Goal: Task Accomplishment & Management: Use online tool/utility

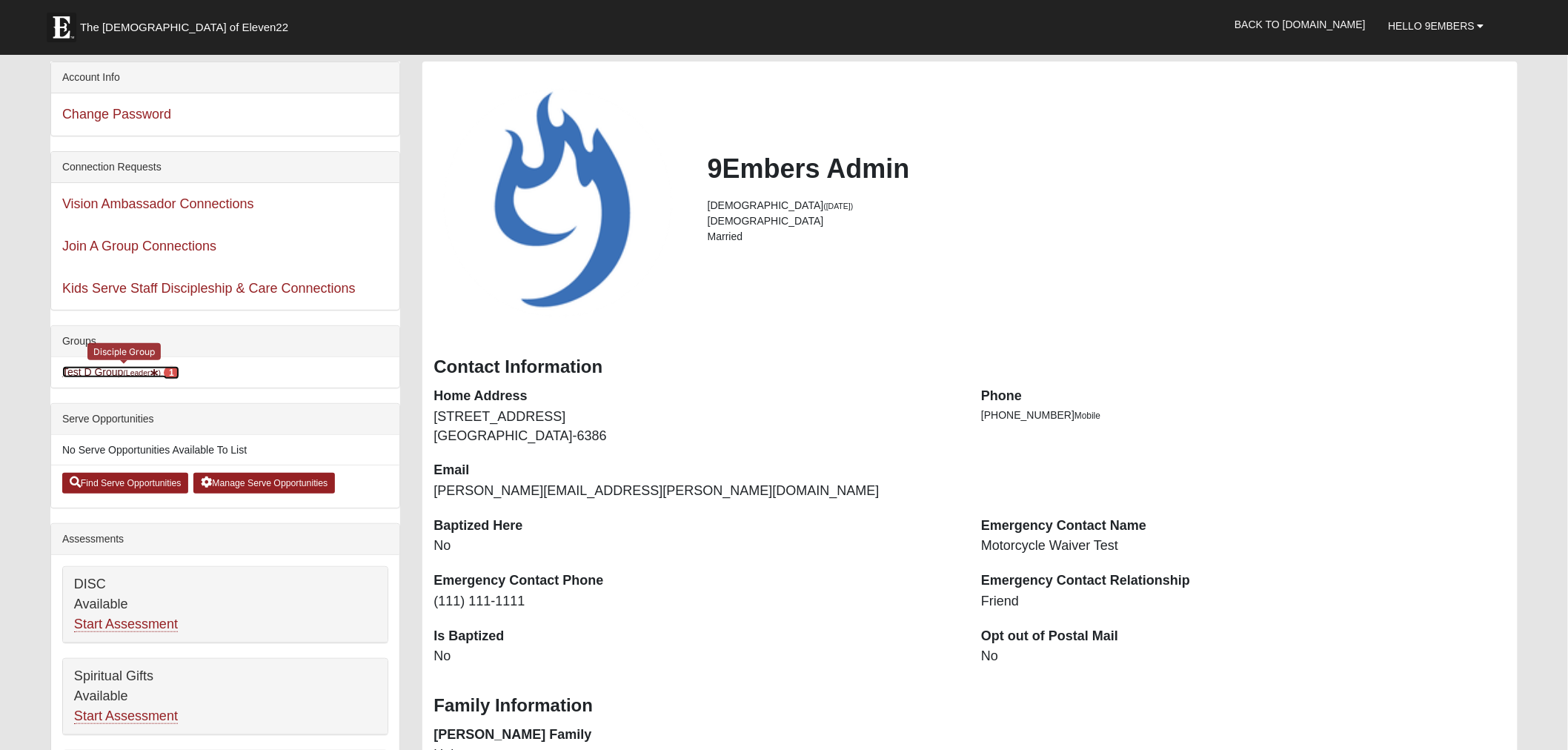
click at [109, 374] on link "Test D Group (Leader ) 1" at bounding box center [120, 373] width 117 height 12
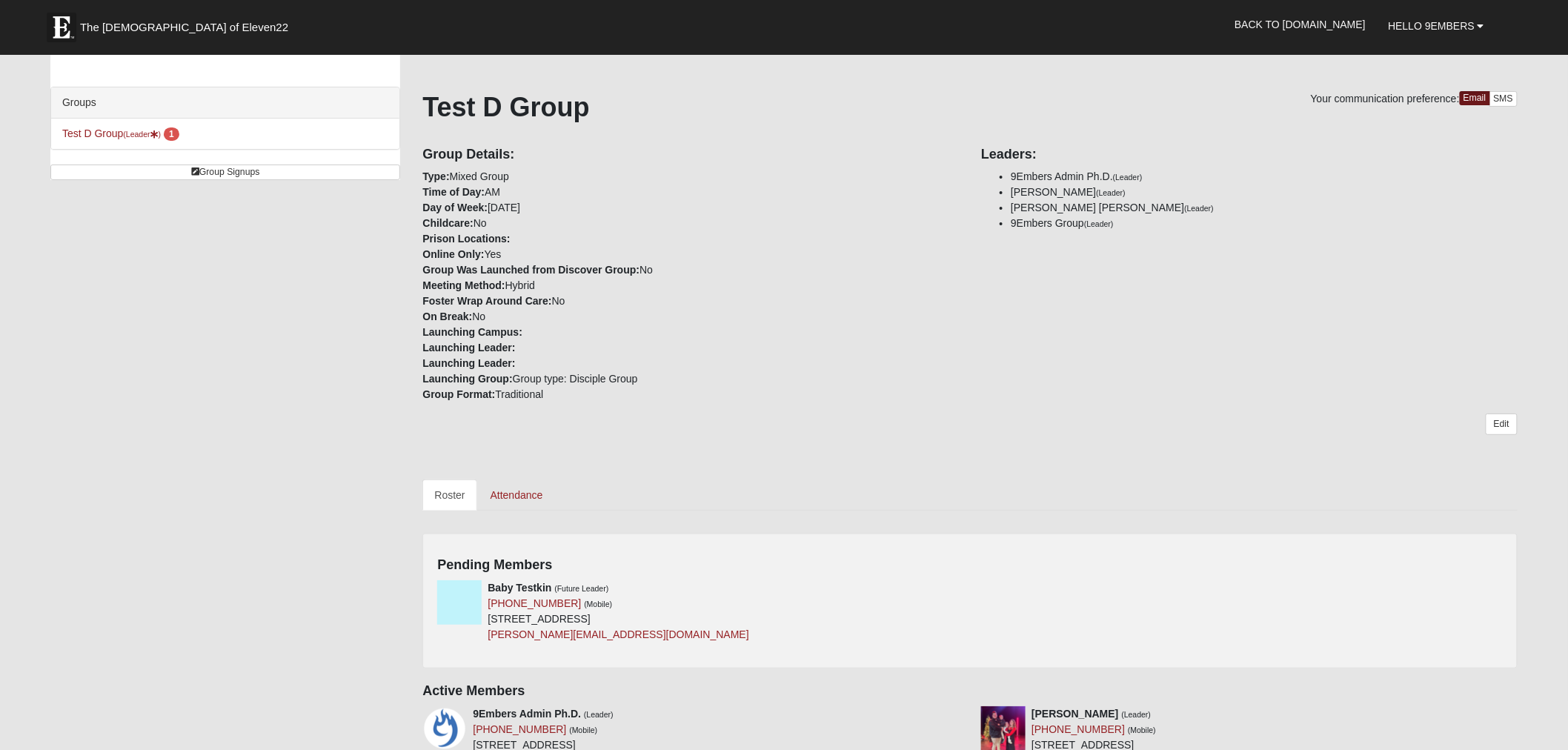
scroll to position [83, 0]
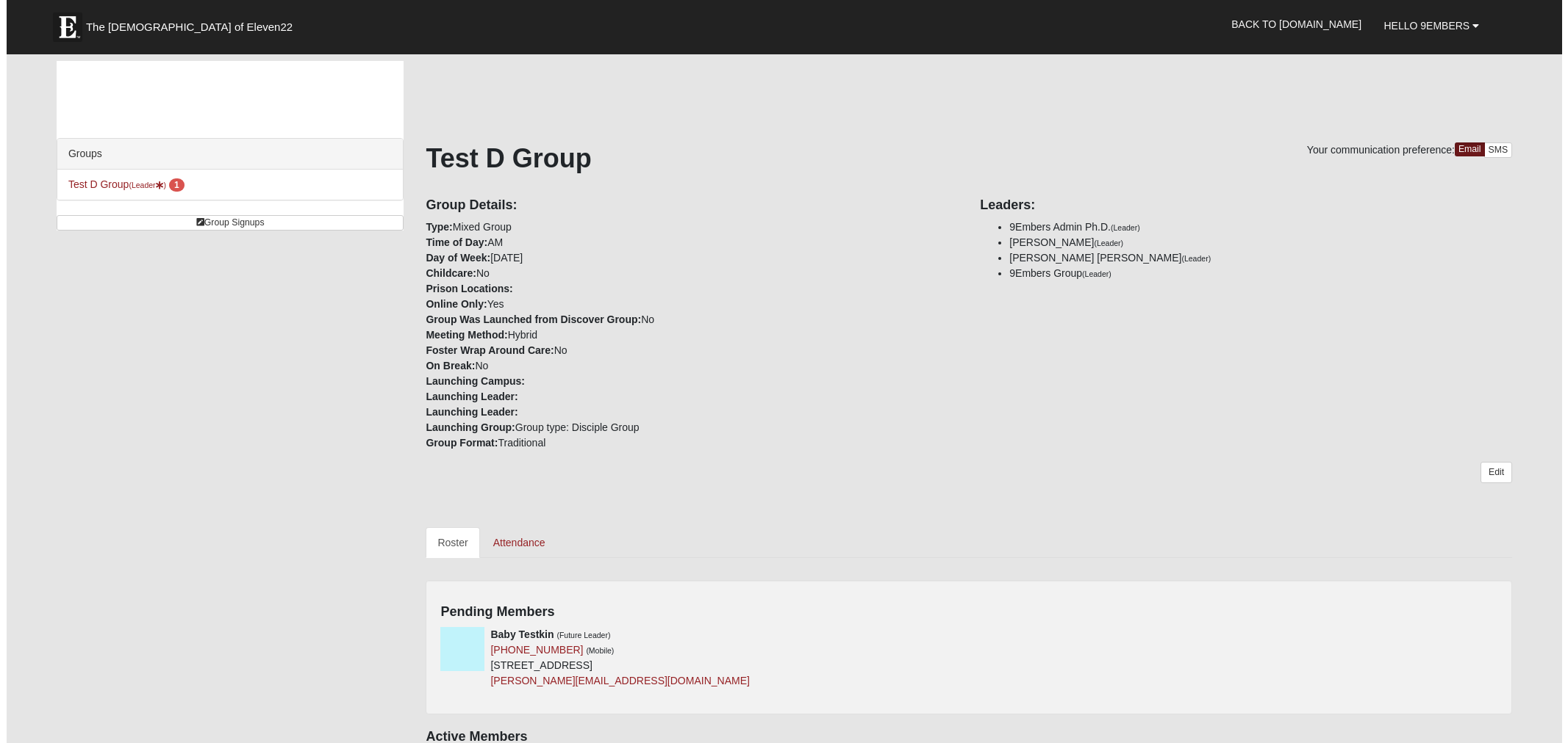
scroll to position [82, 0]
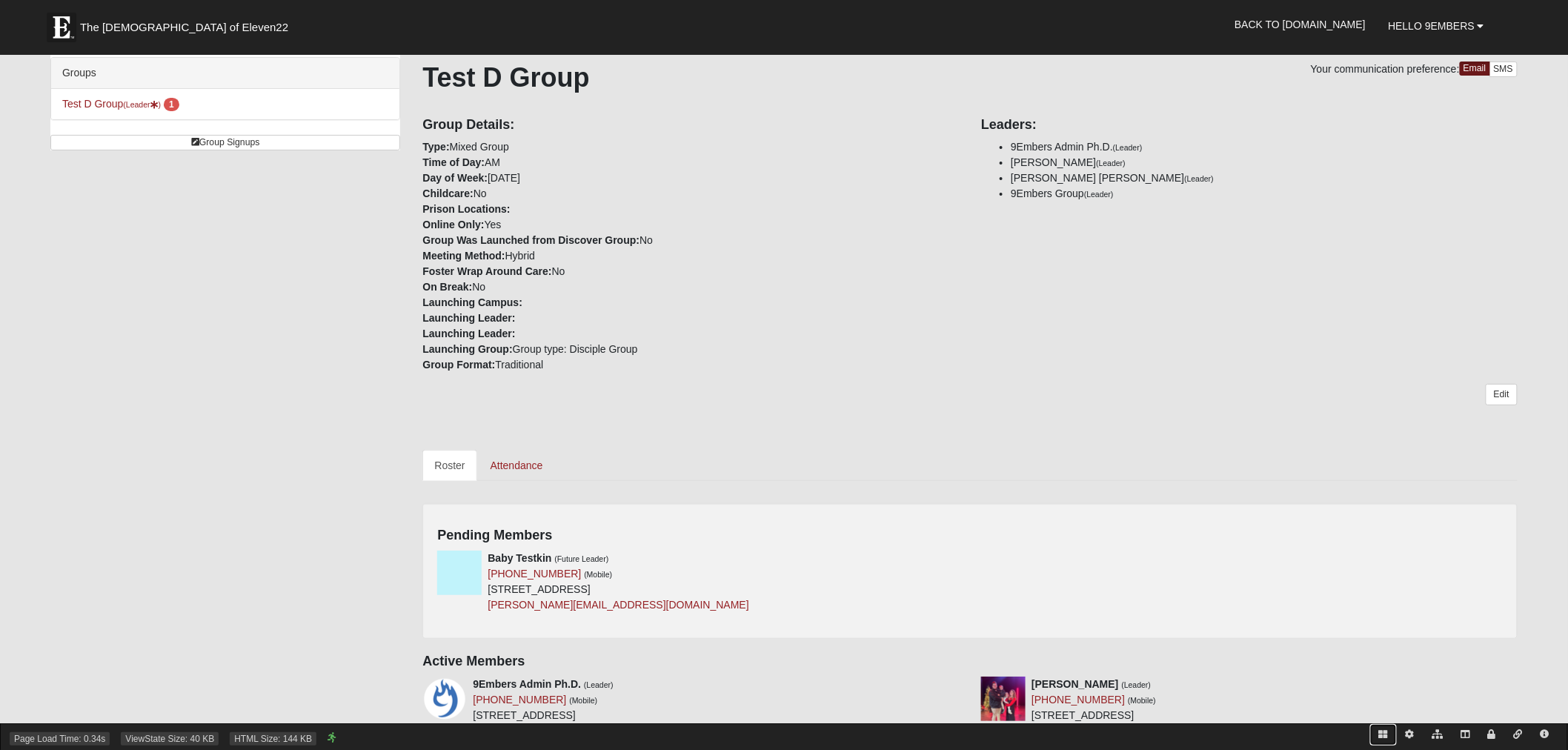
click at [1387, 734] on icon at bounding box center [1383, 734] width 9 height 9
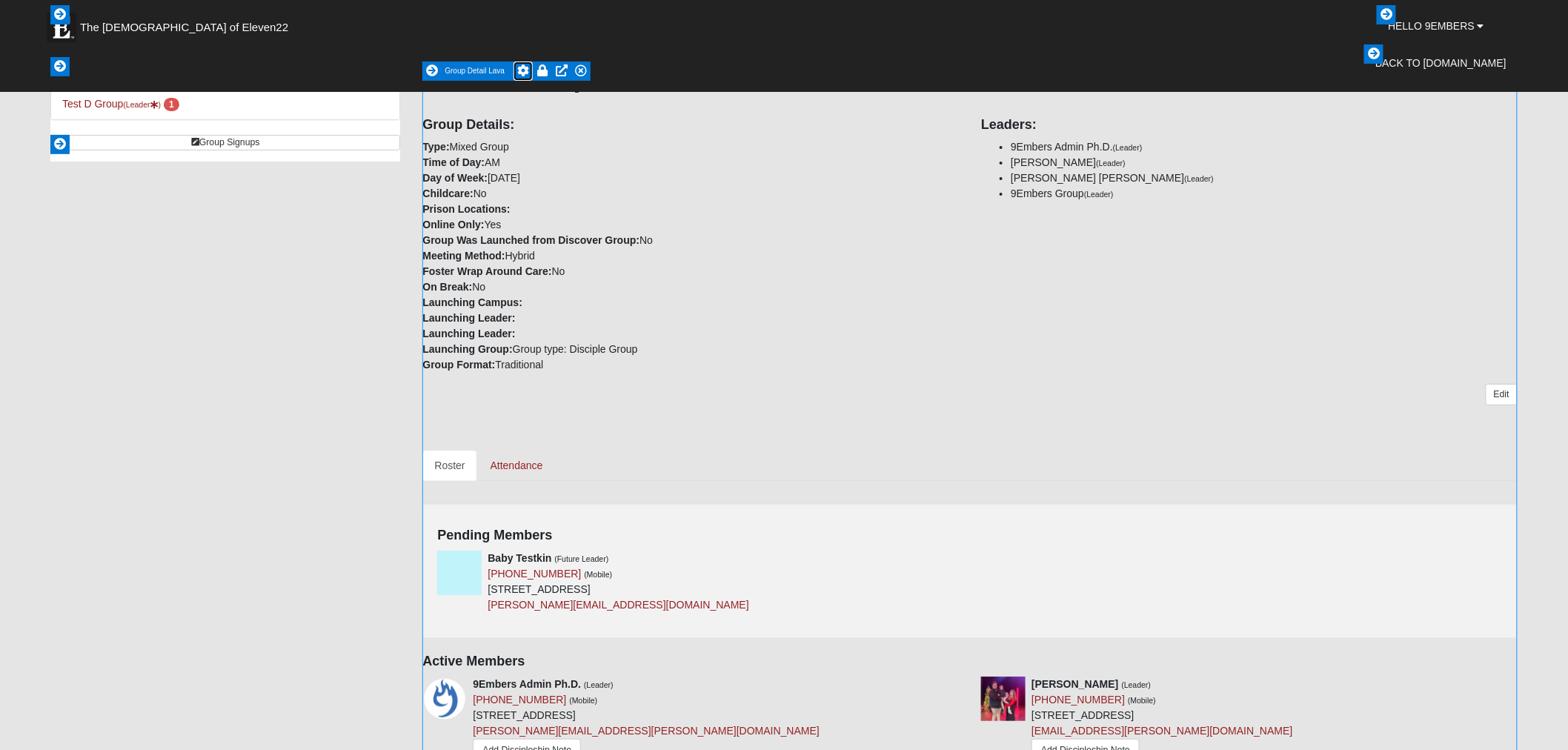
click at [526, 69] on icon at bounding box center [523, 70] width 12 height 12
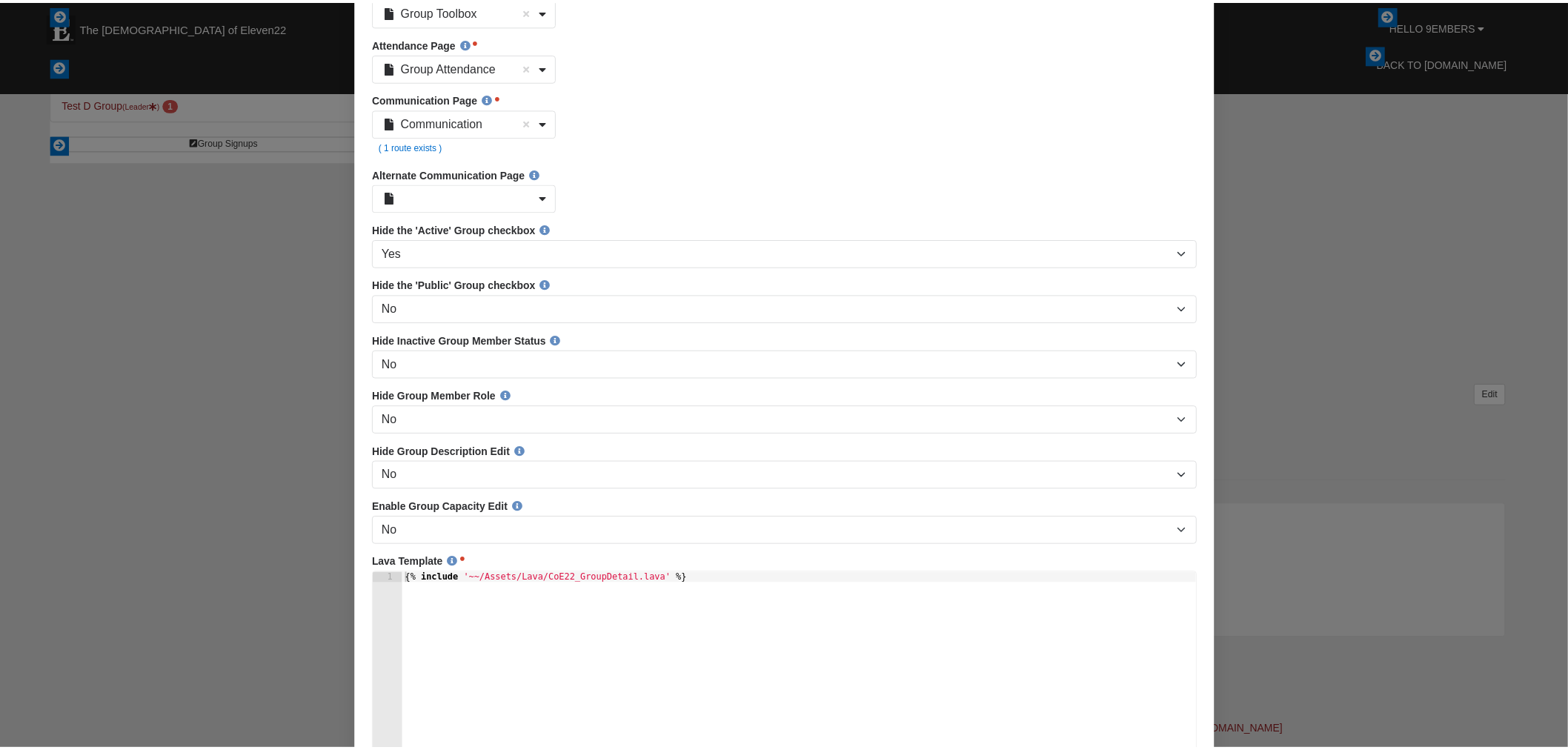
scroll to position [0, 0]
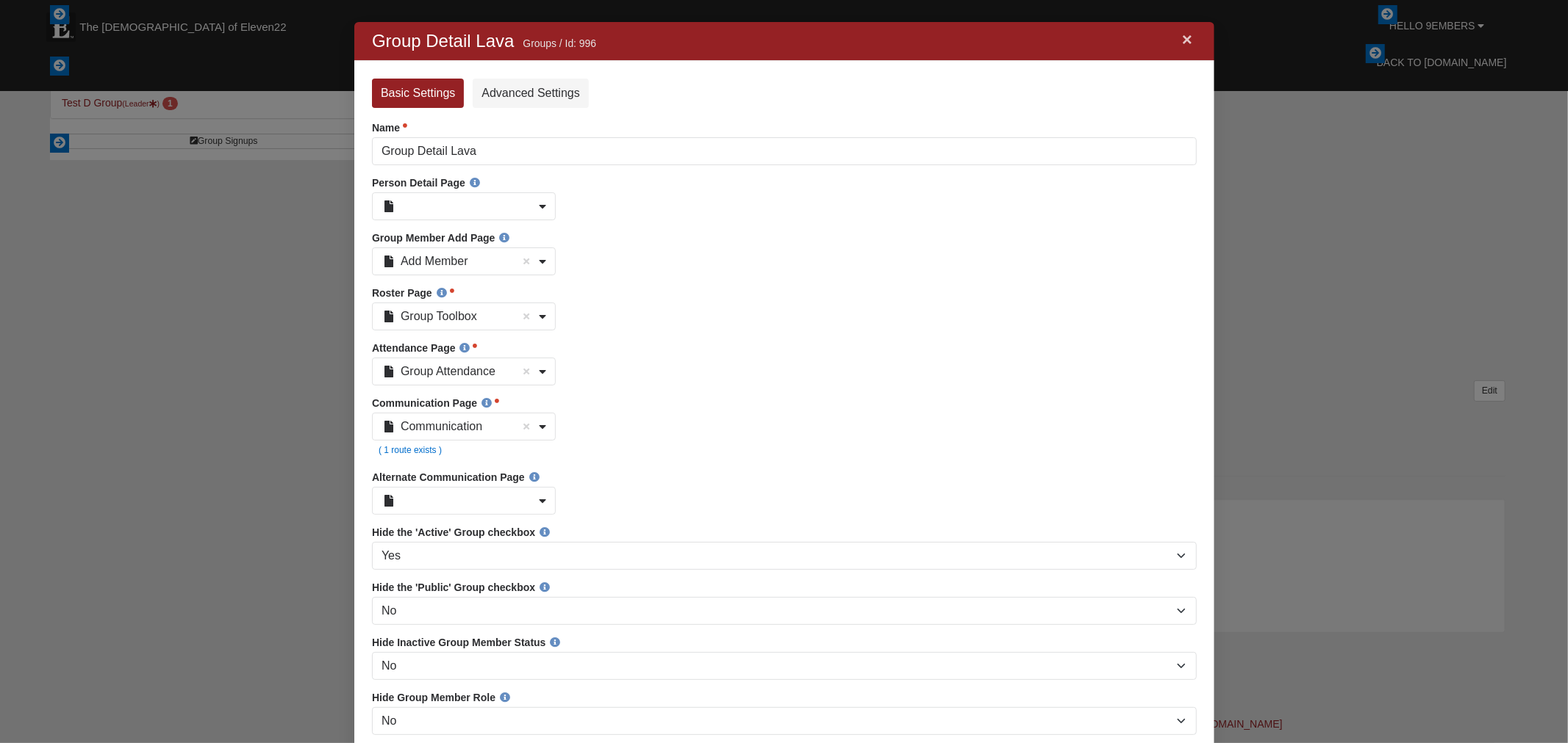
click at [1189, 45] on link "×" at bounding box center [1187, 39] width 20 height 26
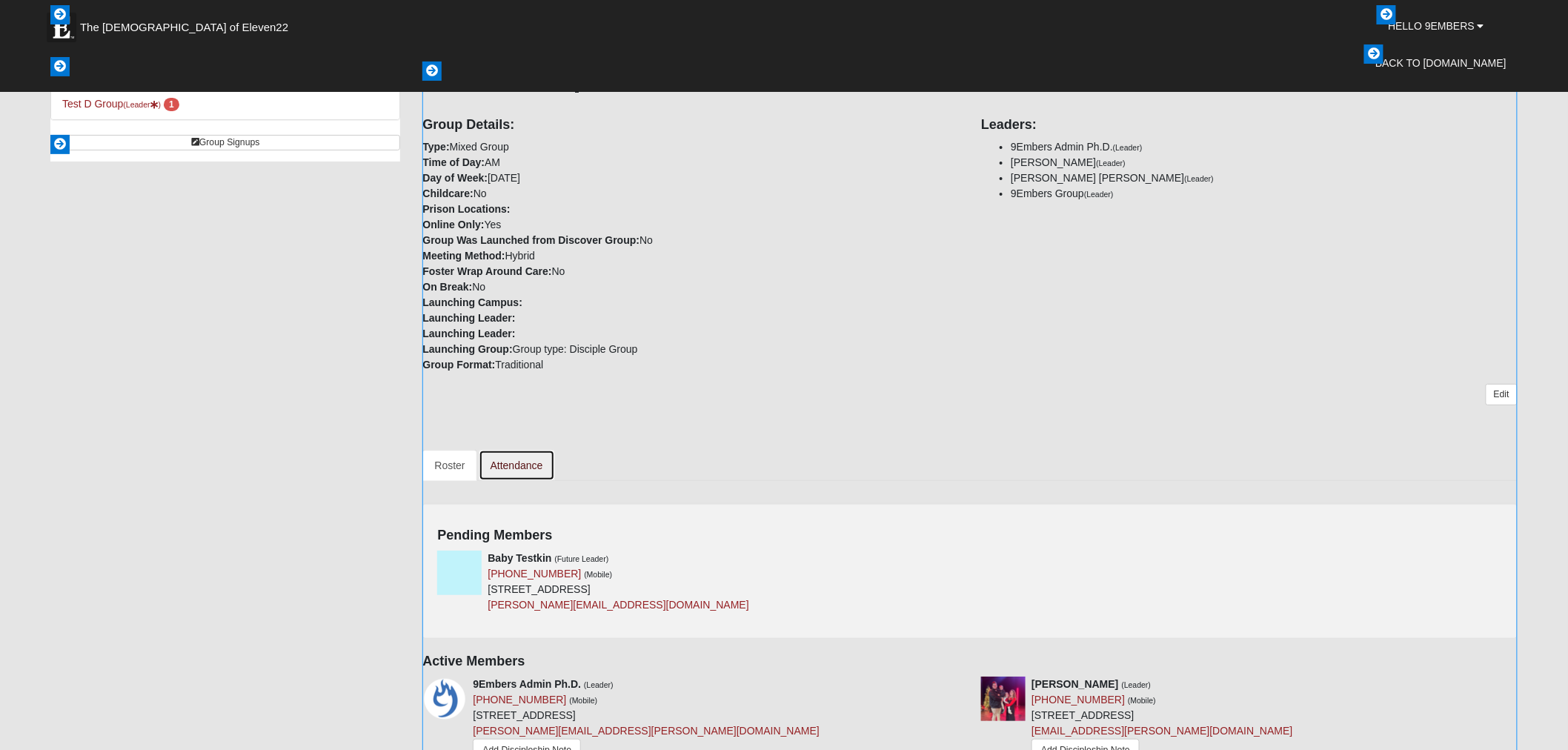
click at [527, 460] on link "Attendance" at bounding box center [516, 466] width 76 height 32
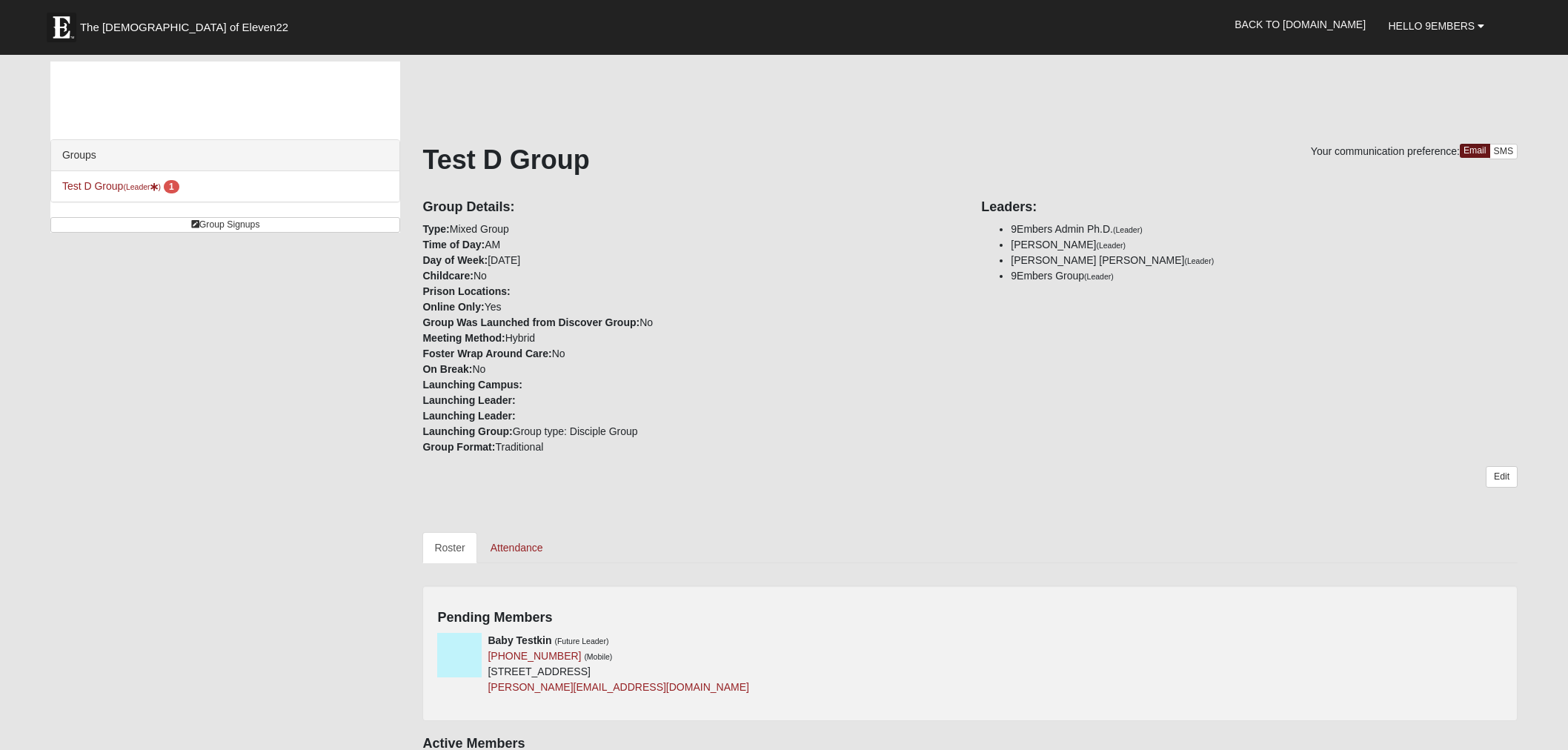
scroll to position [83, 0]
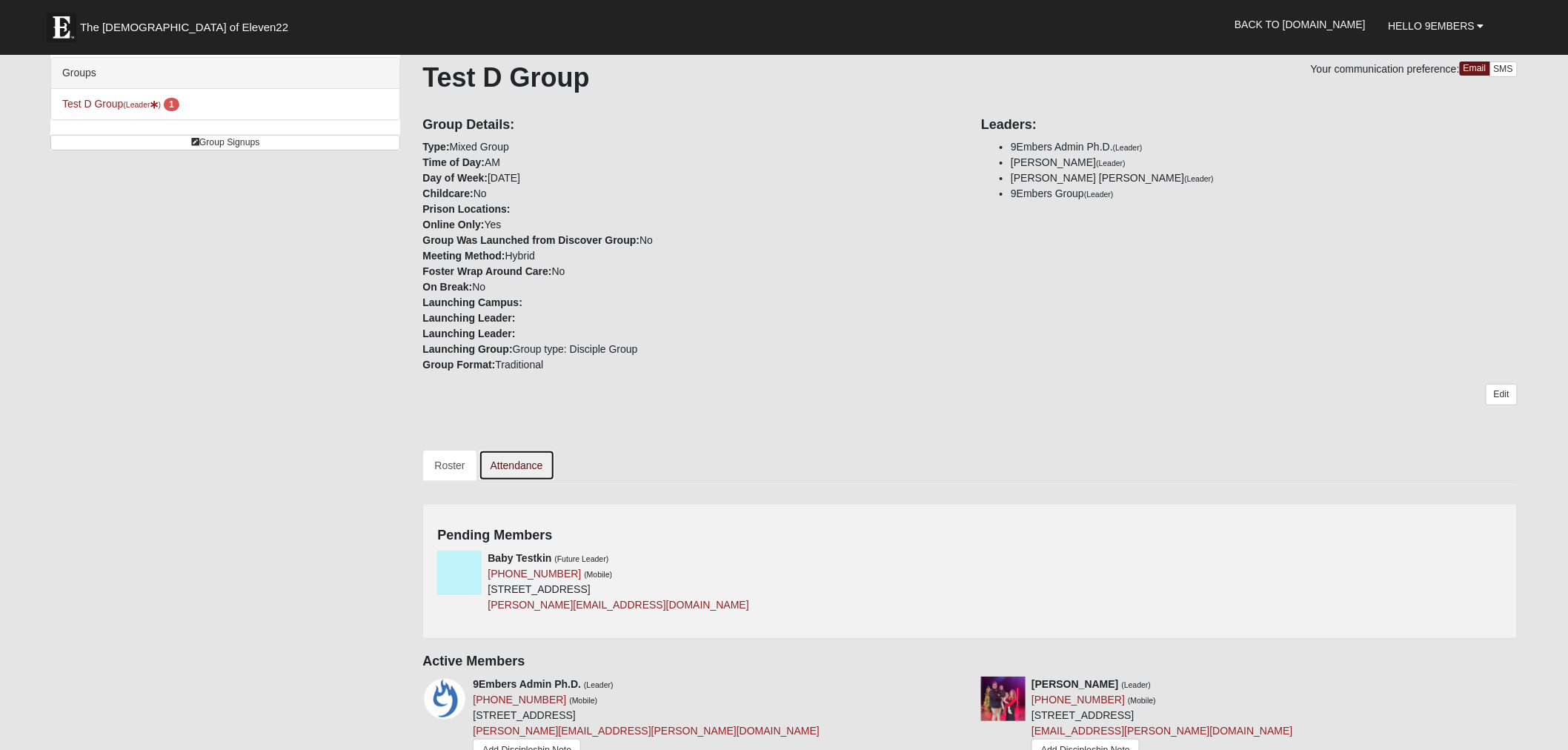
click at [527, 462] on link "Attendance" at bounding box center [516, 466] width 76 height 32
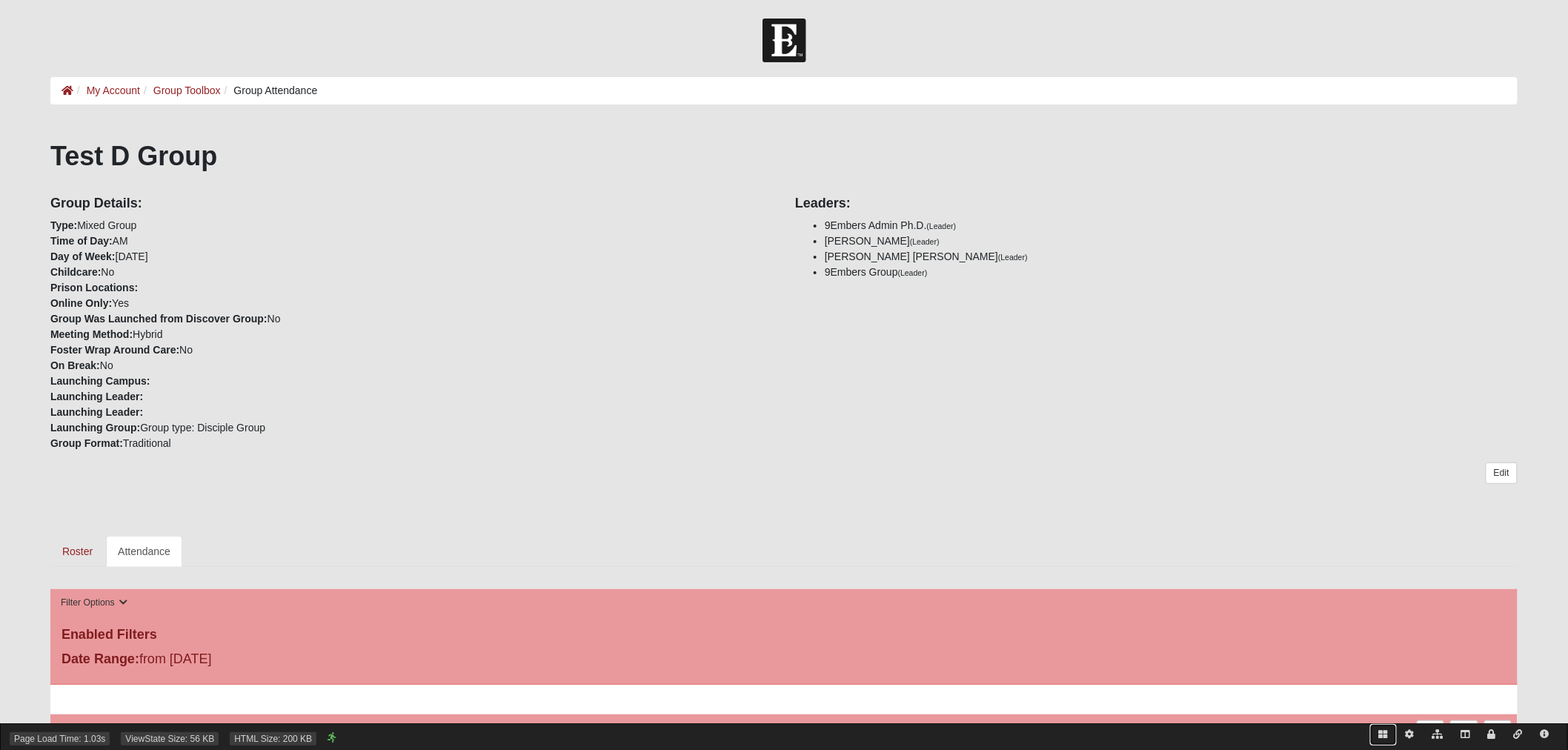
click at [1384, 735] on icon at bounding box center [1383, 734] width 9 height 9
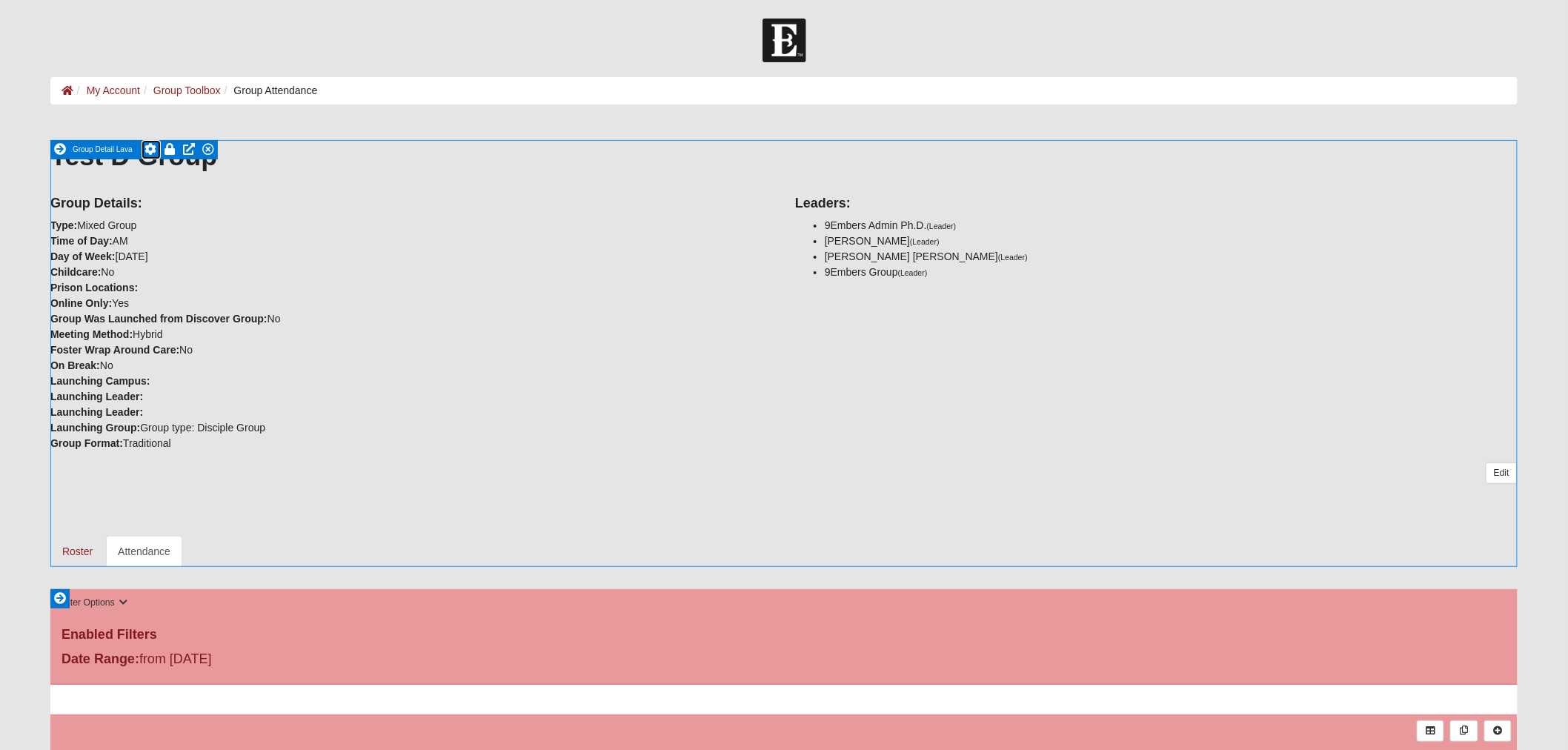
click at [150, 145] on icon at bounding box center [151, 149] width 12 height 12
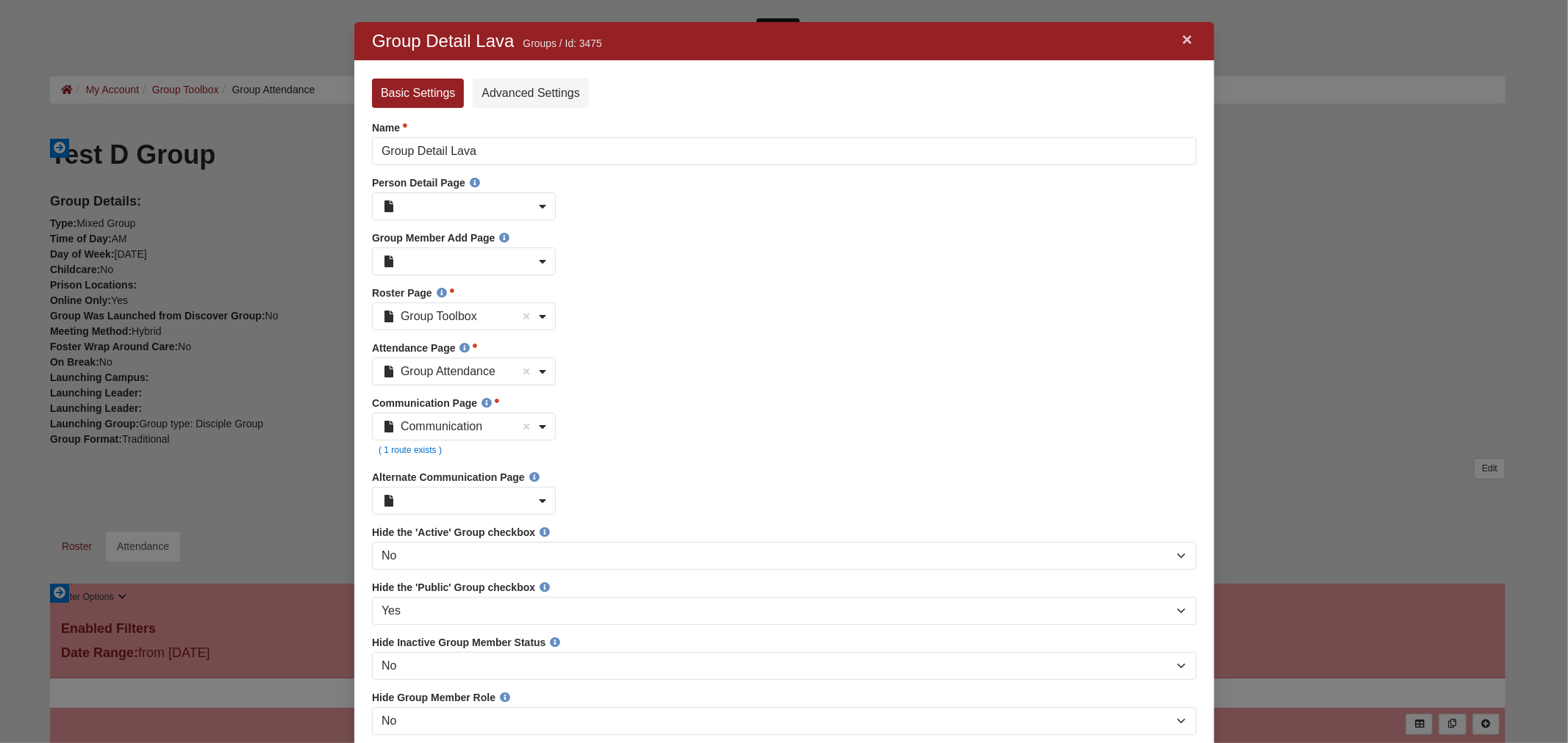
click at [1184, 42] on link "×" at bounding box center [1187, 39] width 20 height 26
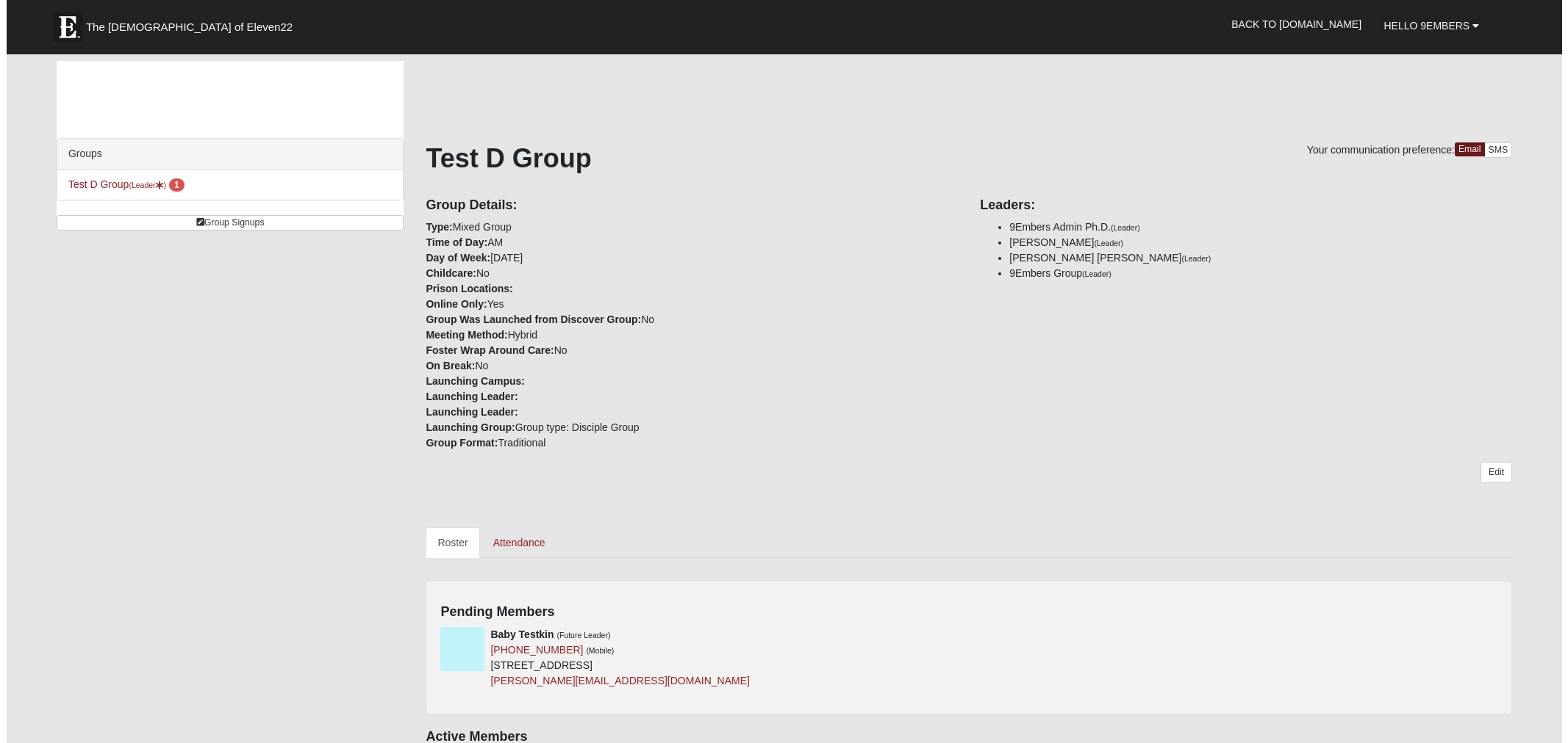
scroll to position [82, 0]
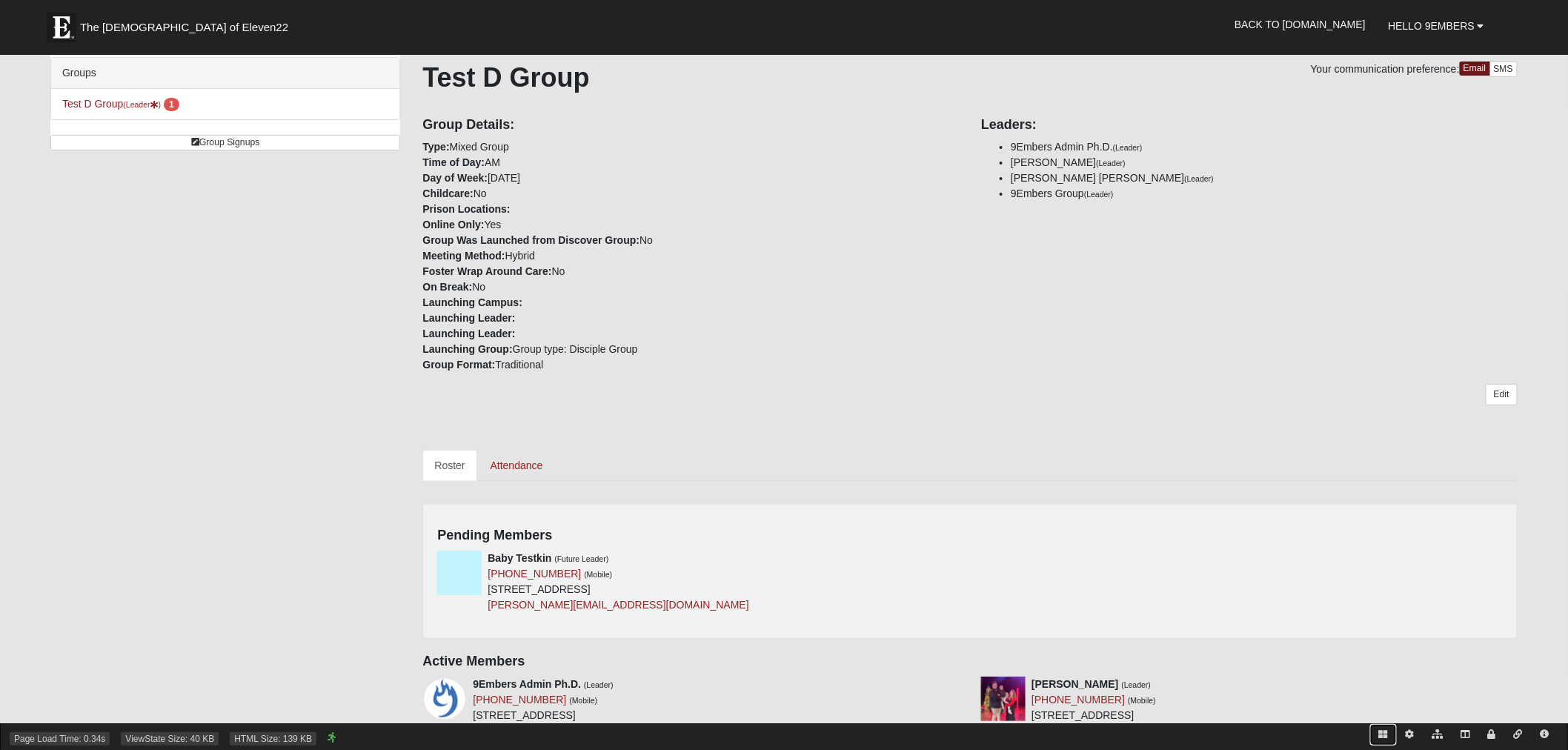
click at [1383, 734] on icon at bounding box center [1383, 734] width 9 height 9
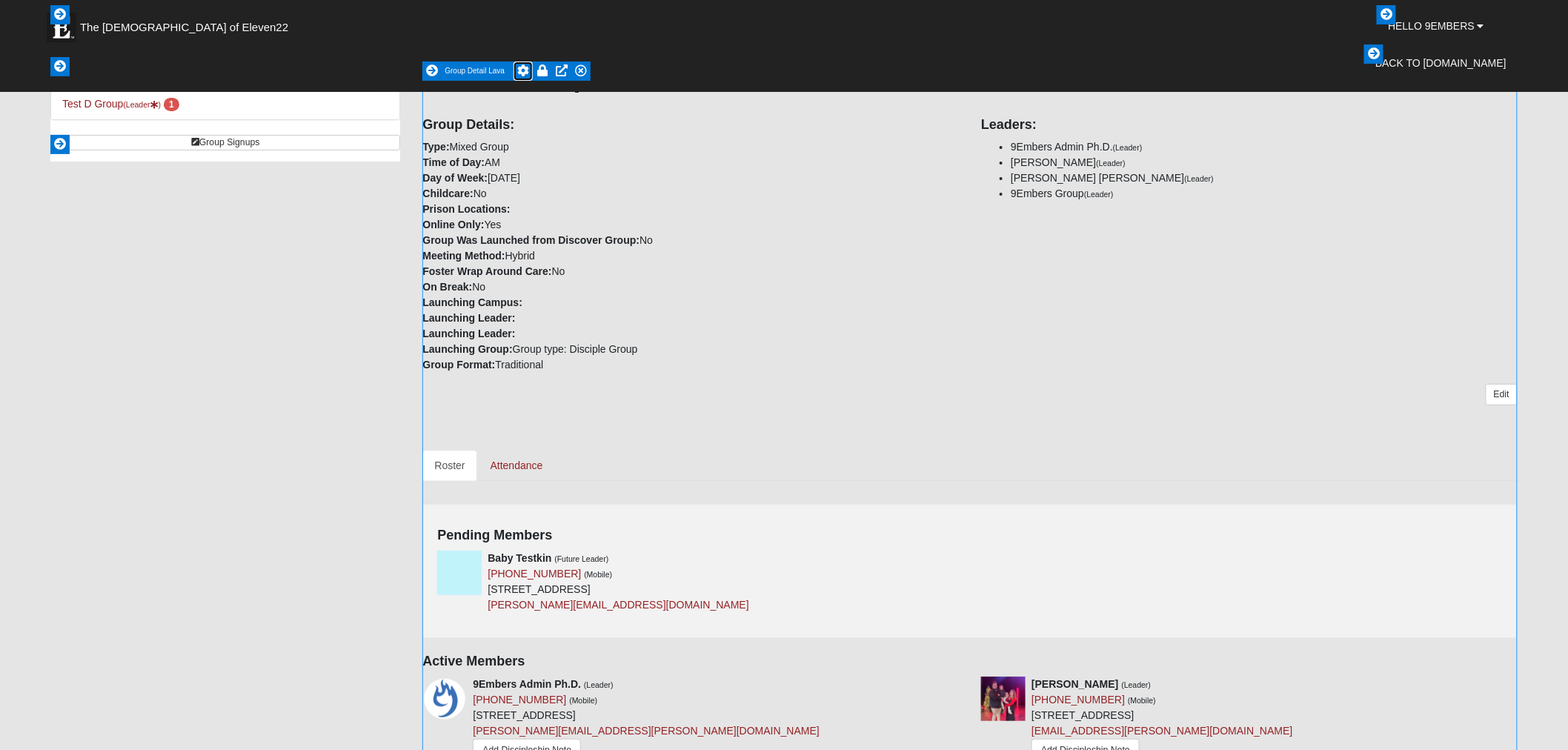
click at [522, 69] on icon at bounding box center [523, 70] width 12 height 12
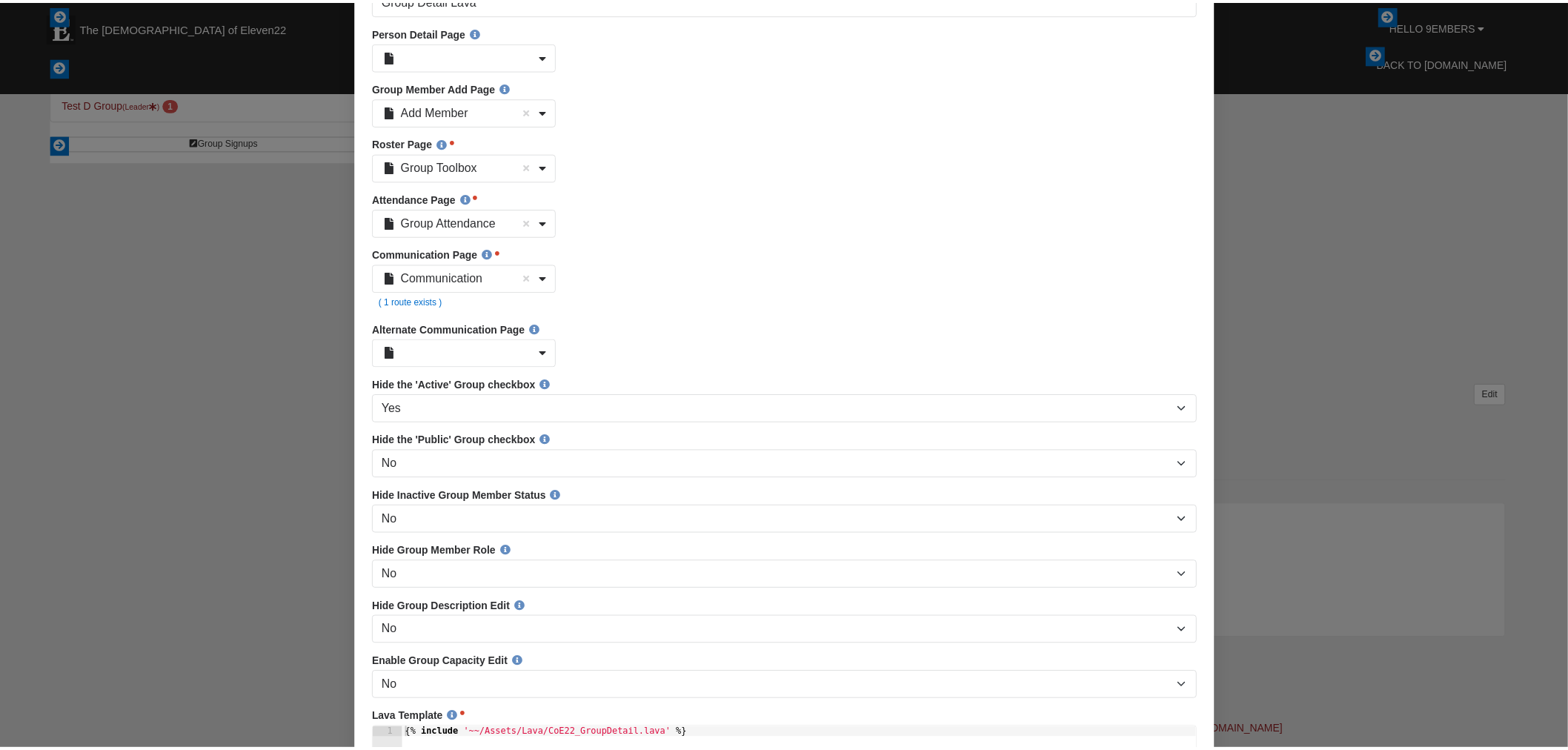
scroll to position [0, 0]
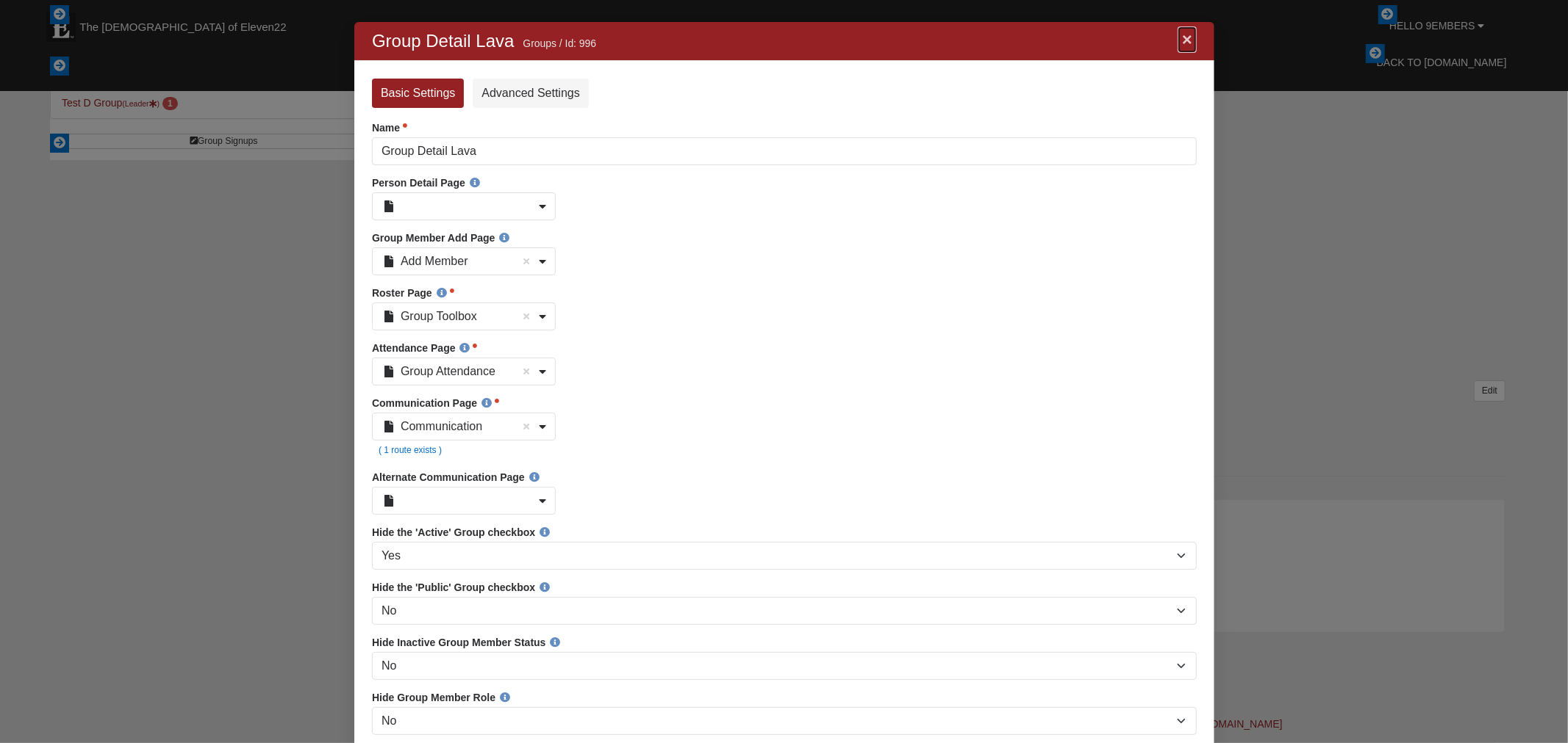
click at [1182, 37] on link "×" at bounding box center [1187, 39] width 20 height 26
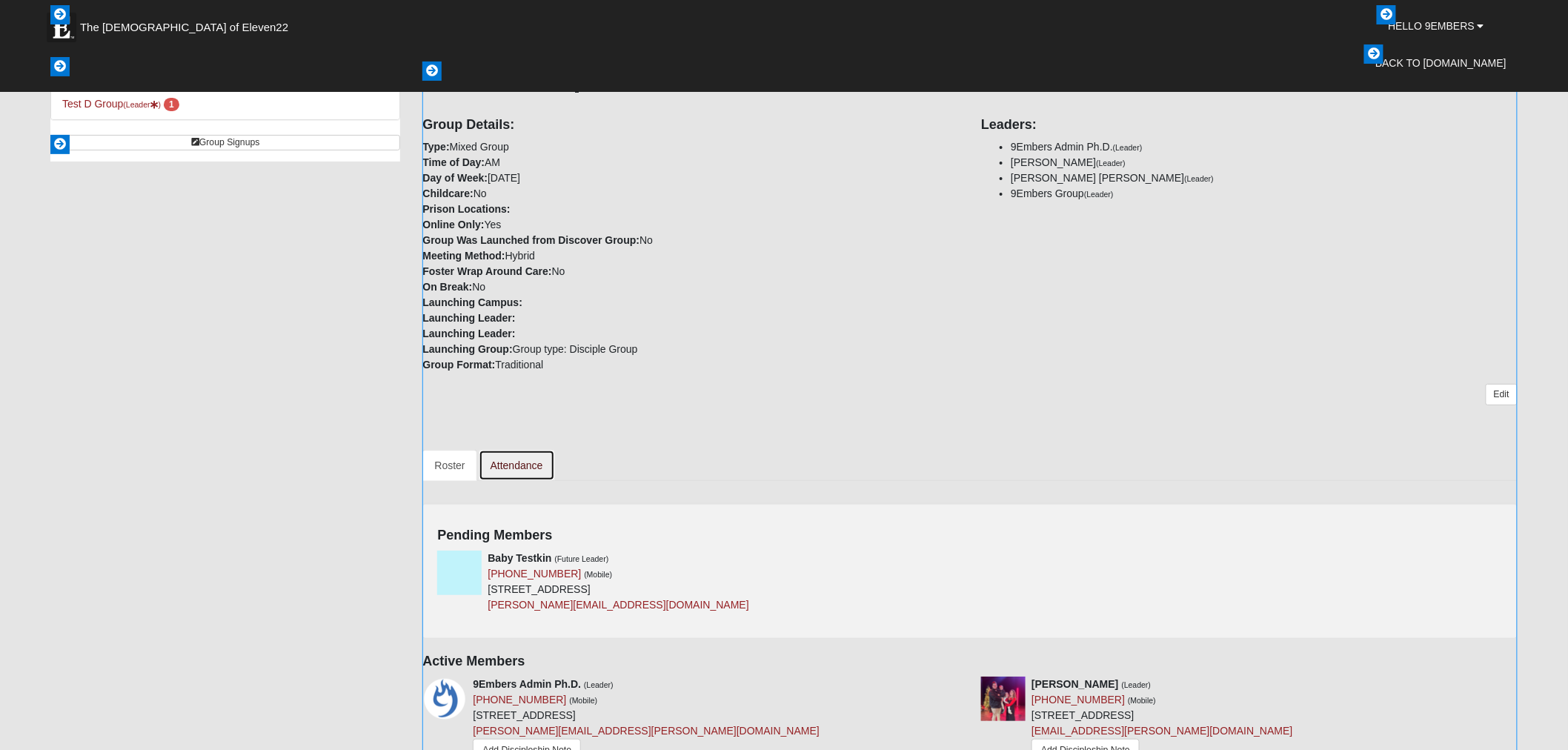
click at [529, 457] on link "Attendance" at bounding box center [516, 466] width 76 height 32
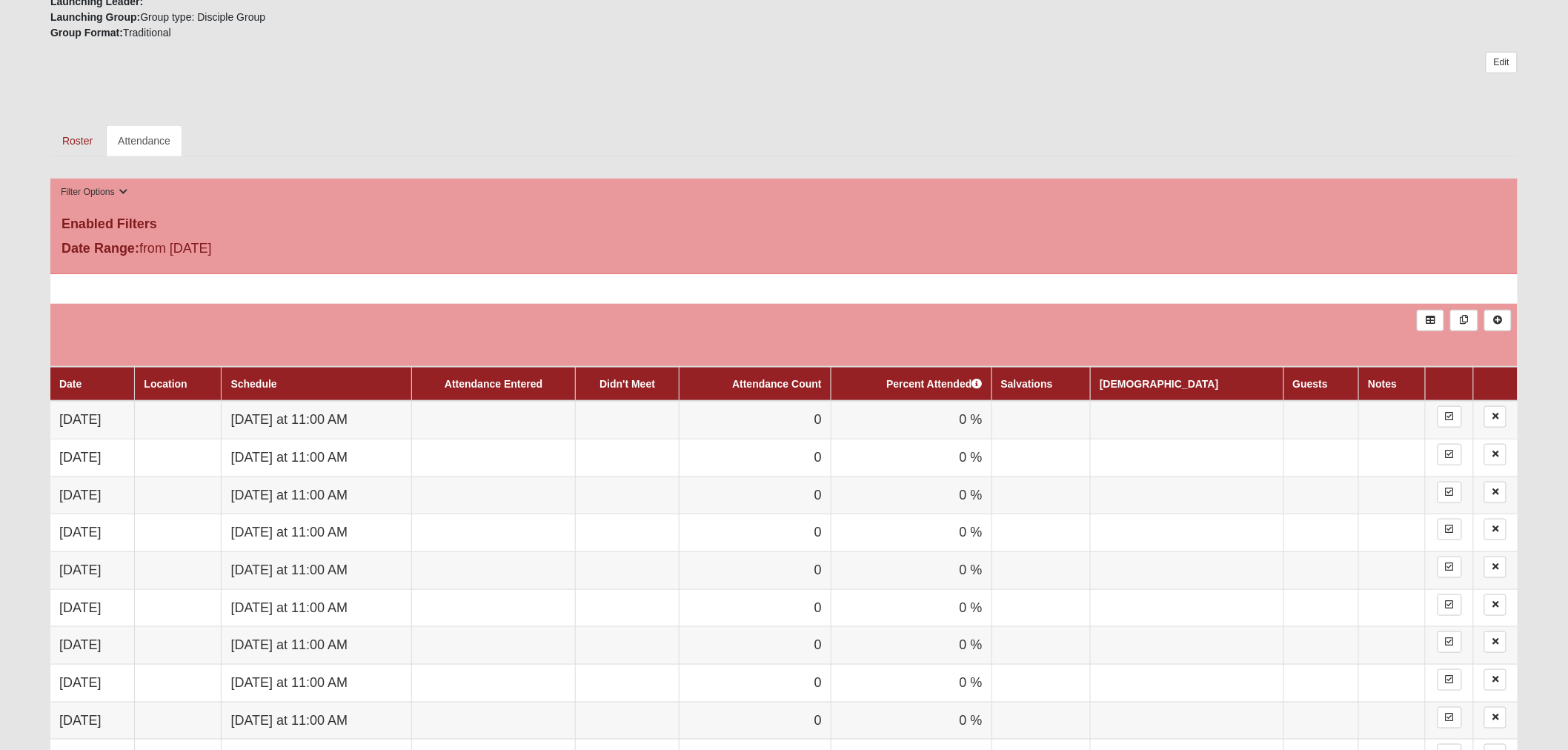
scroll to position [412, 0]
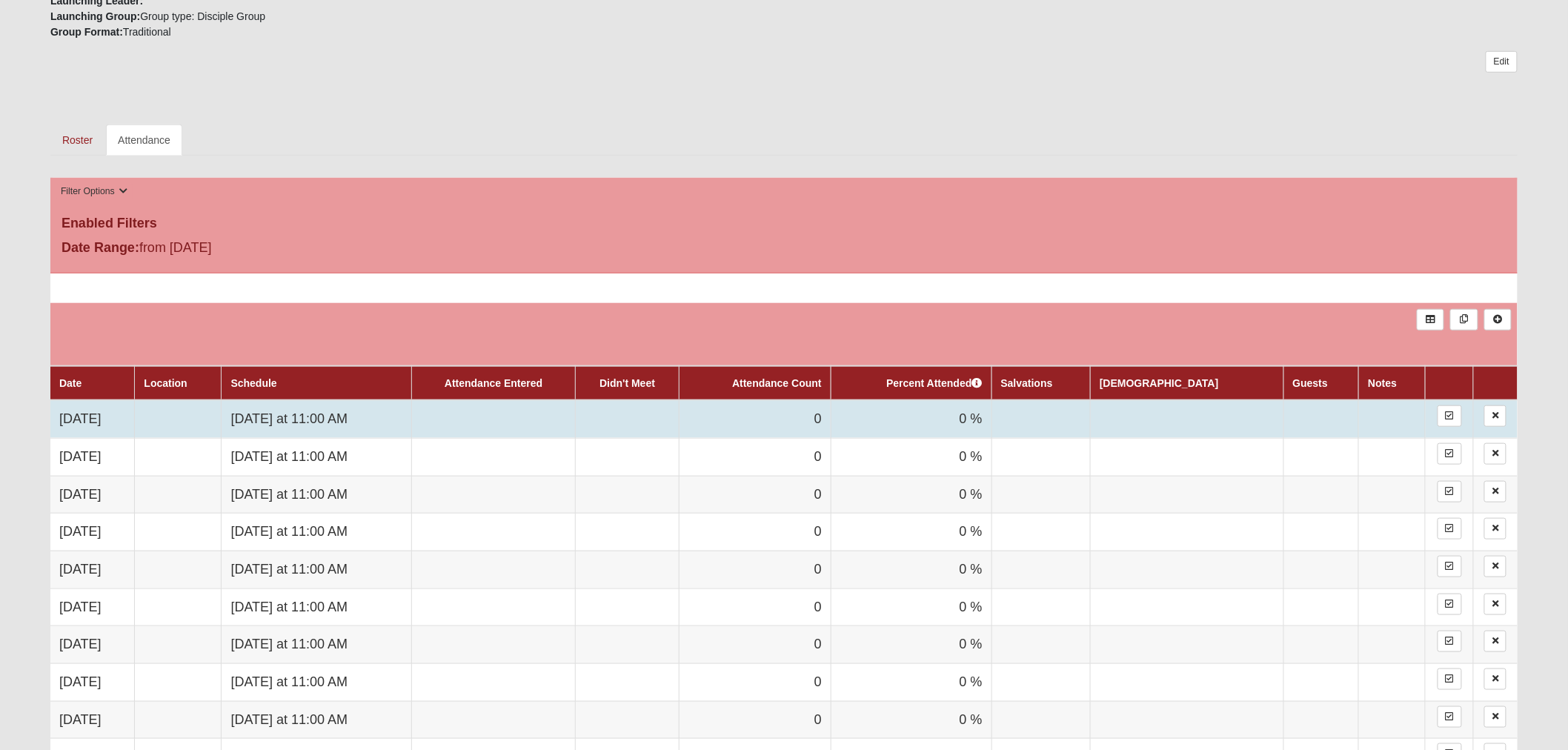
click at [365, 415] on td "[DATE] at 11:00 AM" at bounding box center [316, 419] width 190 height 37
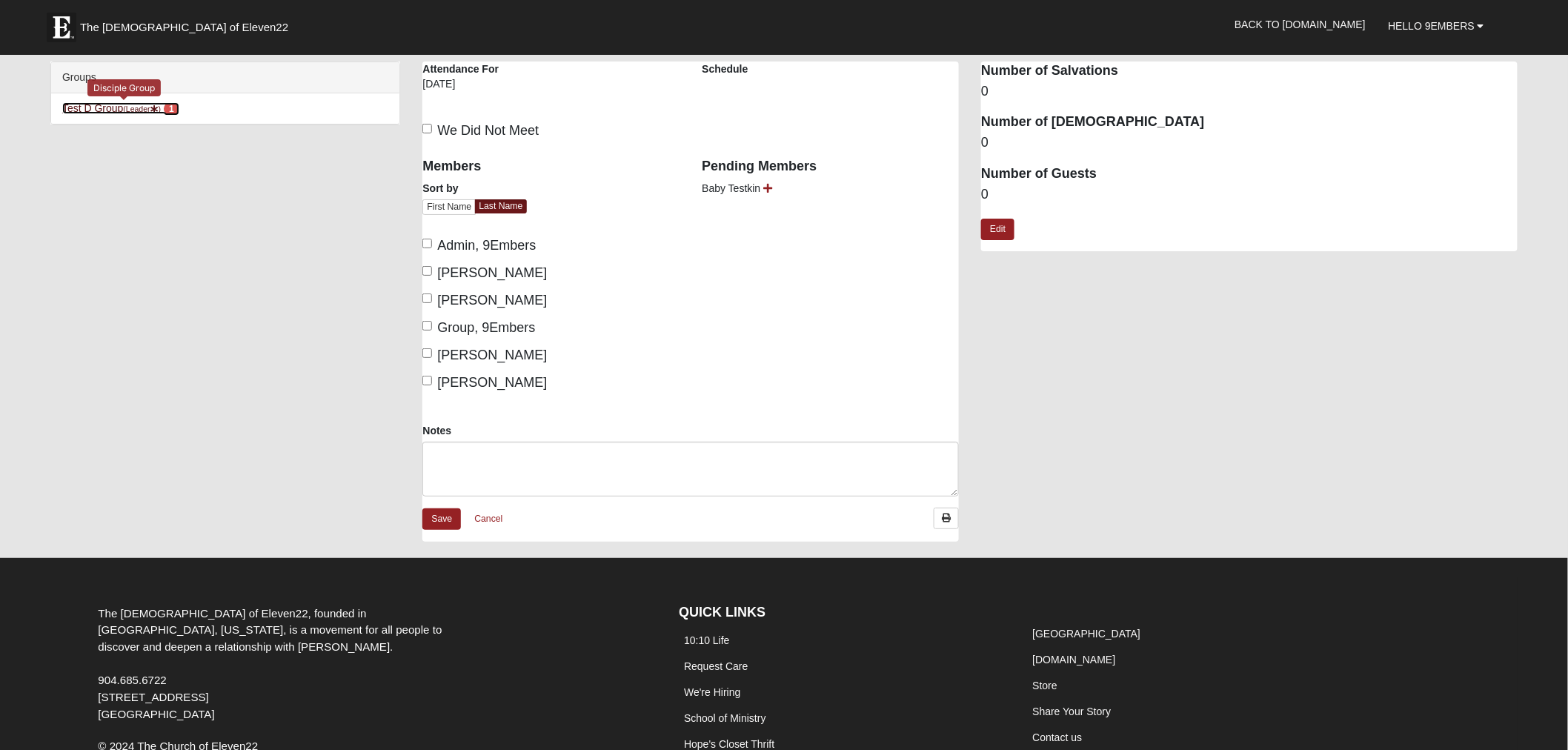
click at [103, 106] on link "Test D Group (Leader ) 1" at bounding box center [120, 108] width 117 height 12
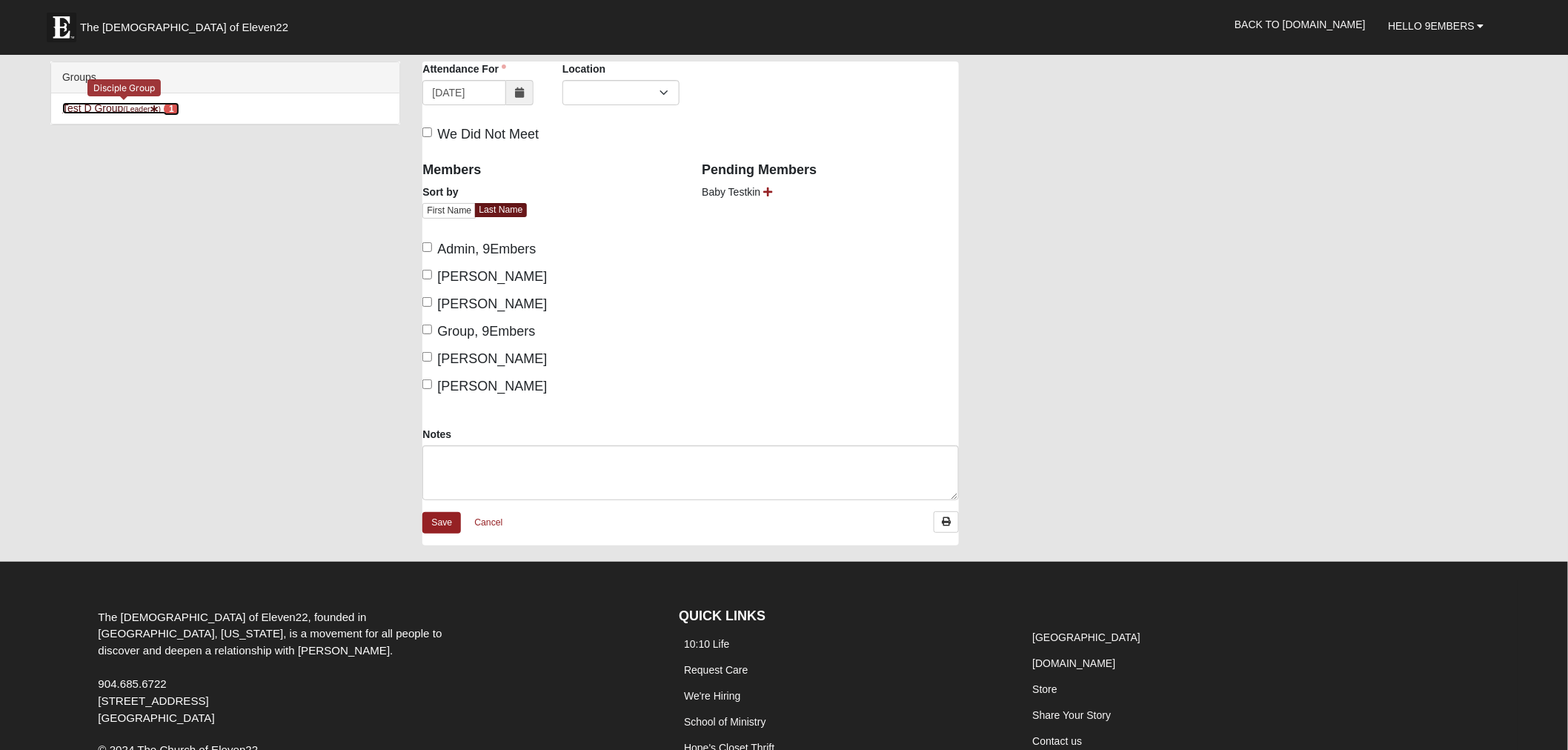
click at [112, 106] on link "Test D Group (Leader ) 1" at bounding box center [120, 108] width 117 height 12
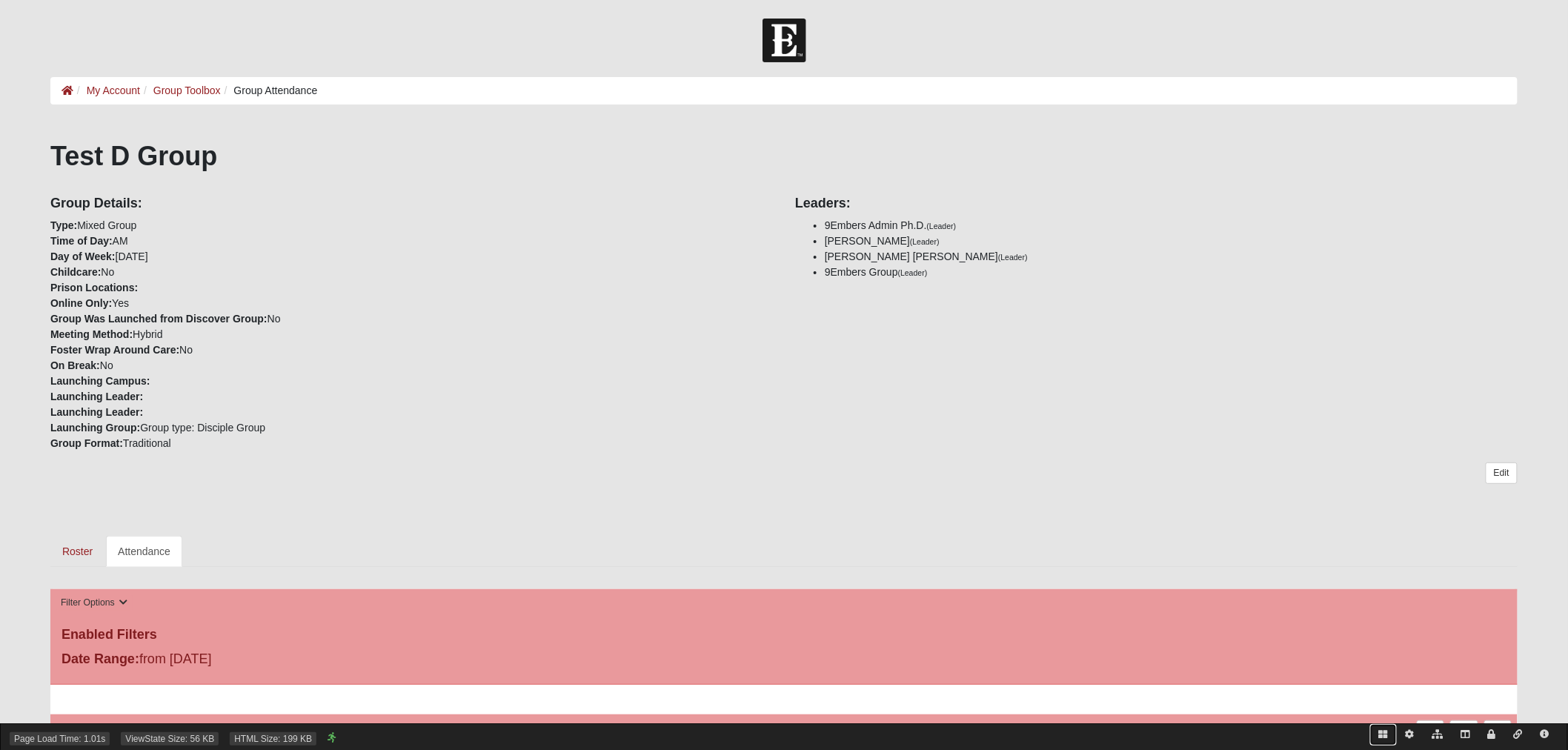
click at [1384, 737] on icon at bounding box center [1383, 734] width 9 height 9
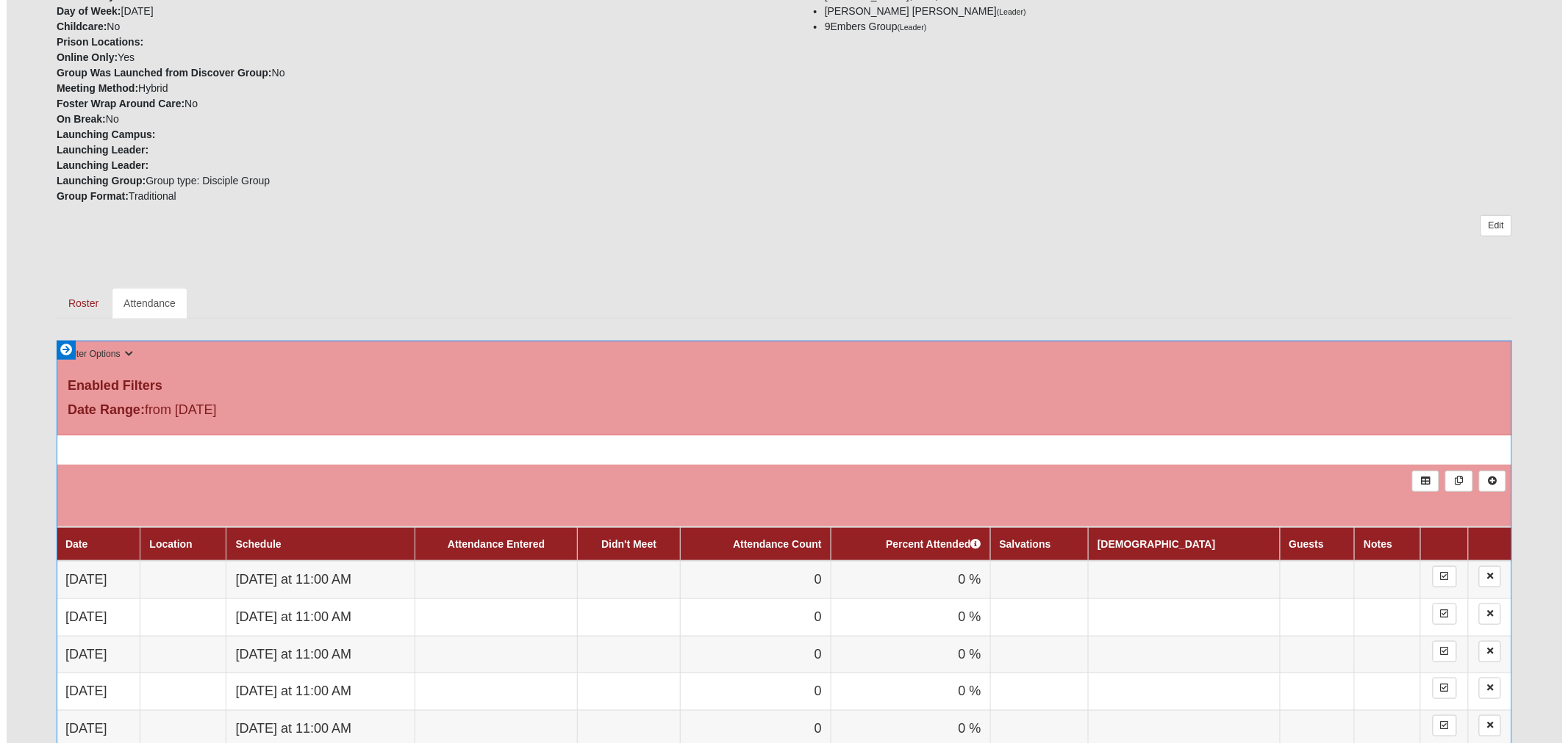
scroll to position [245, 0]
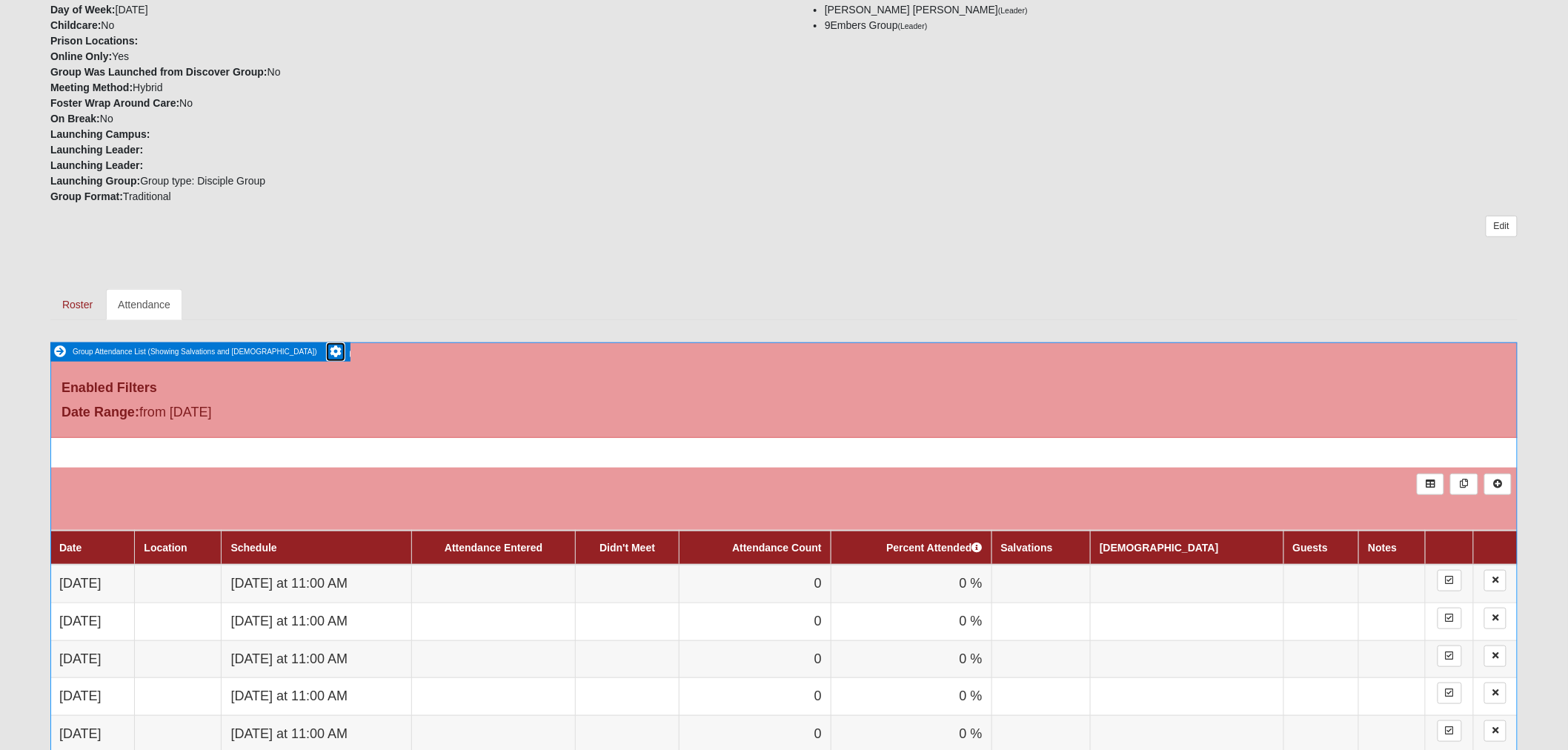
click at [330, 350] on icon at bounding box center [336, 352] width 12 height 12
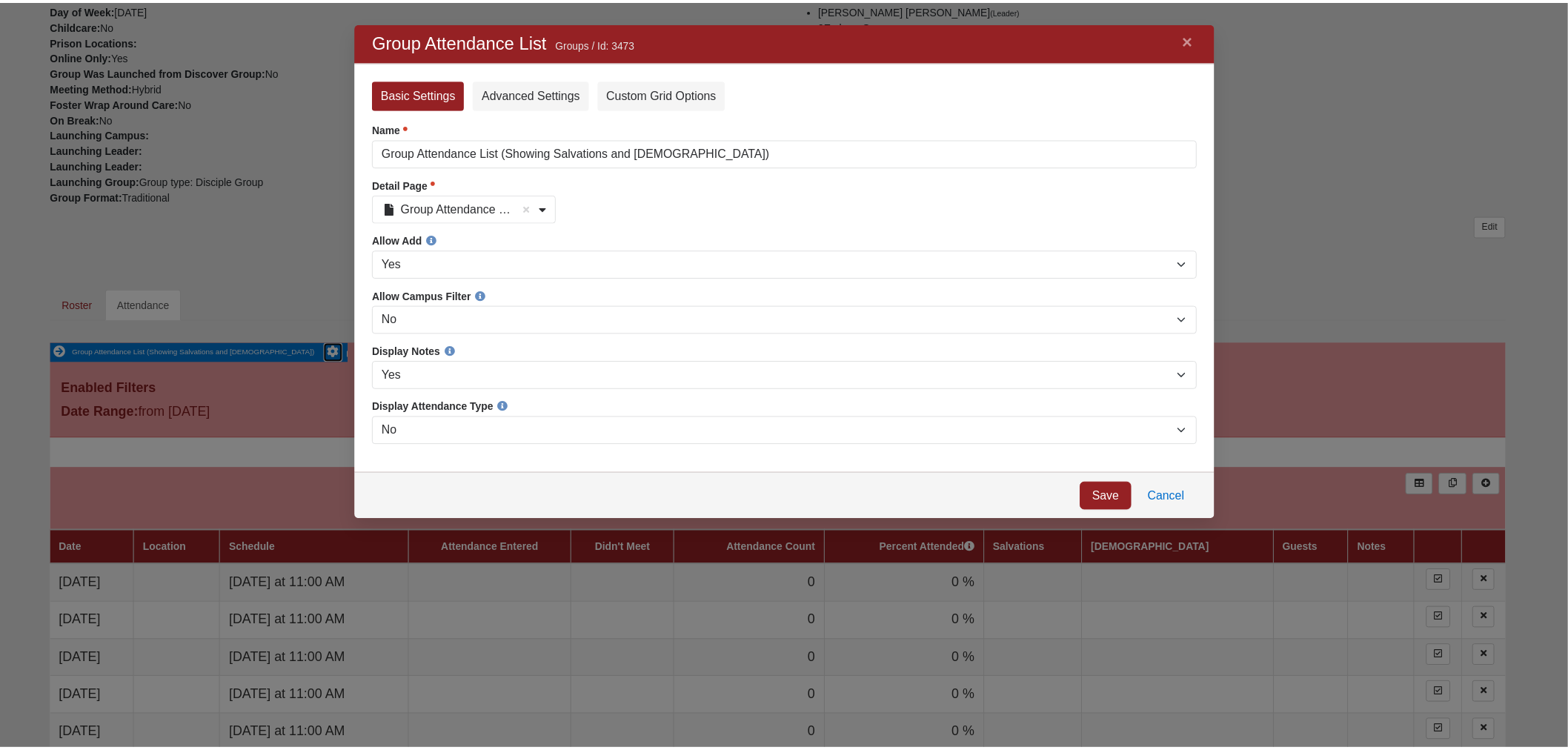
scroll to position [473, 842]
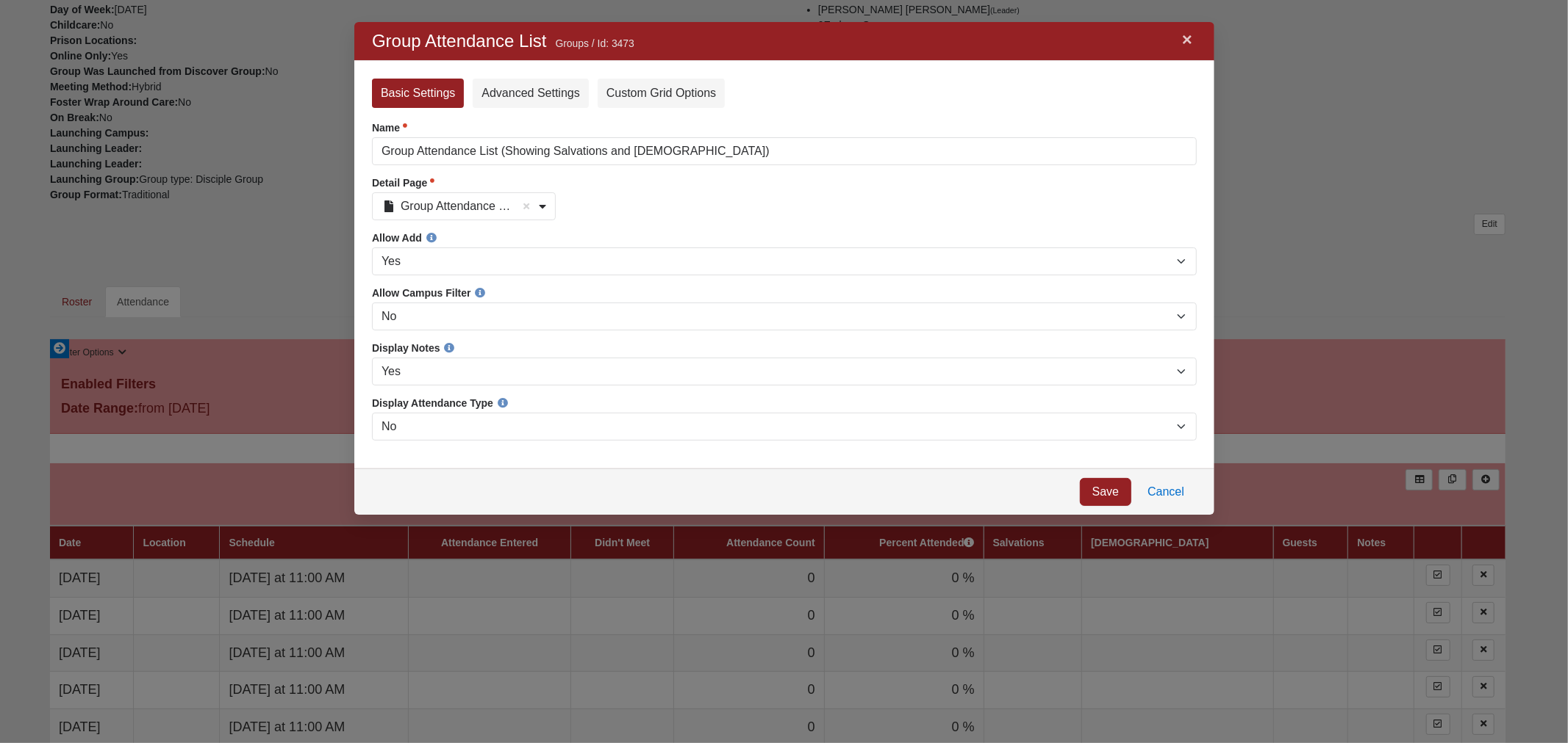
click at [1186, 41] on link "×" at bounding box center [1187, 39] width 20 height 26
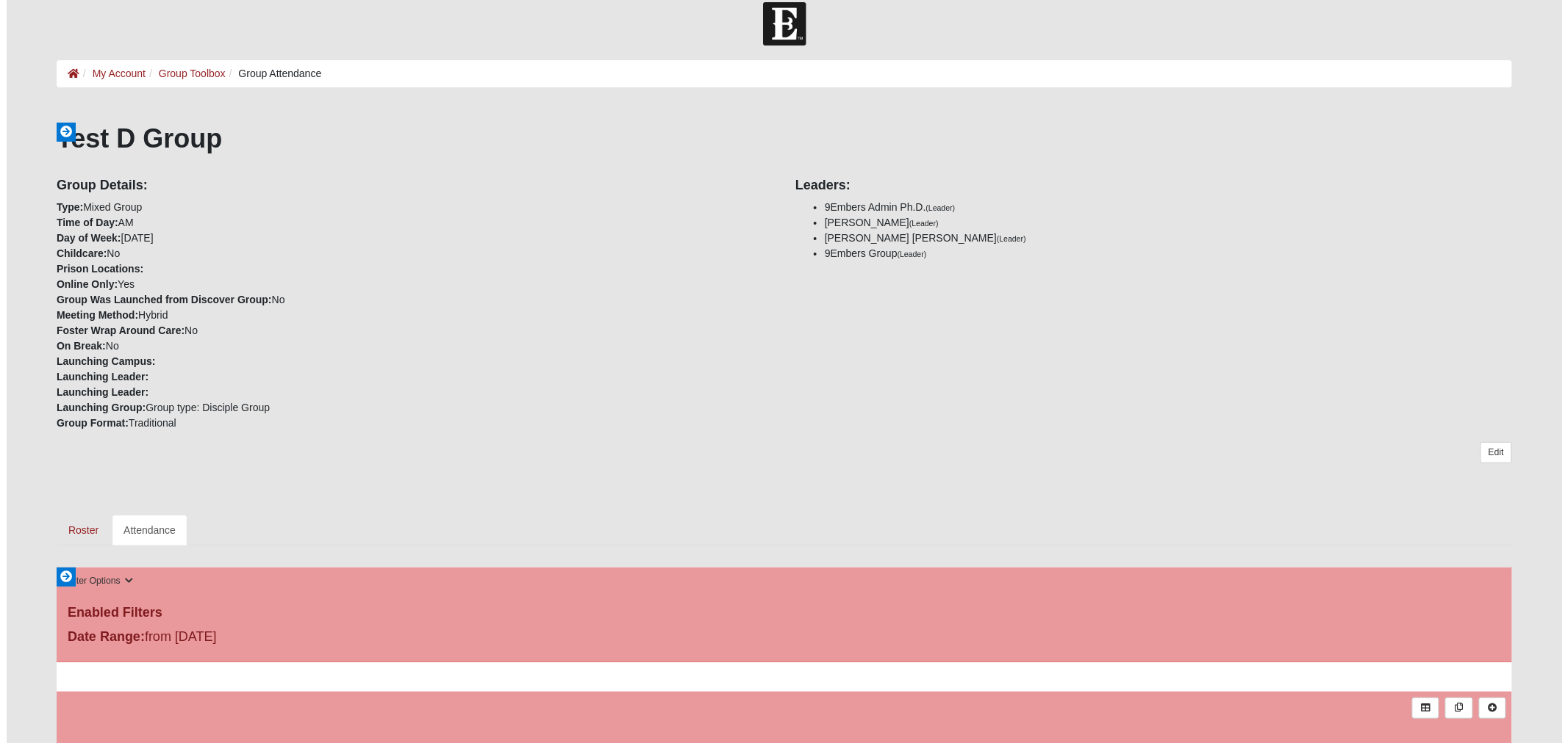
scroll to position [0, 0]
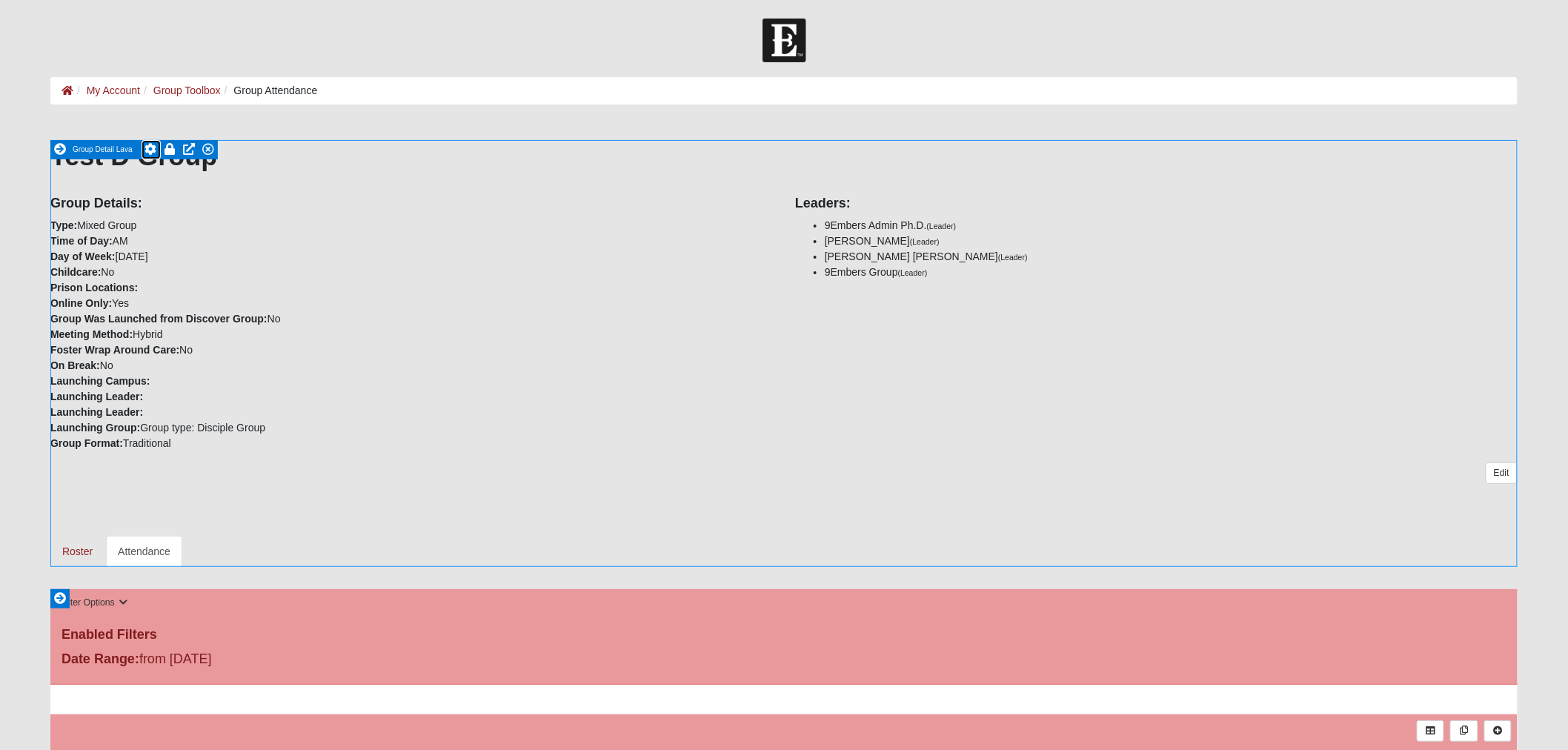
click at [150, 146] on icon at bounding box center [151, 149] width 12 height 12
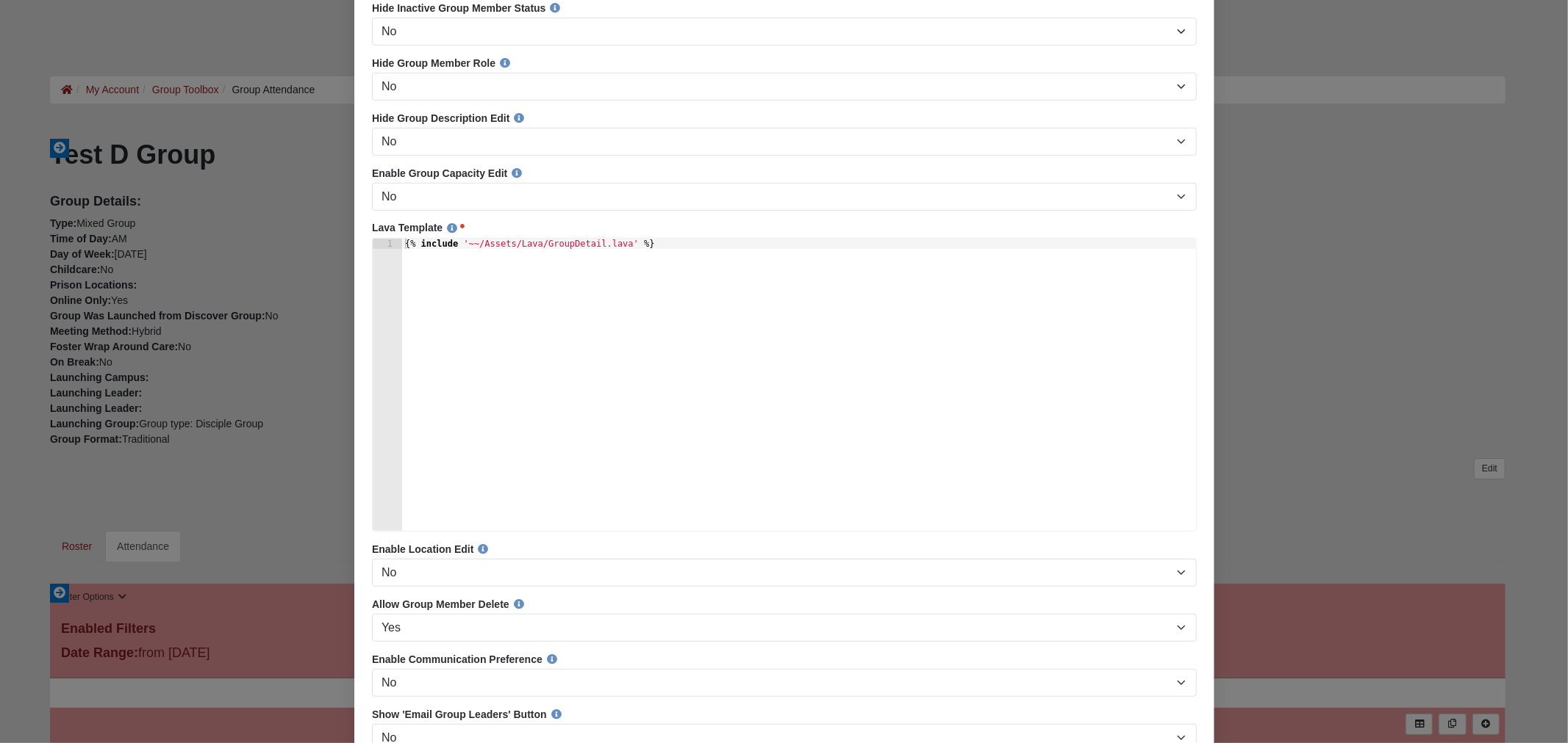
scroll to position [652, 0]
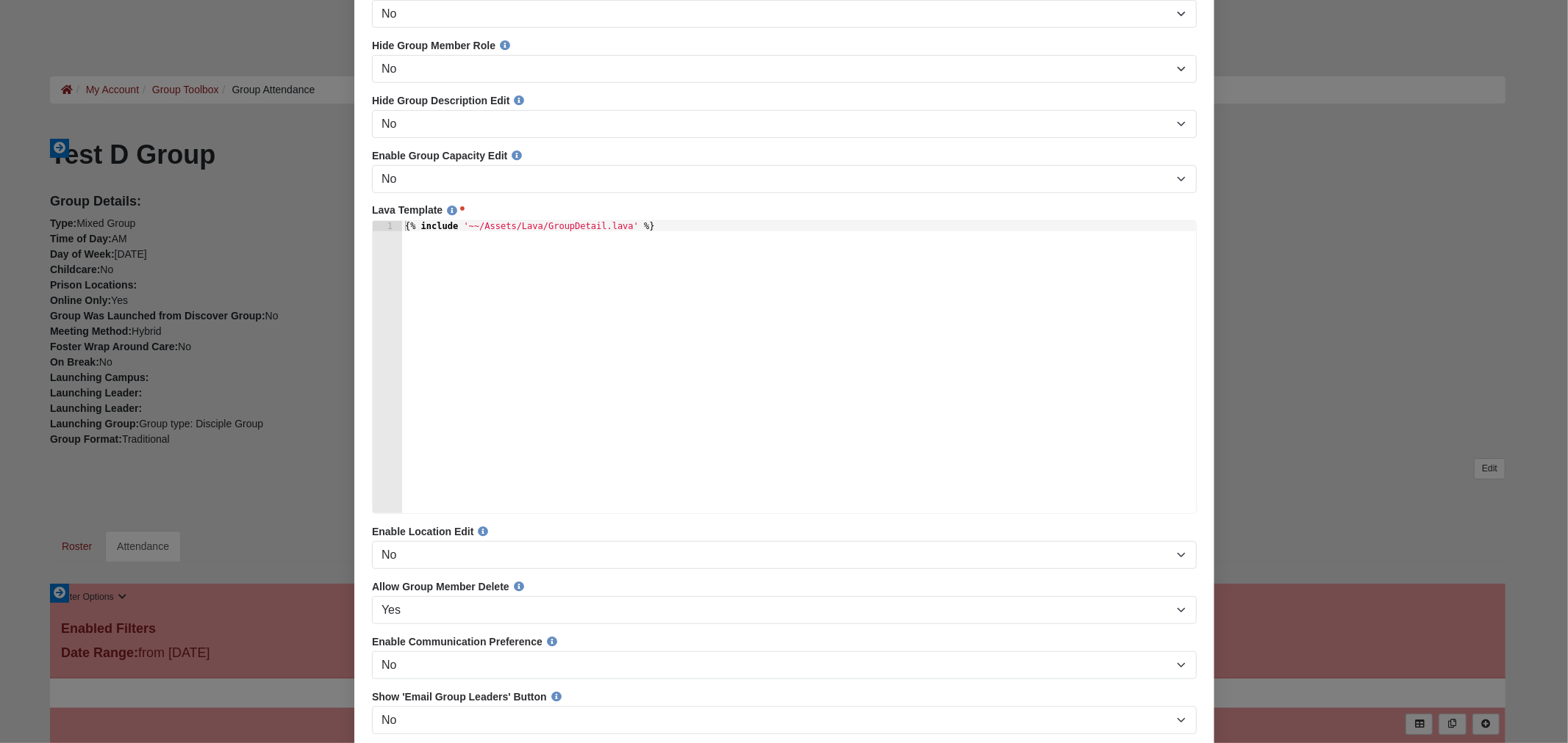
type textarea "{% include '~~/Assets/Lava/GroupDetail.lava' %}"
click at [687, 241] on div "{% include '~~/Assets/Lava/GroupDetail.lava' %}" at bounding box center [798, 378] width 794 height 313
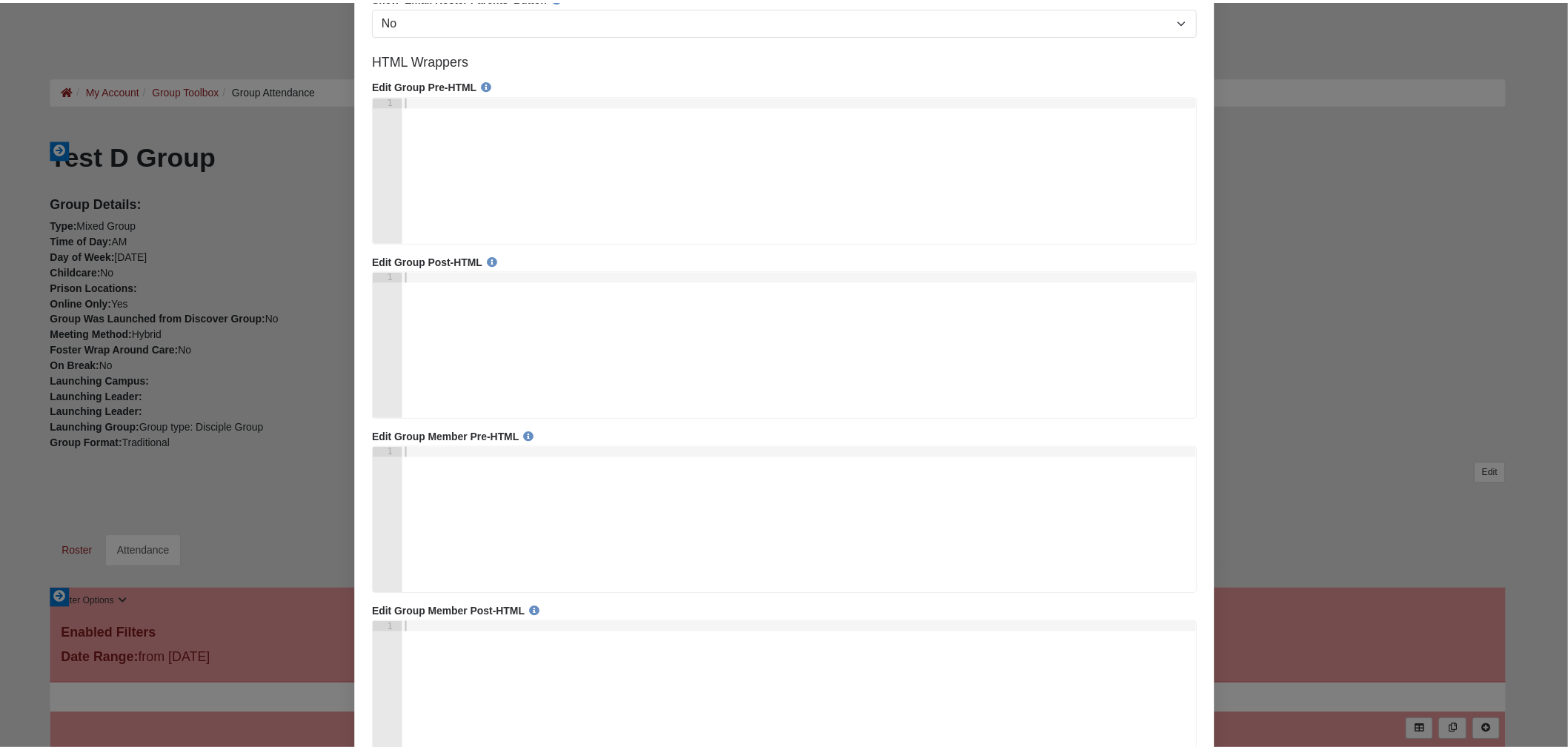
scroll to position [1521, 0]
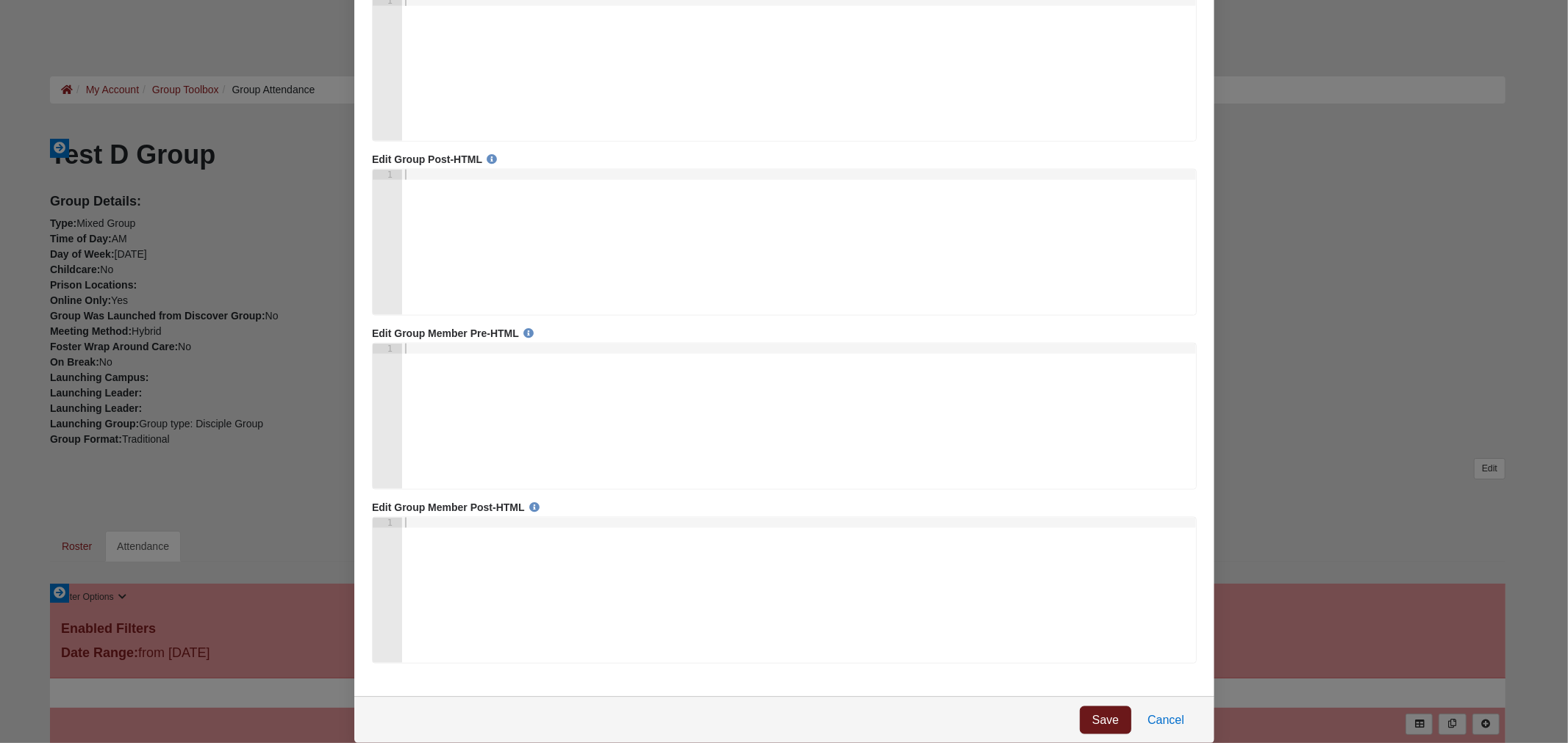
type textarea "{% comment %}{% include '~~/Assets/Lava/GroupDetail.lava' %}{% endcomment %}"
click at [1112, 719] on link "Save" at bounding box center [1105, 722] width 52 height 28
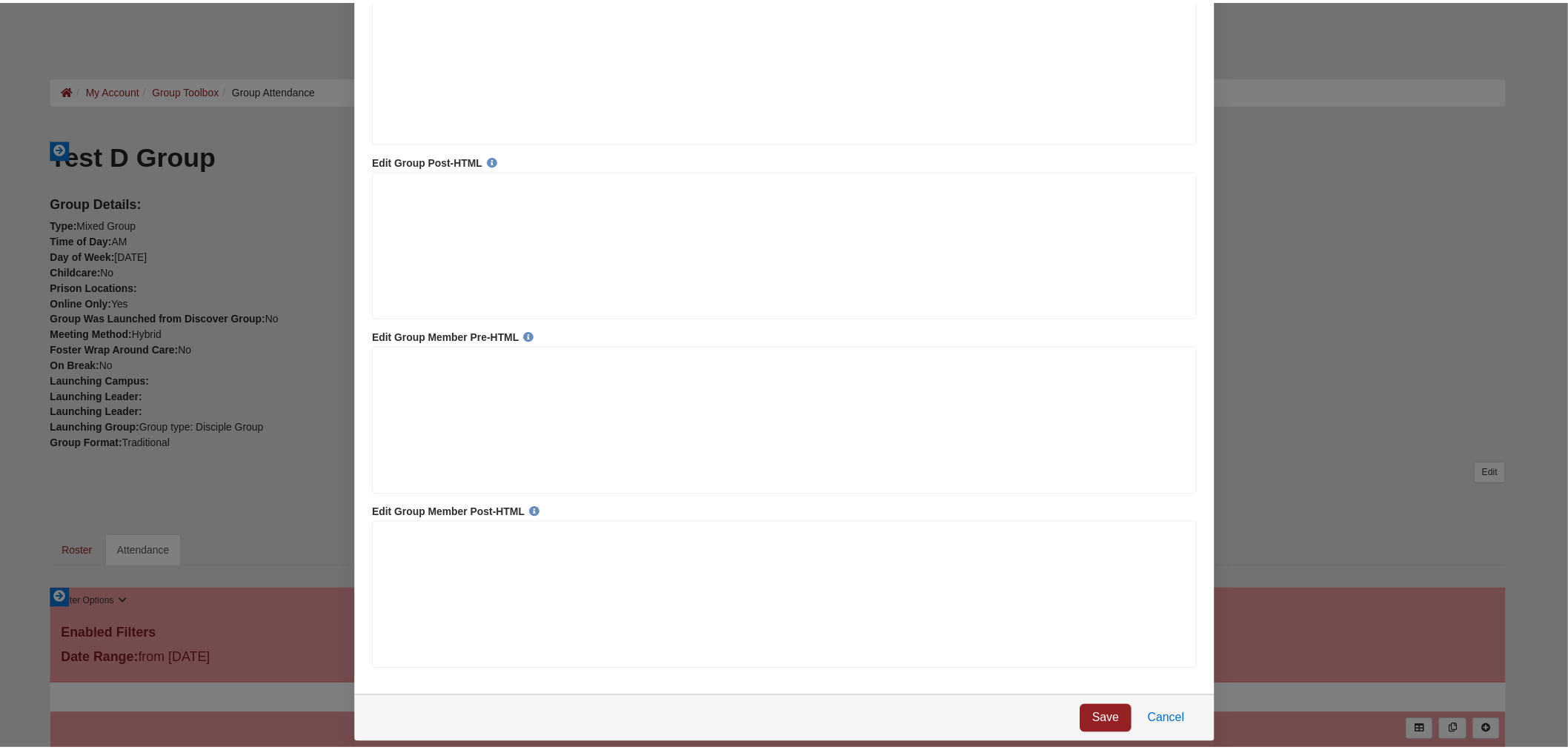
scroll to position [0, 0]
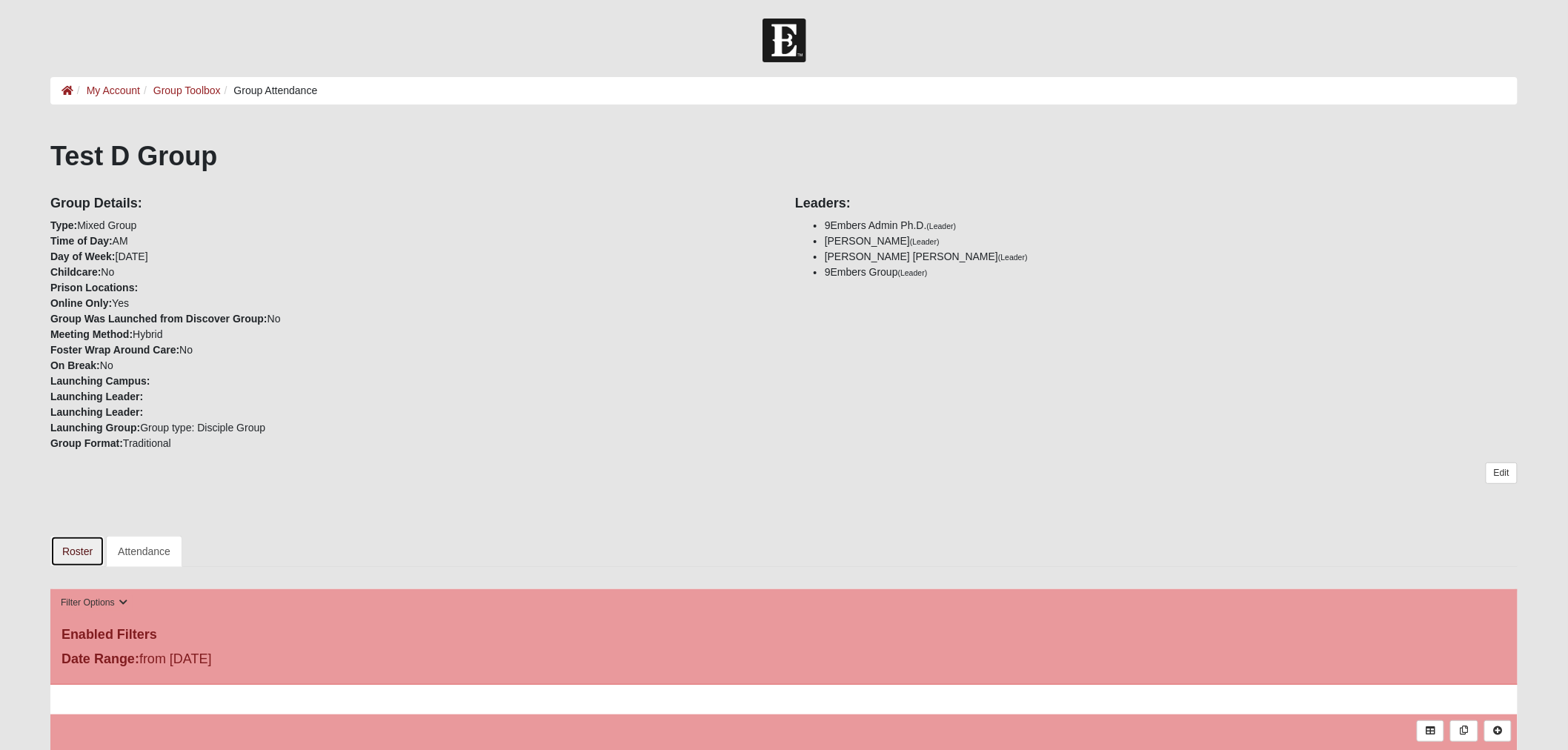
click at [68, 545] on link "Roster" at bounding box center [77, 552] width 54 height 32
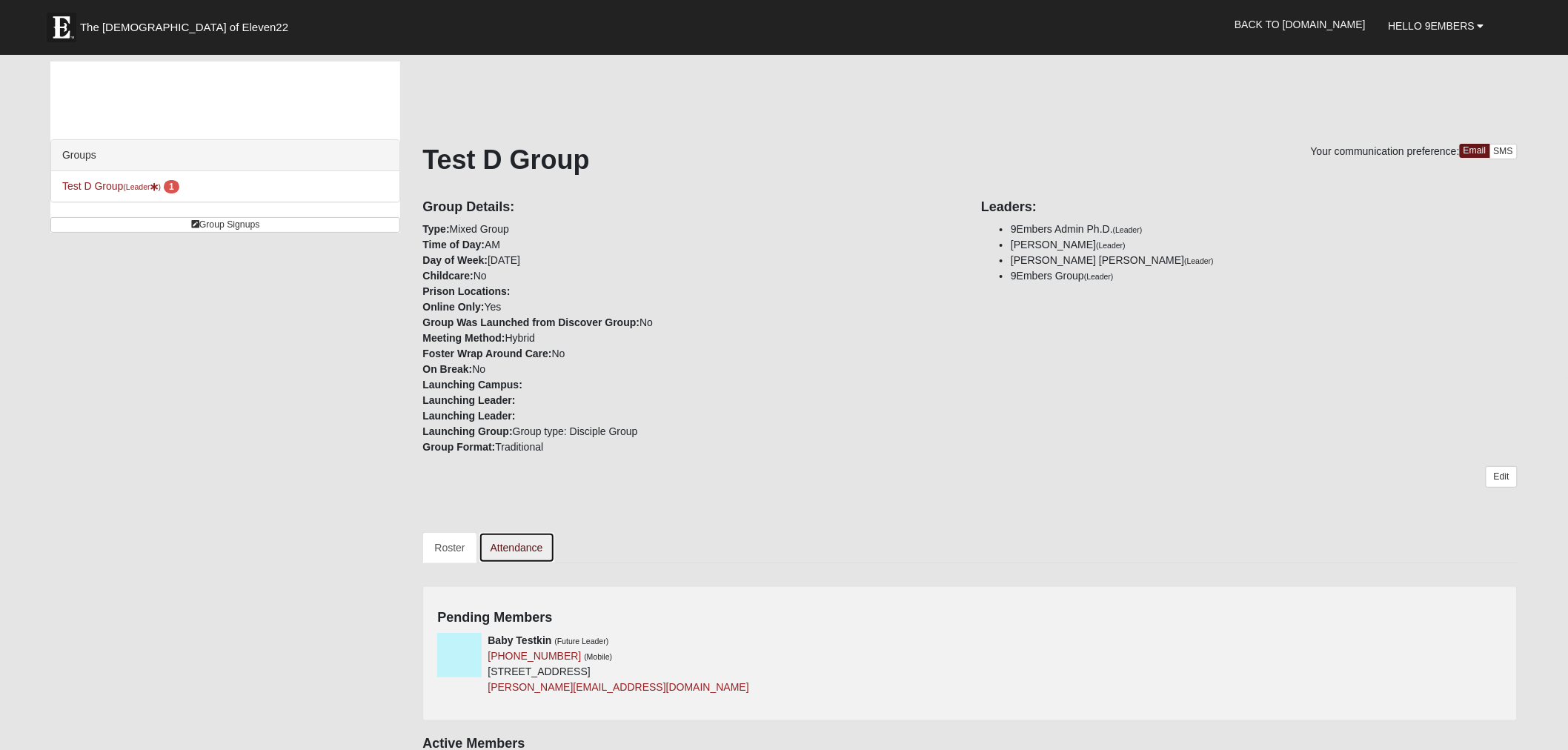
click at [523, 545] on link "Attendance" at bounding box center [516, 548] width 76 height 32
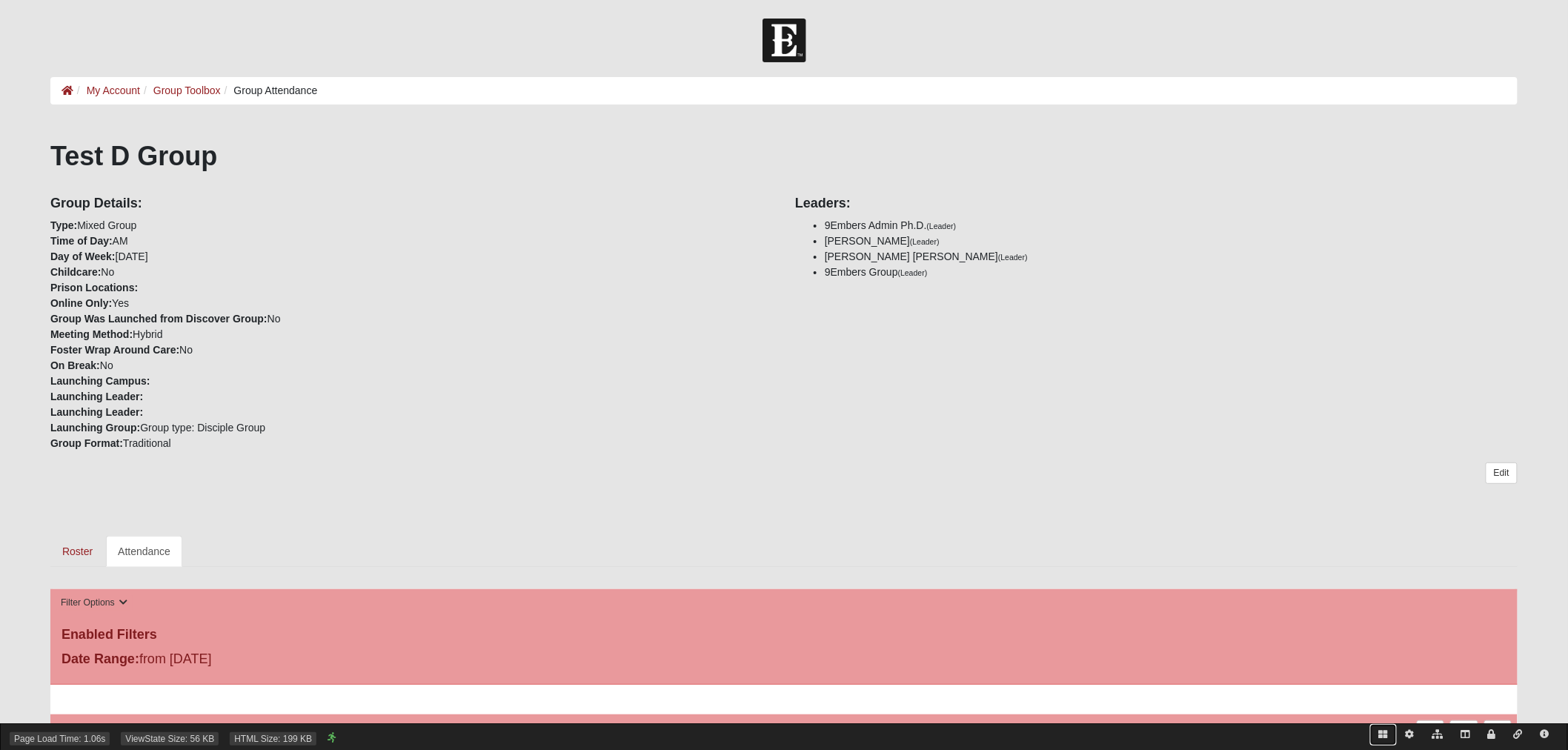
click at [1380, 734] on icon at bounding box center [1383, 734] width 9 height 9
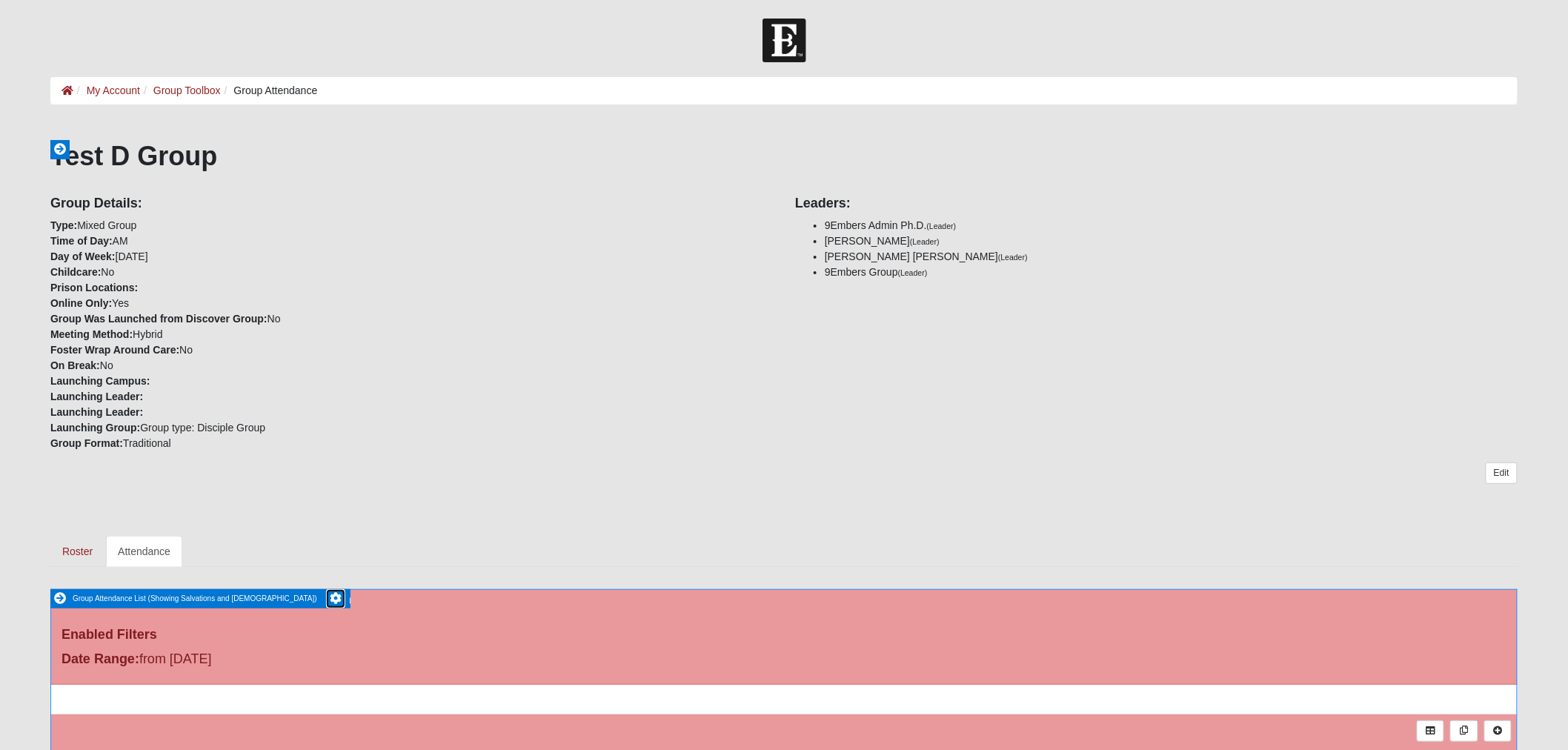
click at [330, 597] on icon at bounding box center [336, 598] width 12 height 12
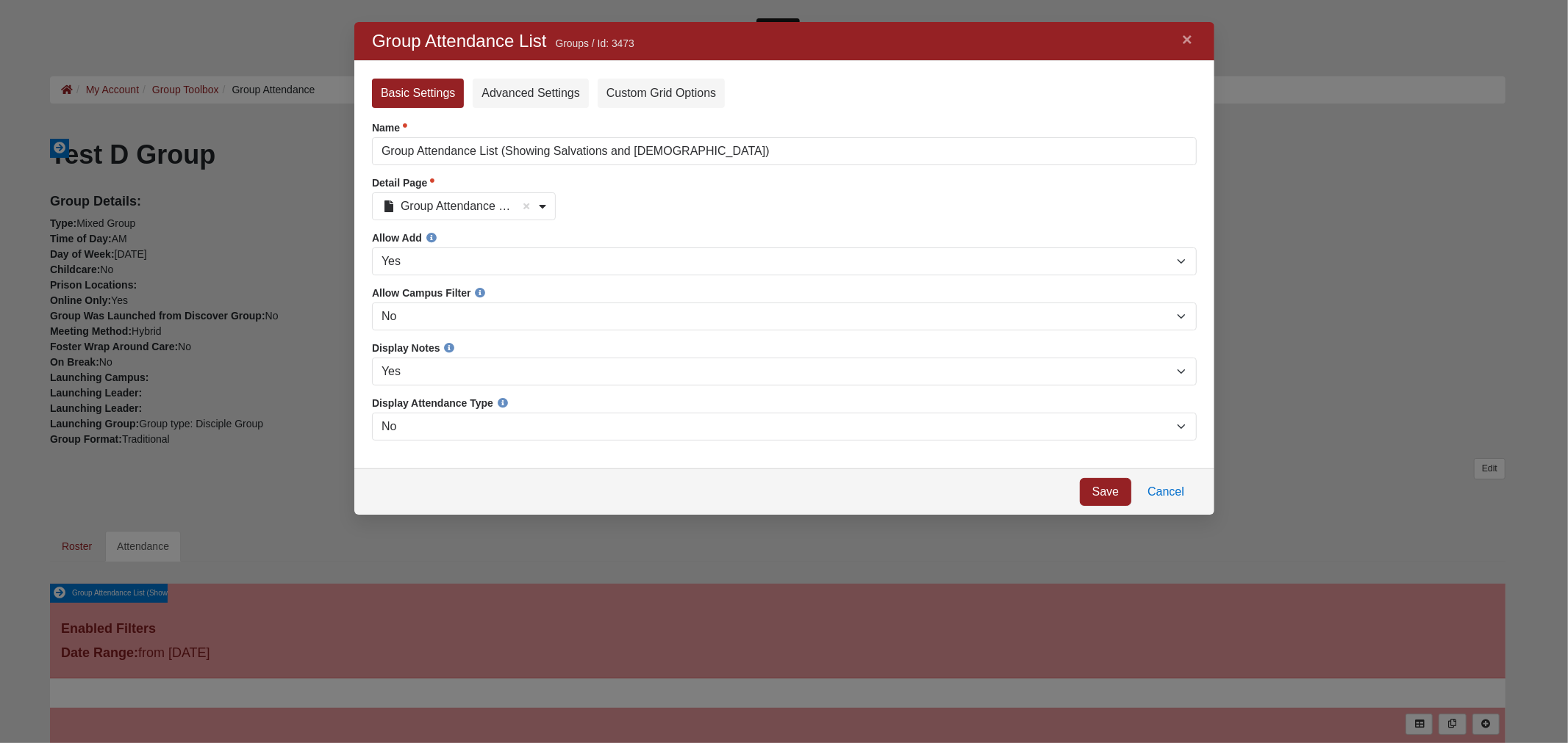
scroll to position [469, 835]
click at [1188, 37] on link "×" at bounding box center [1187, 39] width 20 height 26
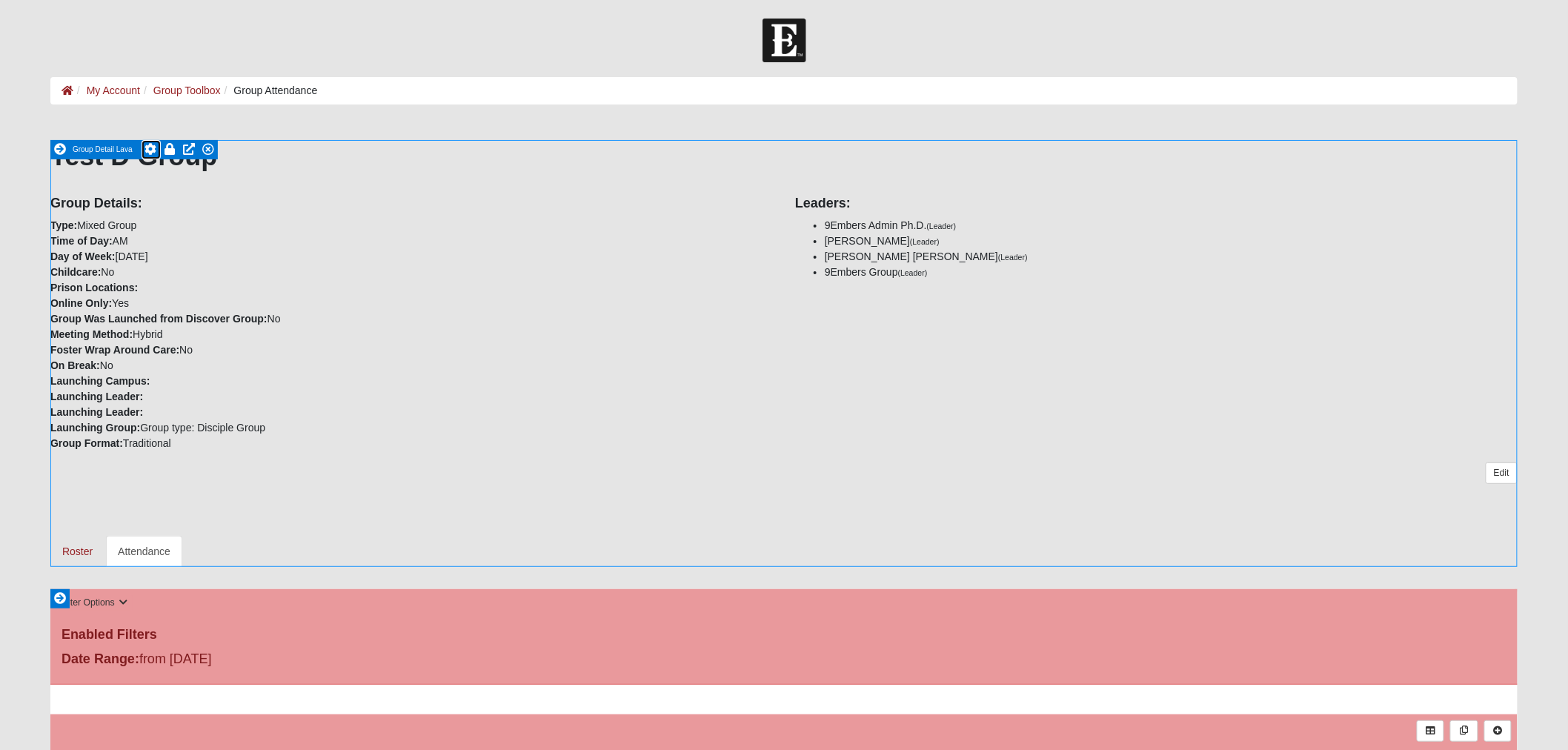
click at [148, 149] on icon at bounding box center [151, 149] width 12 height 12
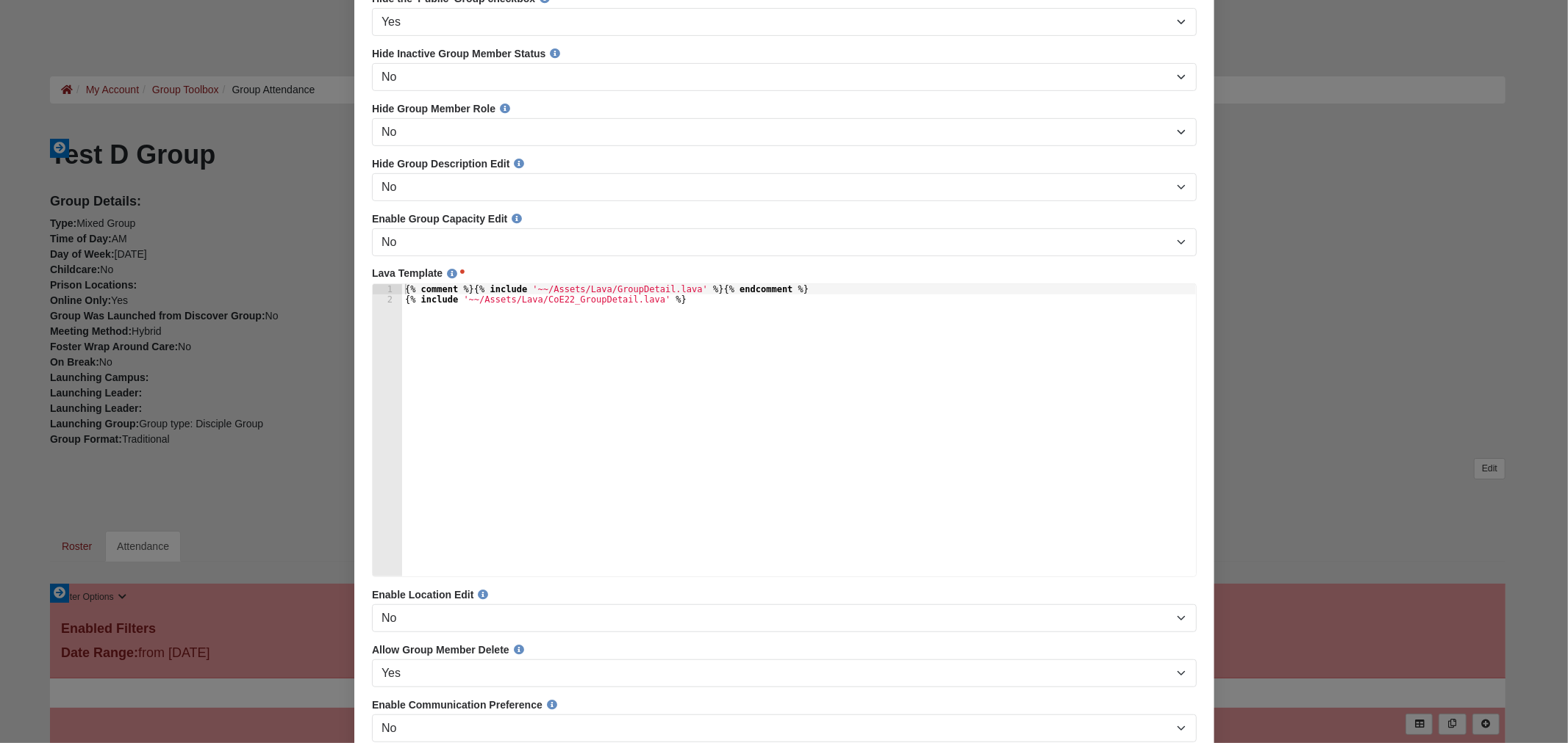
scroll to position [408, 0]
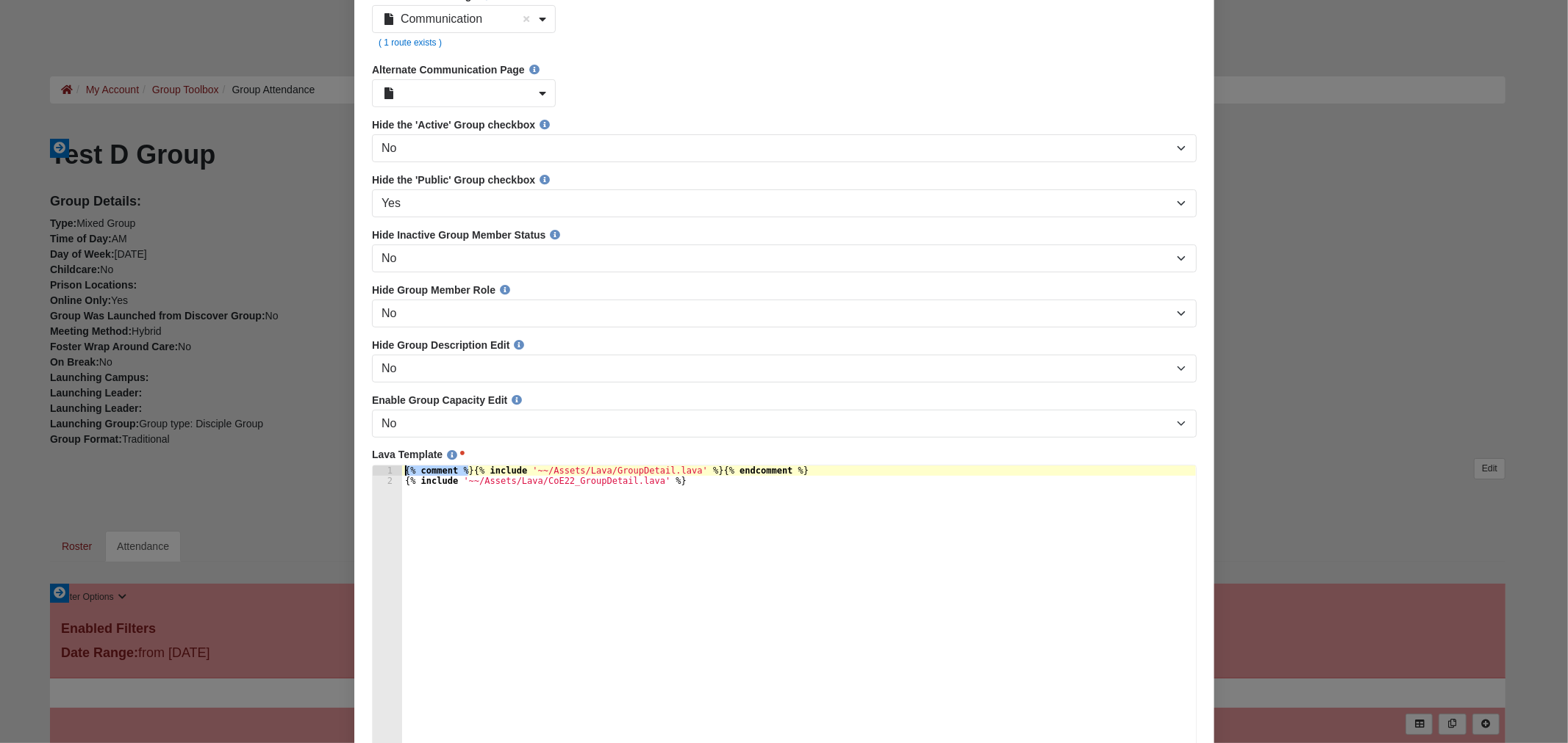
drag, startPoint x: 469, startPoint y: 474, endPoint x: 349, endPoint y: 476, distance: 120.0
click at [354, 476] on html "× Group Detail Lava Groups / Id: 3475 Error Basic Settings Advanced Settings Na…" at bounding box center [784, 729] width 860 height 2228
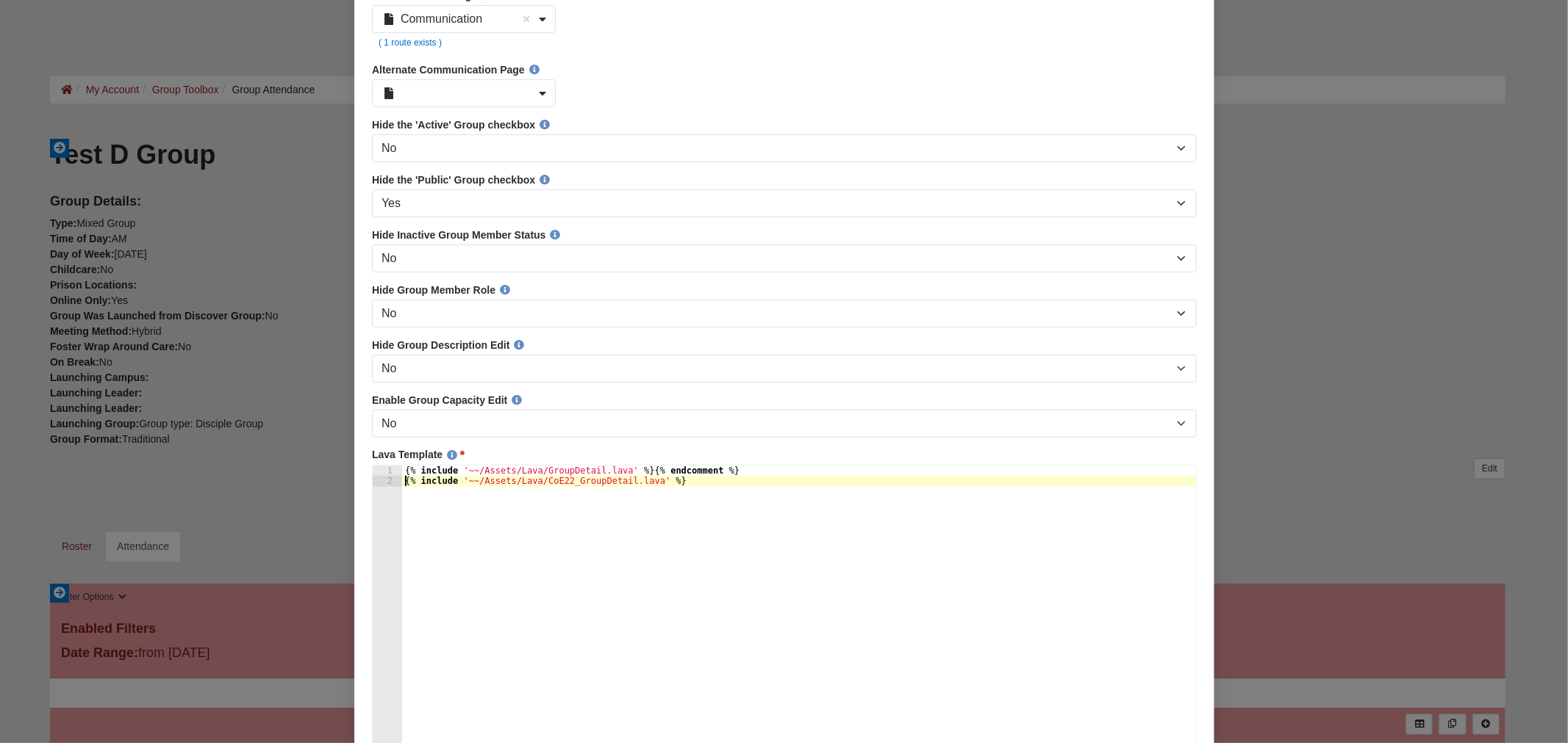
paste textarea "{% comment %}"
paste textarea "{% endcomment %}"
type textarea "{% comment %}{% include '~~/Assets/Lava/CoE22_GroupDetail.lava' %}{% endcomment…"
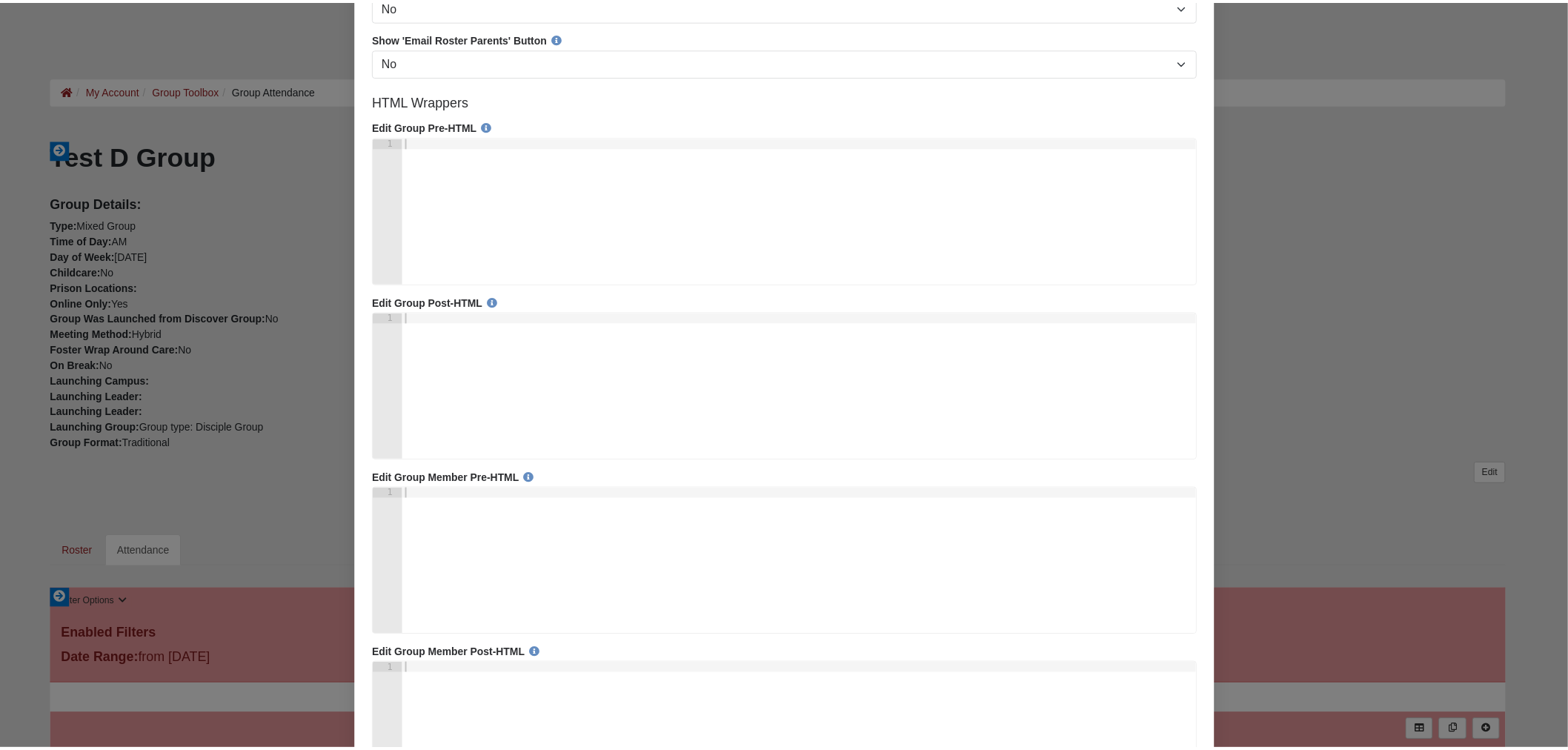
scroll to position [1521, 0]
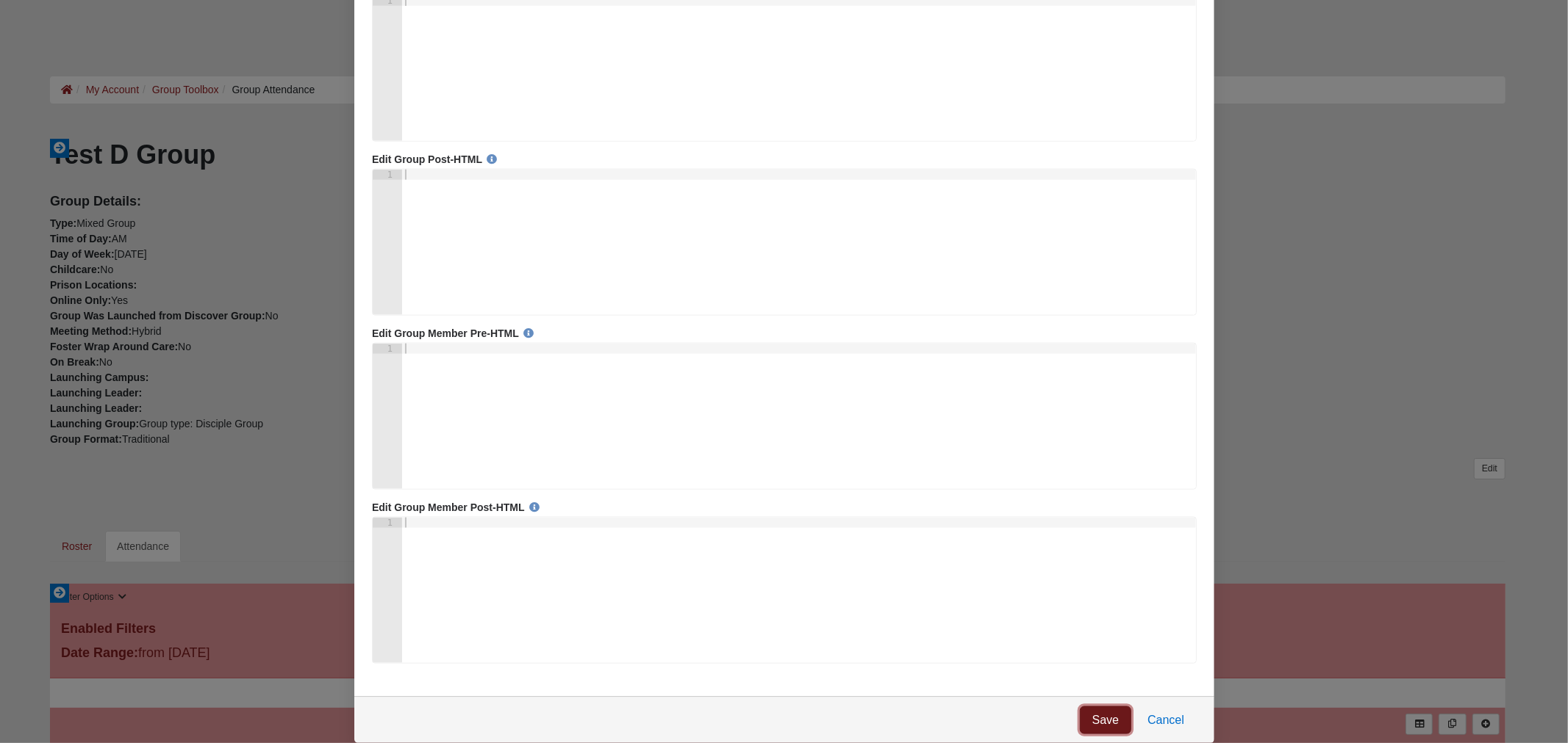
click at [1115, 727] on link "Save" at bounding box center [1105, 722] width 52 height 28
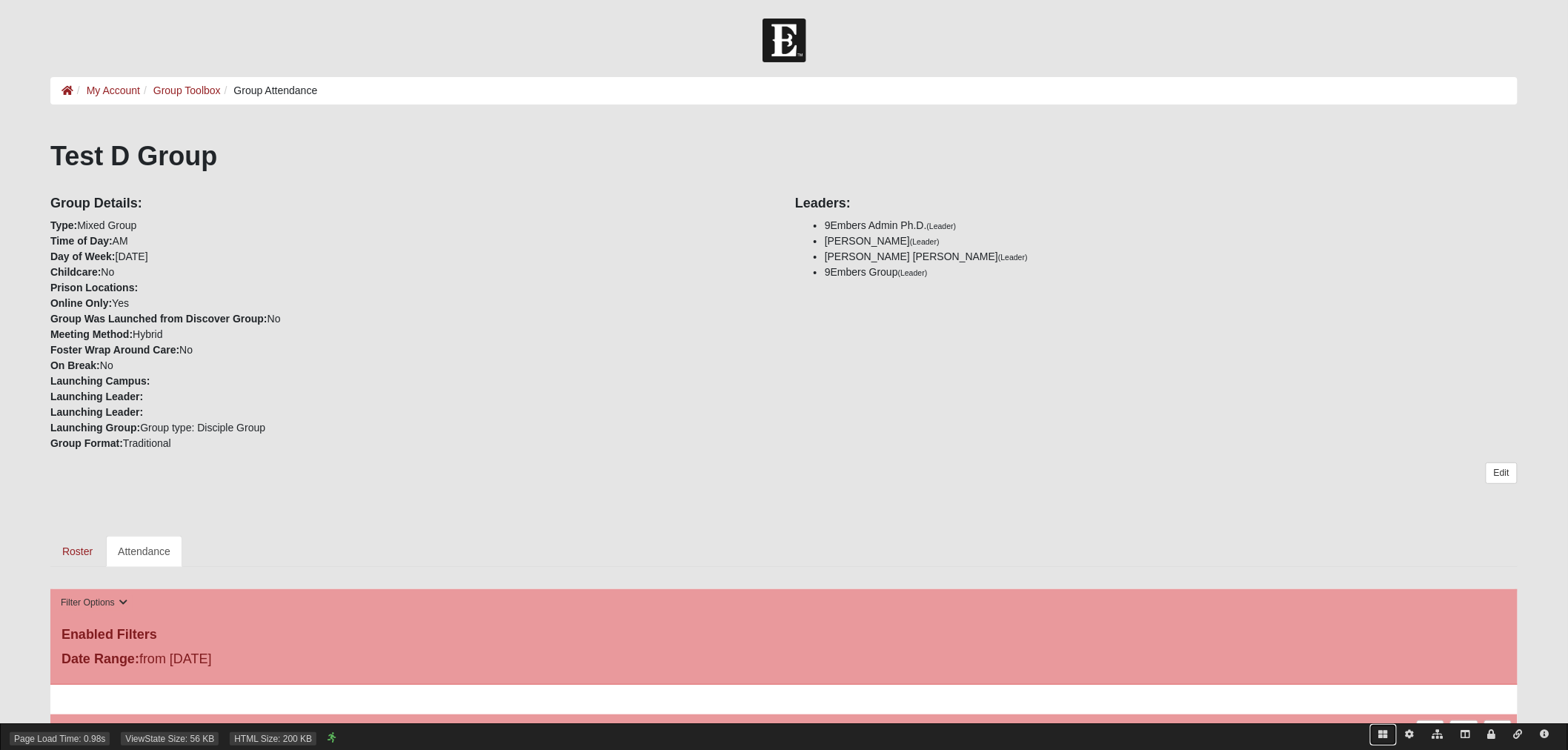
click at [1386, 736] on icon at bounding box center [1383, 734] width 9 height 9
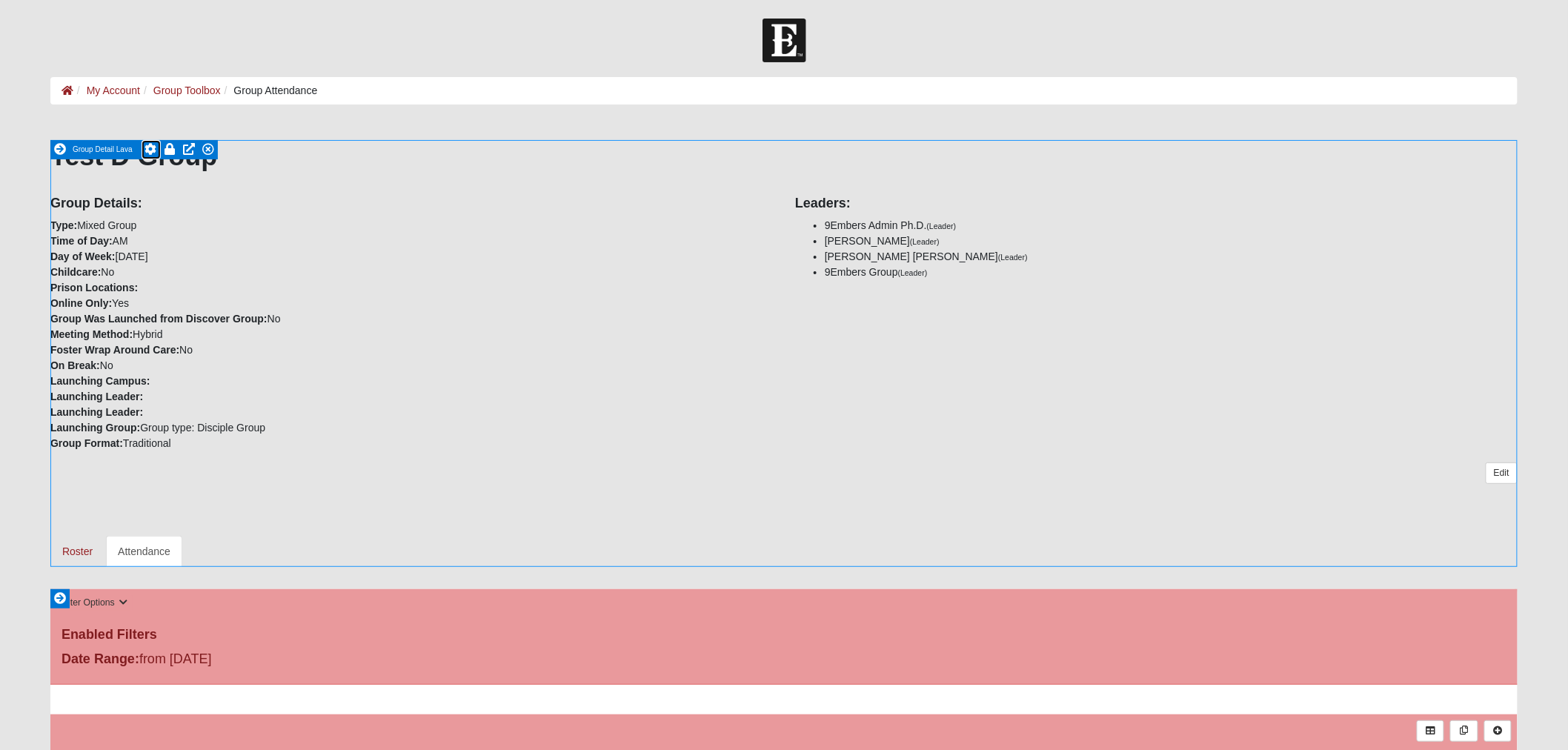
click at [146, 148] on icon at bounding box center [151, 149] width 12 height 12
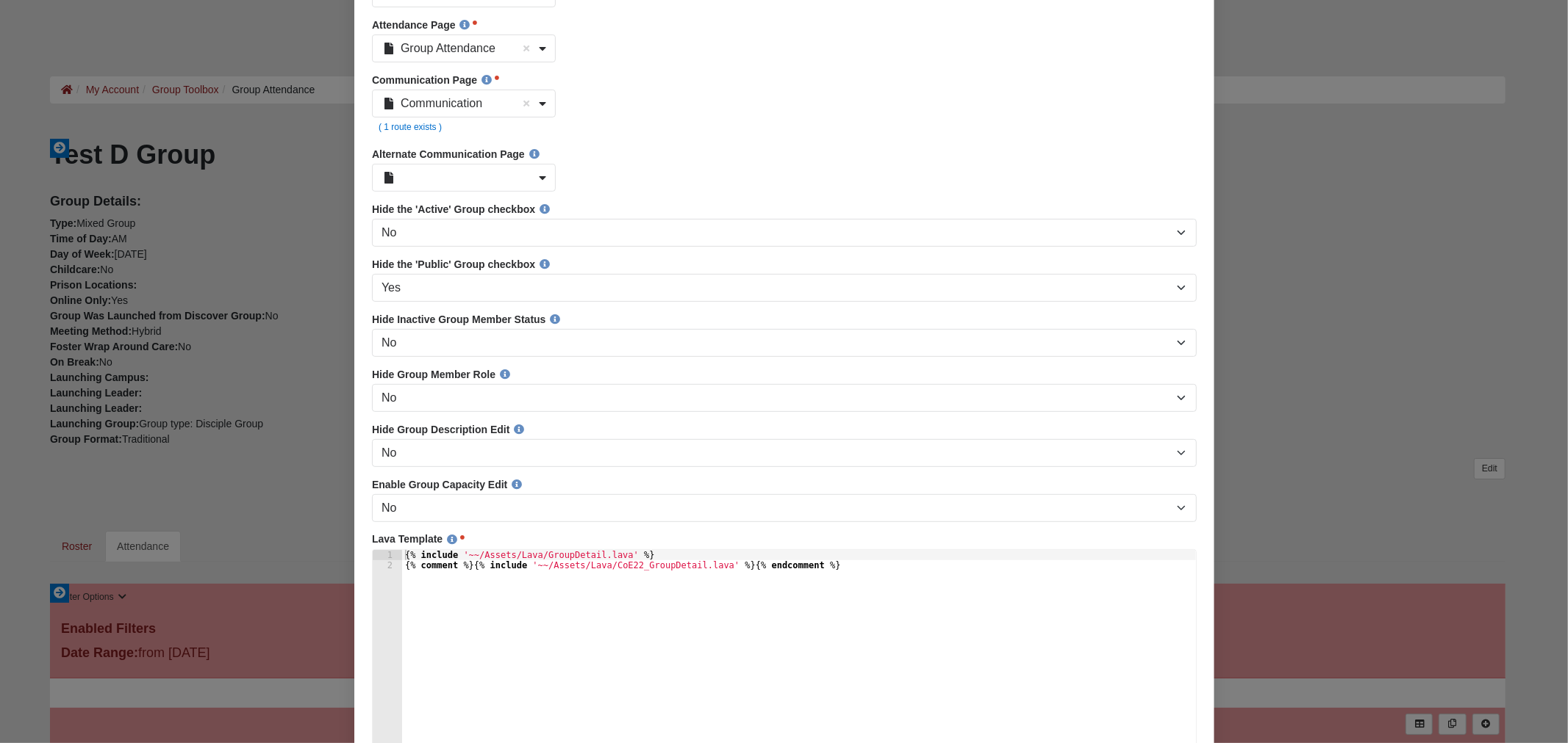
scroll to position [652, 0]
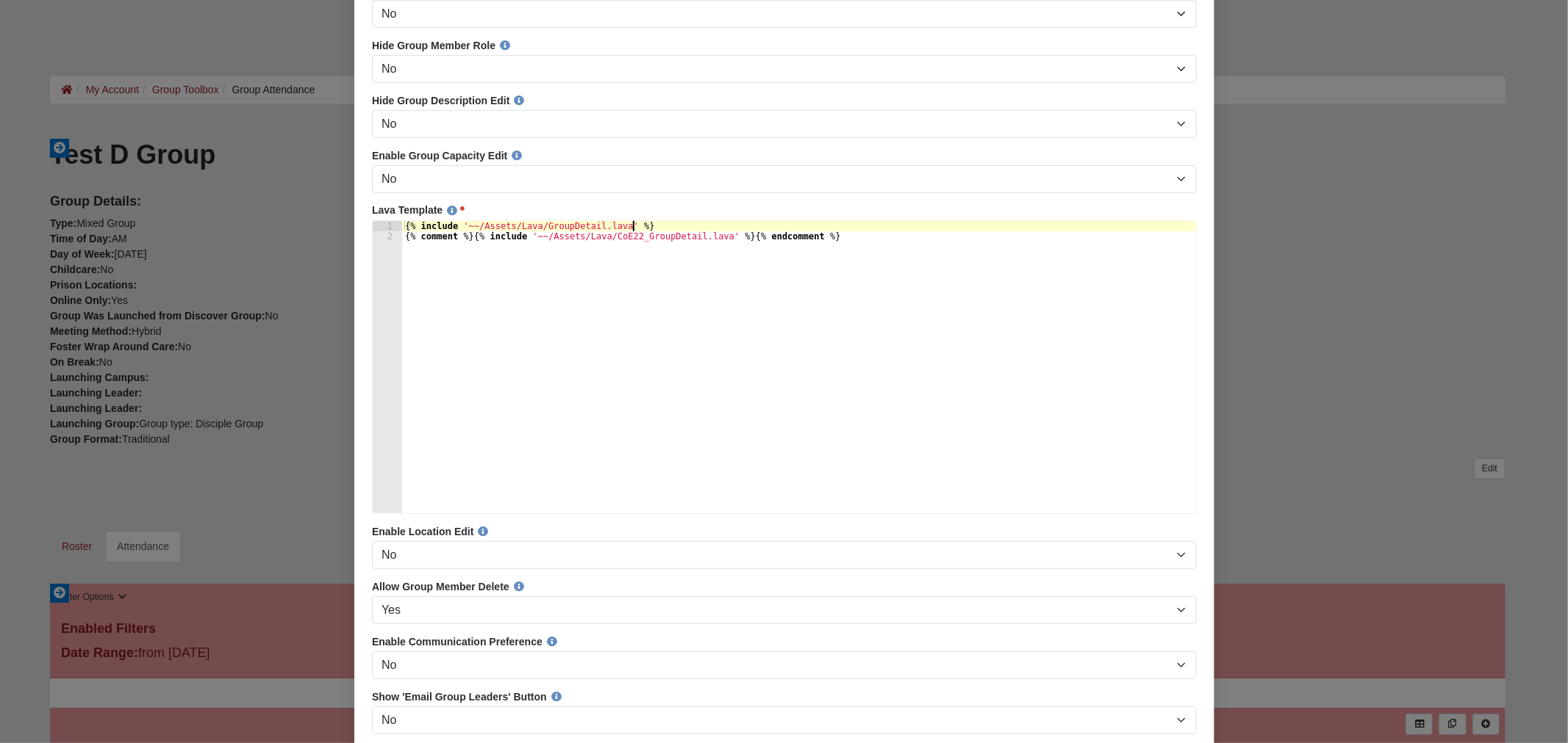
click at [730, 233] on div "{% include '~~/Assets/Lava/GroupDetail.lava' %} {% comment %}{% include '~~/Ass…" at bounding box center [798, 378] width 794 height 313
paste textarea "{% endcomment %}"
paste textarea "{% comment %}"
type textarea "{% comment %}{% include '~~/Assets/Lava/GroupDetail.lava' %}{% endcomment %}"
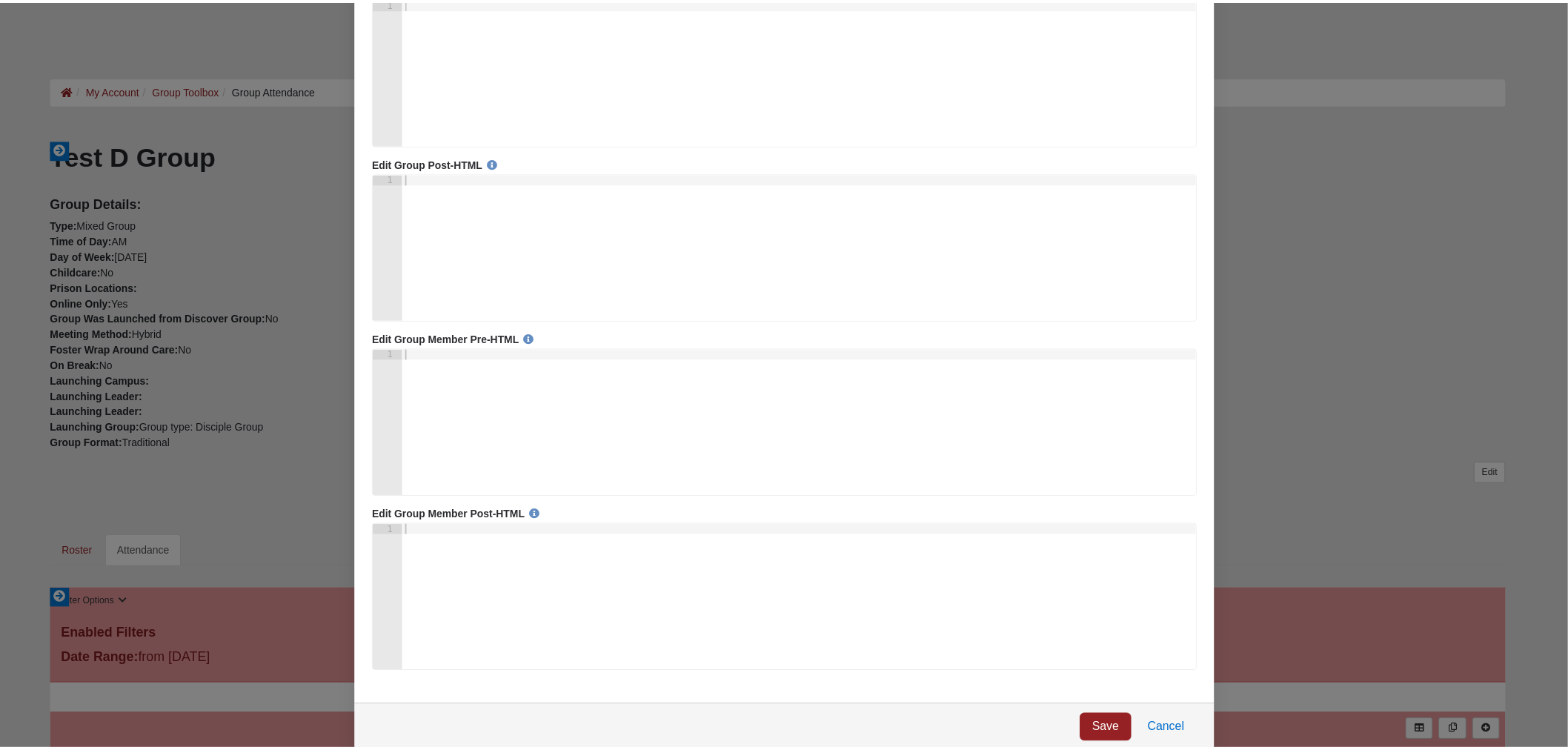
scroll to position [1521, 0]
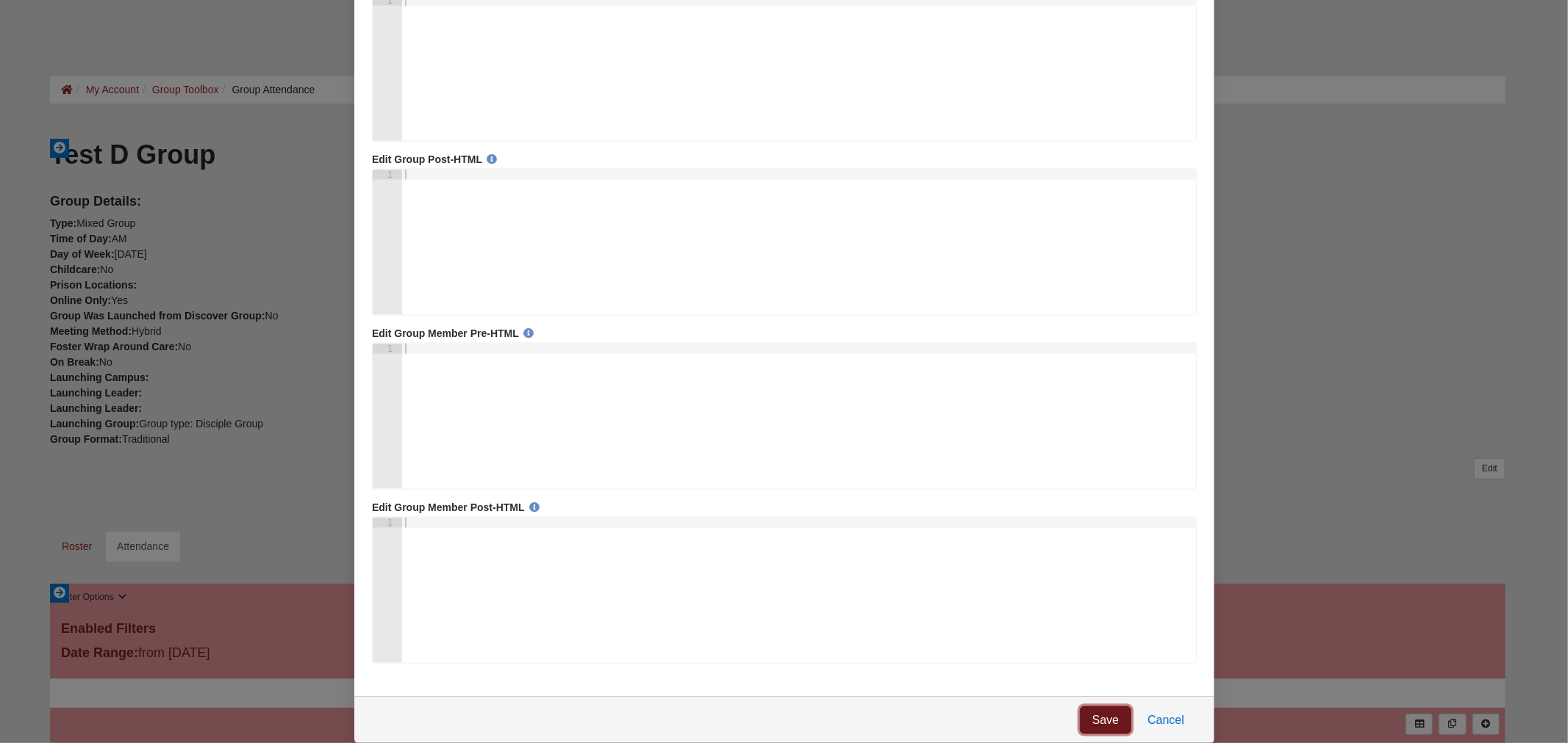
click at [1101, 719] on link "Save" at bounding box center [1105, 722] width 52 height 28
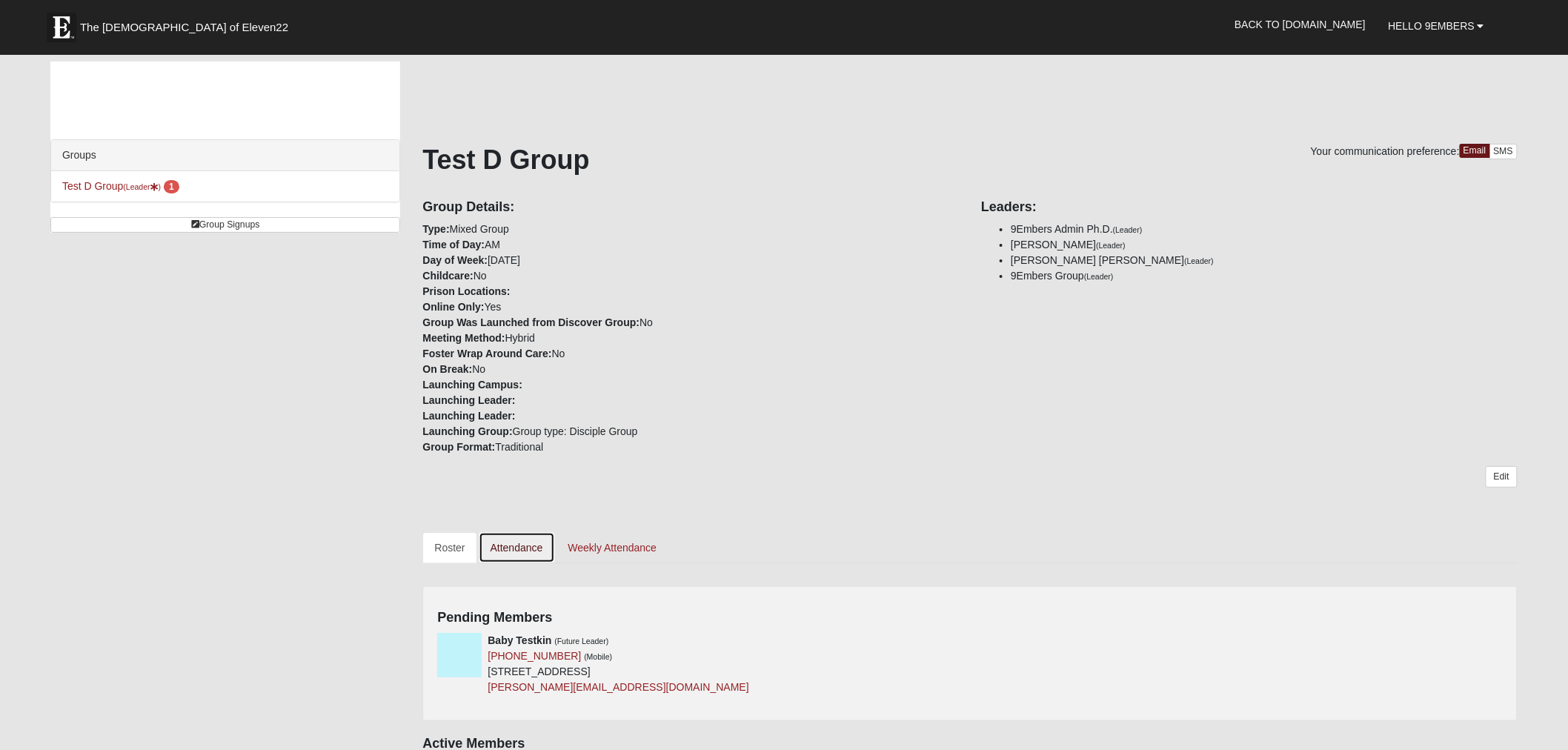
click at [509, 544] on link "Attendance" at bounding box center [516, 548] width 76 height 32
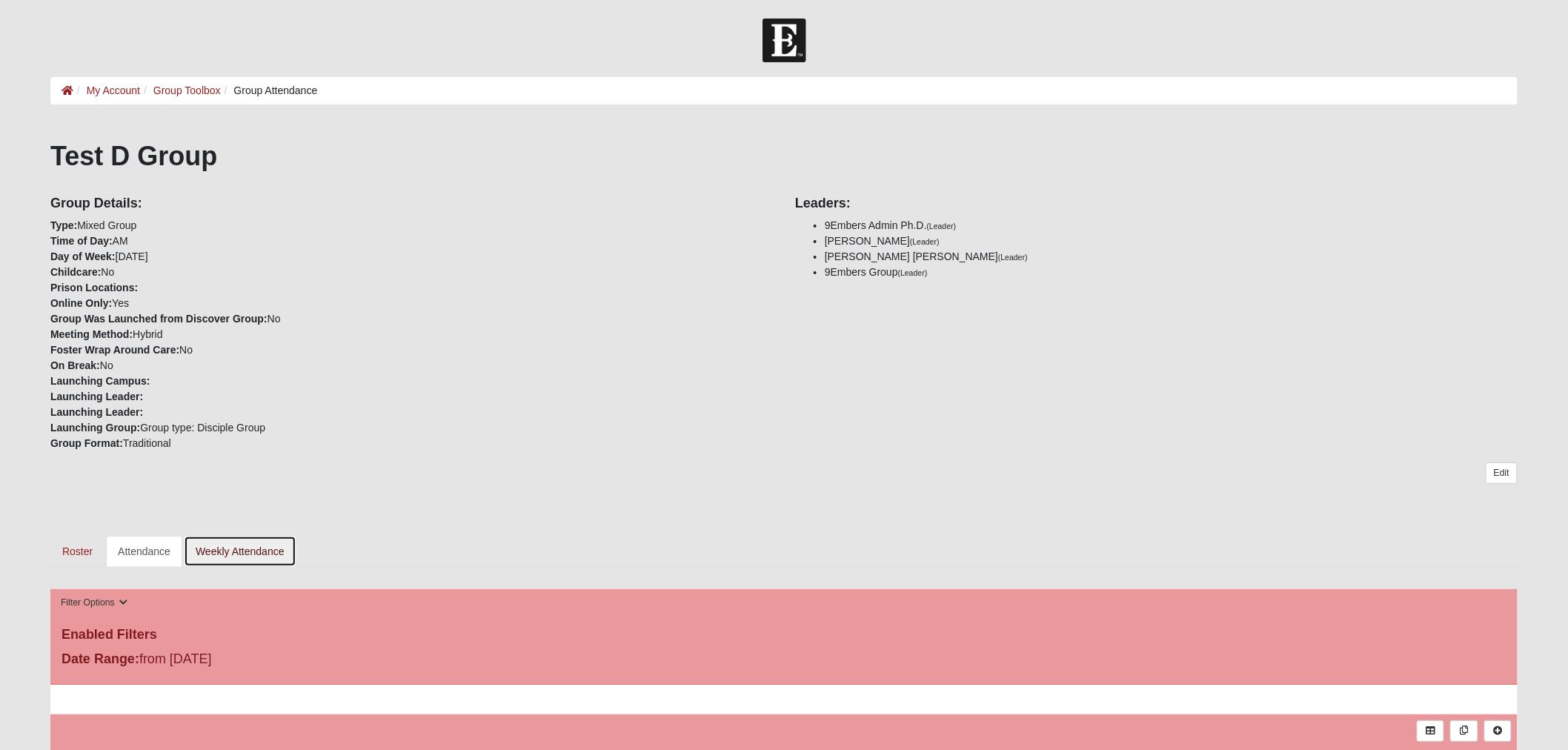
click at [235, 544] on link "Weekly Attendance" at bounding box center [240, 552] width 112 height 32
click at [76, 547] on link "Roster" at bounding box center [77, 552] width 54 height 32
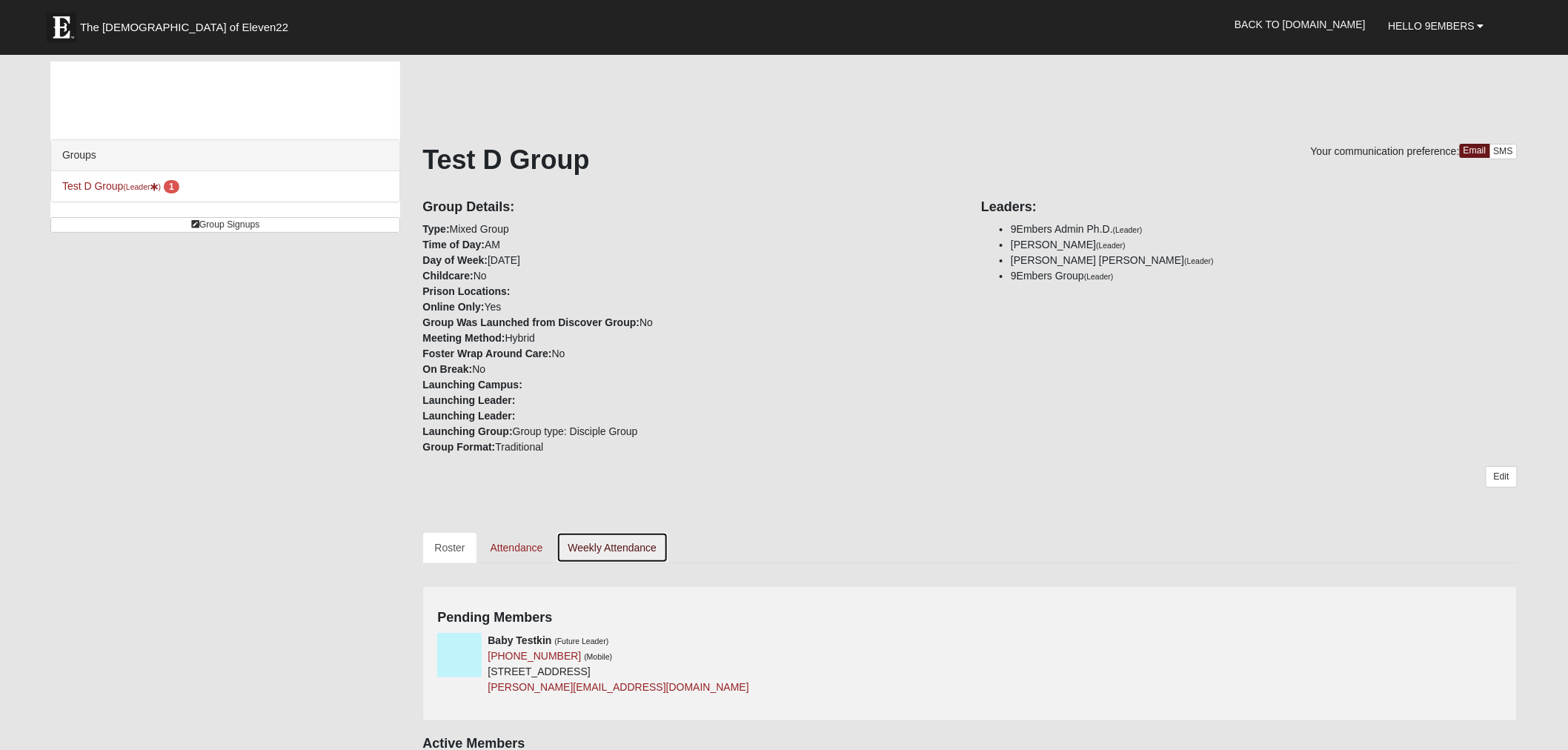
click at [606, 544] on link "Weekly Attendance" at bounding box center [613, 548] width 112 height 32
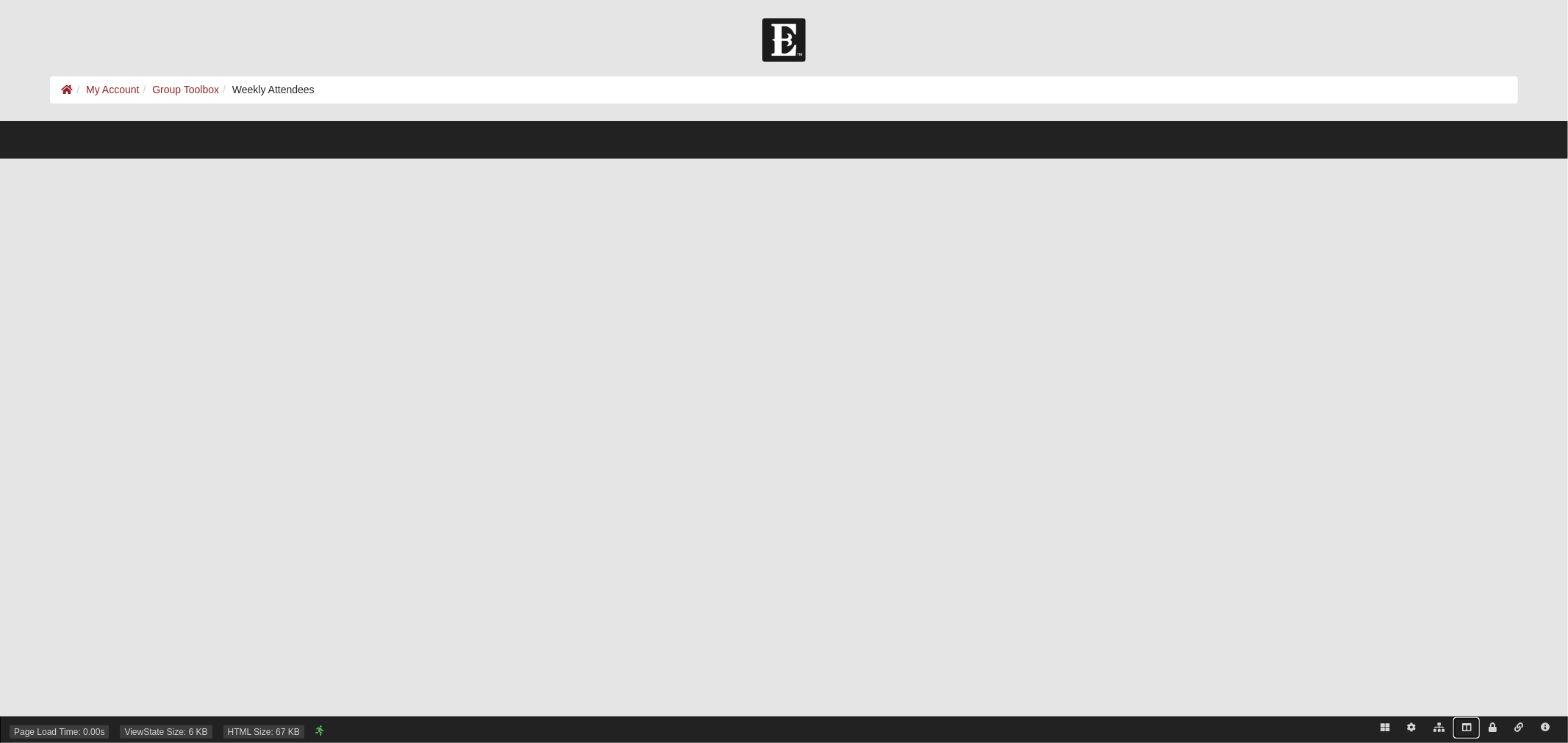
click at [1471, 728] on link at bounding box center [1466, 728] width 26 height 21
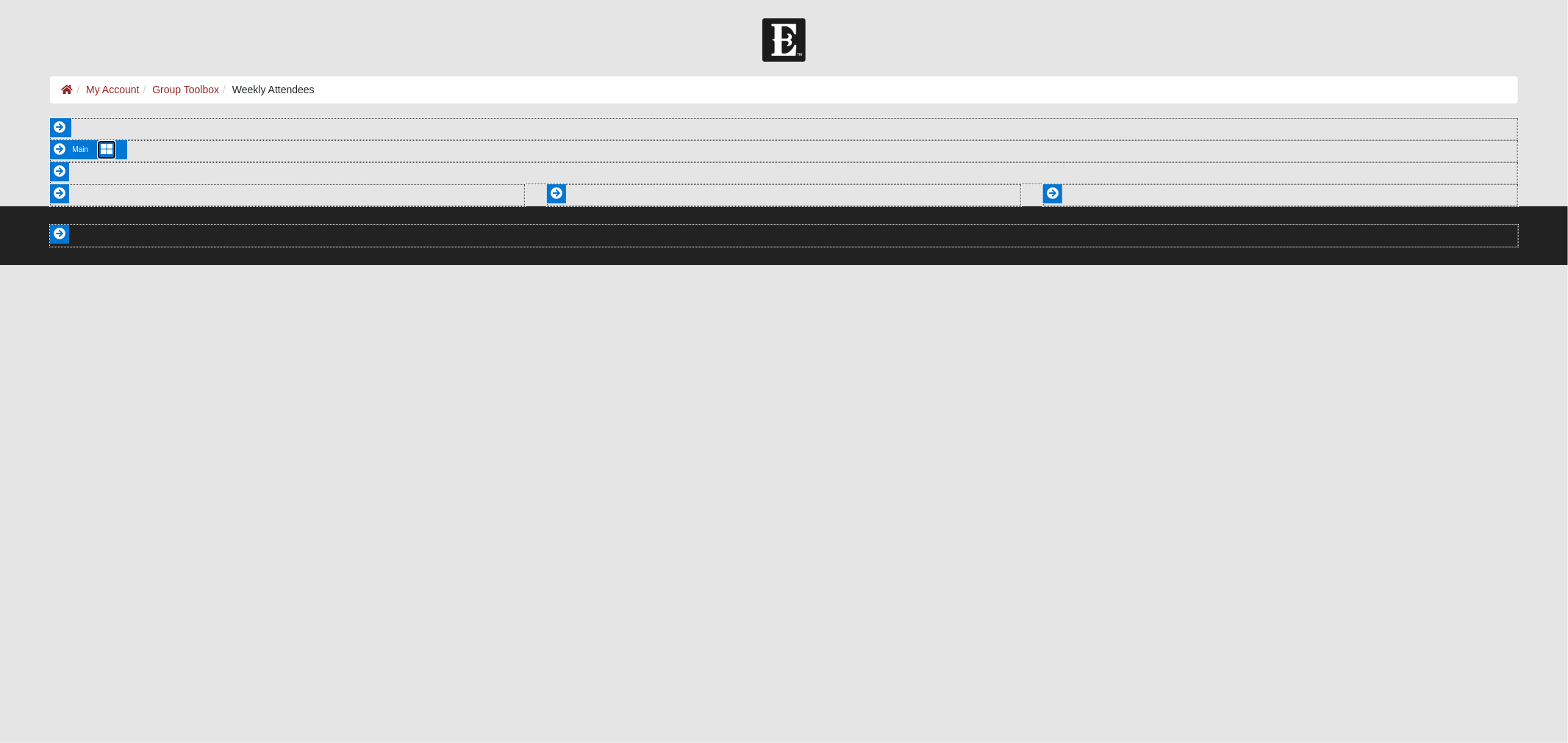
click at [108, 147] on icon at bounding box center [106, 149] width 12 height 12
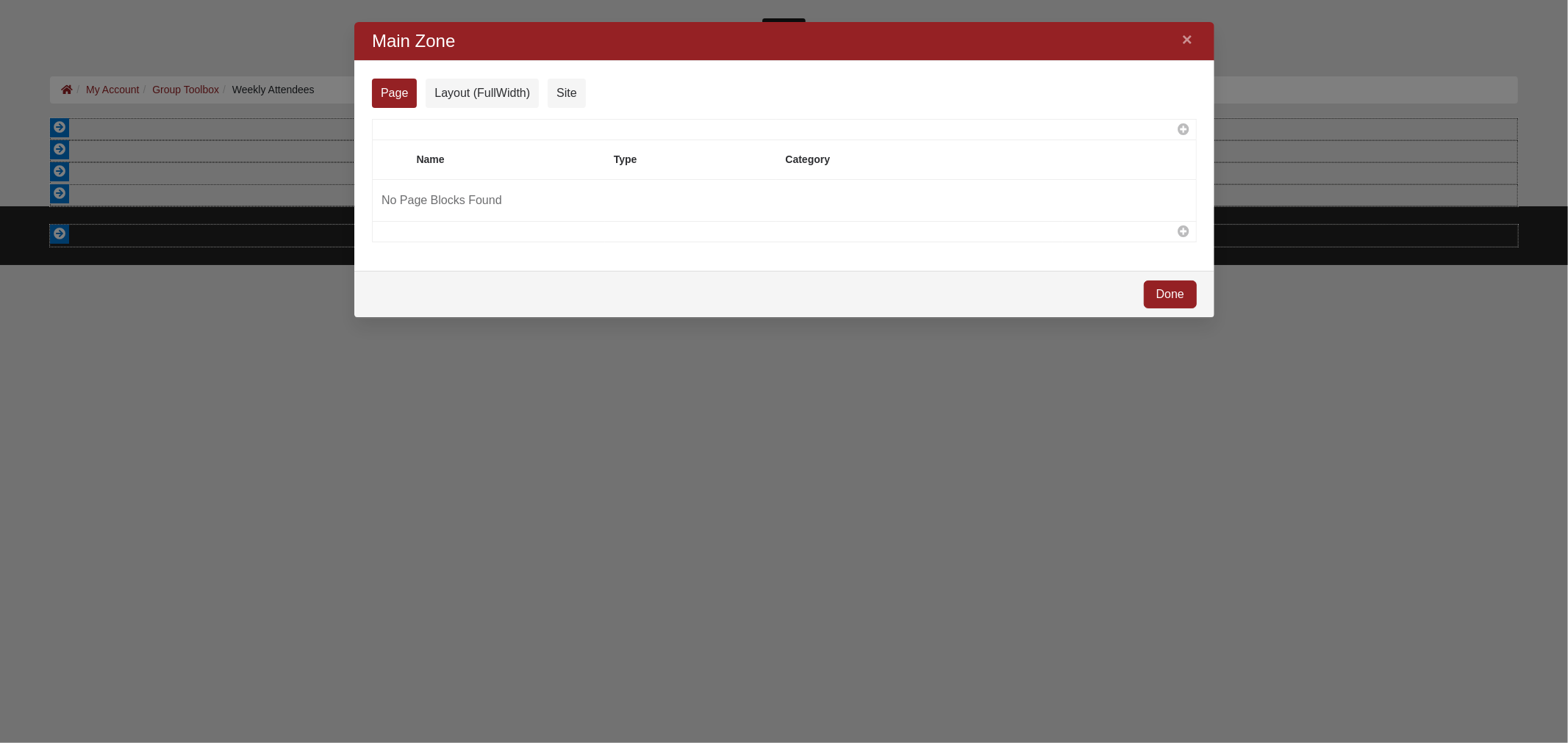
scroll to position [271, 835]
click at [1183, 233] on icon at bounding box center [1182, 231] width 15 height 12
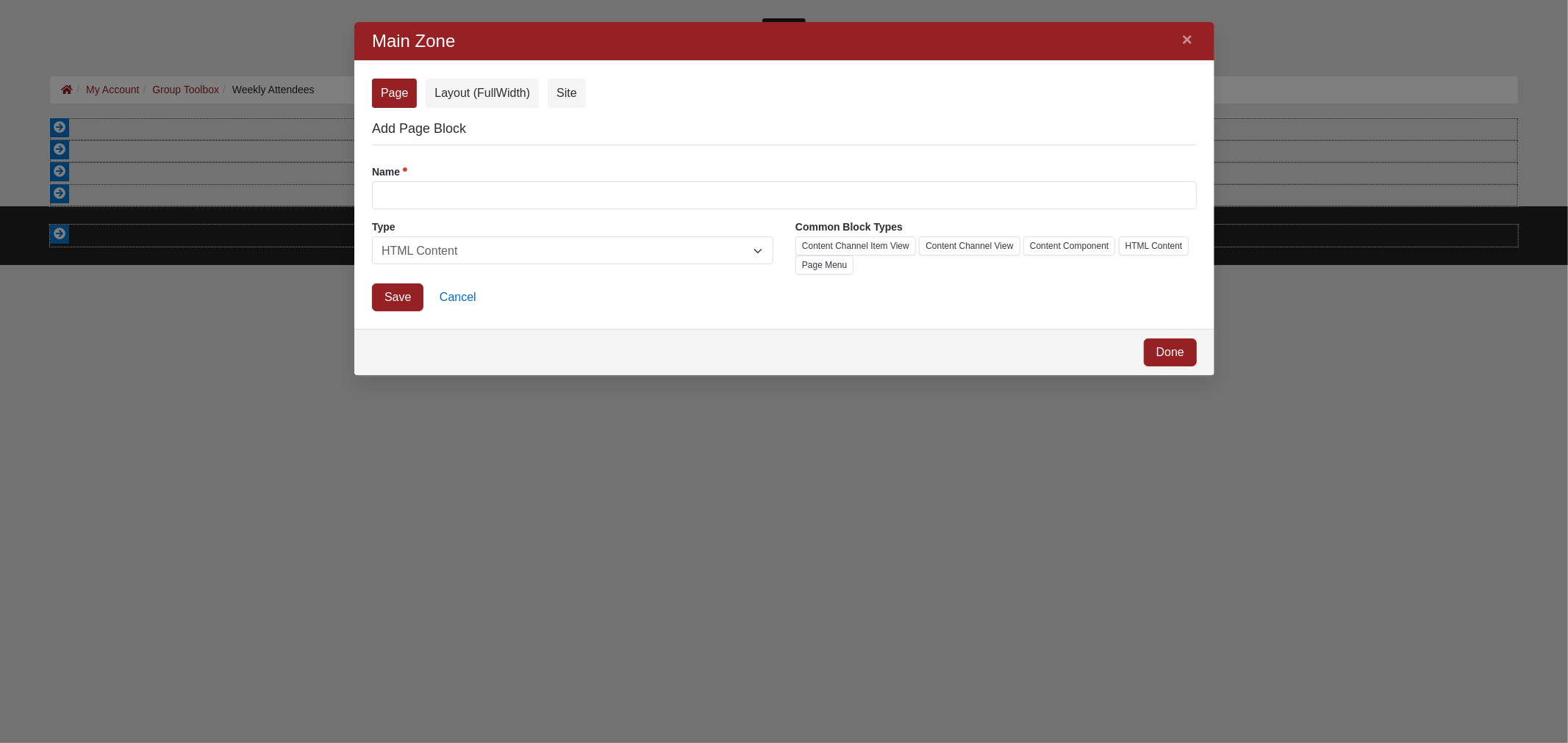
click at [670, 254] on span "HTML Content" at bounding box center [567, 251] width 372 height 28
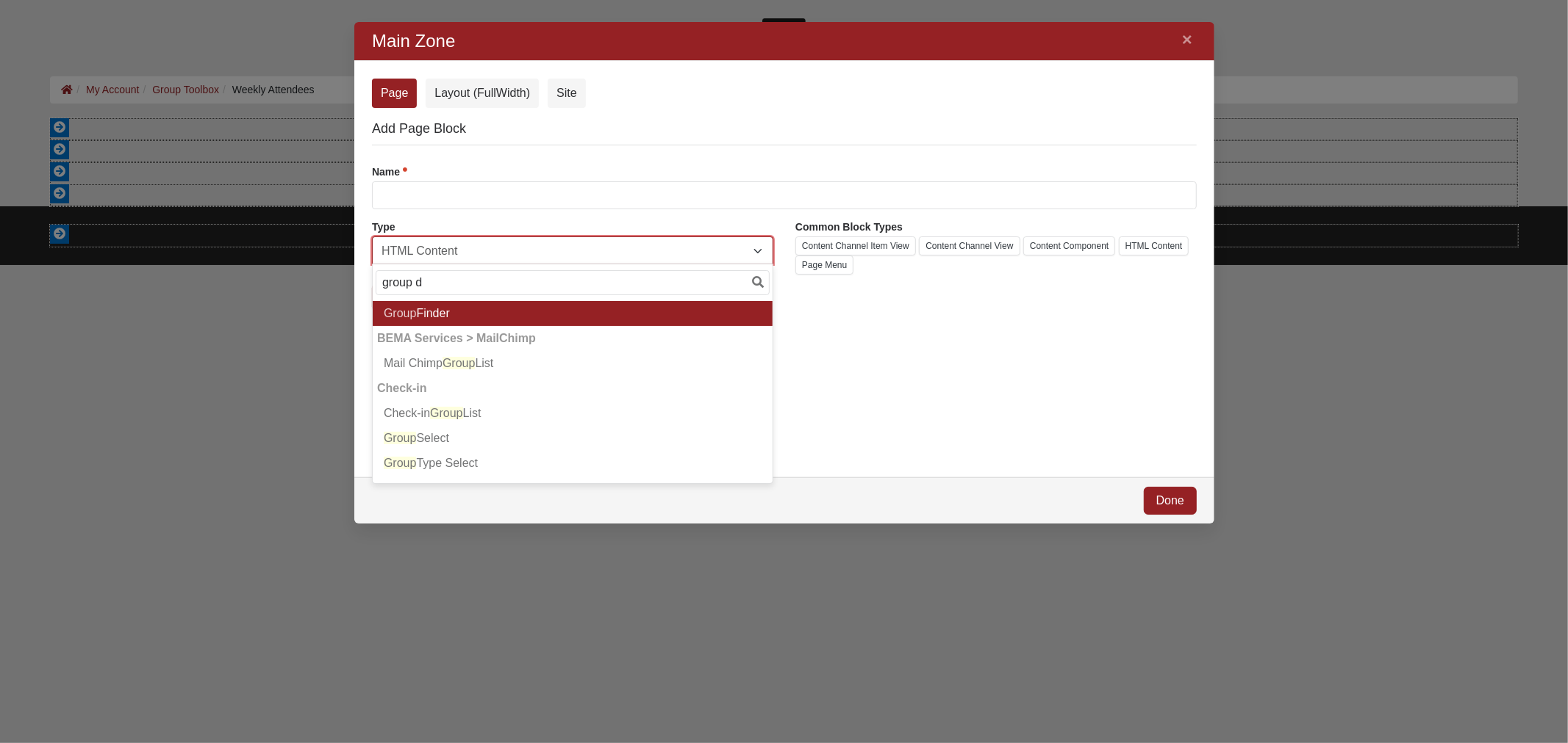
scroll to position [0, 0]
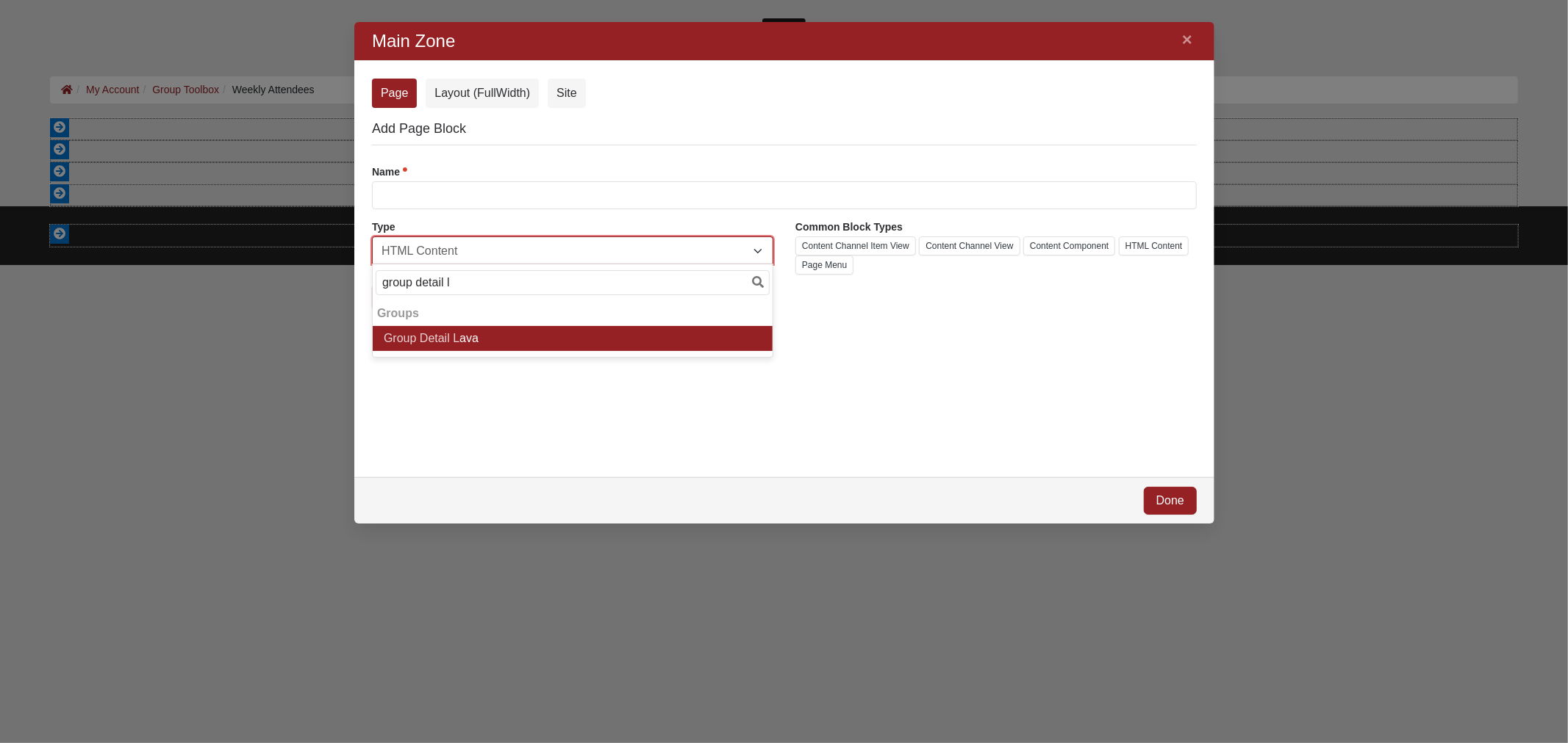
type input "group detail l"
click at [647, 334] on li "Group Detail L ava" at bounding box center [572, 339] width 400 height 25
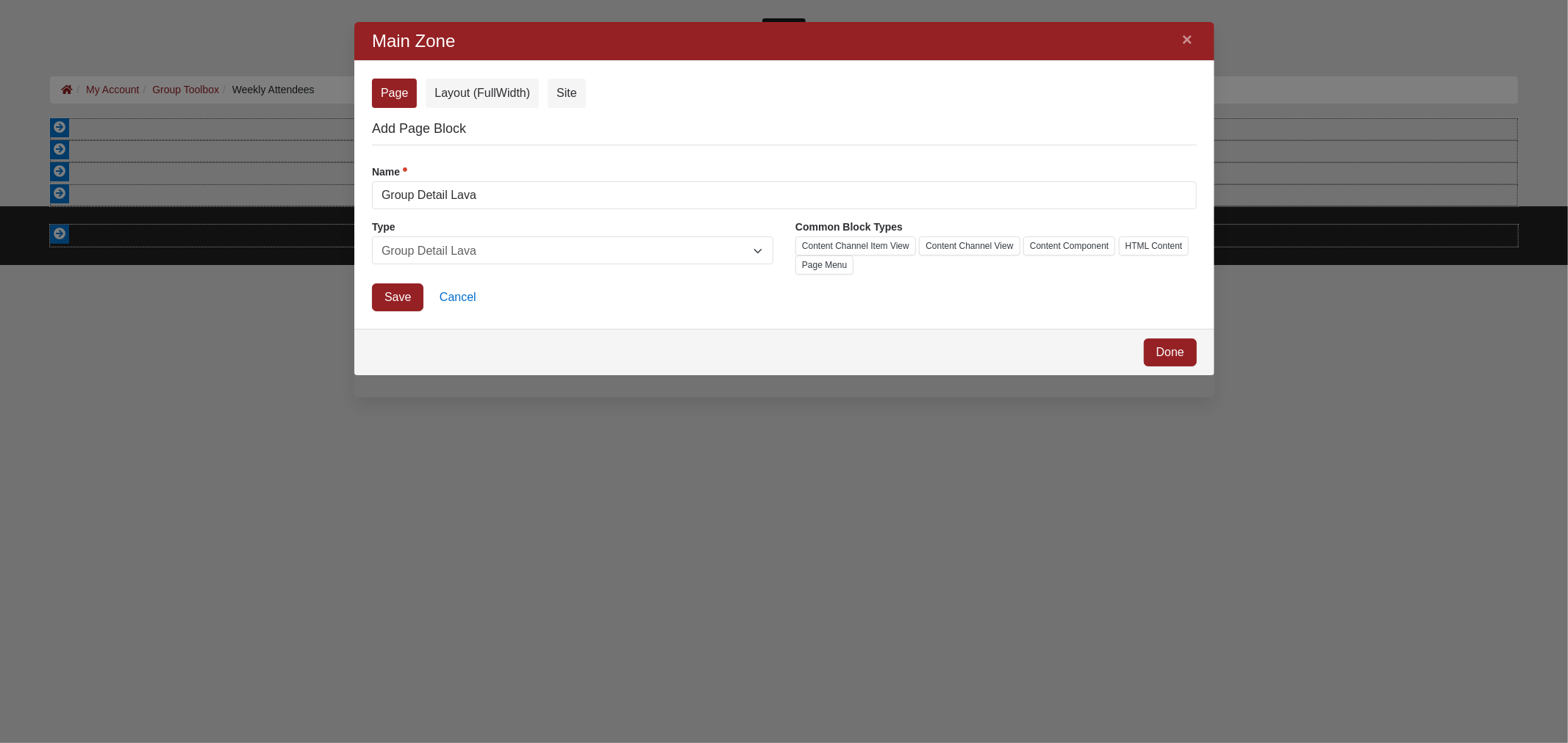
scroll to position [19, 20]
click at [391, 292] on link "Save" at bounding box center [397, 297] width 52 height 28
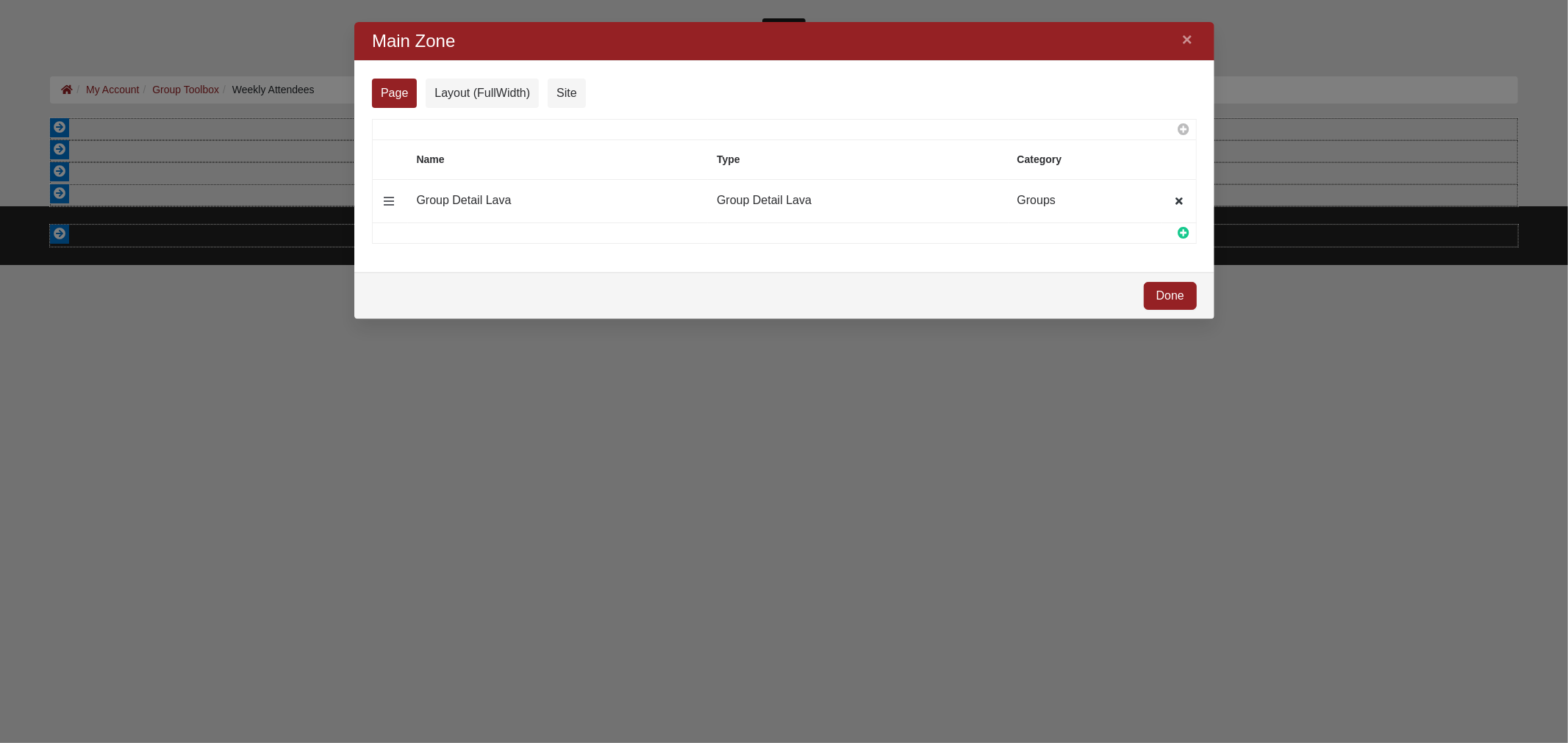
click at [1183, 230] on icon at bounding box center [1182, 232] width 15 height 12
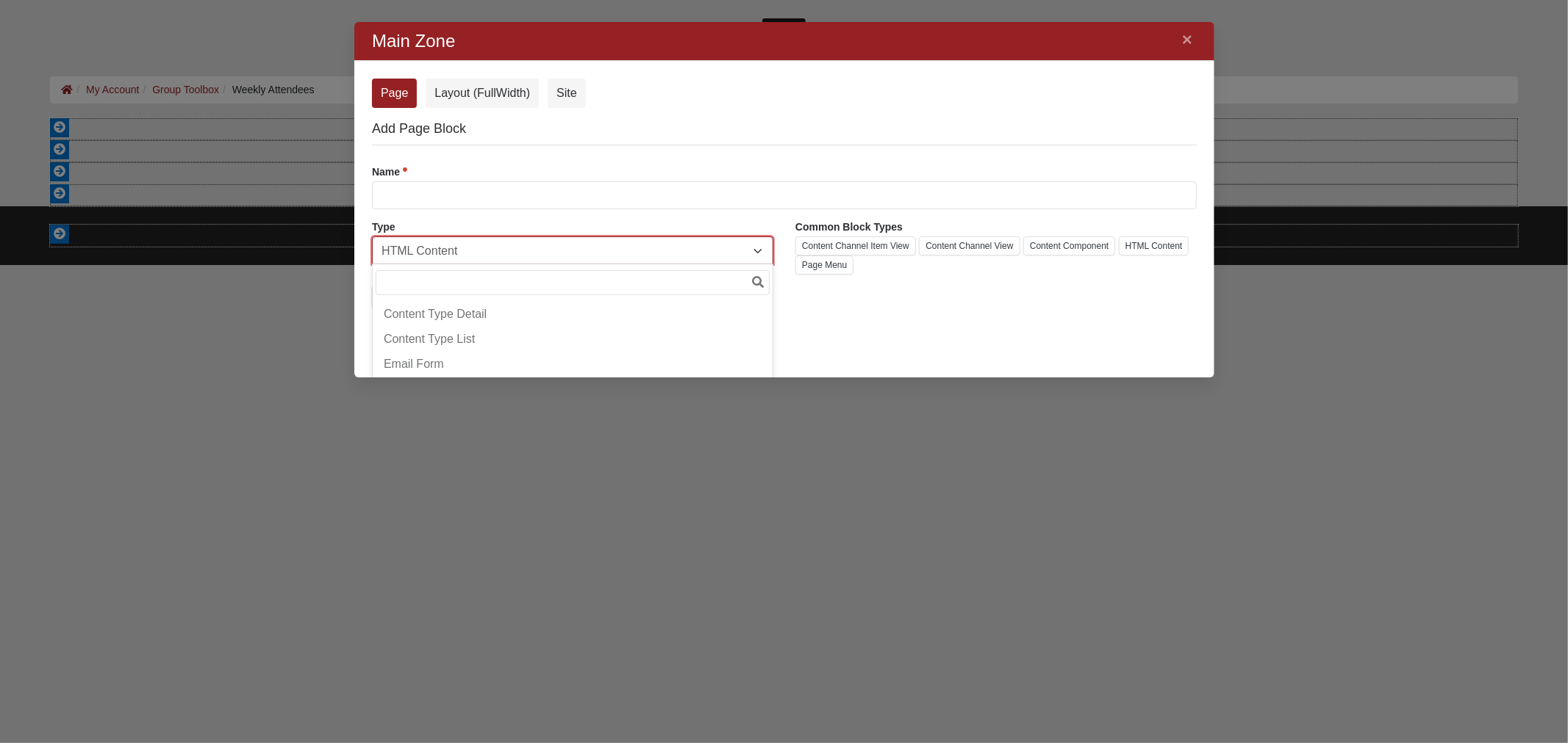
click at [512, 253] on span "HTML Content" at bounding box center [567, 251] width 372 height 28
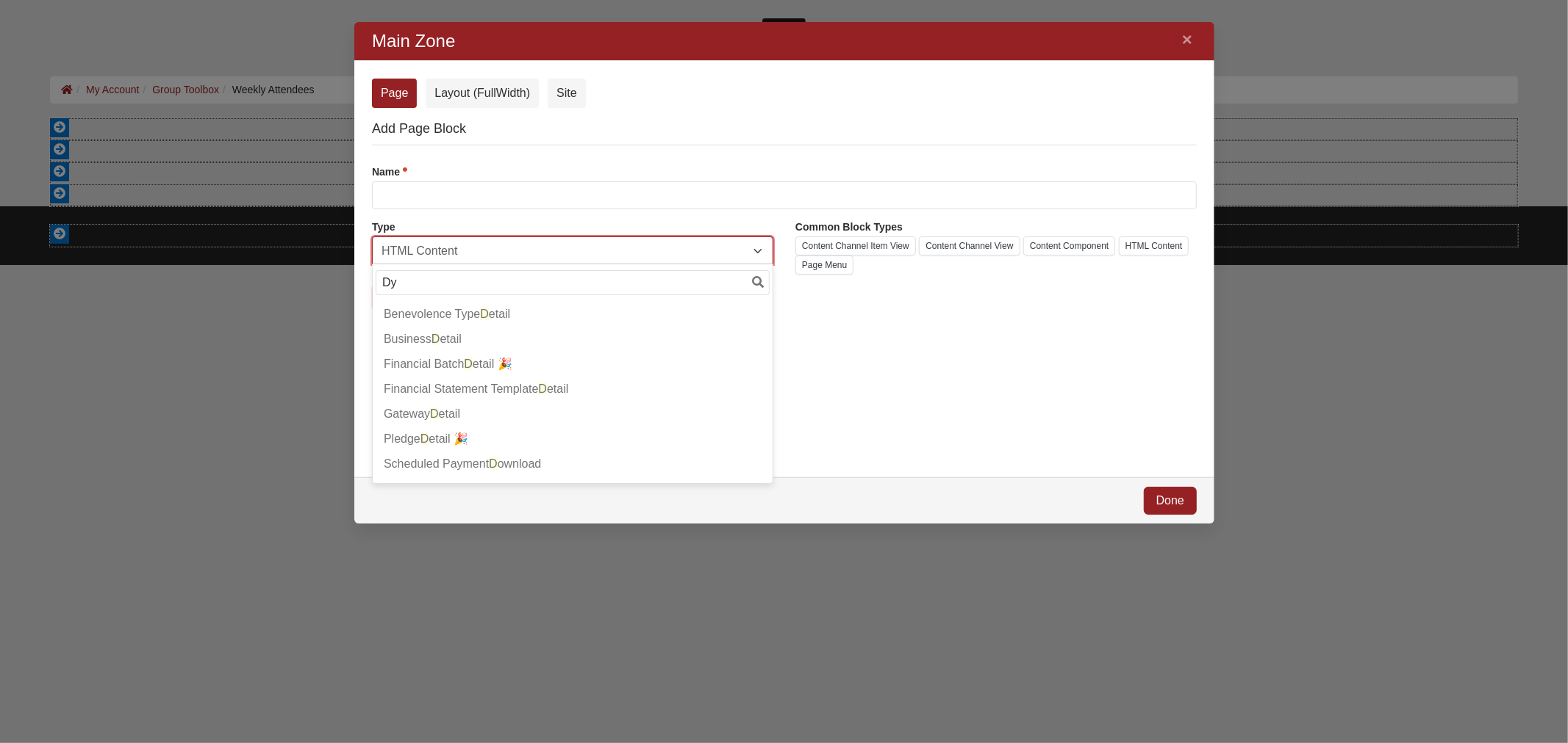
scroll to position [25, 0]
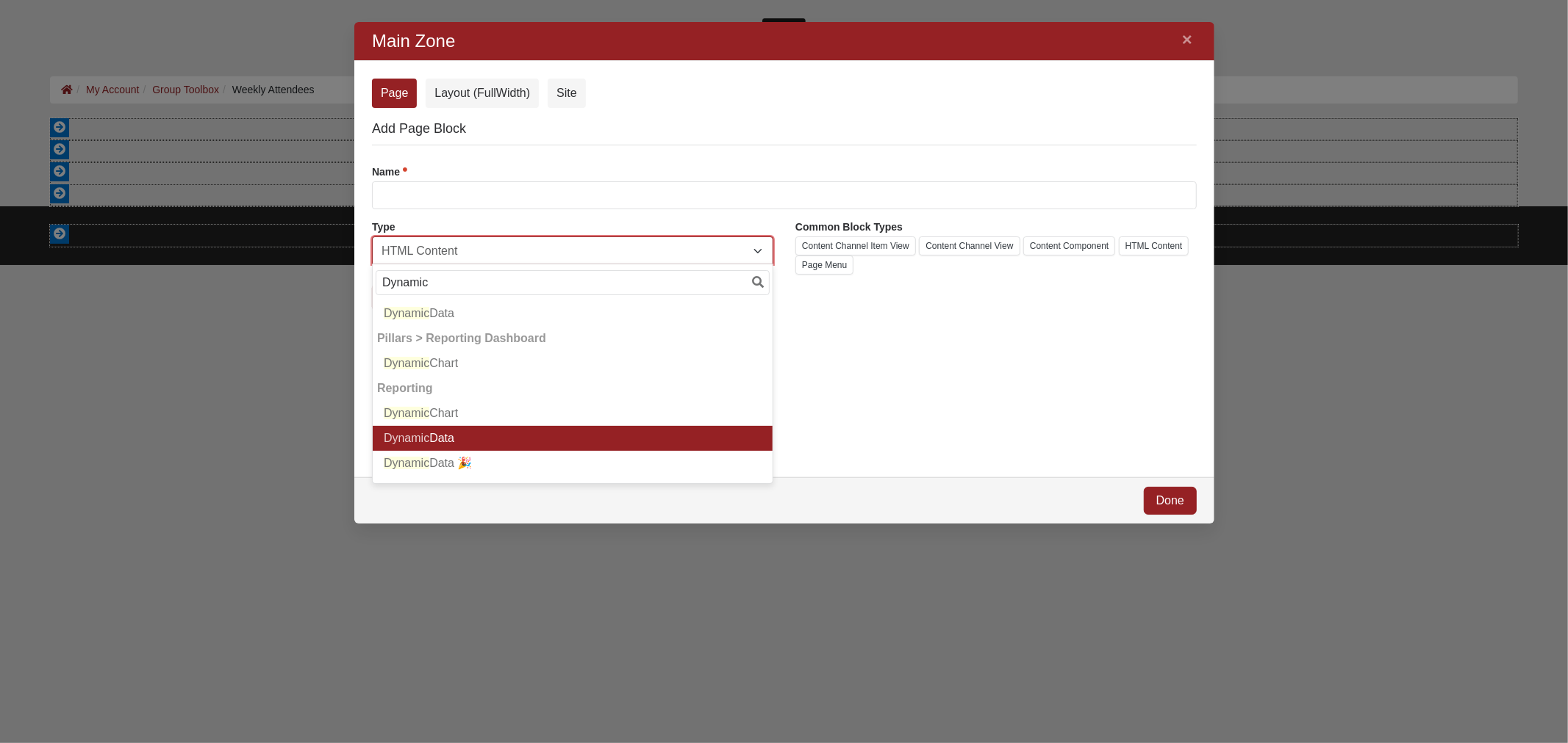
type input "Dynamic"
click at [521, 432] on li "Dynamic Data" at bounding box center [572, 438] width 400 height 25
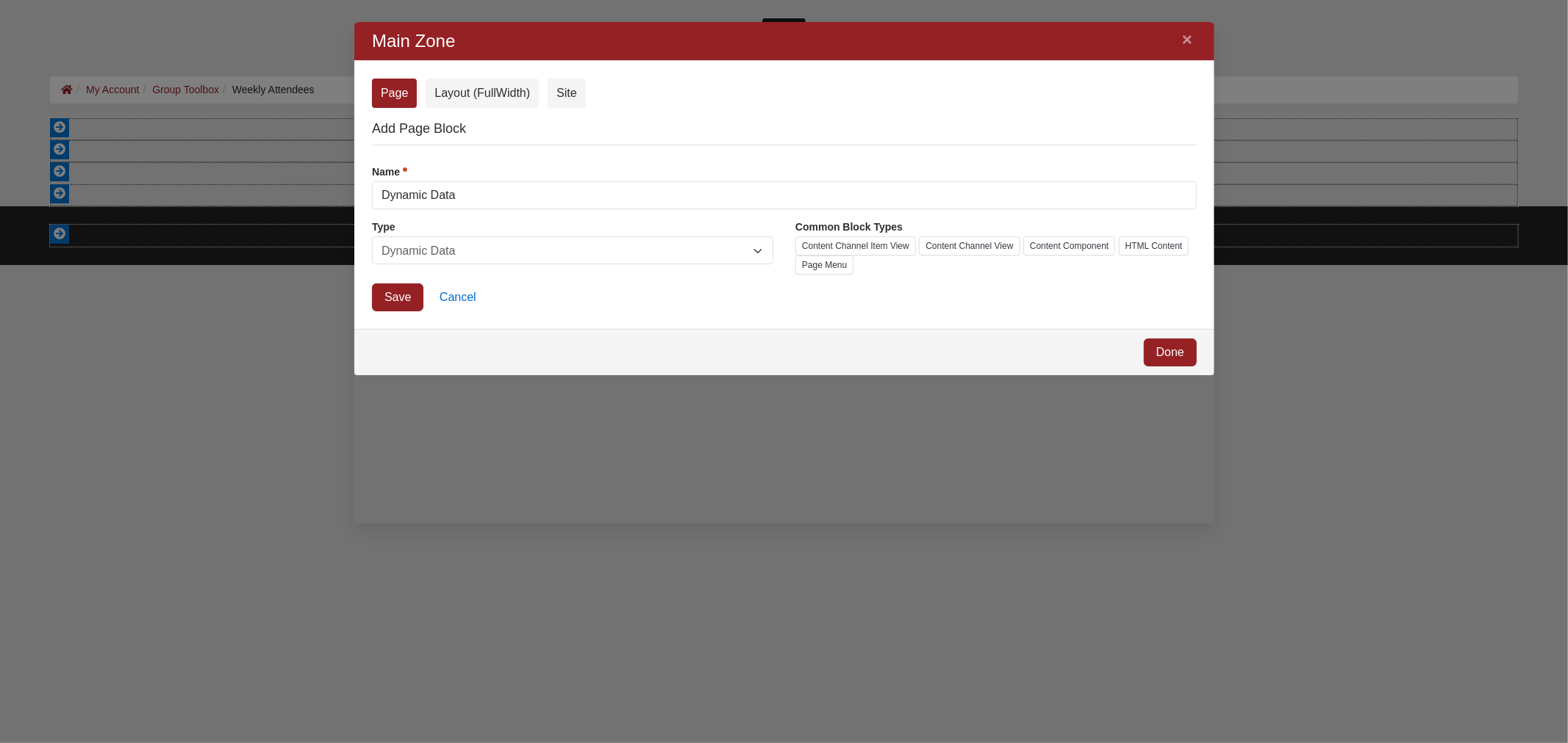
scroll to position [19, 20]
click at [390, 298] on link "Save" at bounding box center [397, 297] width 52 height 28
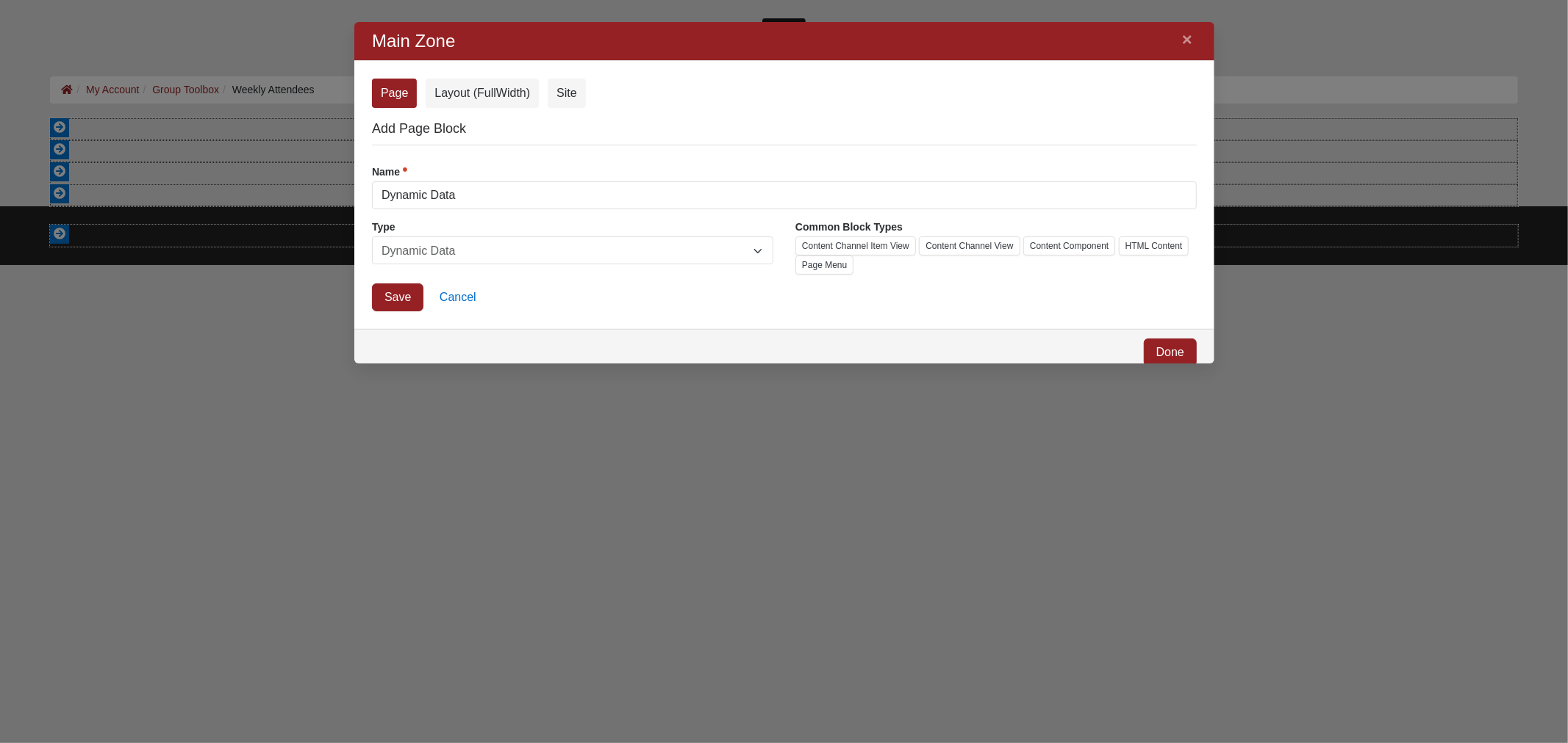
scroll to position [20, 20]
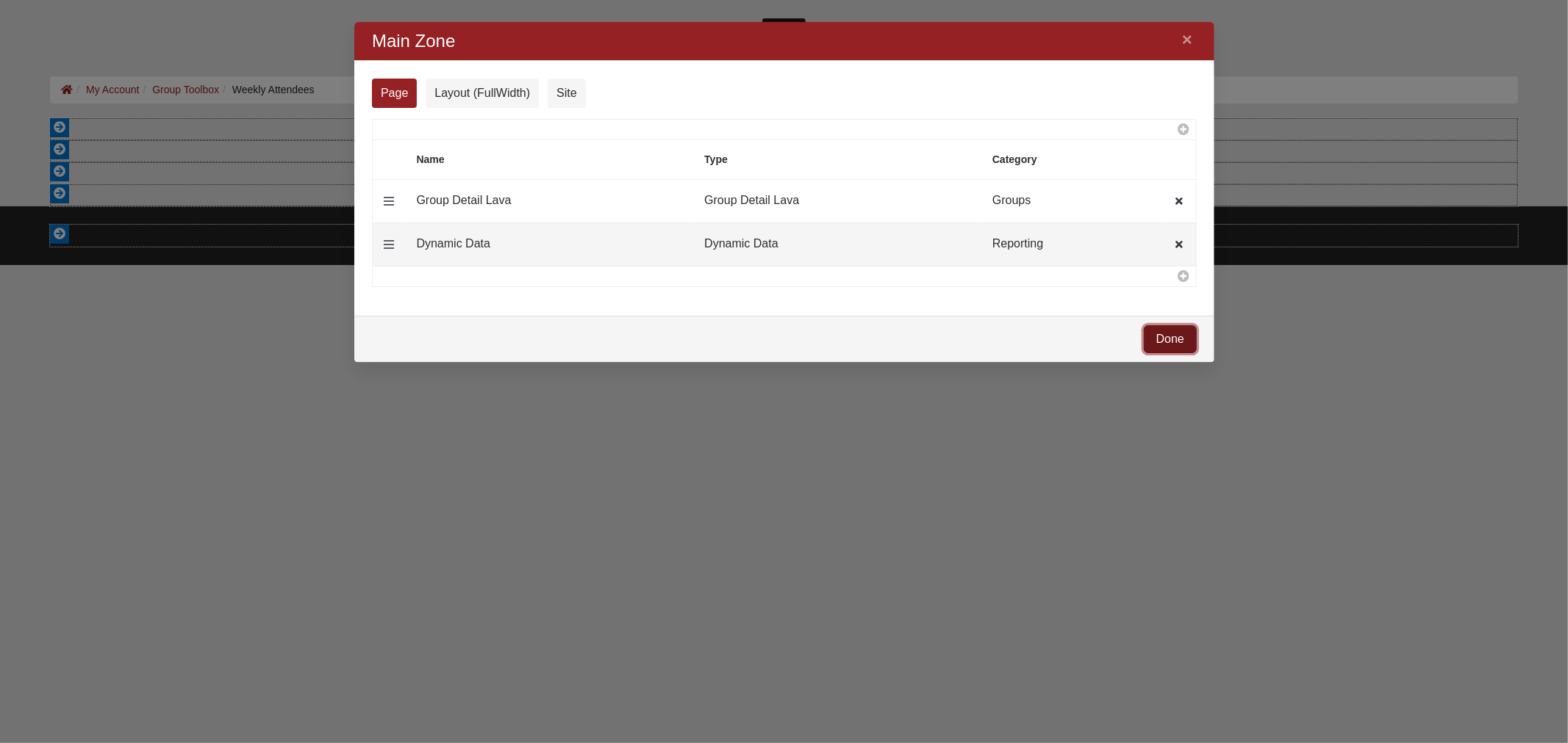
click at [1166, 342] on link "Done" at bounding box center [1169, 339] width 53 height 28
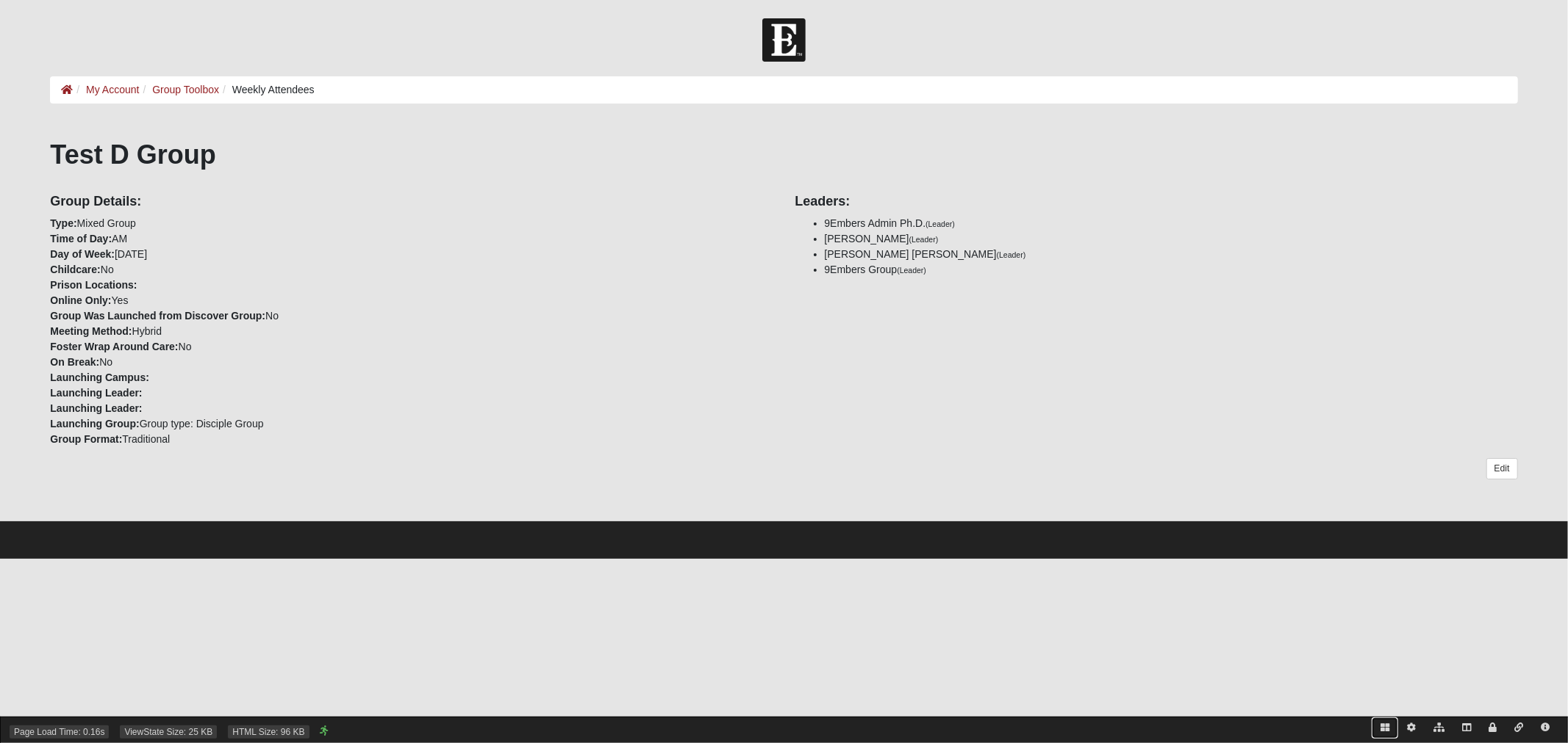
click at [1382, 728] on icon at bounding box center [1384, 727] width 9 height 9
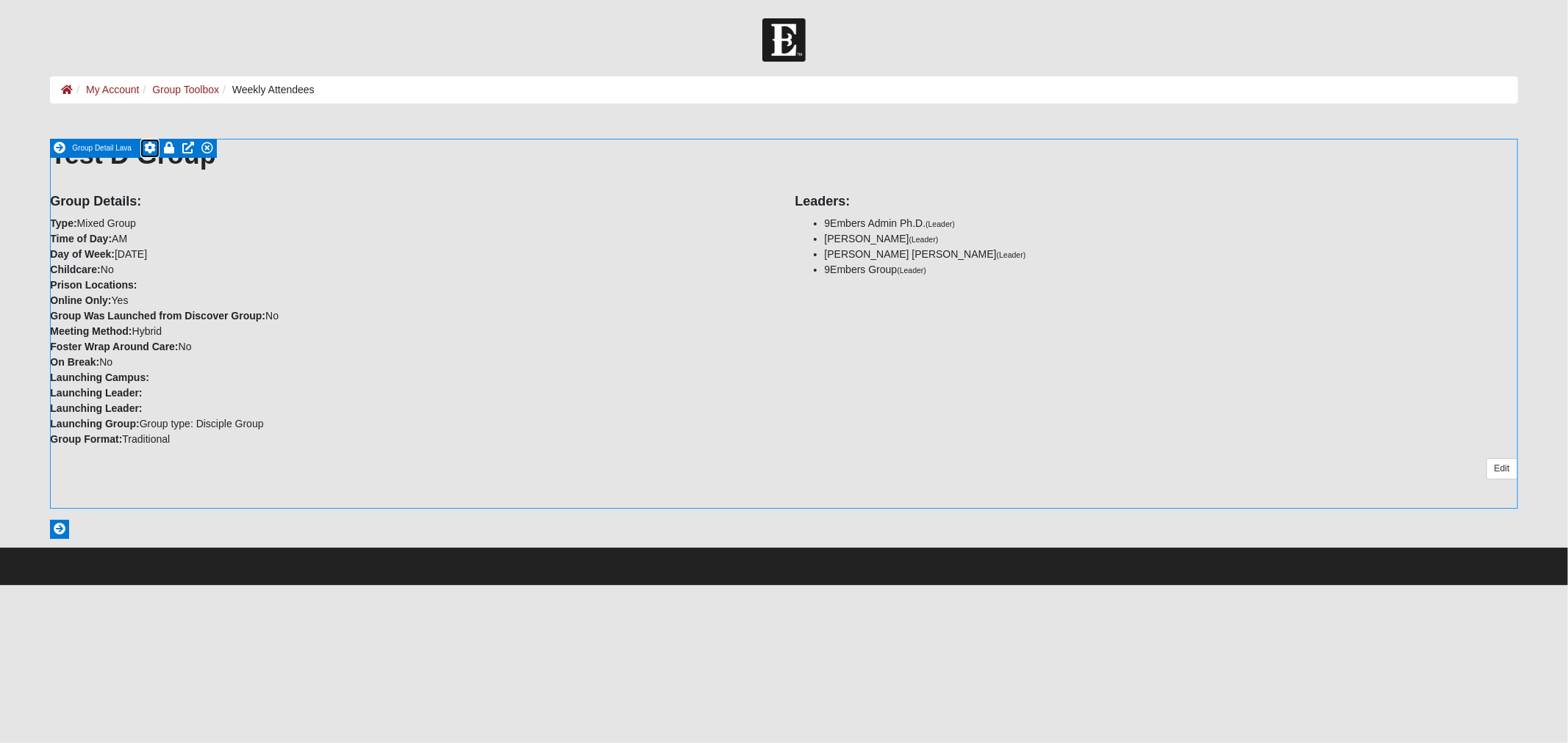
click at [149, 146] on icon at bounding box center [149, 147] width 12 height 12
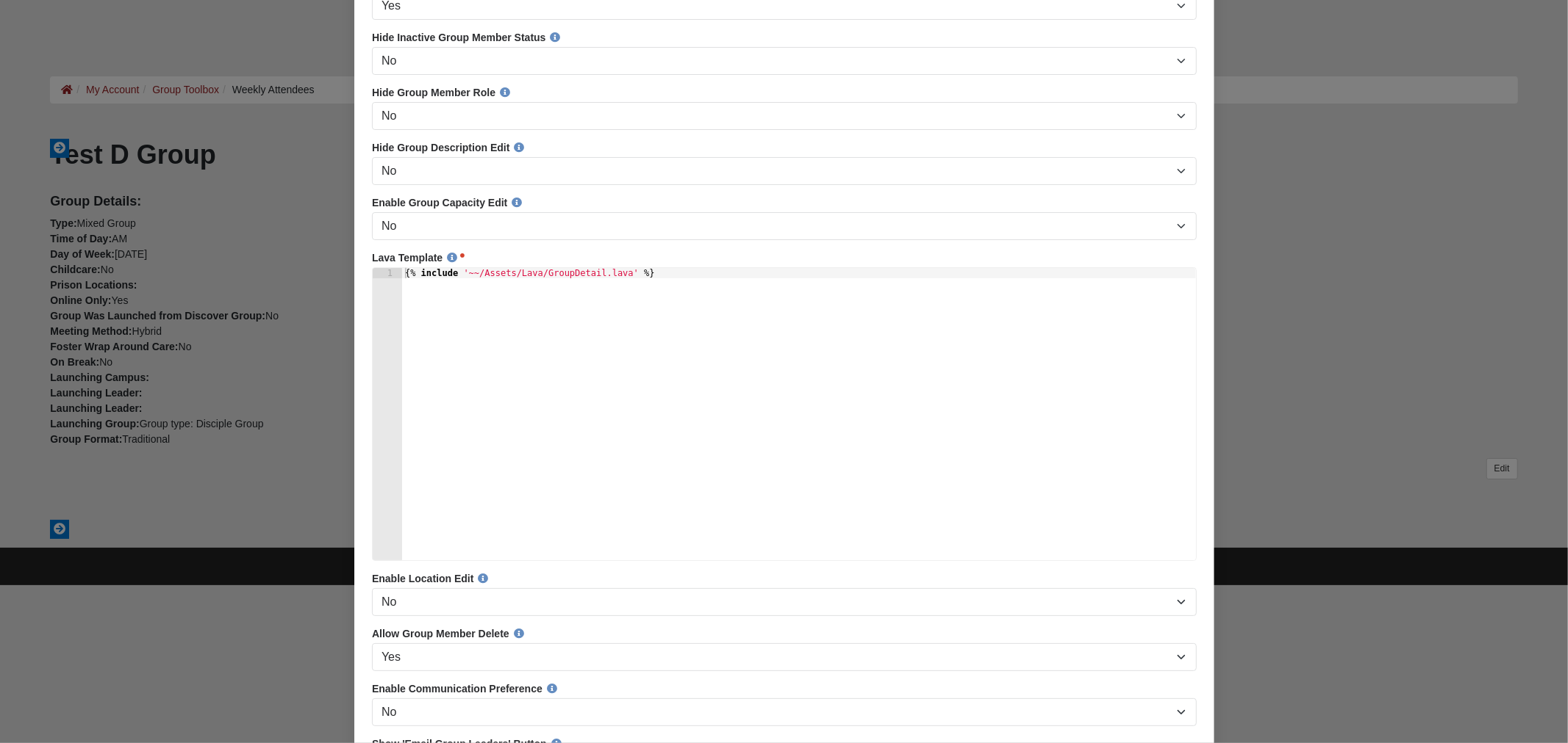
scroll to position [652, 0]
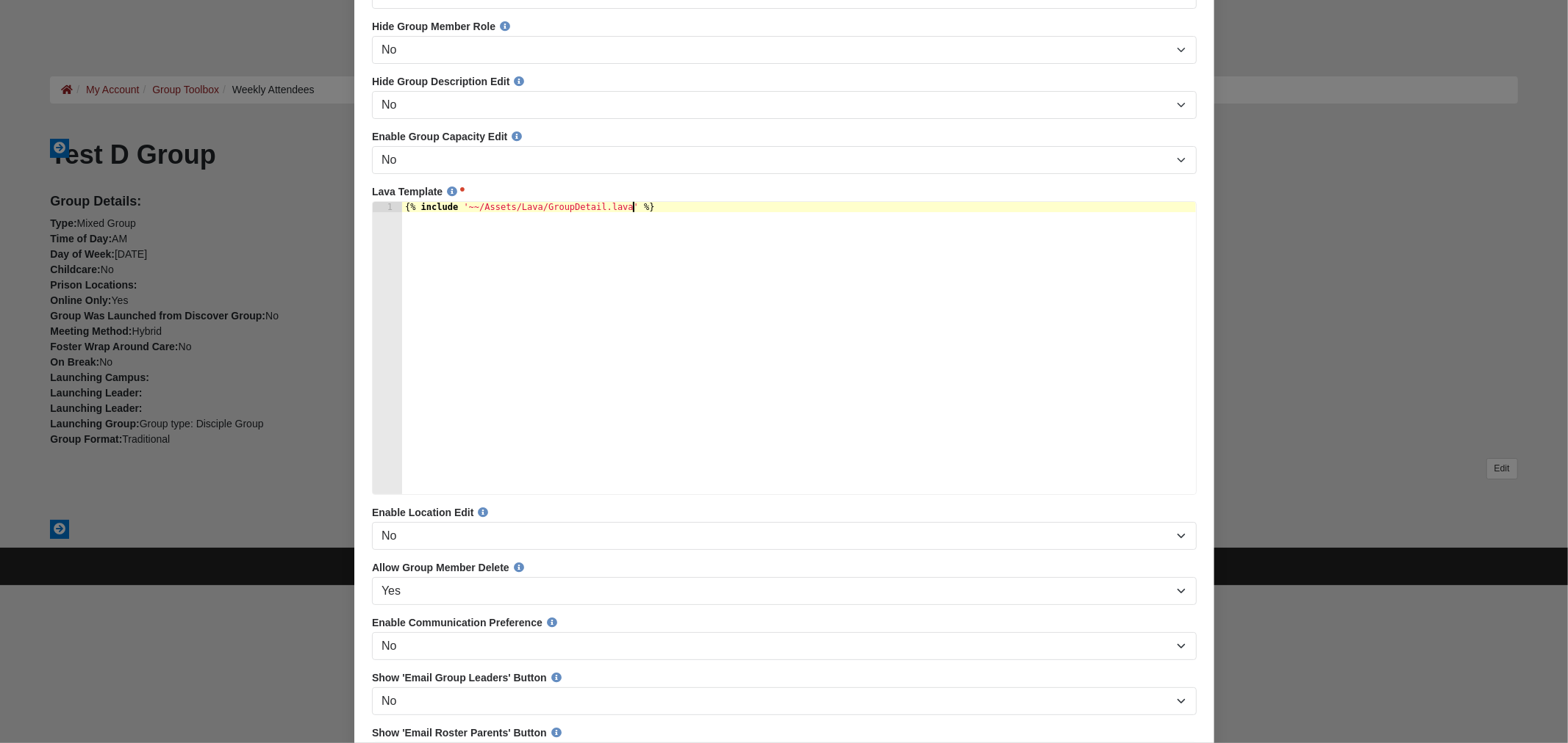
drag, startPoint x: 653, startPoint y: 304, endPoint x: 314, endPoint y: 130, distance: 381.0
click at [354, 130] on html "× Group Detail Lava Groups / Id: 7604 Error Basic Settings Advanced Settings Na…" at bounding box center [784, 475] width 860 height 2208
type textarea "{% include '~~/Assets/Lava/CoE22_GroupDetail.lava' %}"
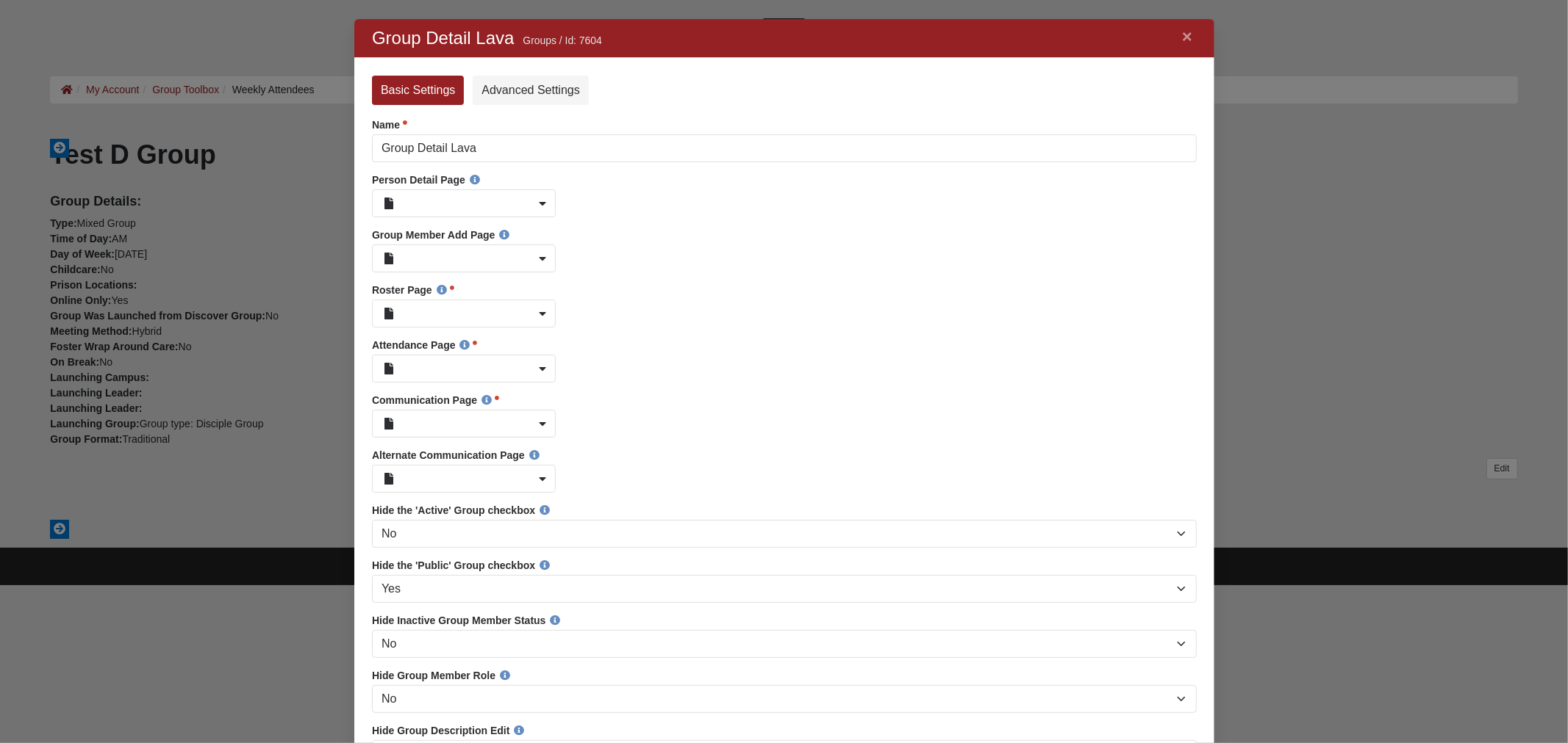
scroll to position [0, 0]
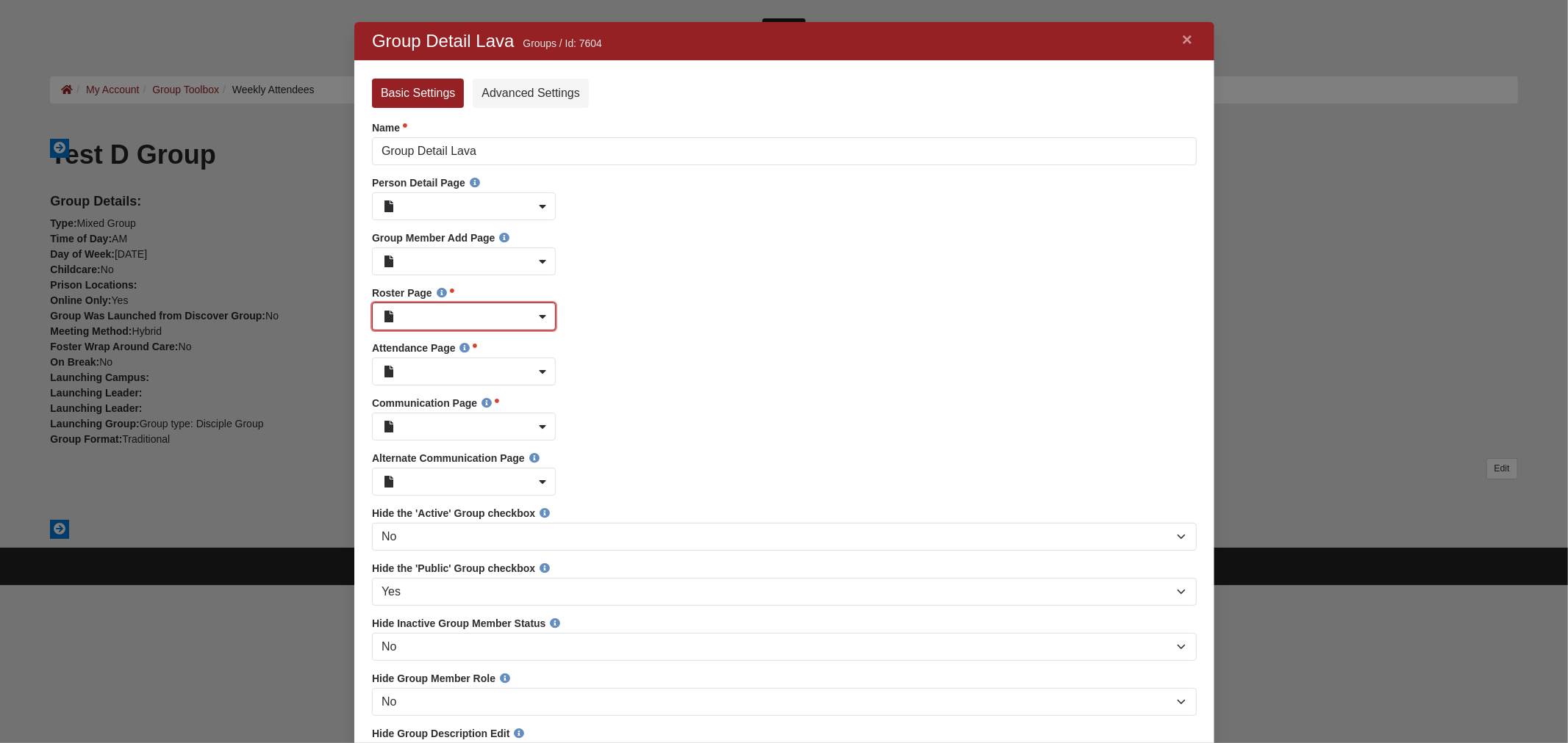
click at [549, 319] on link at bounding box center [463, 316] width 184 height 28
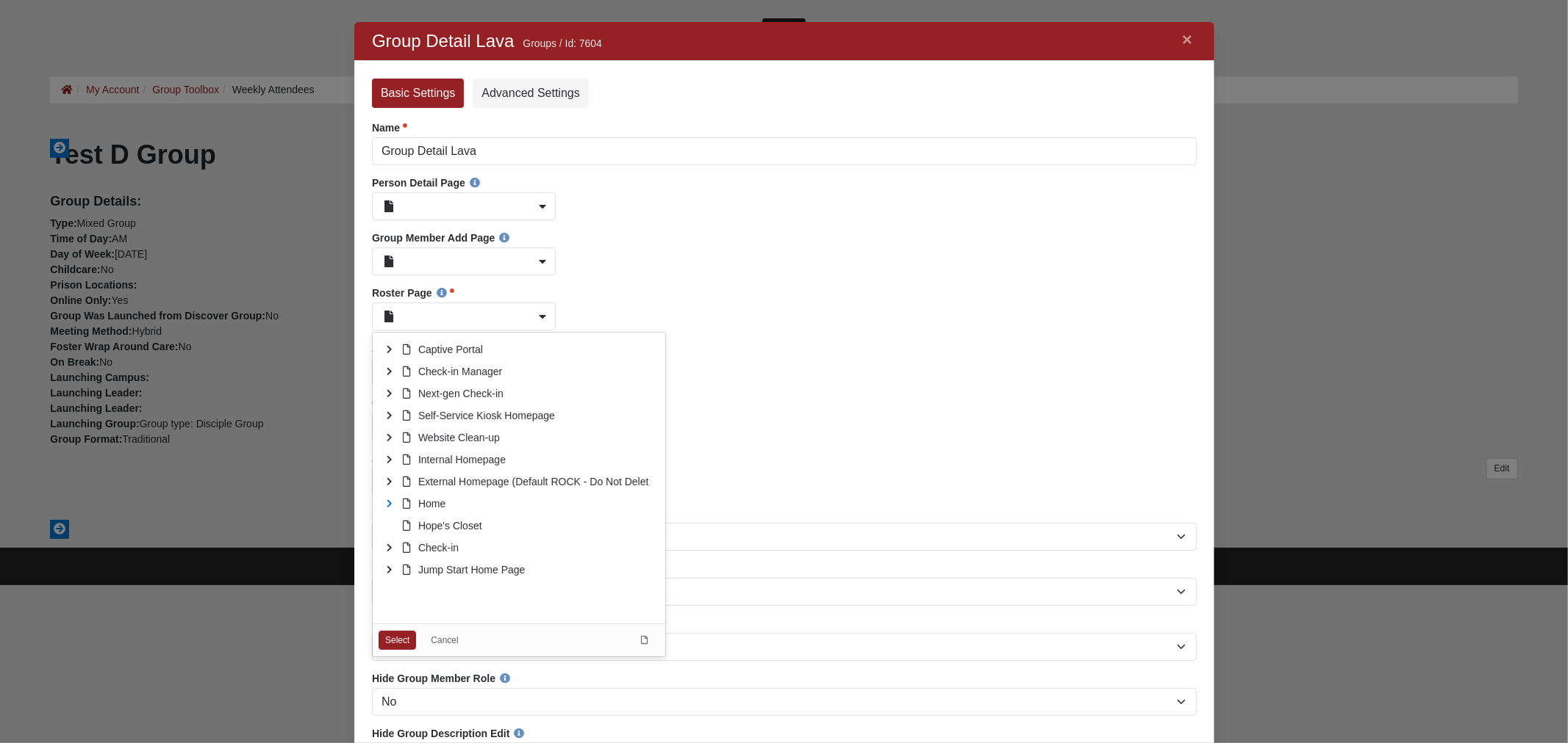
click at [392, 505] on icon at bounding box center [389, 504] width 22 height 22
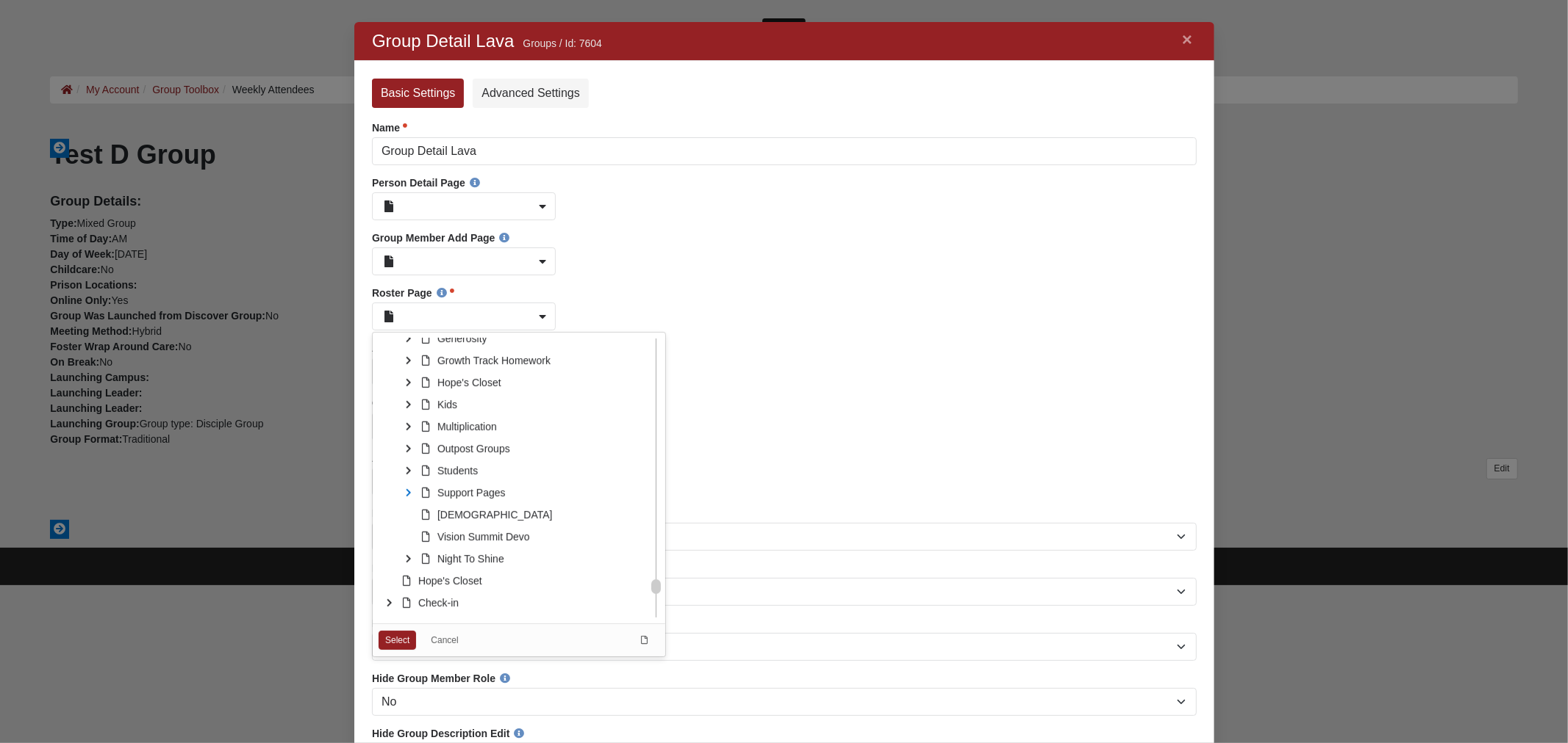
click at [409, 498] on icon at bounding box center [407, 493] width 22 height 22
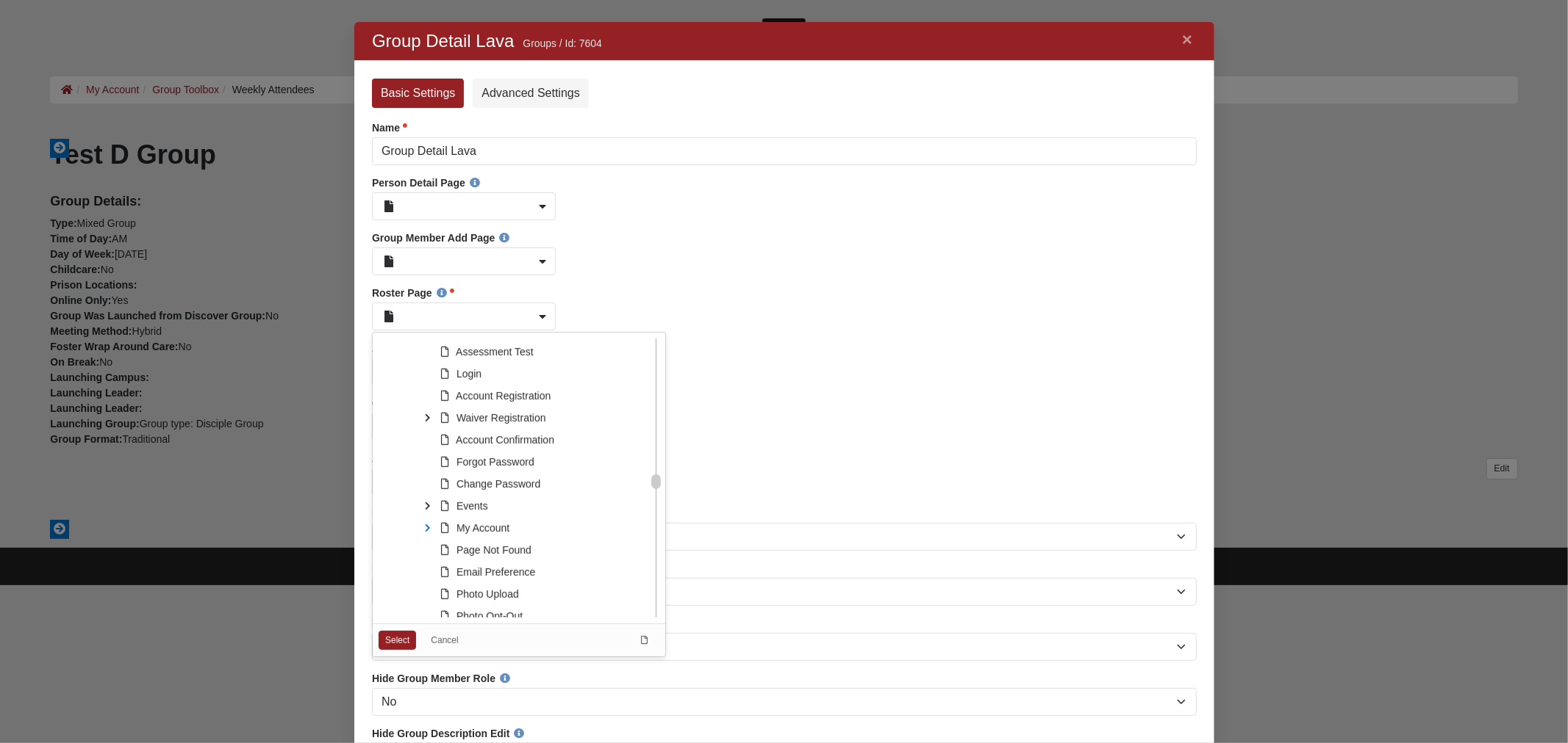
click at [427, 532] on icon at bounding box center [427, 528] width 22 height 22
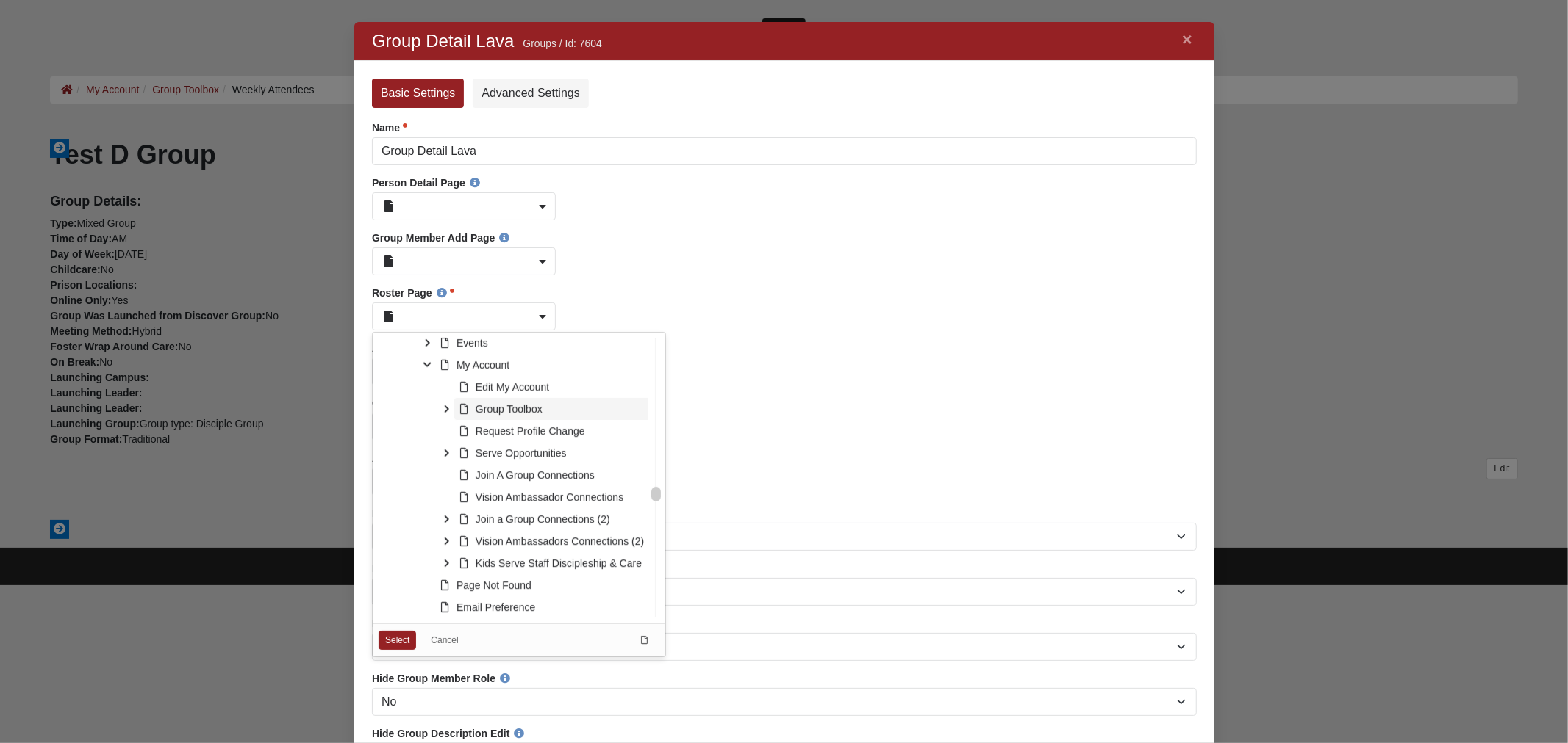
click at [482, 408] on span "Group Toolbox" at bounding box center [508, 409] width 66 height 12
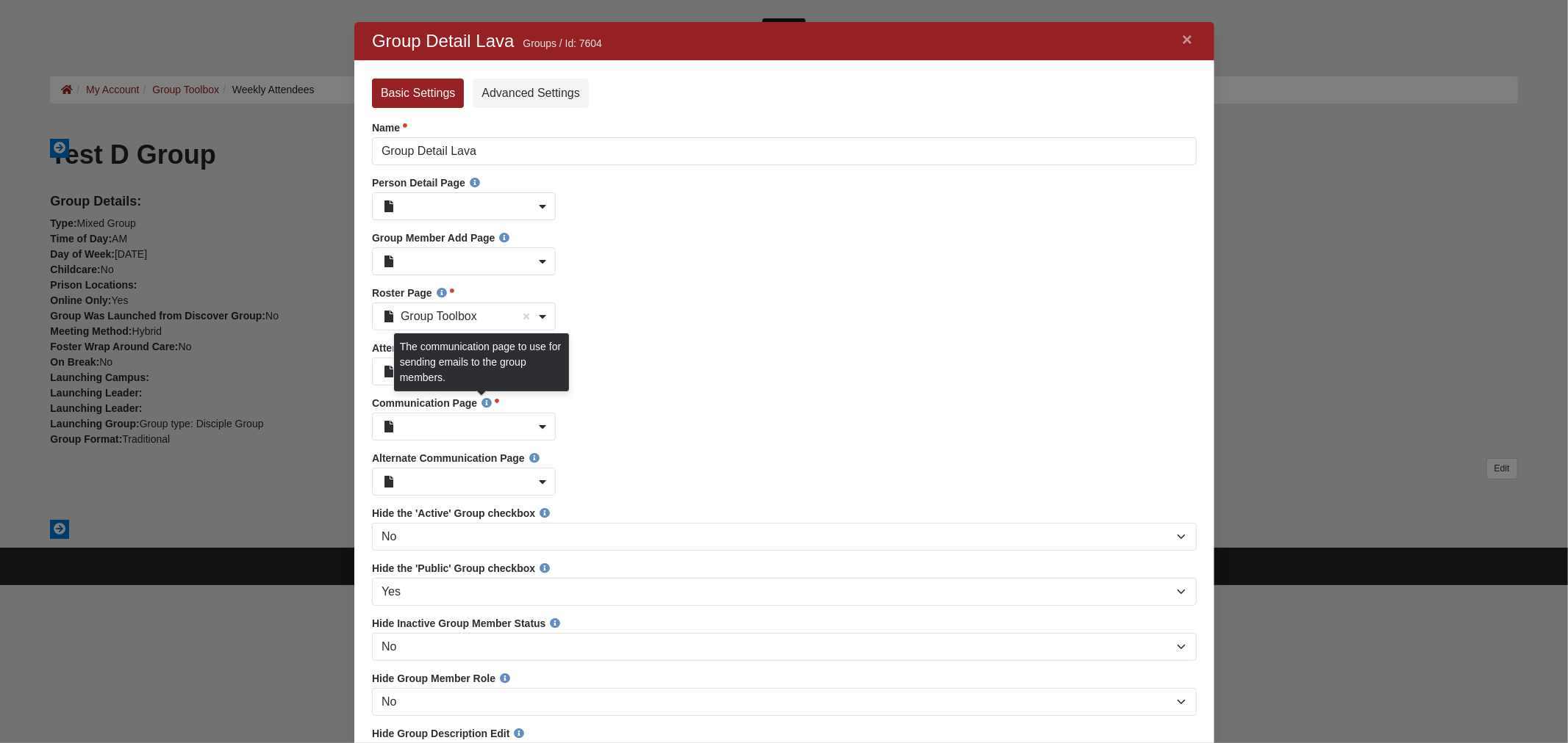
click at [761, 383] on div "Captive Portal Check-in Manager Next-gen Check-in Self-Service Kiosk Homepage W…" at bounding box center [784, 371] width 825 height 28
click at [381, 372] on icon at bounding box center [388, 372] width 15 height 12
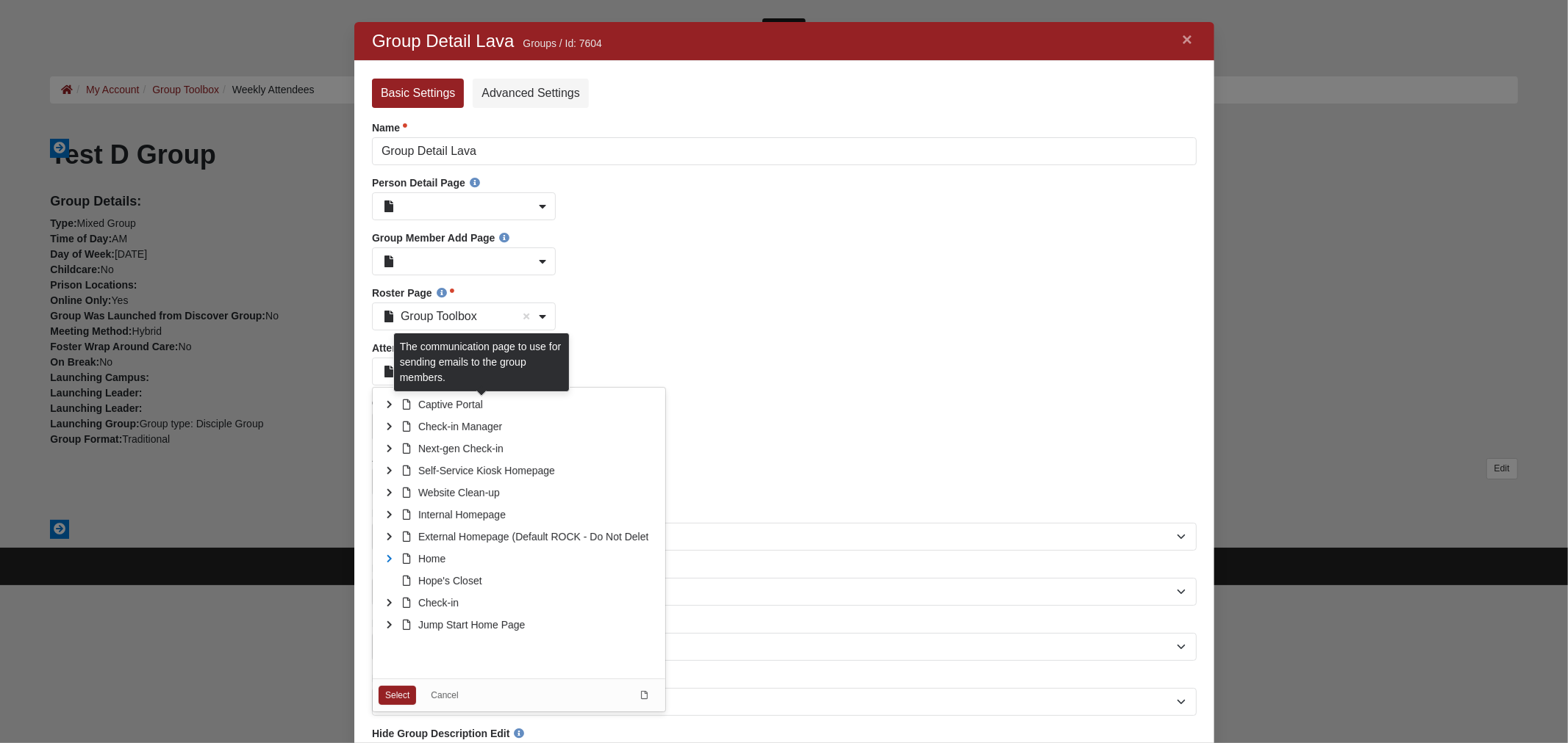
click at [388, 563] on icon at bounding box center [389, 558] width 22 height 22
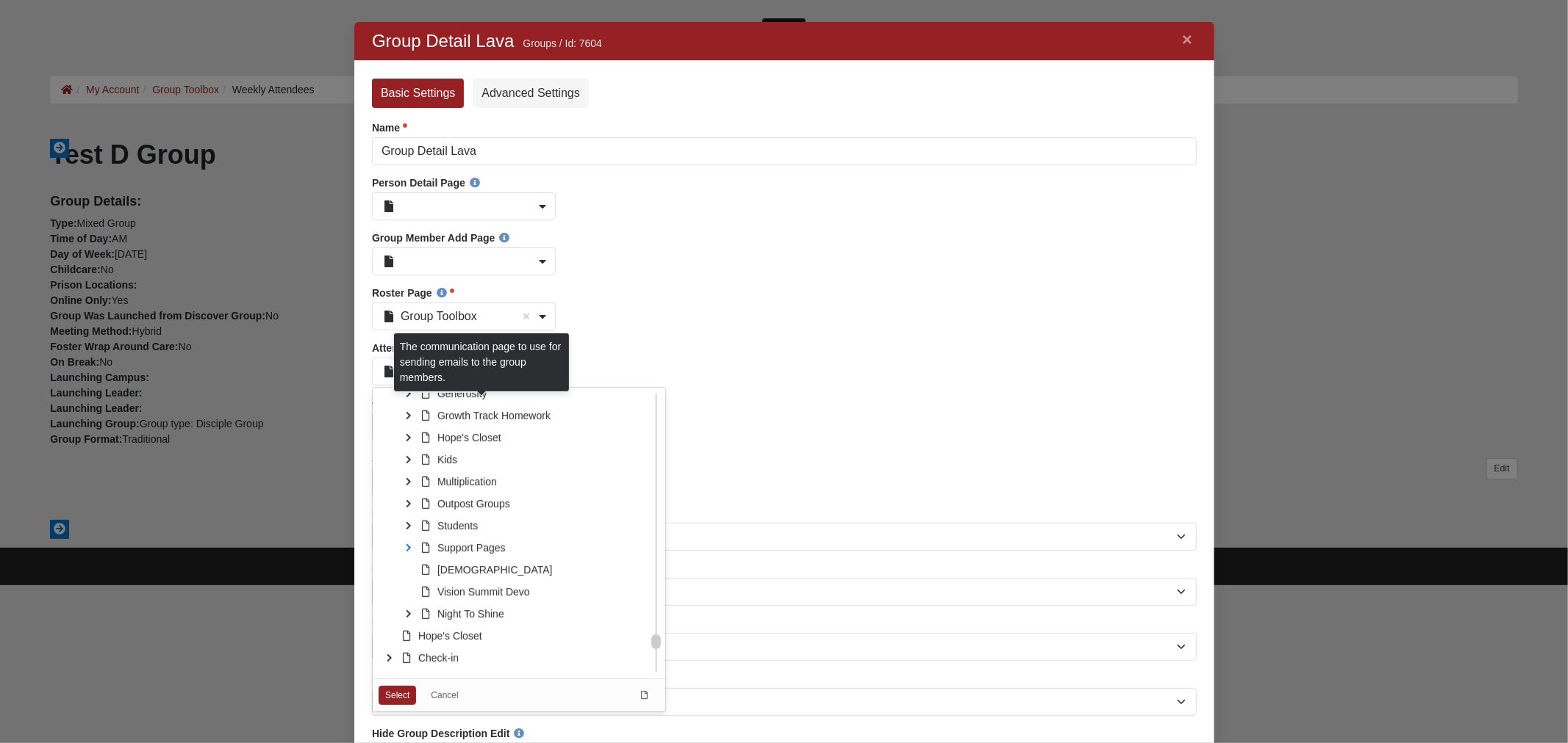
click at [409, 550] on icon at bounding box center [407, 548] width 22 height 22
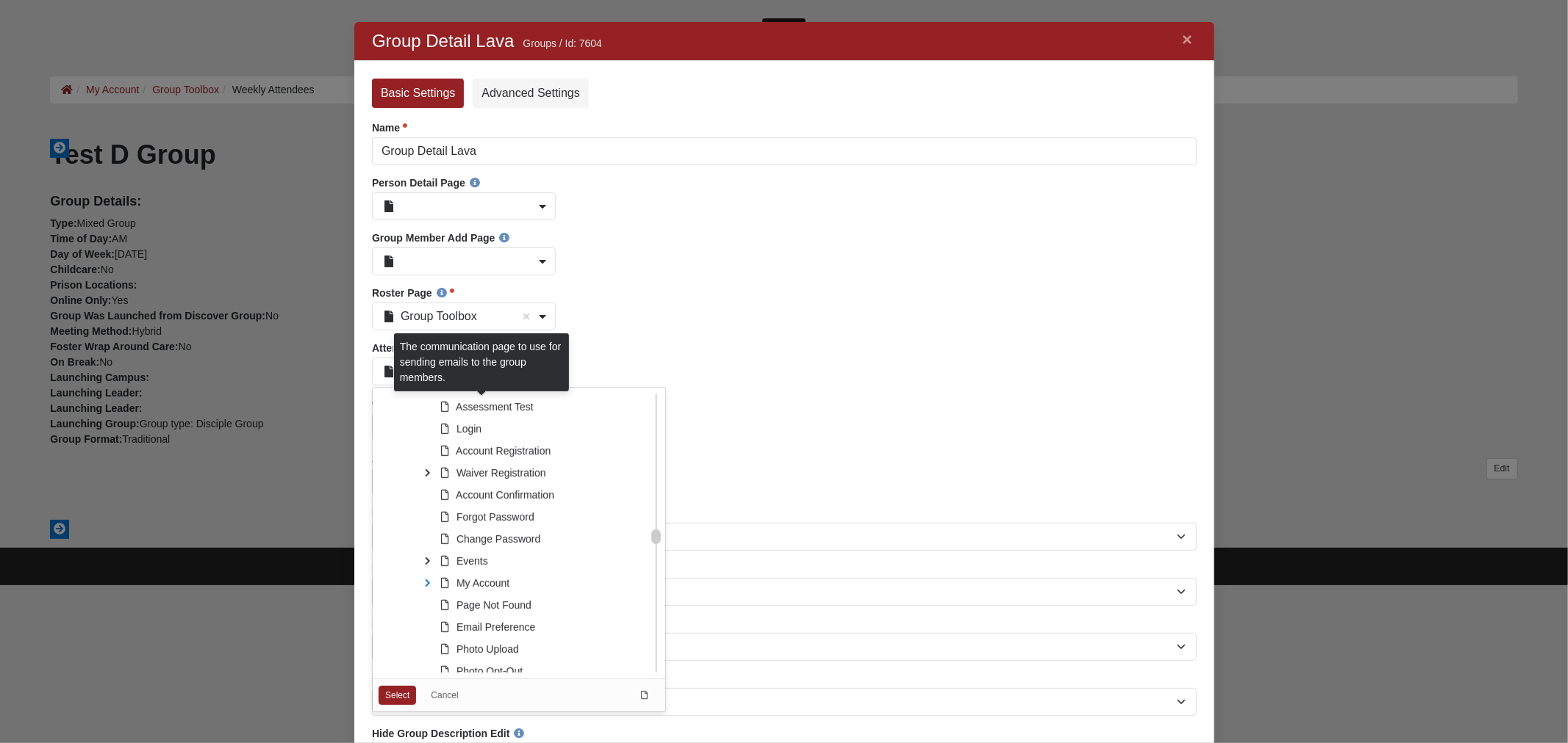
click at [423, 583] on icon at bounding box center [427, 583] width 22 height 22
click at [438, 551] on icon at bounding box center [445, 546] width 22 height 22
click at [498, 568] on span "Group Attendance" at bounding box center [535, 568] width 83 height 12
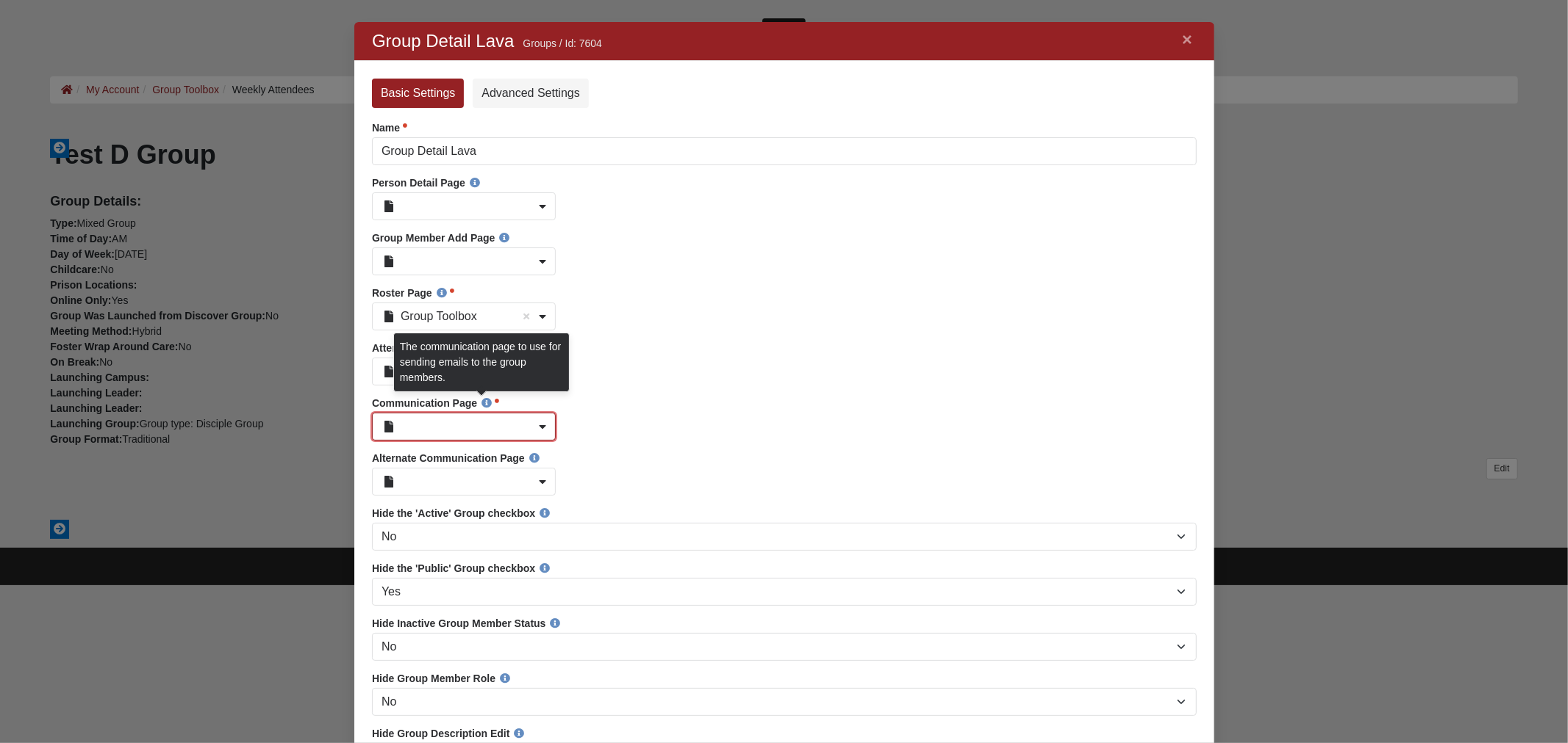
click at [539, 429] on b at bounding box center [542, 427] width 8 height 12
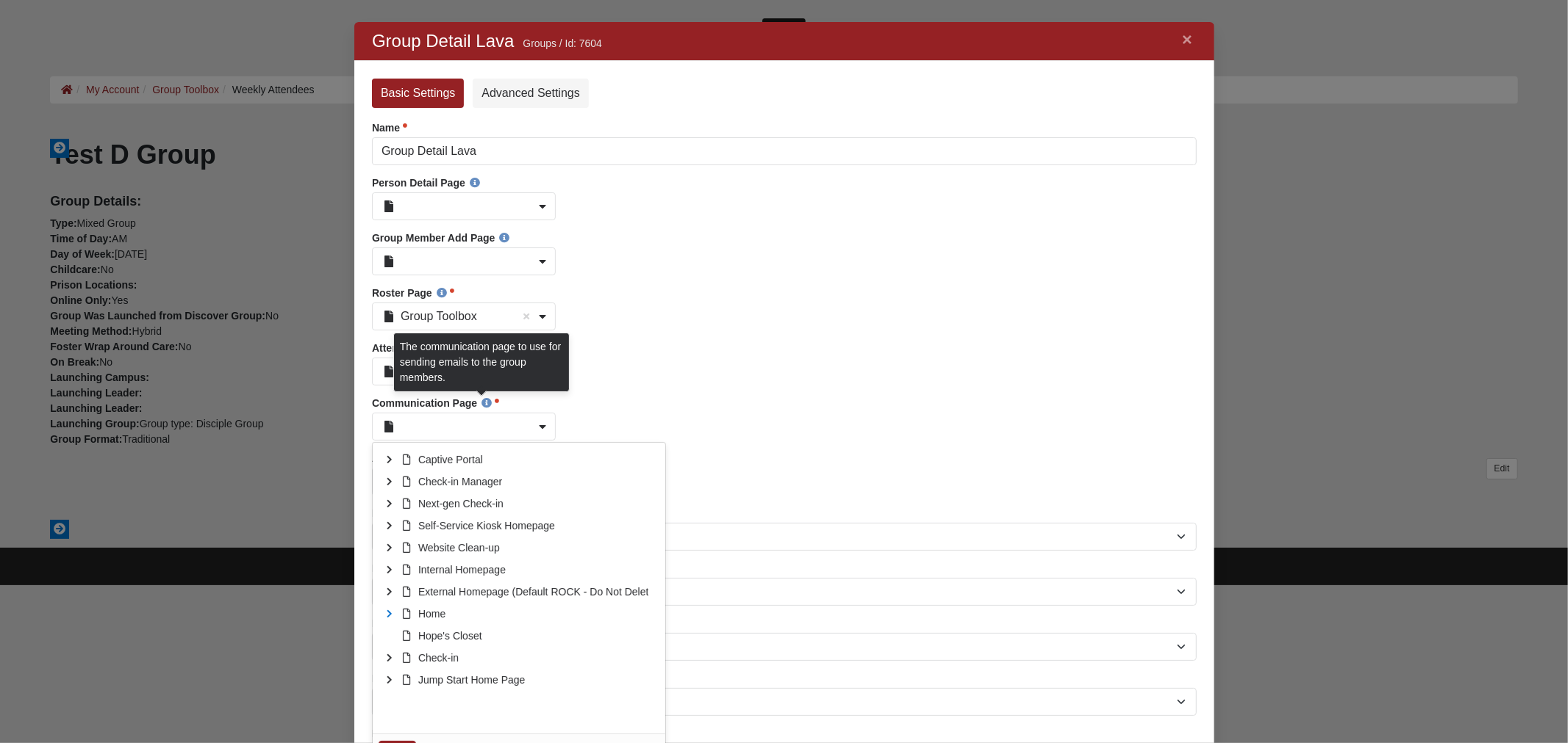
click at [388, 617] on icon at bounding box center [389, 614] width 22 height 22
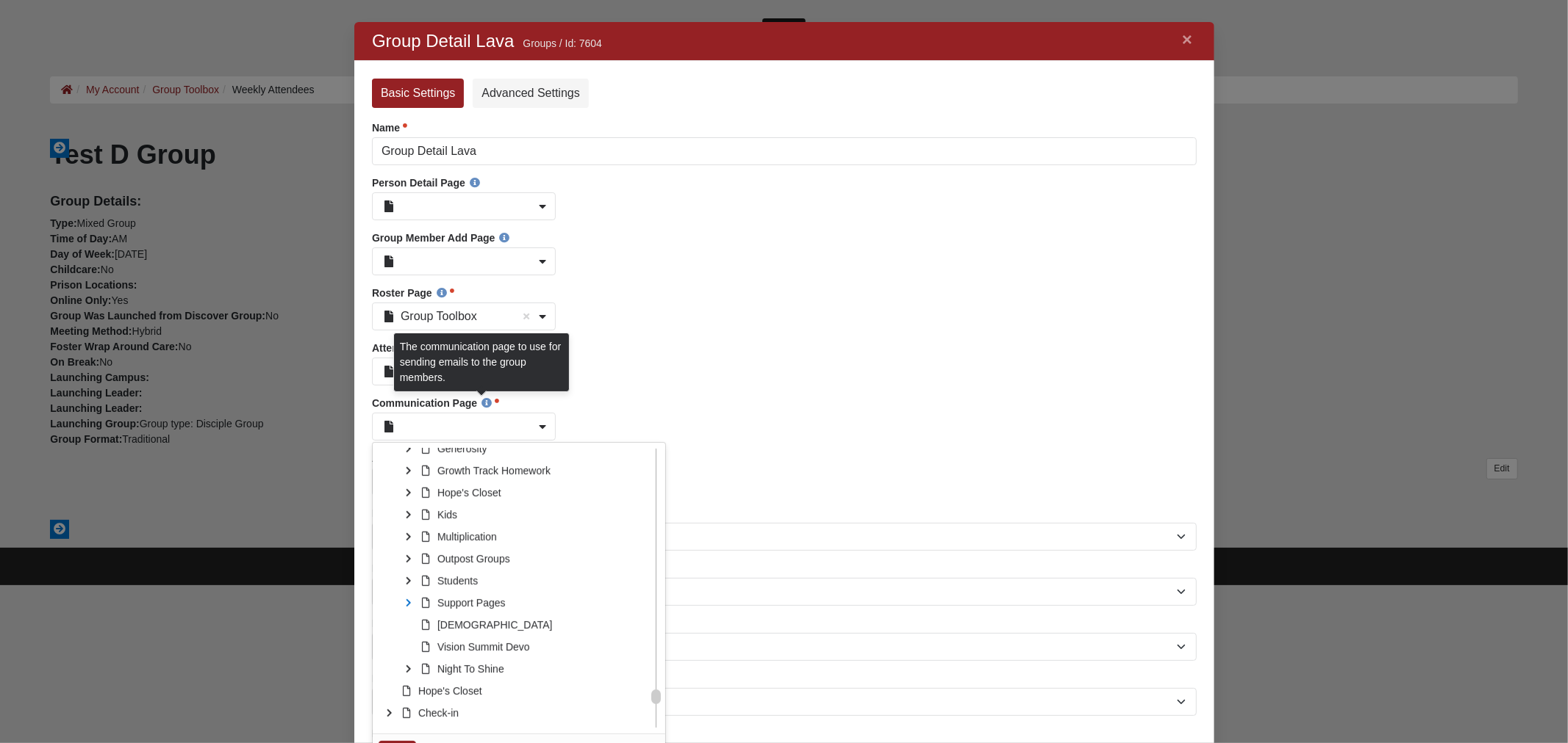
click at [403, 605] on icon at bounding box center [407, 602] width 22 height 22
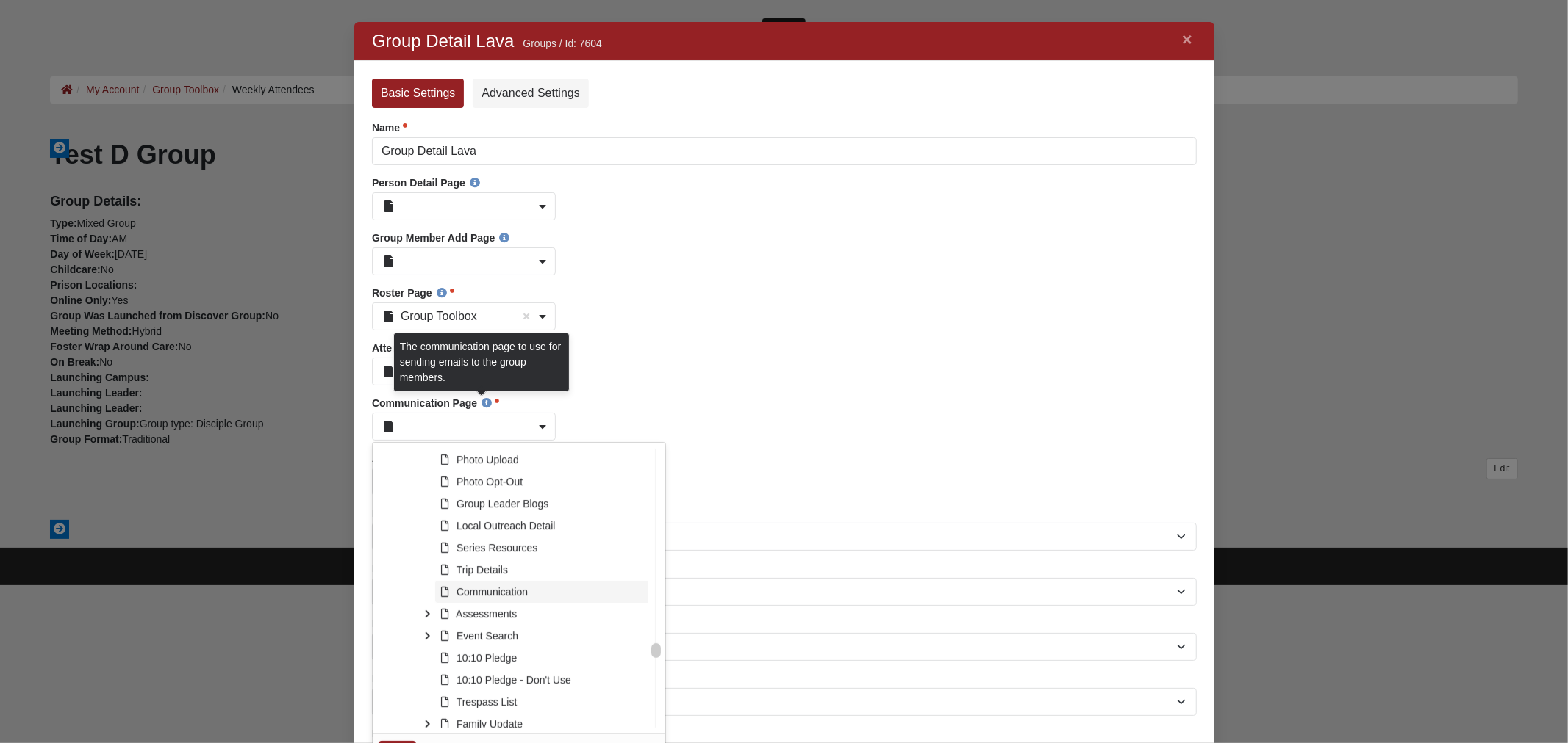
click at [449, 597] on icon at bounding box center [445, 592] width 14 height 11
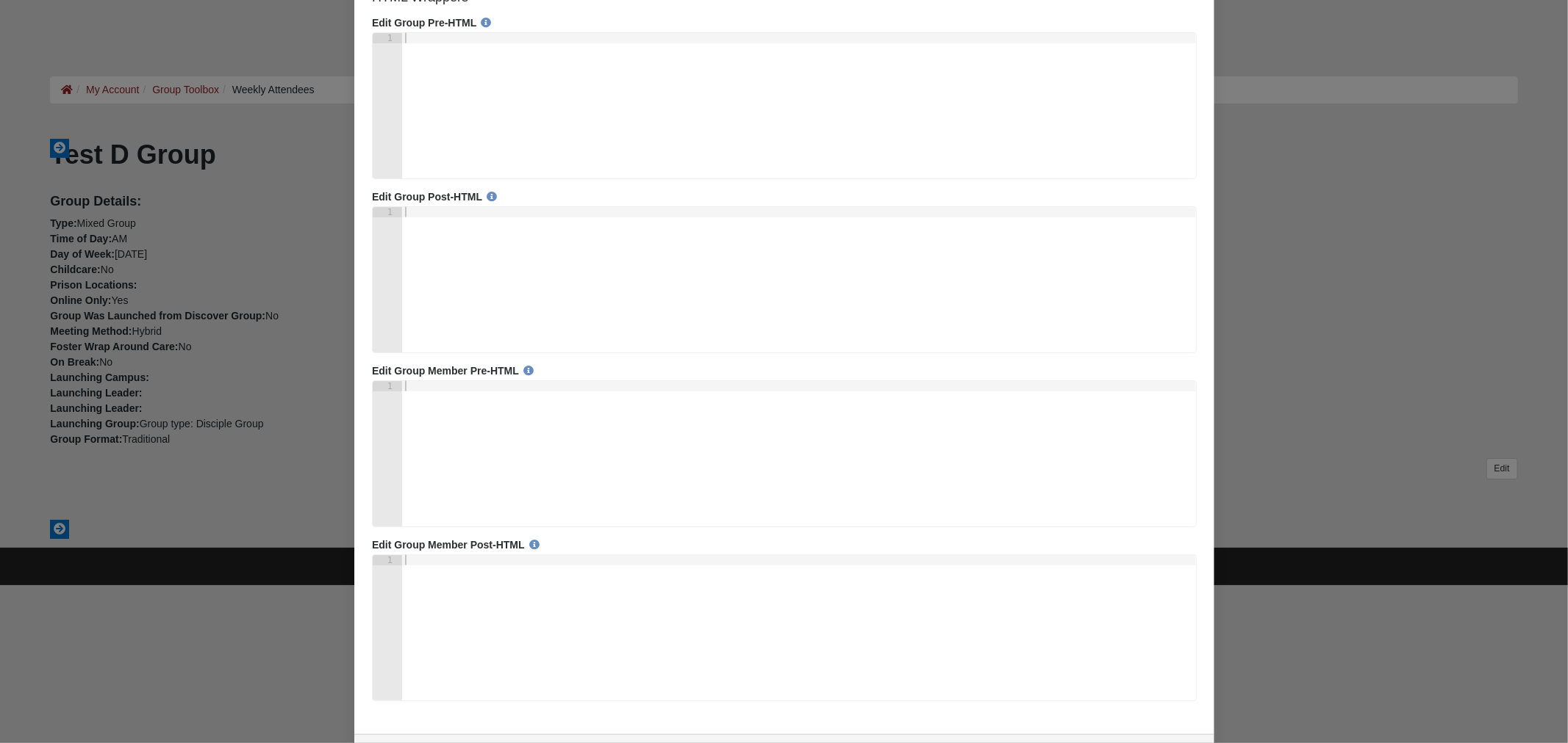
scroll to position [1507, 0]
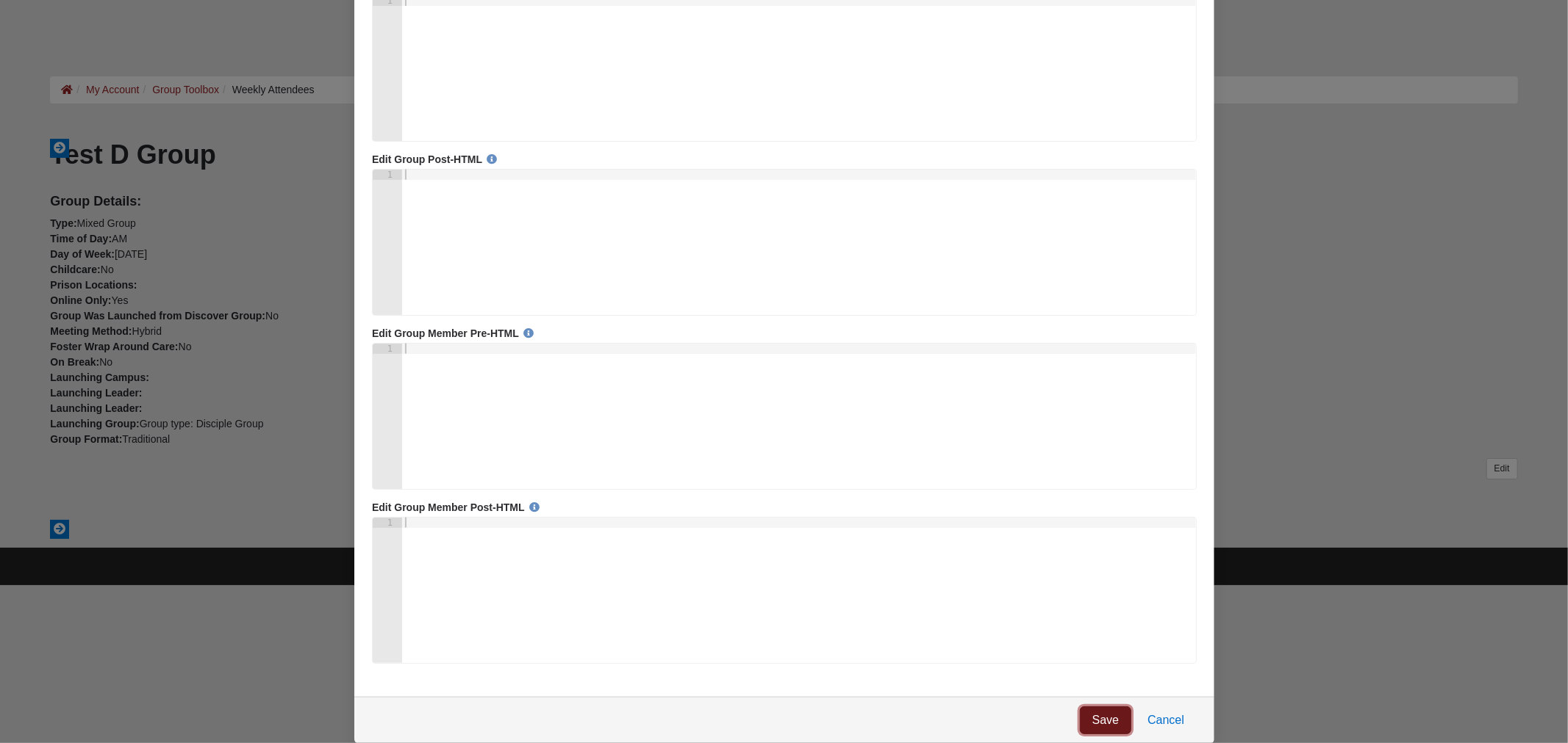
click at [1098, 714] on link "Save" at bounding box center [1105, 722] width 52 height 28
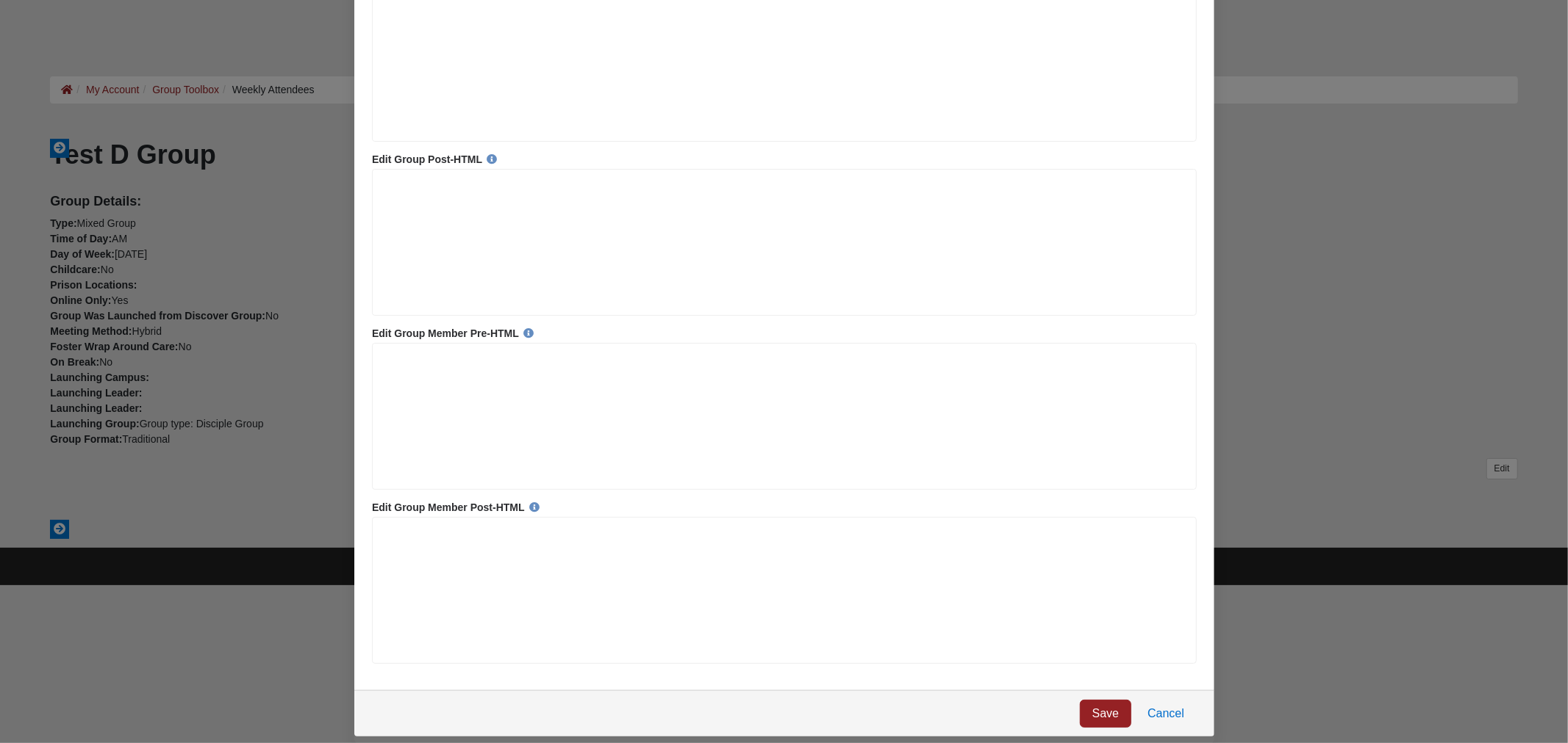
scroll to position [0, 0]
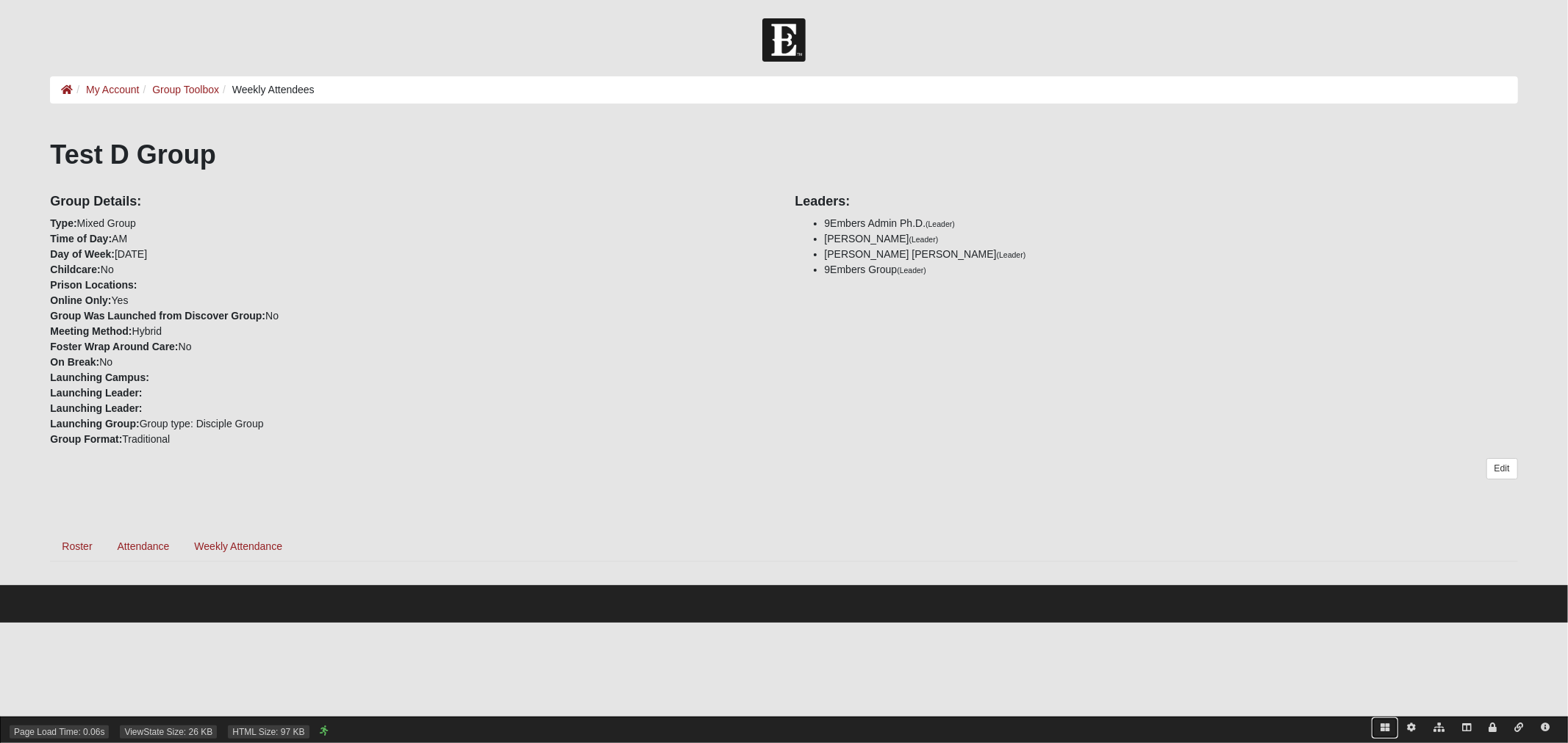
click at [1383, 727] on icon at bounding box center [1384, 727] width 9 height 9
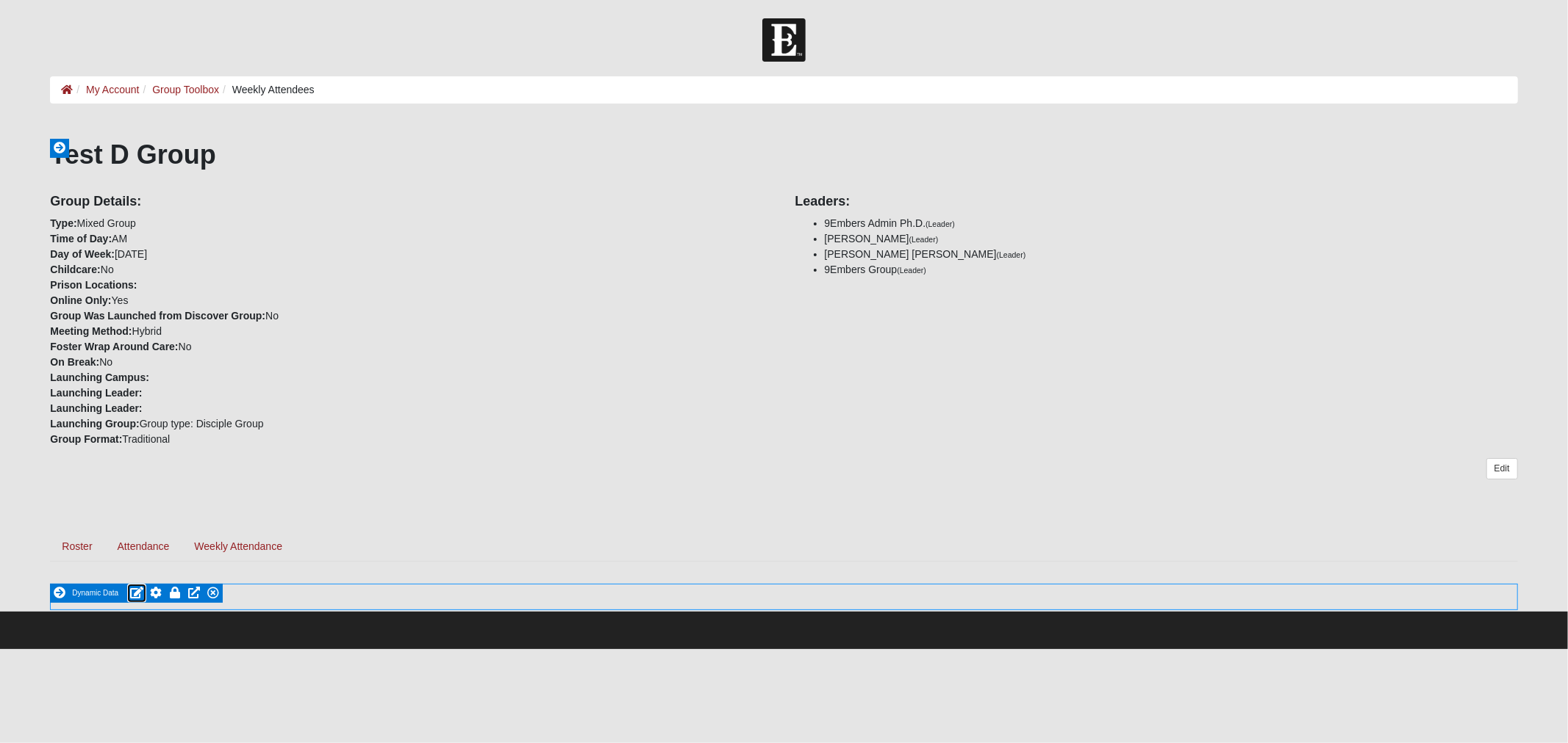
click at [137, 592] on icon at bounding box center [137, 593] width 14 height 12
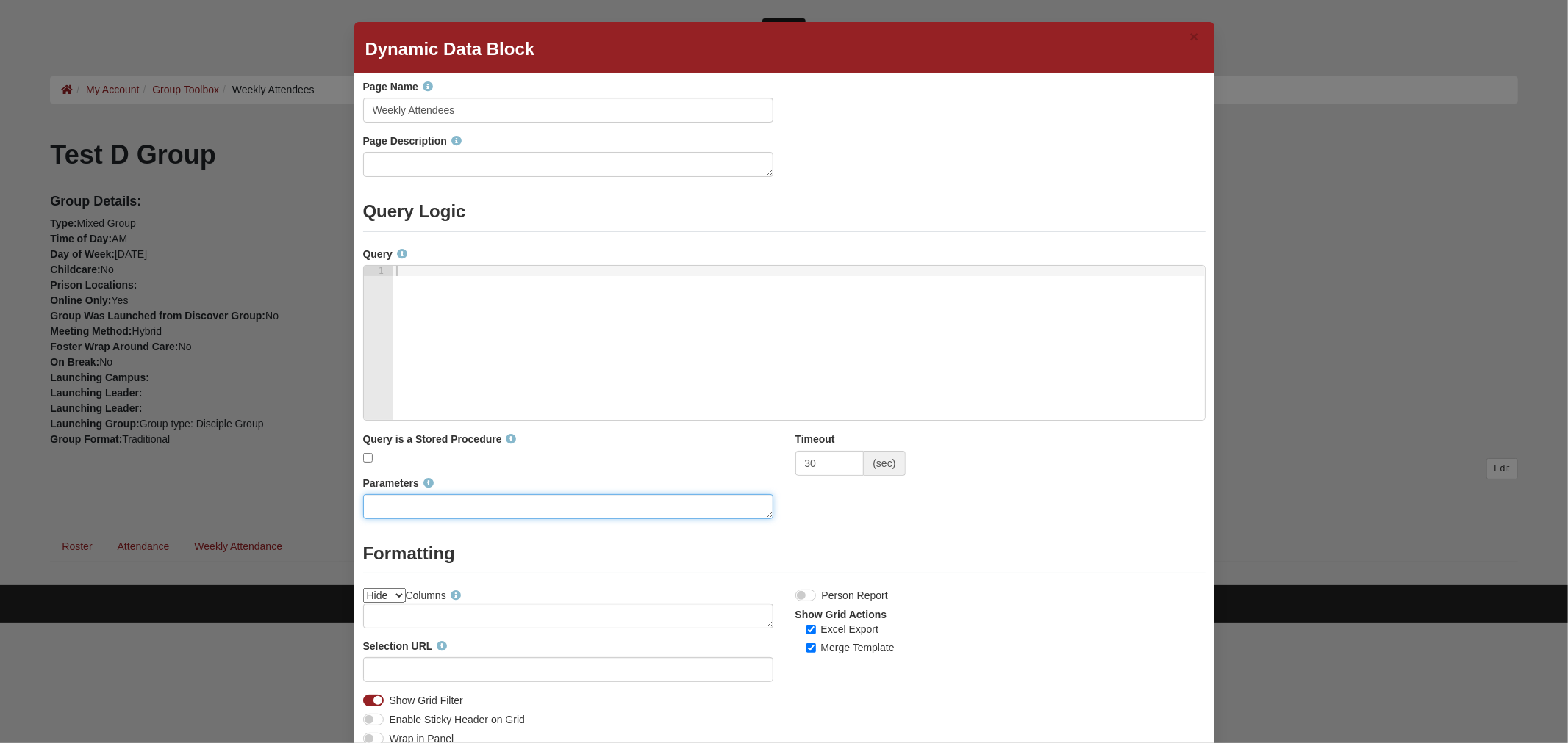
click at [403, 508] on textarea "Parameters" at bounding box center [569, 507] width 410 height 25
type textarea "G"
click at [438, 625] on textarea at bounding box center [569, 616] width 410 height 25
type textarea "GroupId"
click at [497, 313] on div at bounding box center [799, 353] width 812 height 176
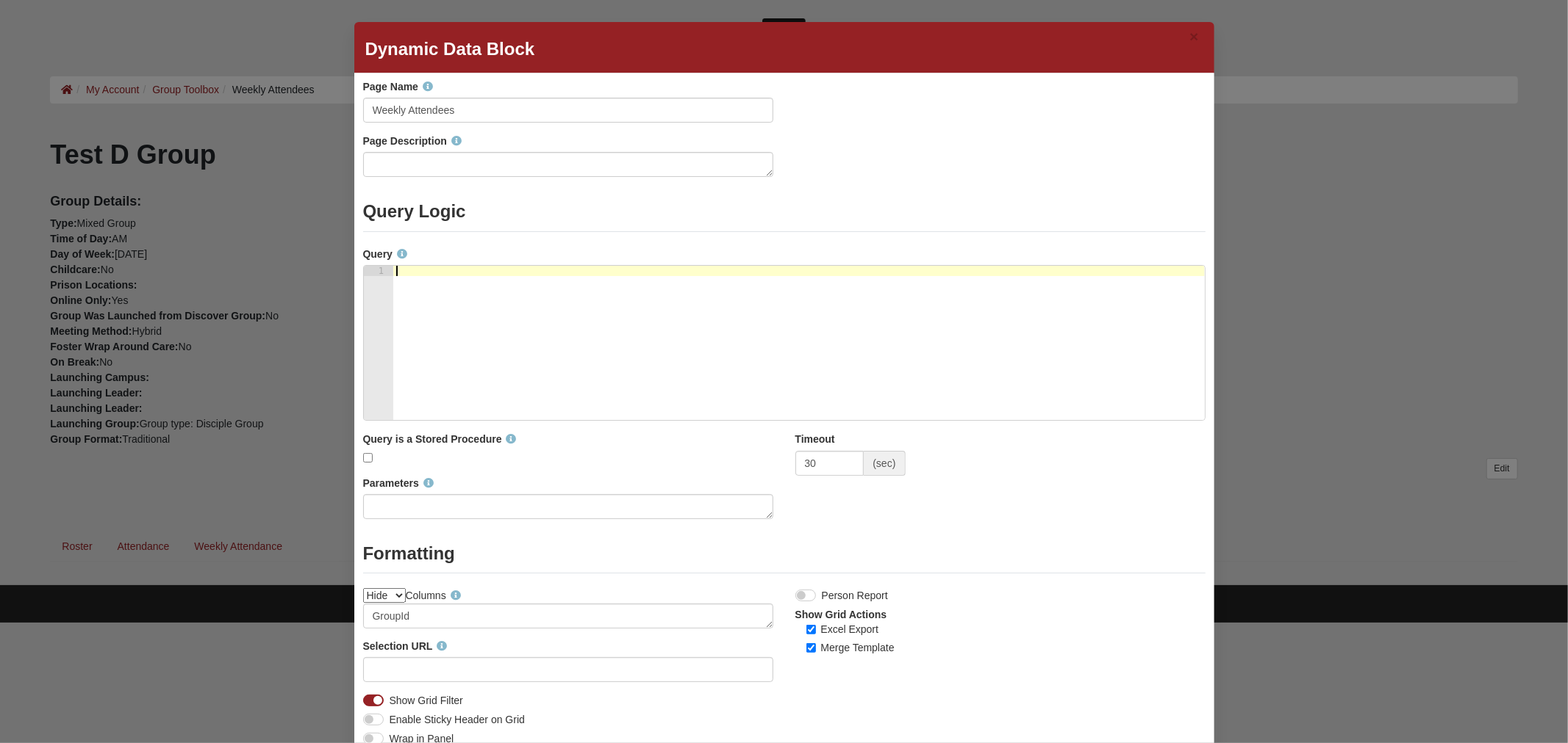
paste textarea "exec sp_executesql @SQLToRun"
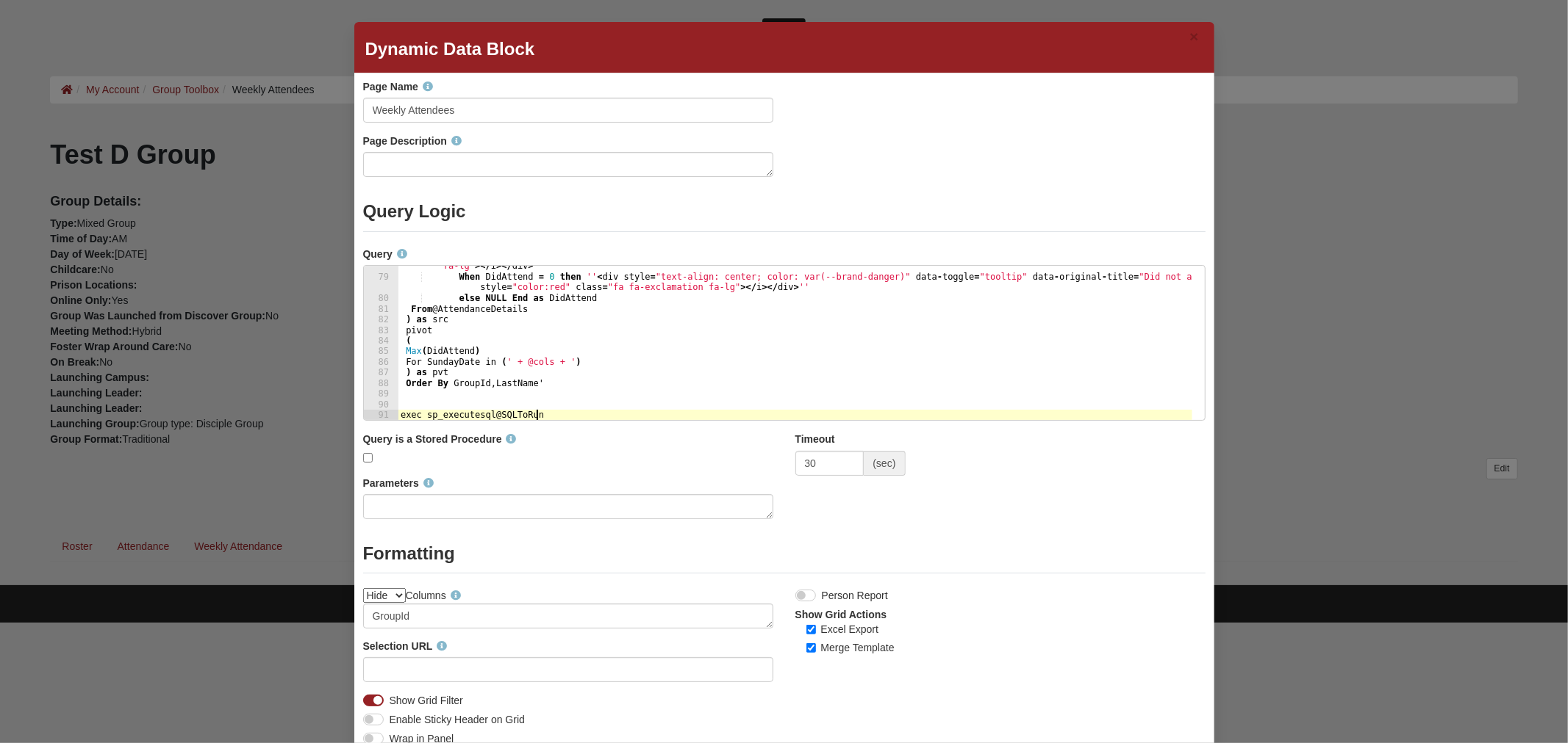
click at [855, 324] on div ", Case When DidAttend = 1 then '' < div style = "text-align: center;" data - to…" at bounding box center [794, 344] width 794 height 186
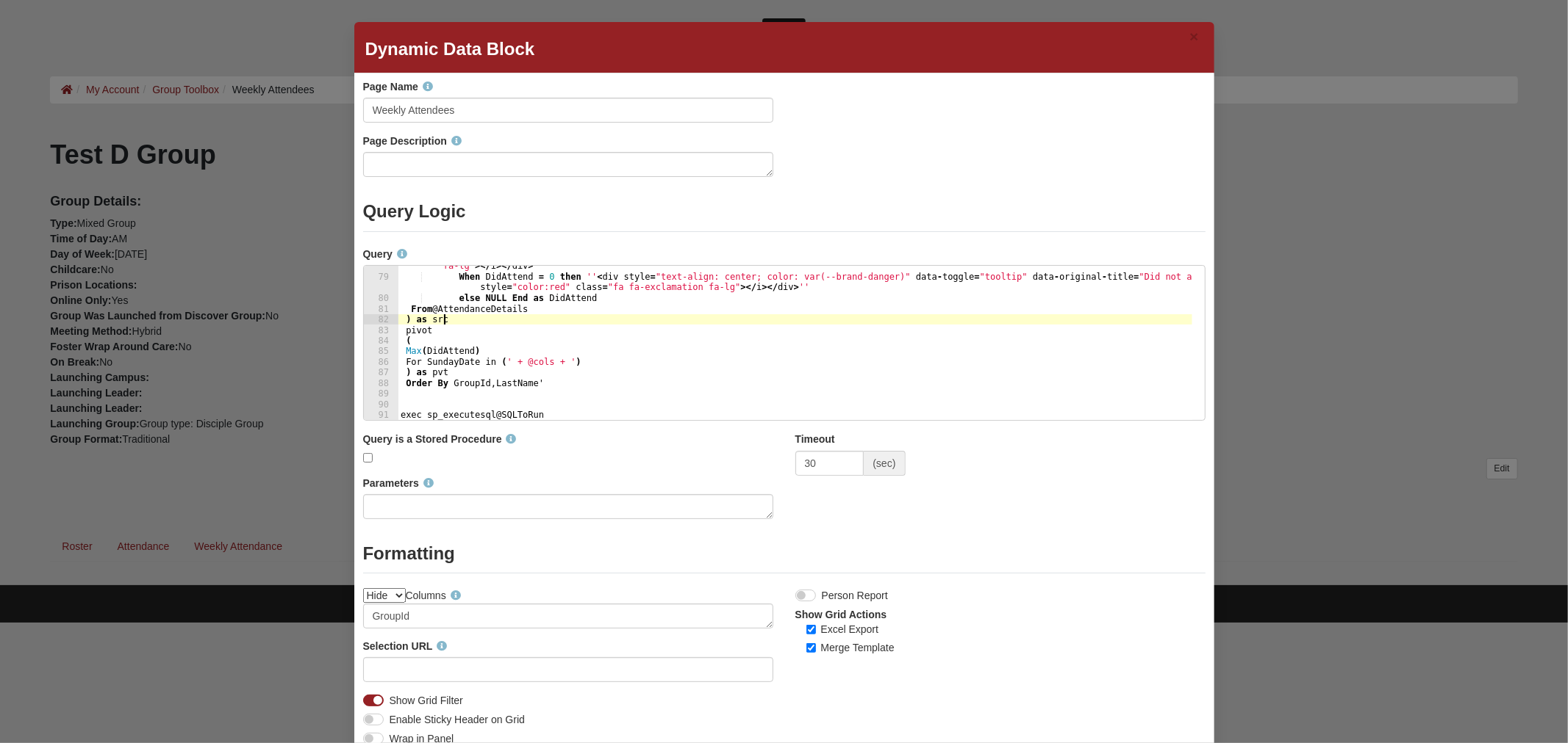
type textarea "Declare @Now Date = GetDate() At Time Zone 'UTC' At Time Zone 'Eastern Standard…"
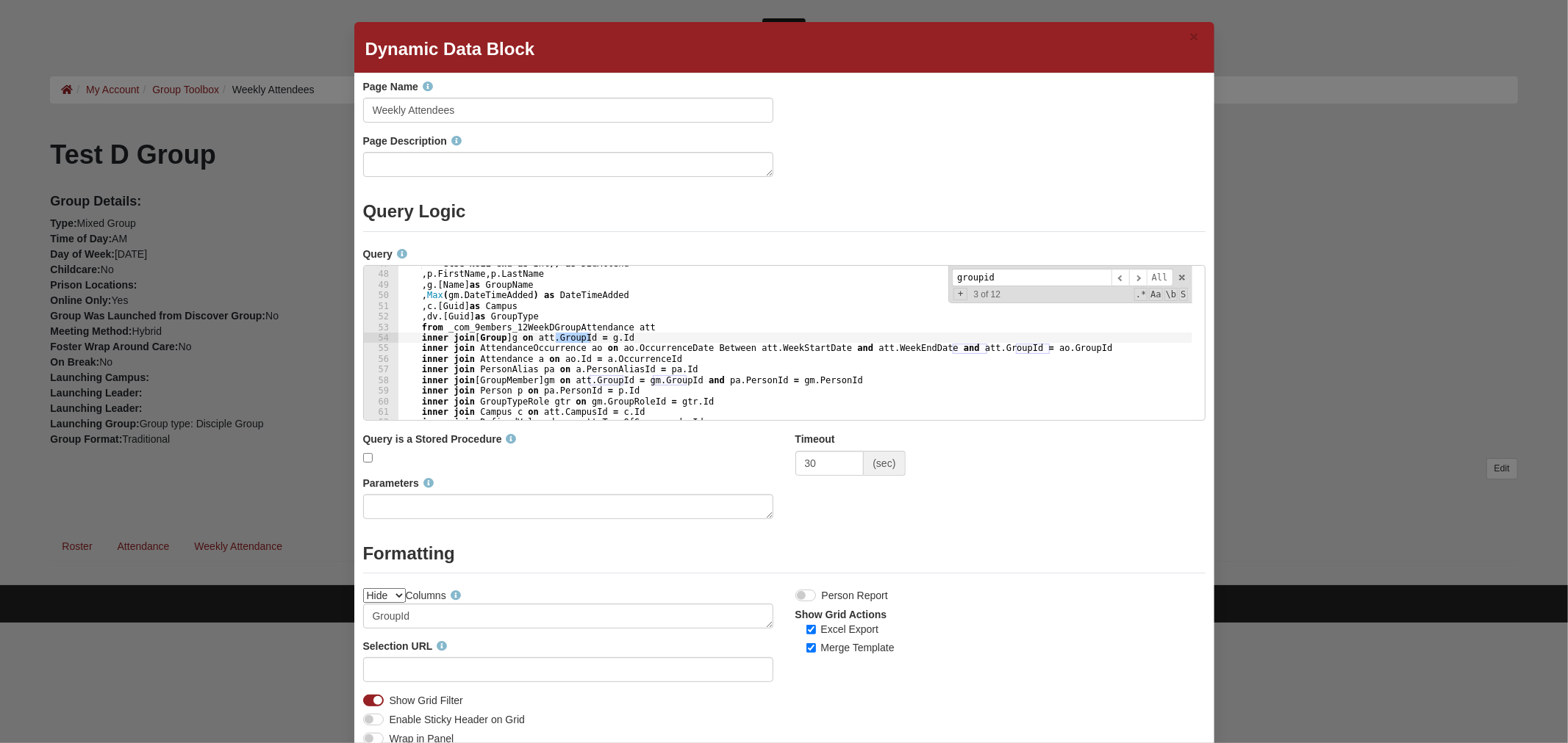
scroll to position [538, 0]
type input "groupid"
click at [841, 343] on div "else NULL end as Int )) as DidAttend , p . FirstName , p . LastName , g .[ Name…" at bounding box center [794, 347] width 794 height 176
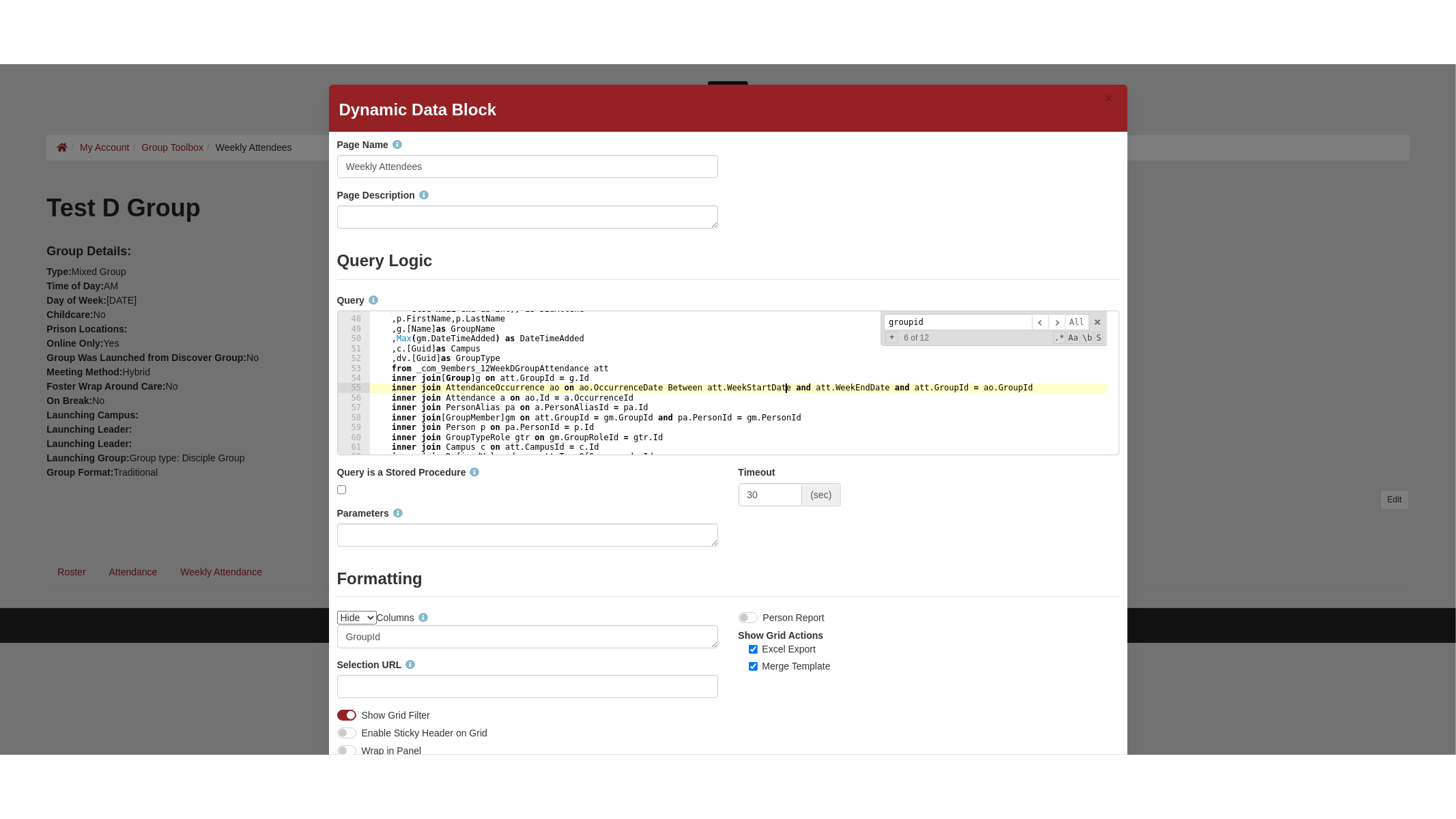
scroll to position [77, 0]
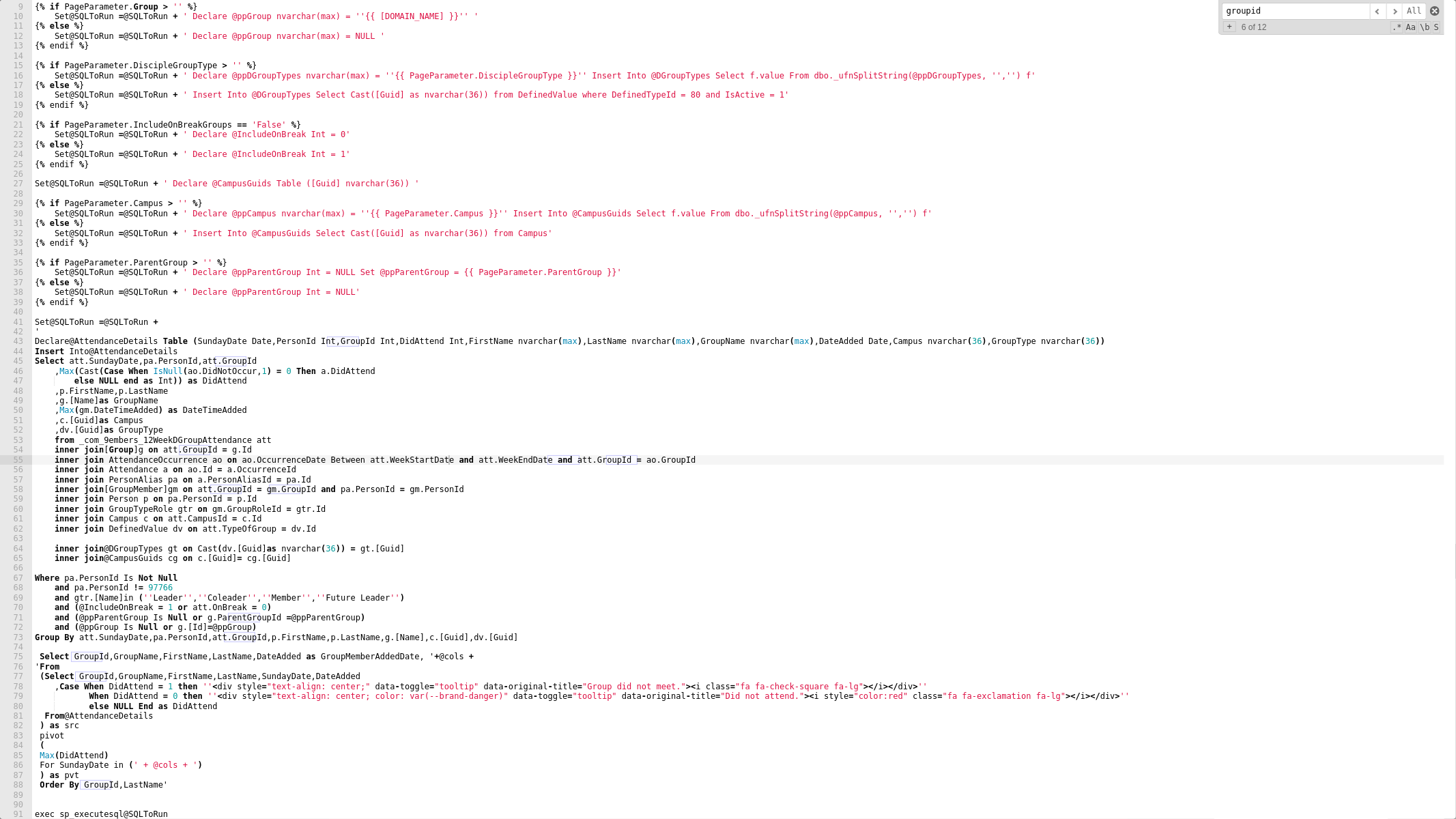
click at [1434, 10] on span at bounding box center [1434, 11] width 10 height 10
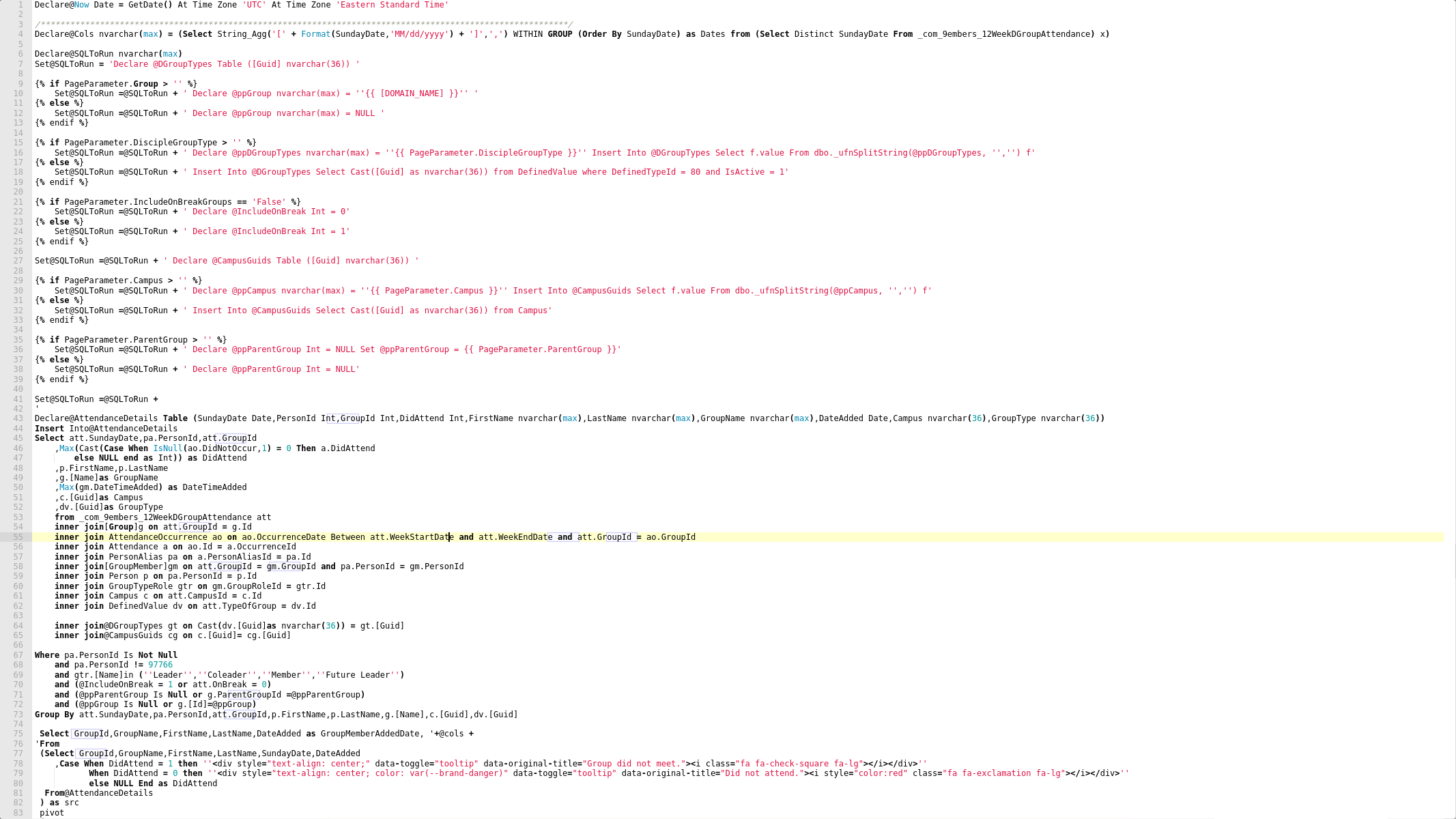
scroll to position [0, 0]
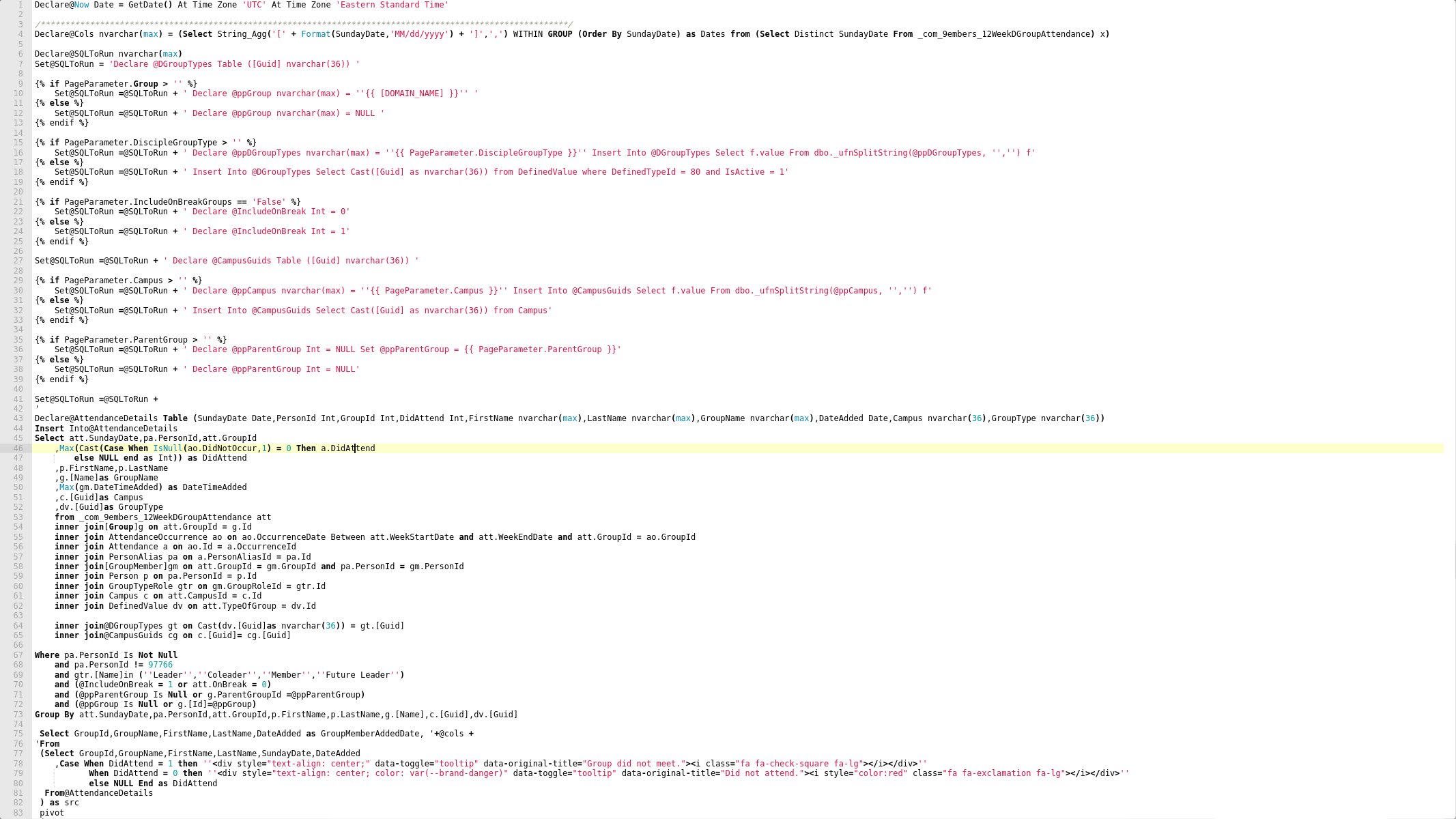
click at [632, 448] on div "**********" at bounding box center [738, 419] width 1412 height 839
type textarea ", Max(Cast(Case When IsNull(ao.DidNotOccur, 1) = 0 Then a.DidAttend"
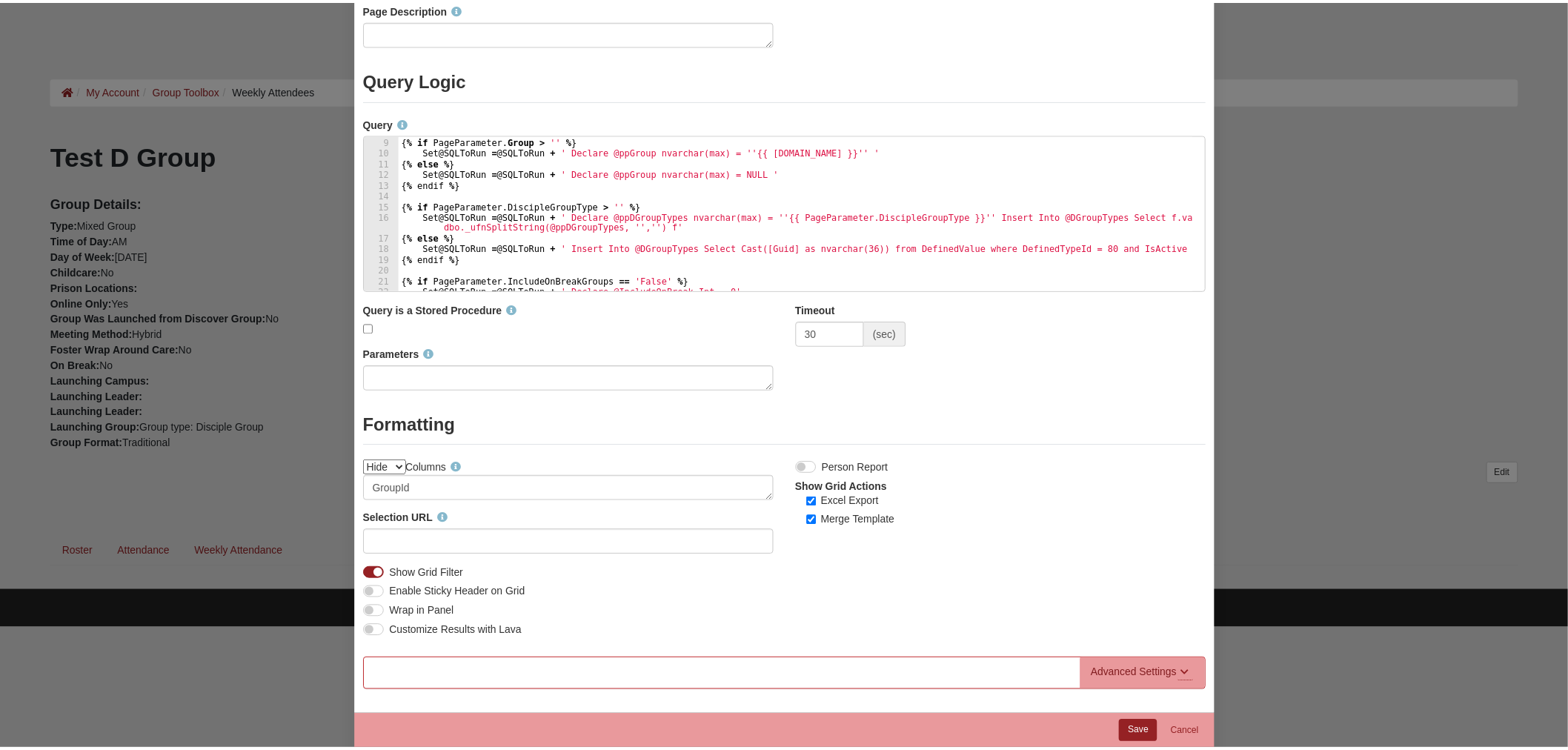
scroll to position [152, 0]
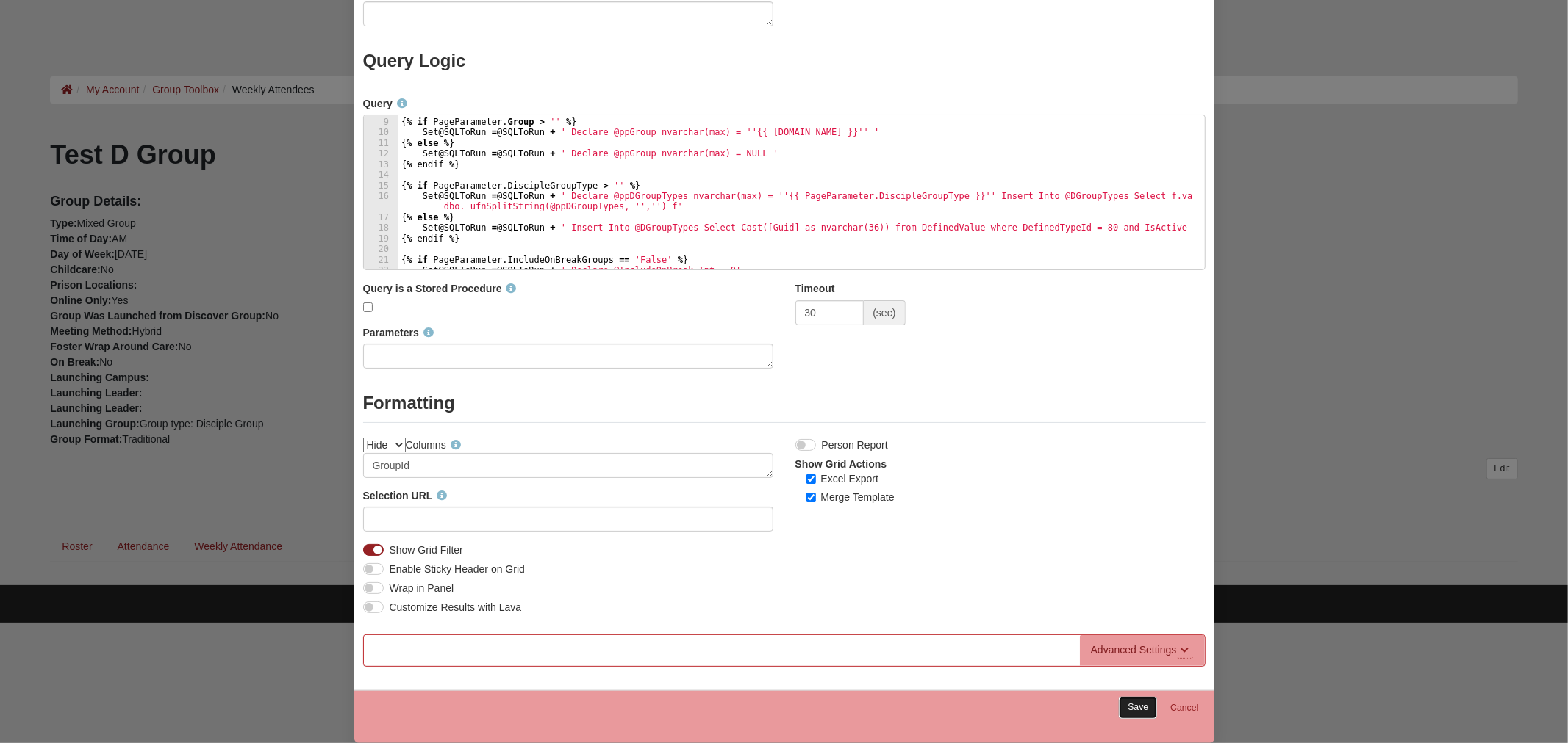
click at [1128, 710] on link "Save" at bounding box center [1137, 708] width 38 height 21
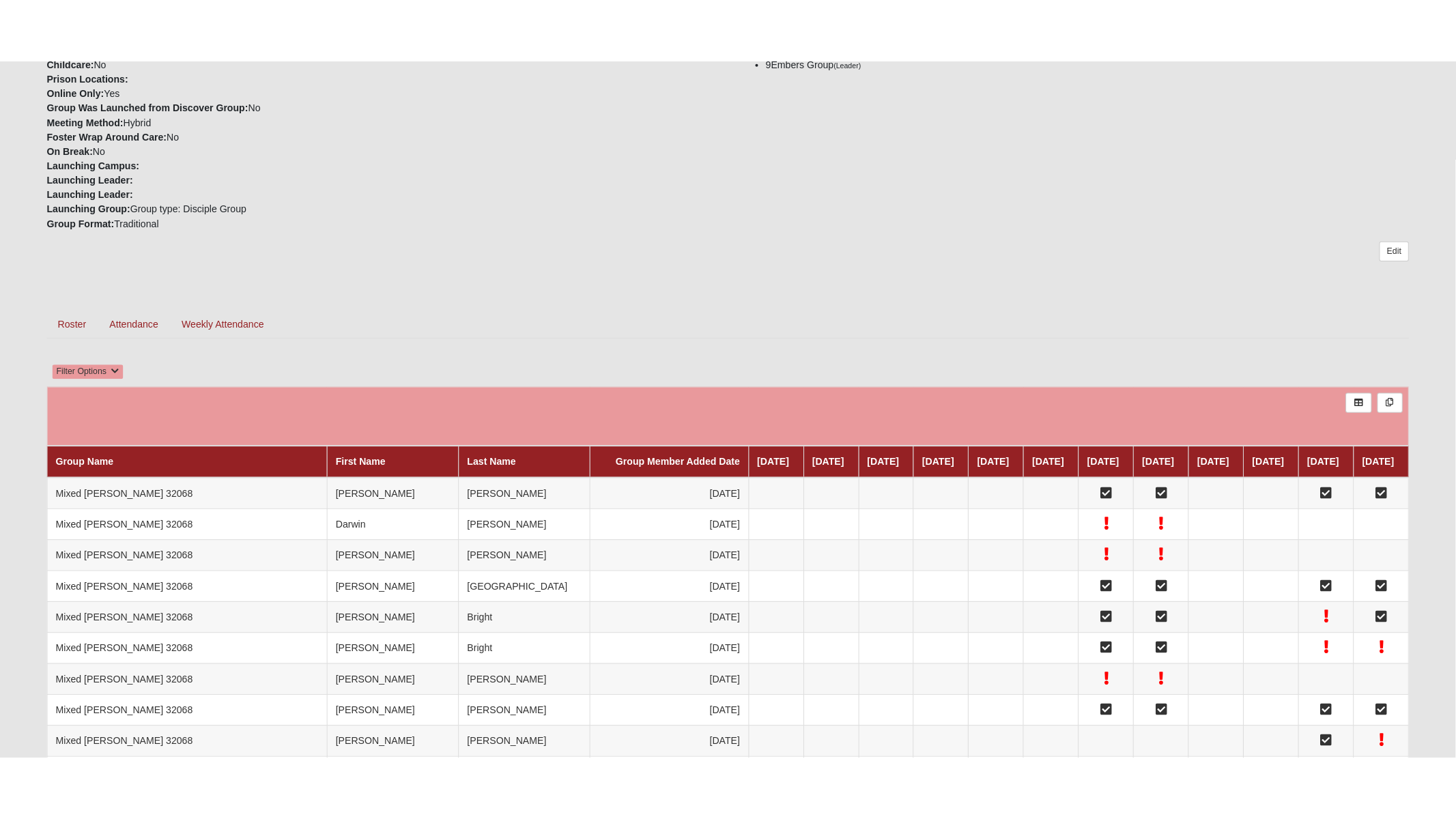
scroll to position [228, 0]
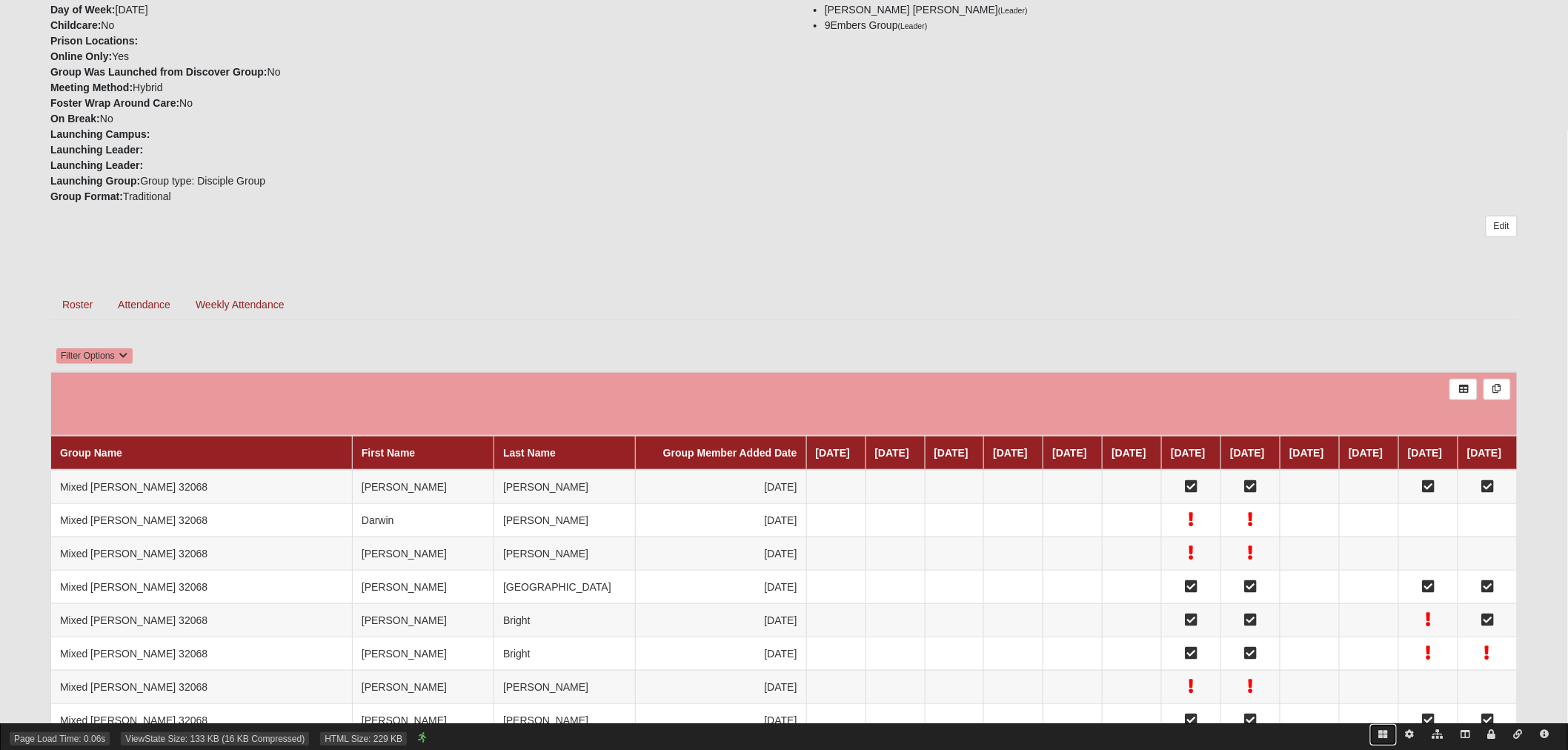
click at [1383, 735] on icon at bounding box center [1383, 734] width 9 height 9
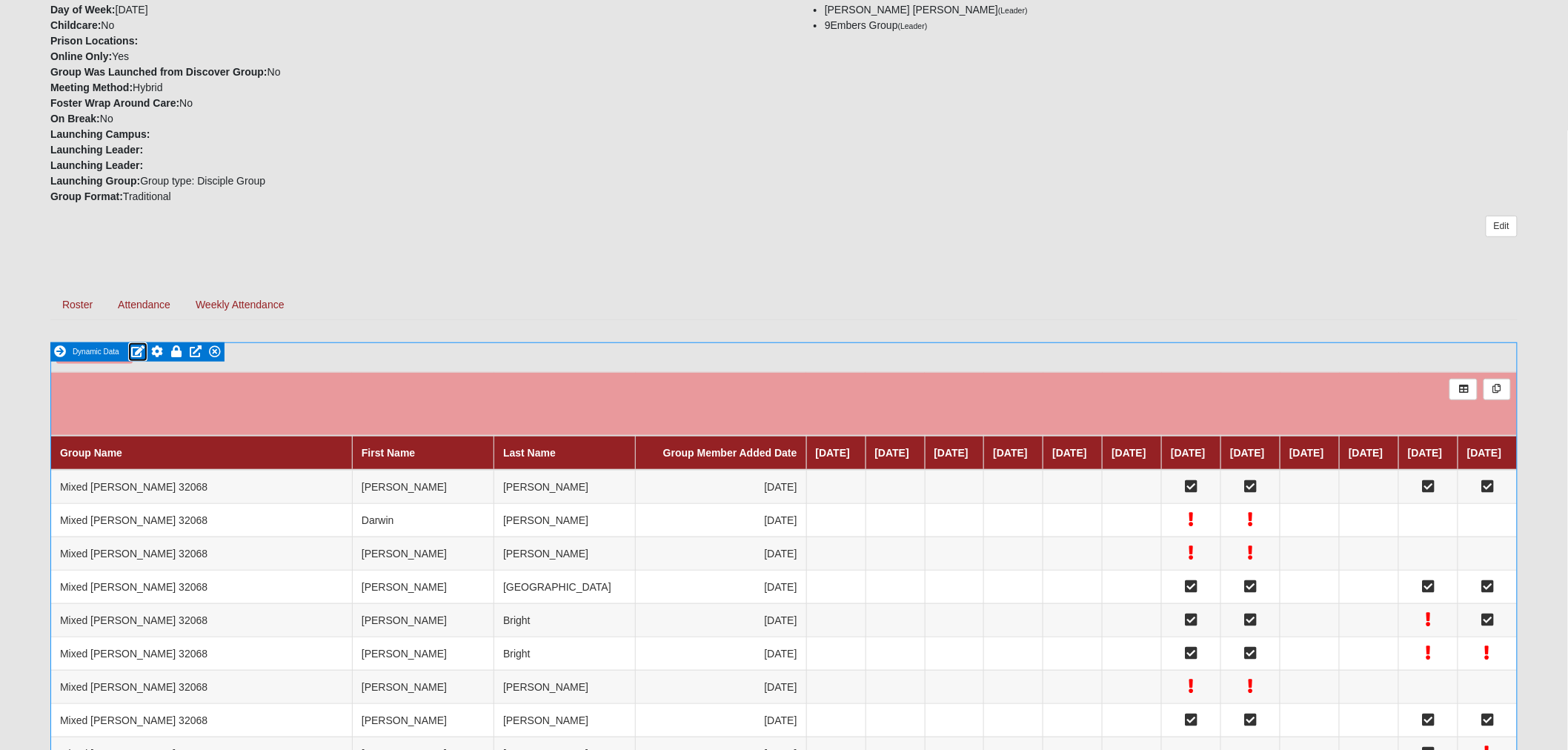
click at [134, 352] on icon at bounding box center [138, 352] width 14 height 12
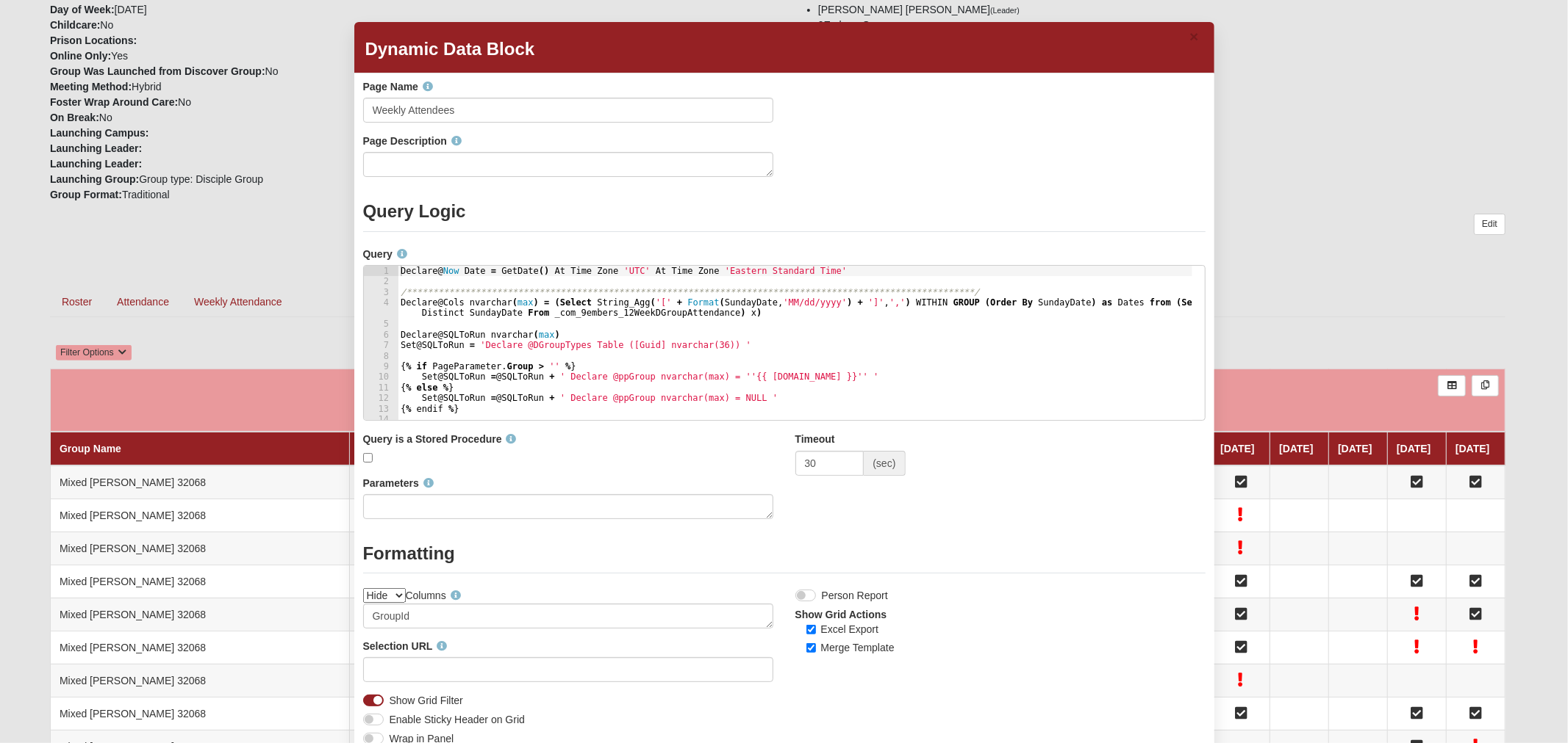
click at [646, 331] on div "**********" at bounding box center [794, 353] width 794 height 176
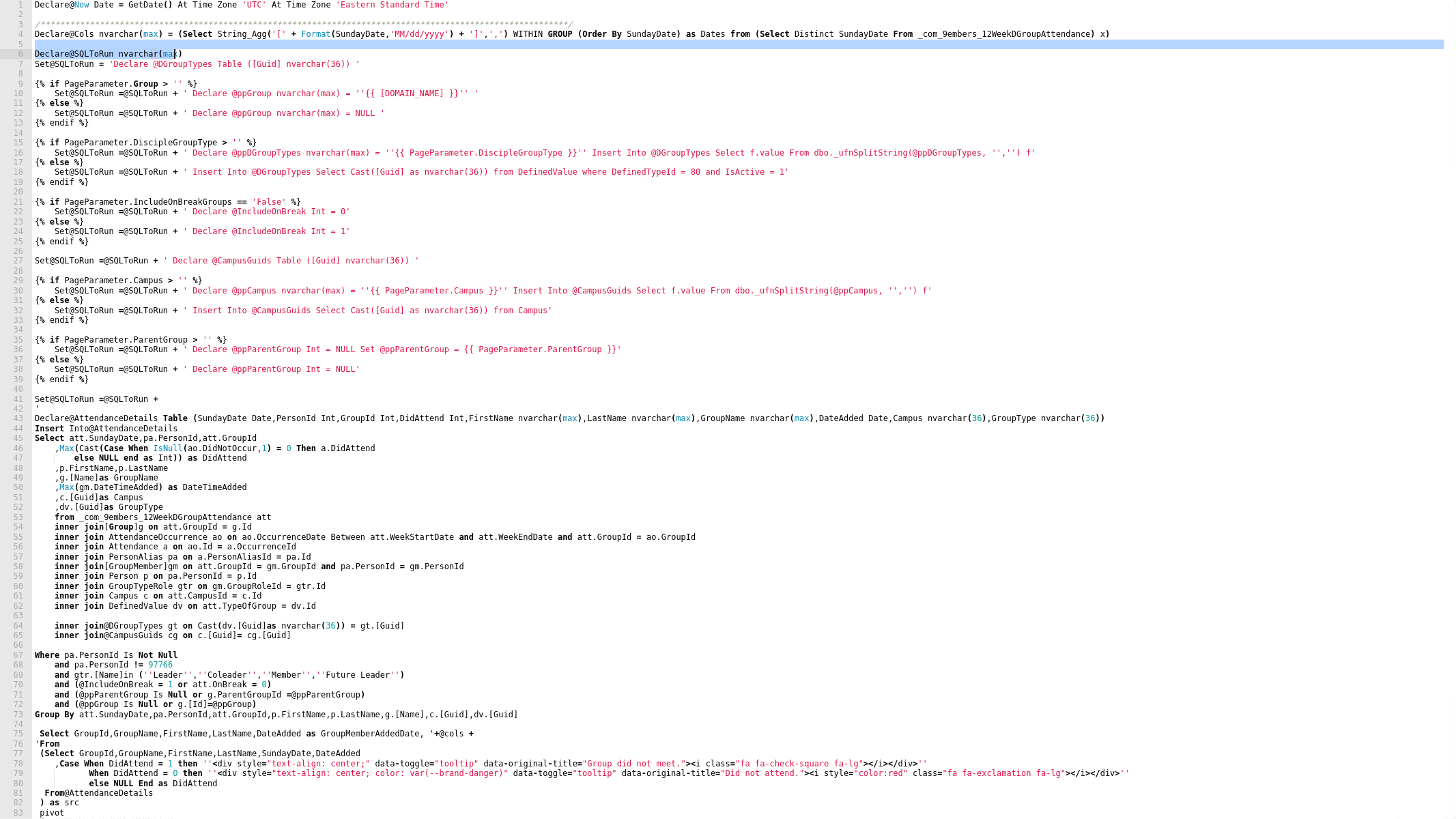
click at [146, 83] on div "**********" at bounding box center [738, 419] width 1412 height 839
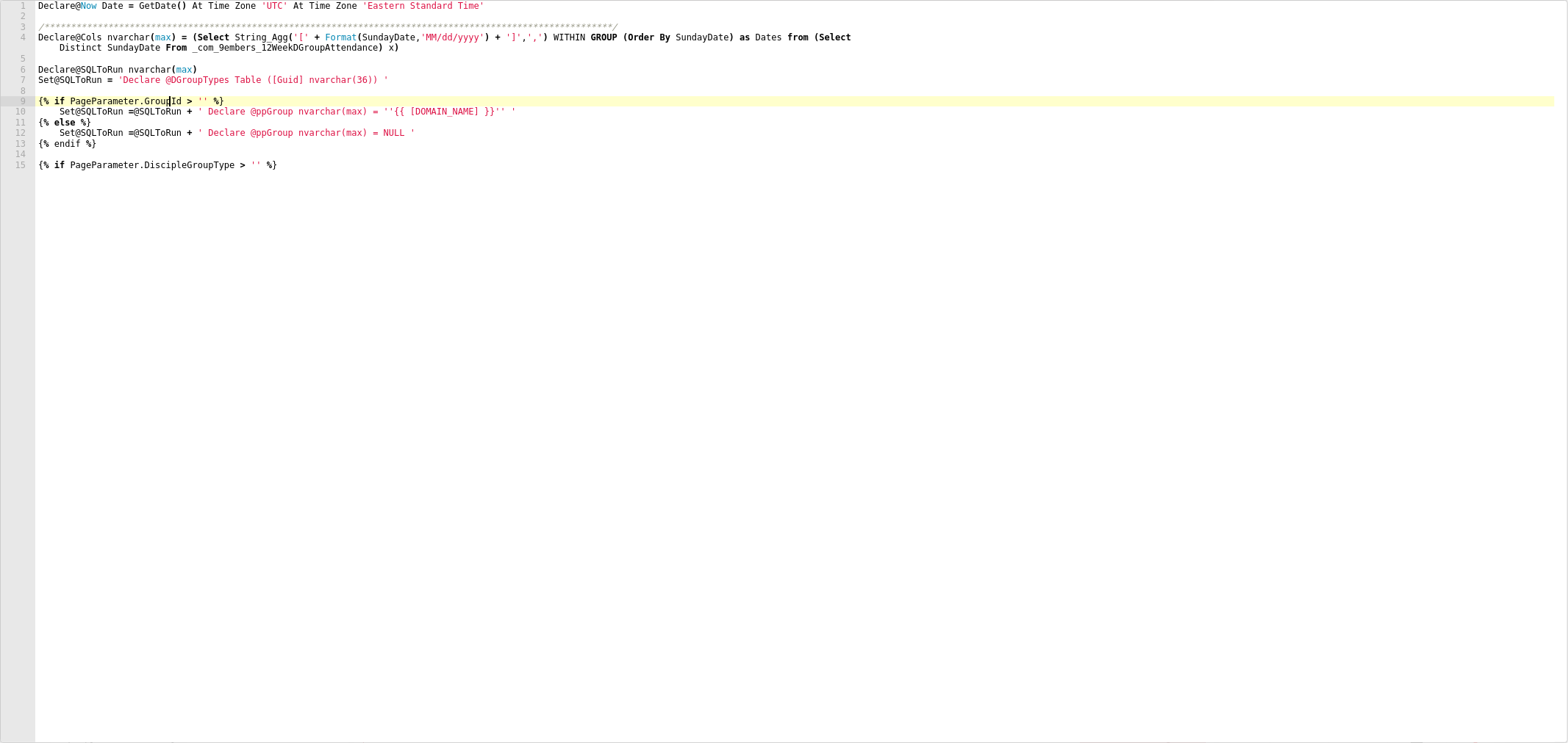
scroll to position [150, 0]
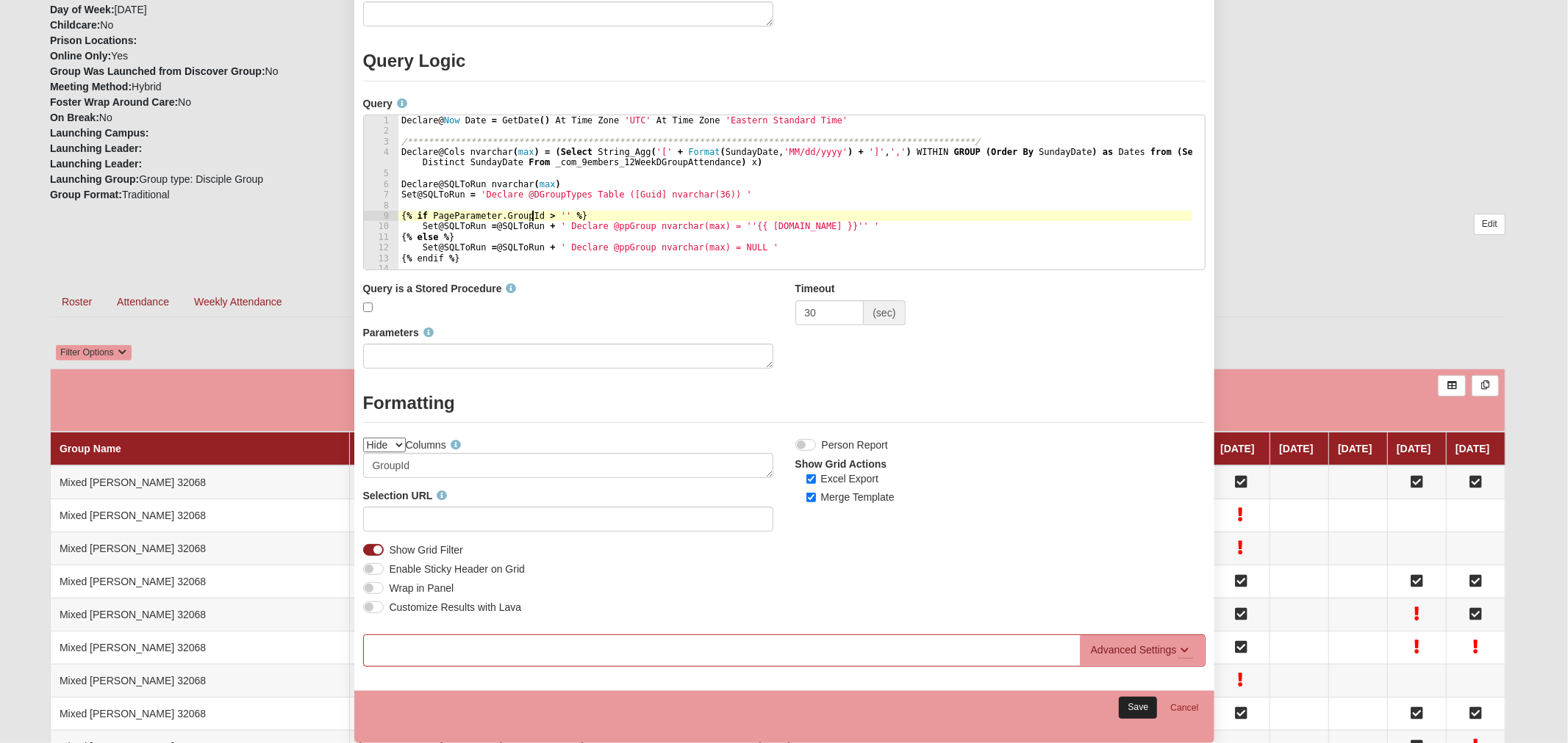
type textarea "{% if PageParameter.GroupId > '' %}"
click at [1127, 714] on link "Save" at bounding box center [1137, 708] width 38 height 21
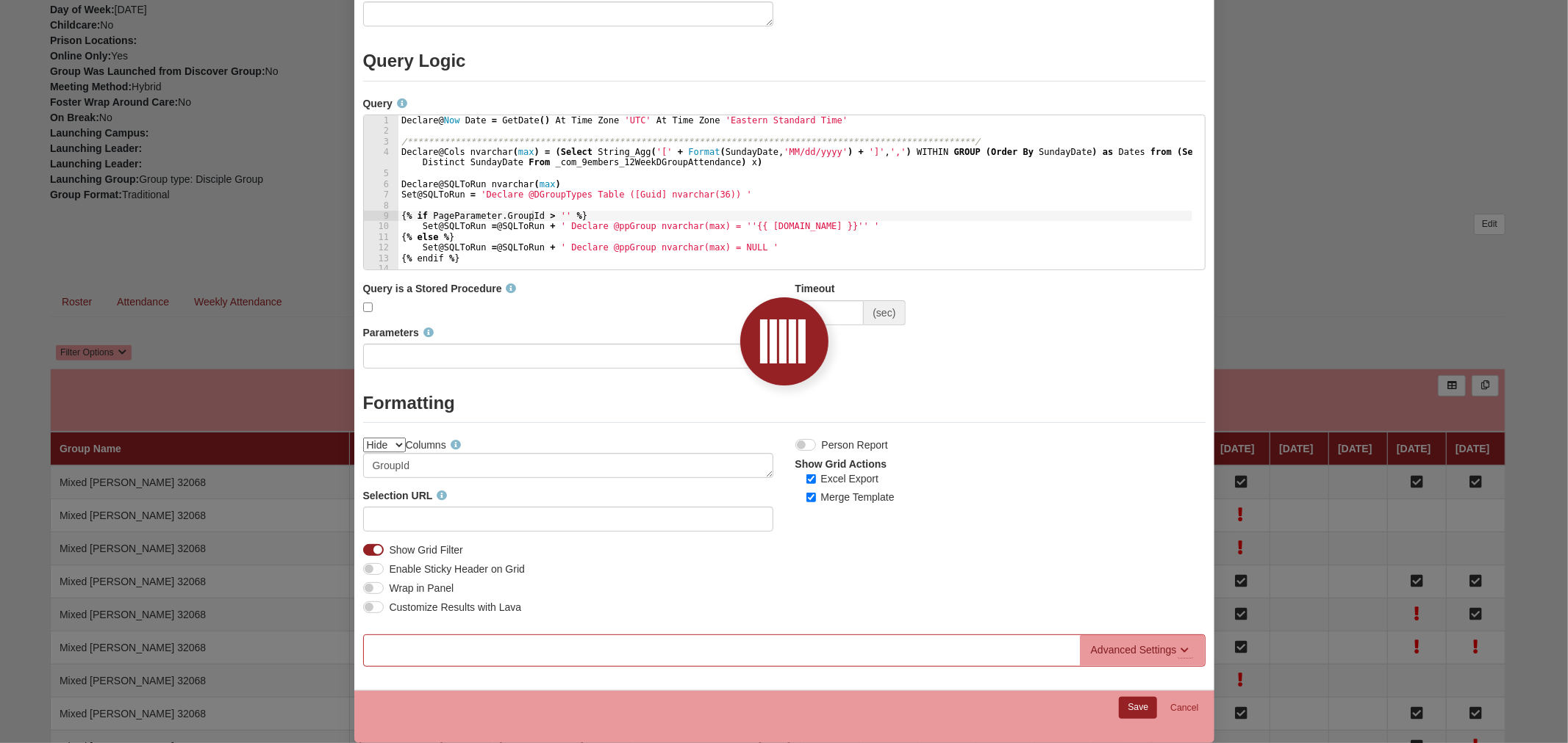
scroll to position [113, 0]
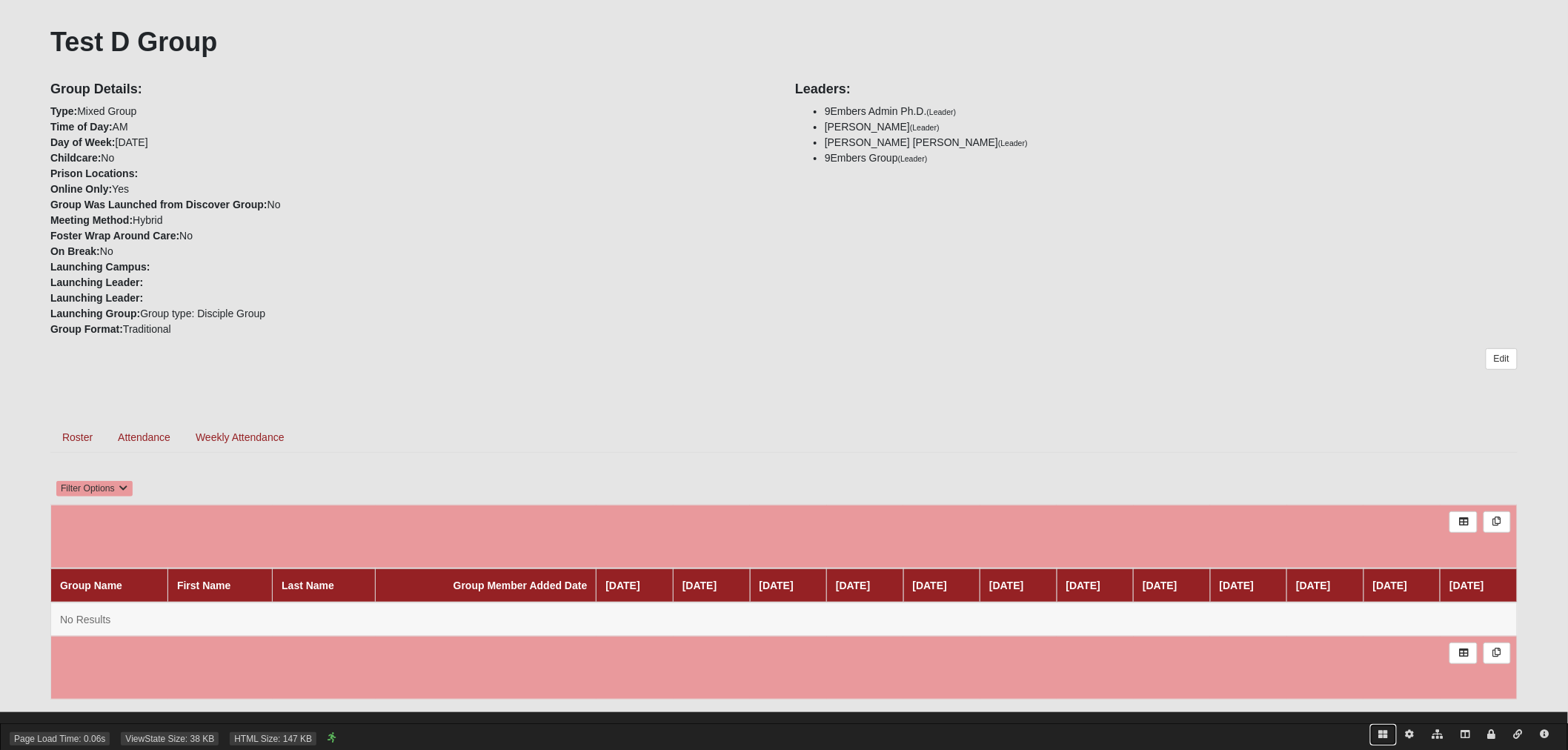
click at [1387, 738] on icon at bounding box center [1383, 734] width 9 height 9
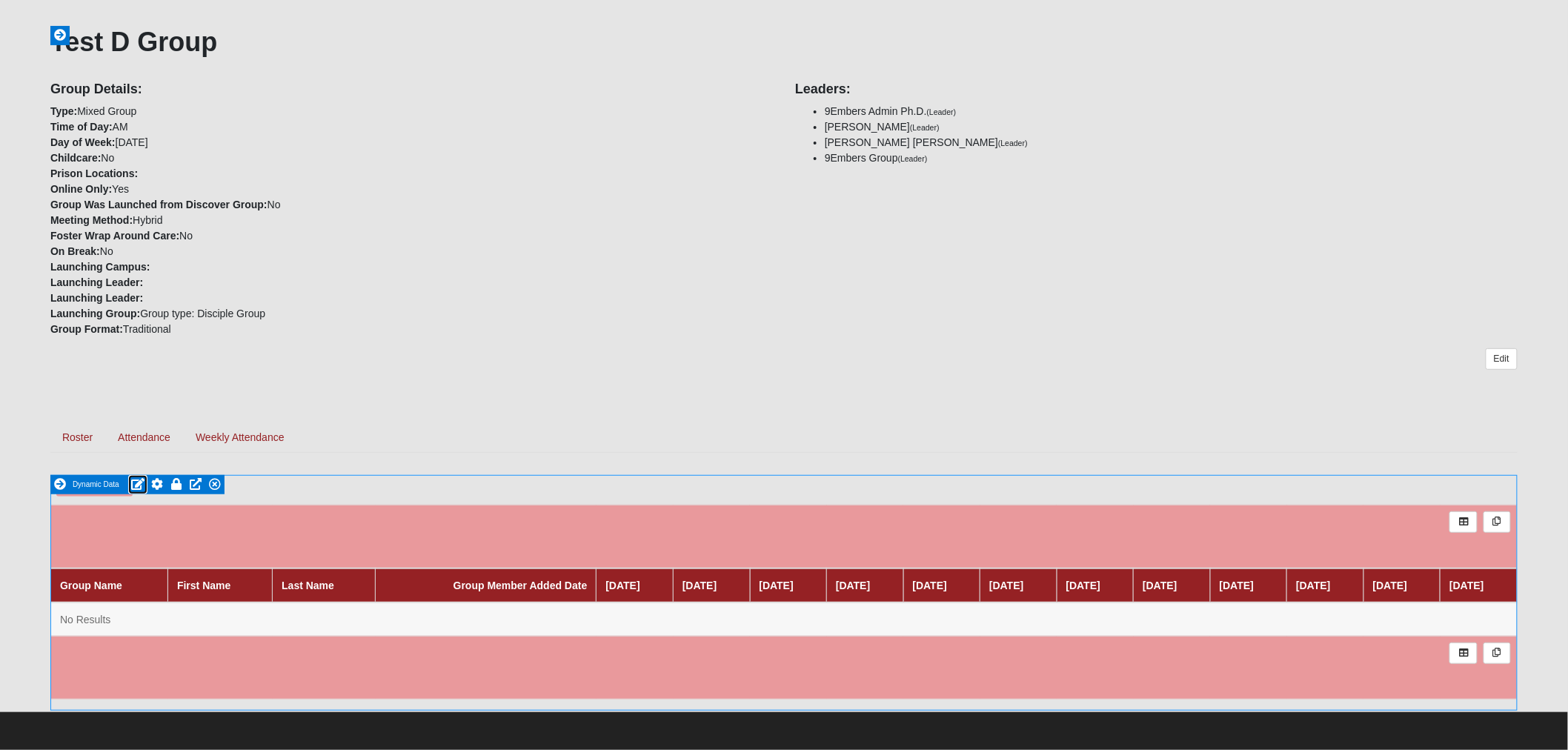
click at [139, 480] on icon at bounding box center [138, 484] width 14 height 12
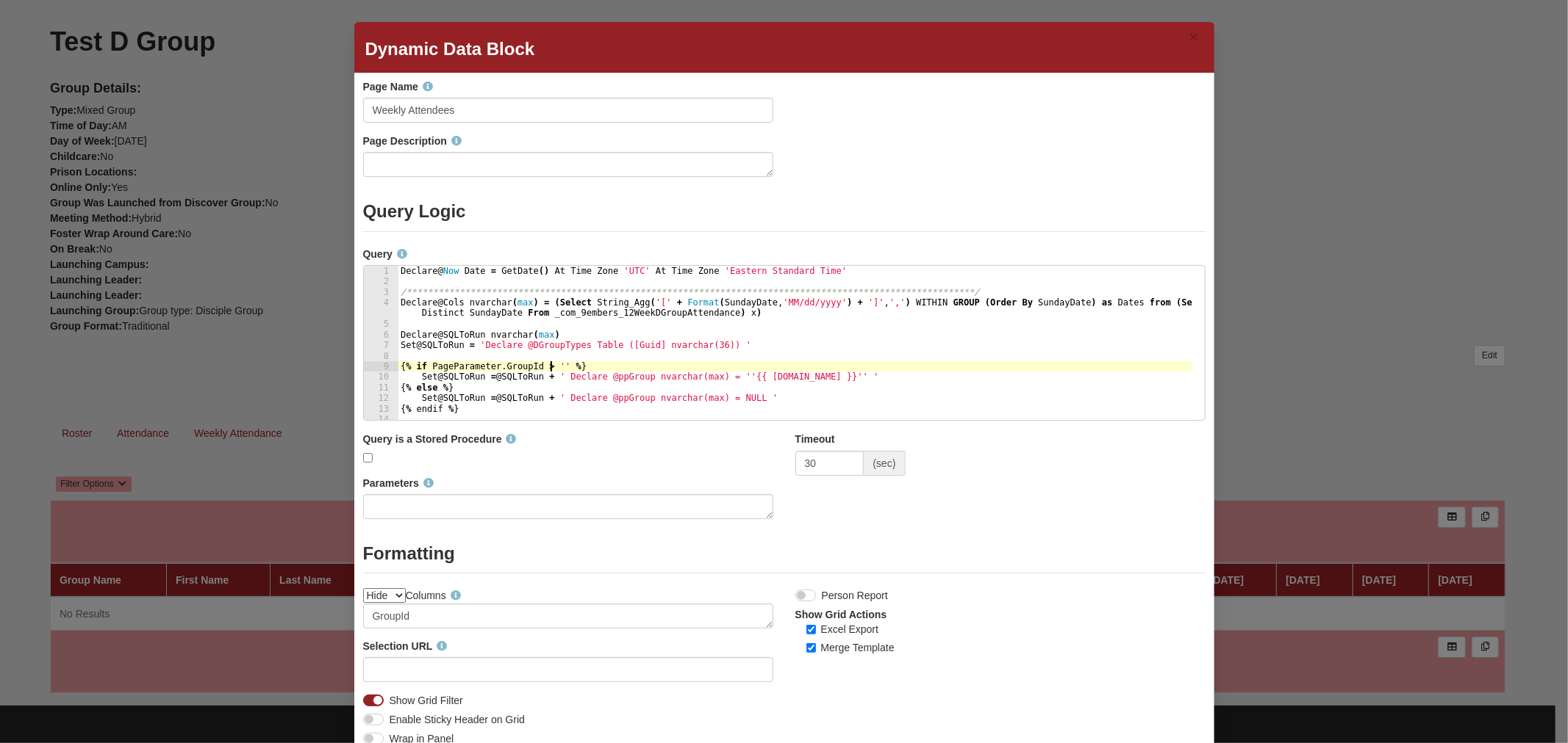
click at [545, 364] on div "**********" at bounding box center [794, 353] width 794 height 176
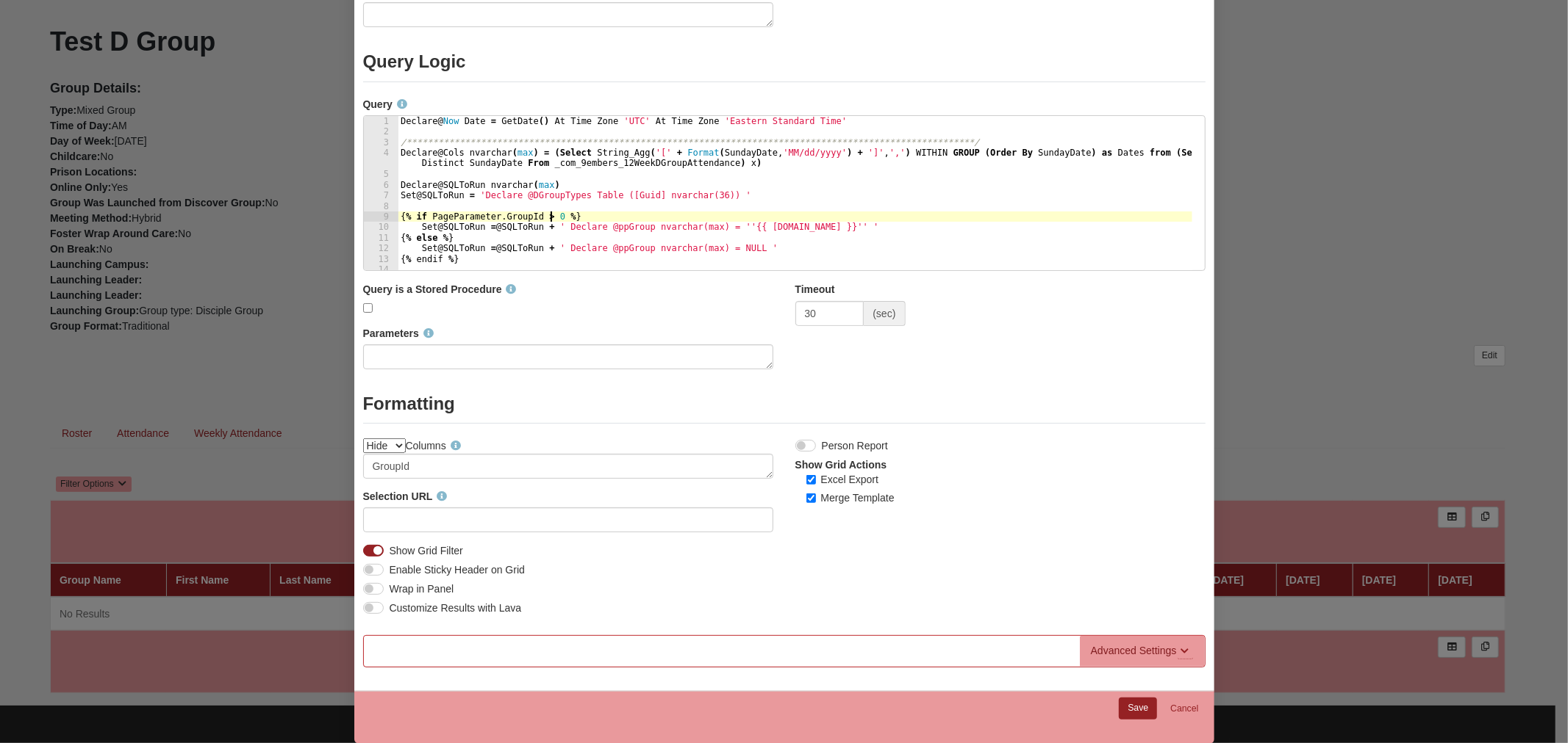
scroll to position [150, 0]
type textarea "{% if PageParameter.GroupId > 0 %}"
click at [1134, 707] on link "Save" at bounding box center [1137, 708] width 38 height 21
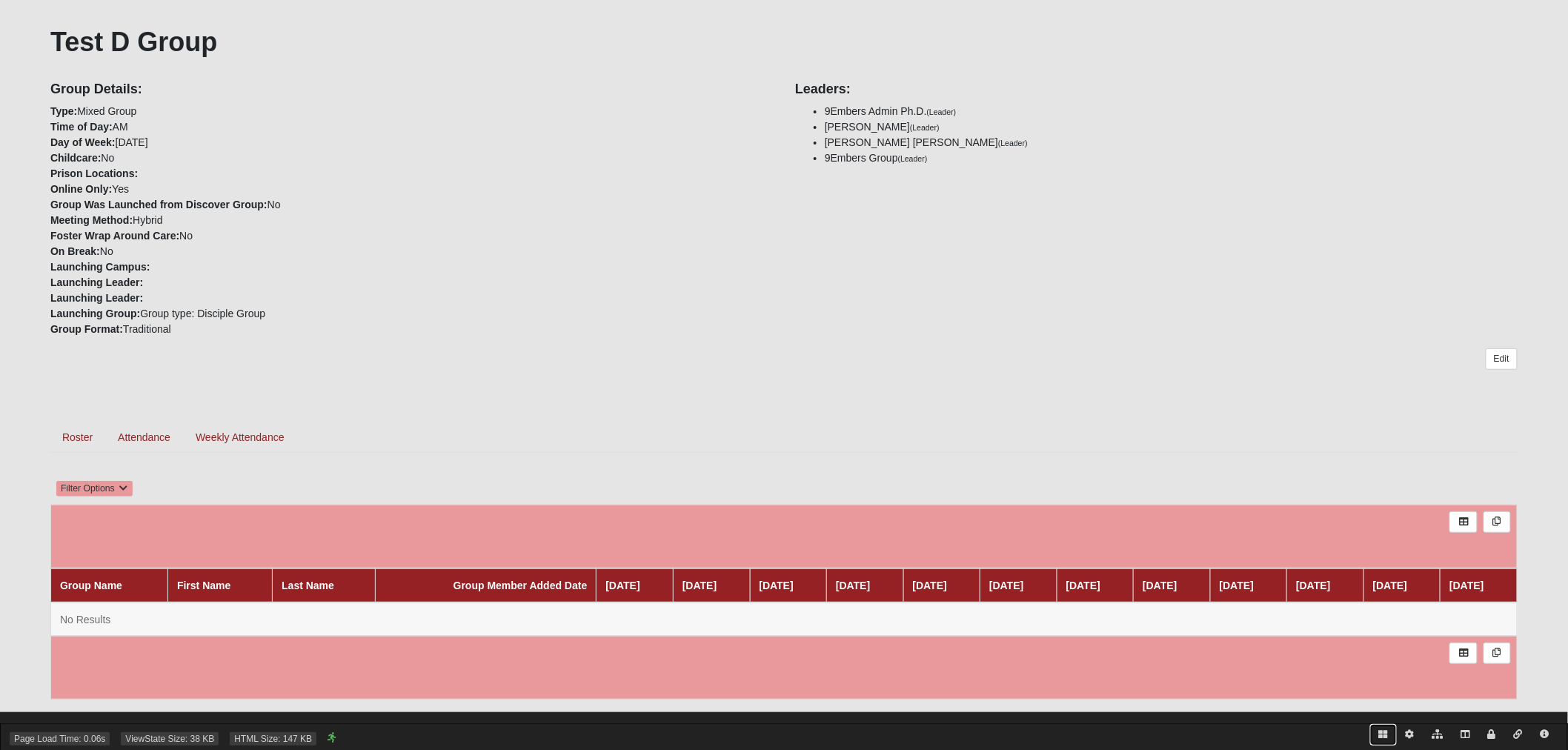
click at [1379, 735] on icon at bounding box center [1383, 734] width 9 height 9
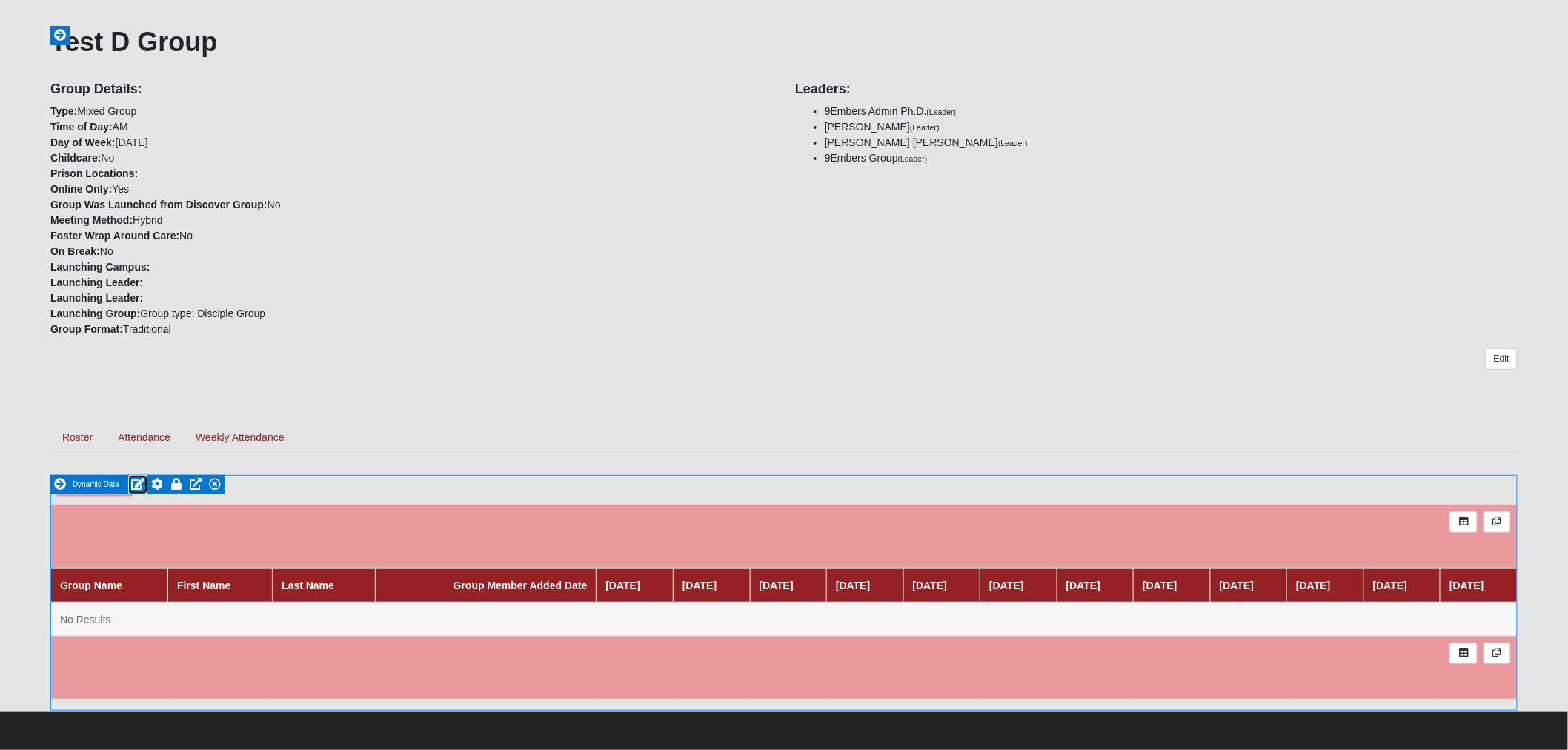
click at [134, 487] on icon at bounding box center [138, 484] width 14 height 12
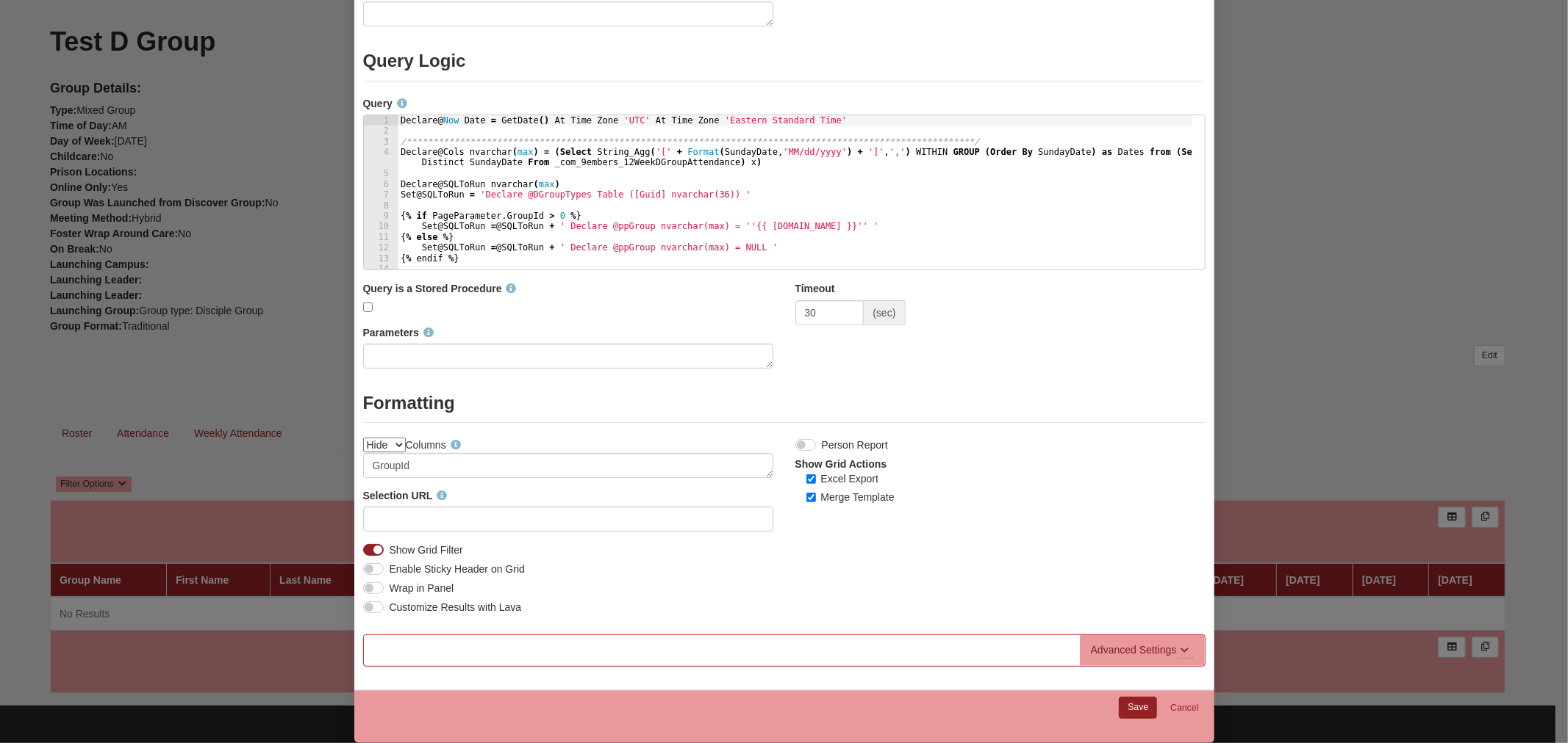
click at [487, 571] on label "Enable Sticky Header on Grid" at bounding box center [457, 570] width 135 height 16
click at [400, 571] on input "Enable Sticky Header on Grid" at bounding box center [395, 570] width 10 height 10
checkbox input "true"
click at [413, 548] on label "Show Grid Filter" at bounding box center [426, 551] width 73 height 16
click at [400, 548] on input "Show Grid Filter" at bounding box center [395, 551] width 10 height 10
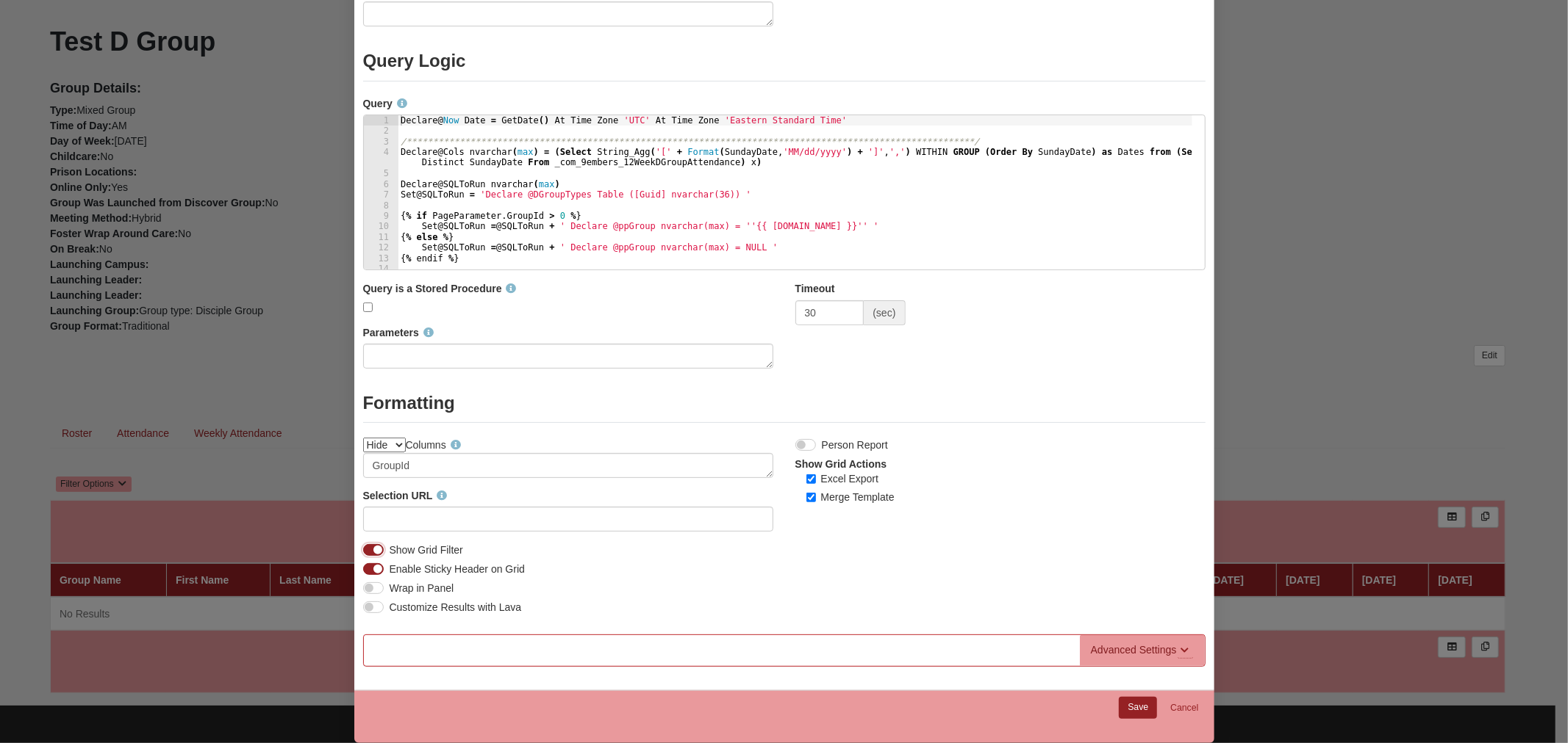
checkbox input "false"
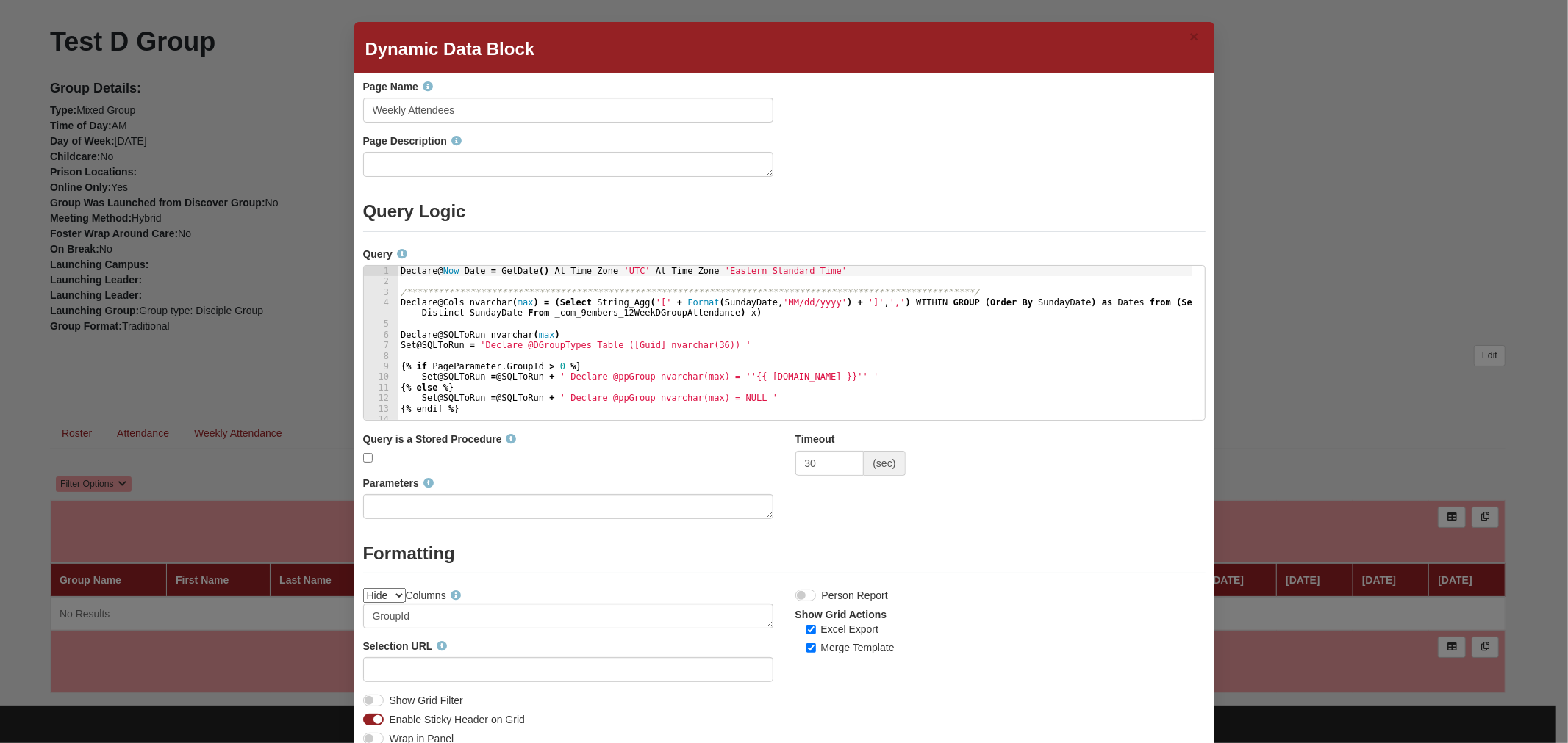
click at [773, 336] on div "**********" at bounding box center [794, 353] width 794 height 176
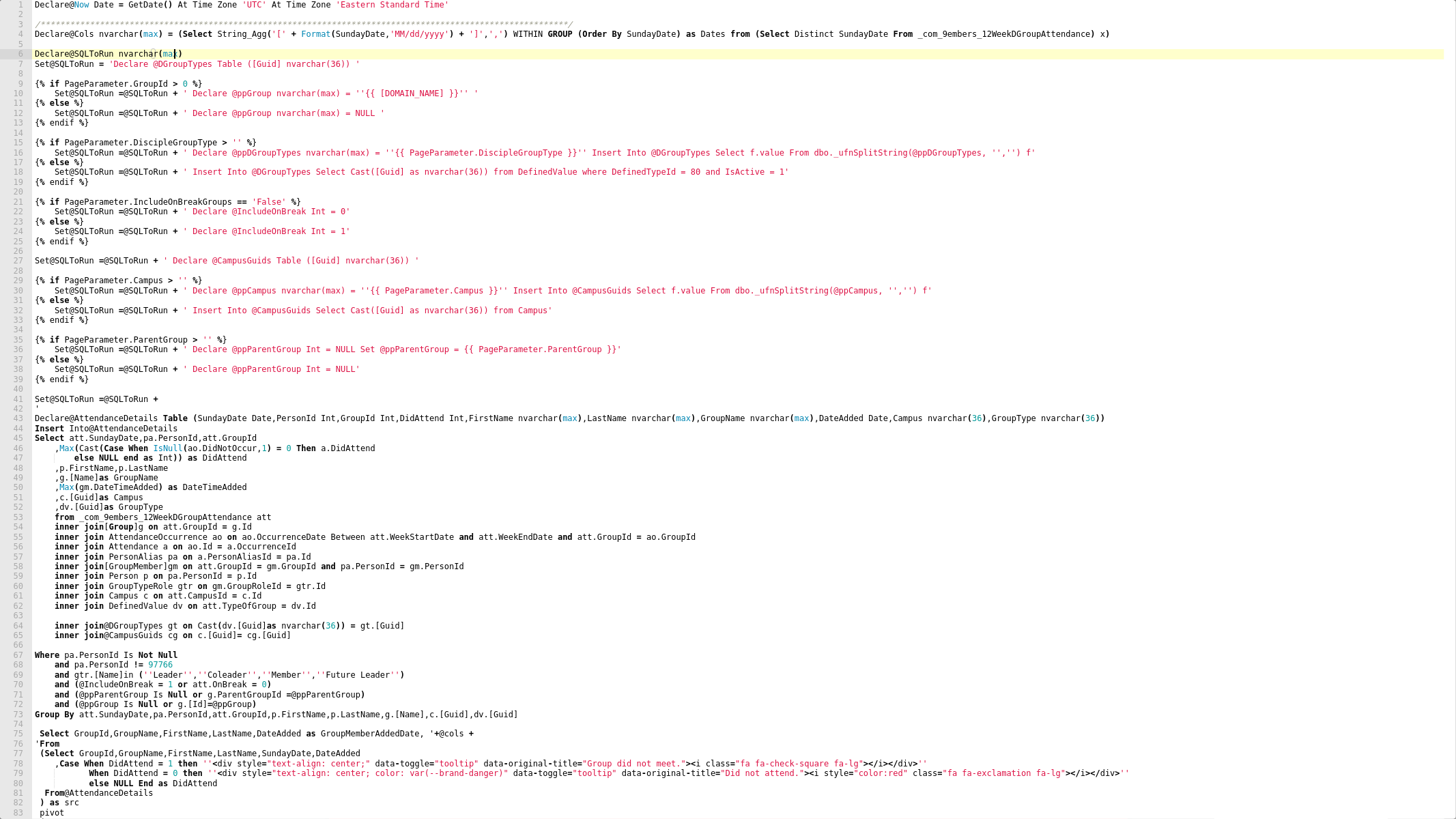
click at [157, 86] on div "**********" at bounding box center [738, 419] width 1412 height 839
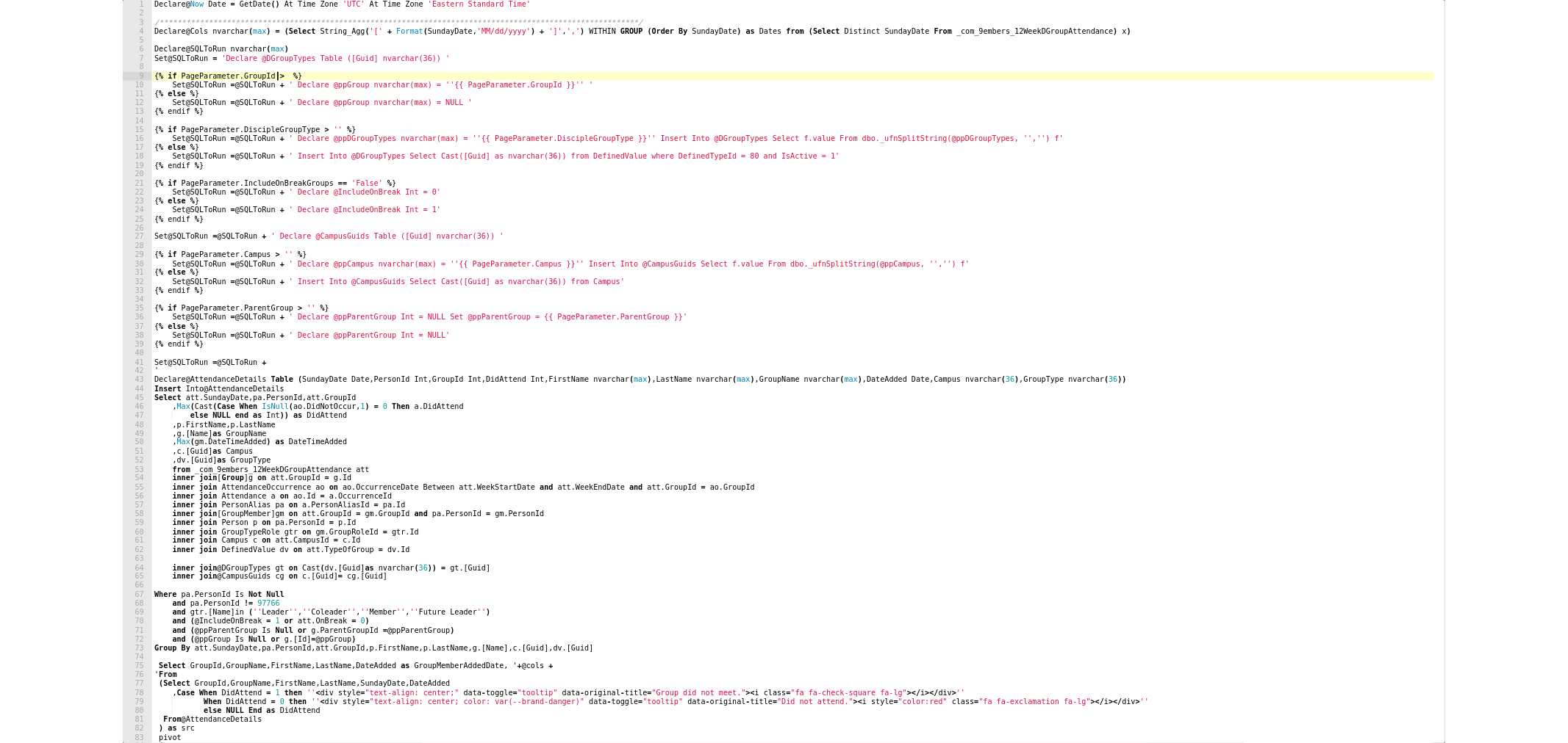
scroll to position [0, 13]
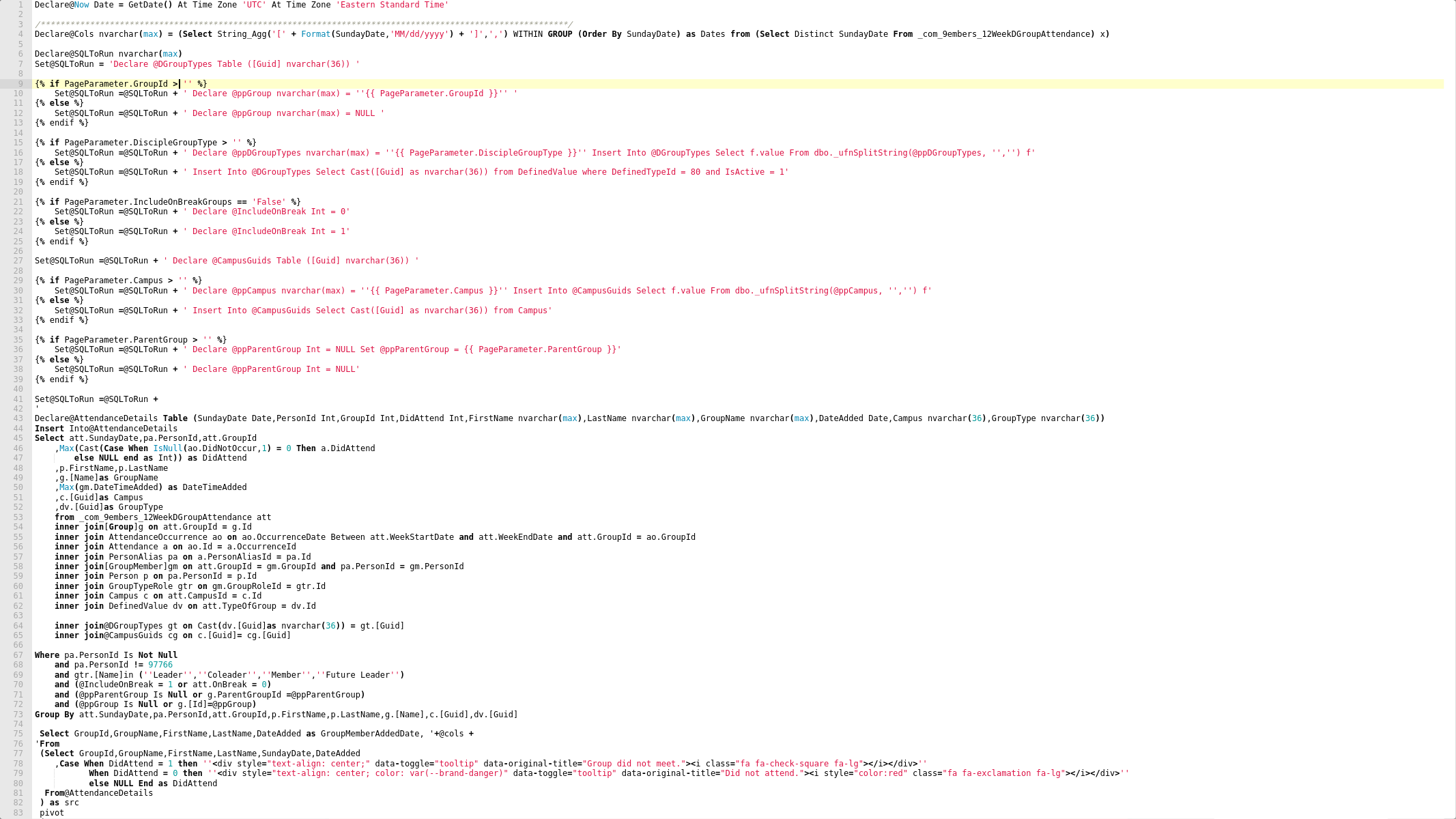
click at [230, 87] on div "**********" at bounding box center [738, 419] width 1412 height 839
click at [233, 93] on div "**********" at bounding box center [738, 419] width 1412 height 839
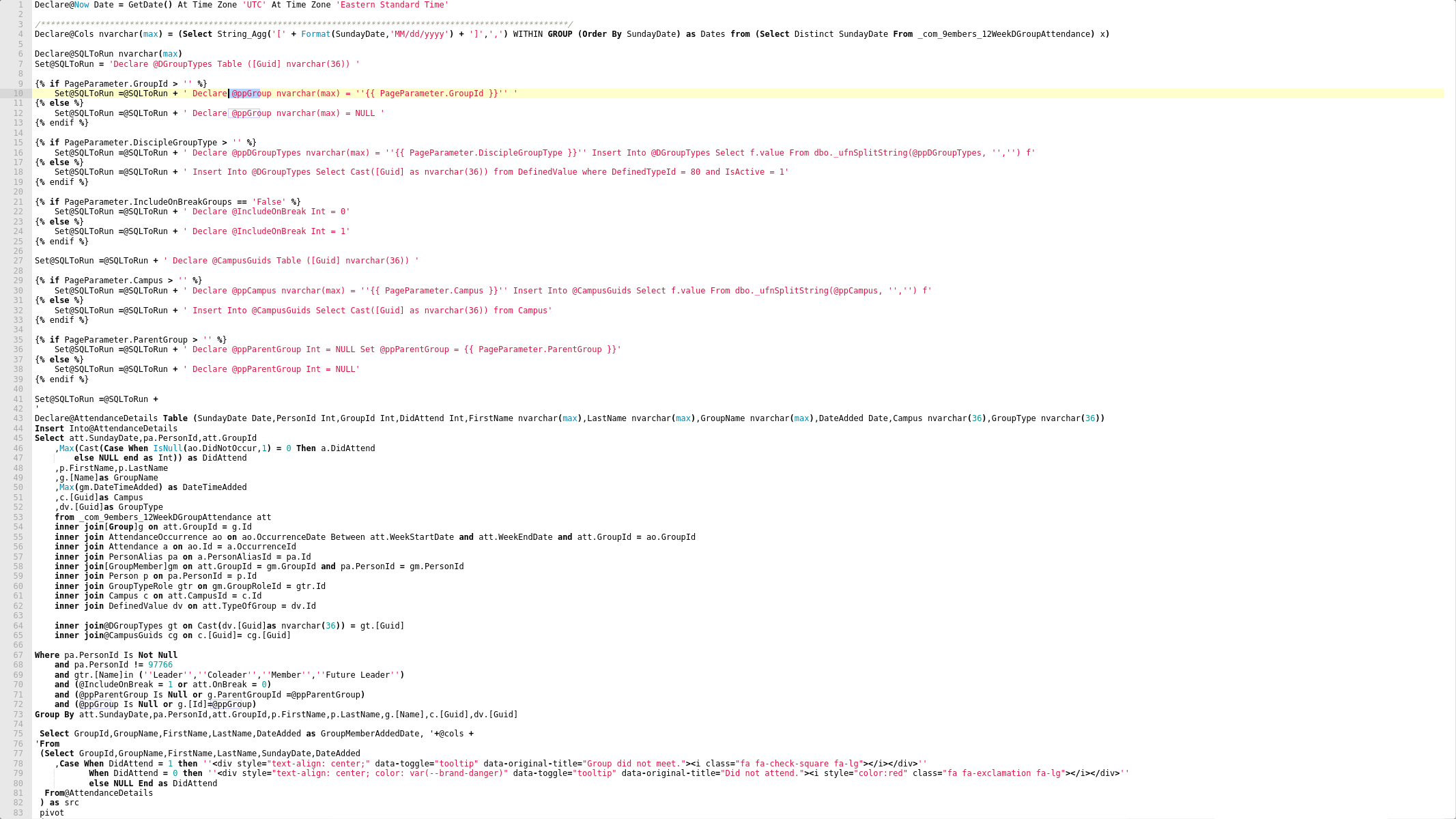
click at [233, 93] on div "**********" at bounding box center [738, 419] width 1412 height 839
click at [226, 92] on div "**********" at bounding box center [738, 419] width 1412 height 839
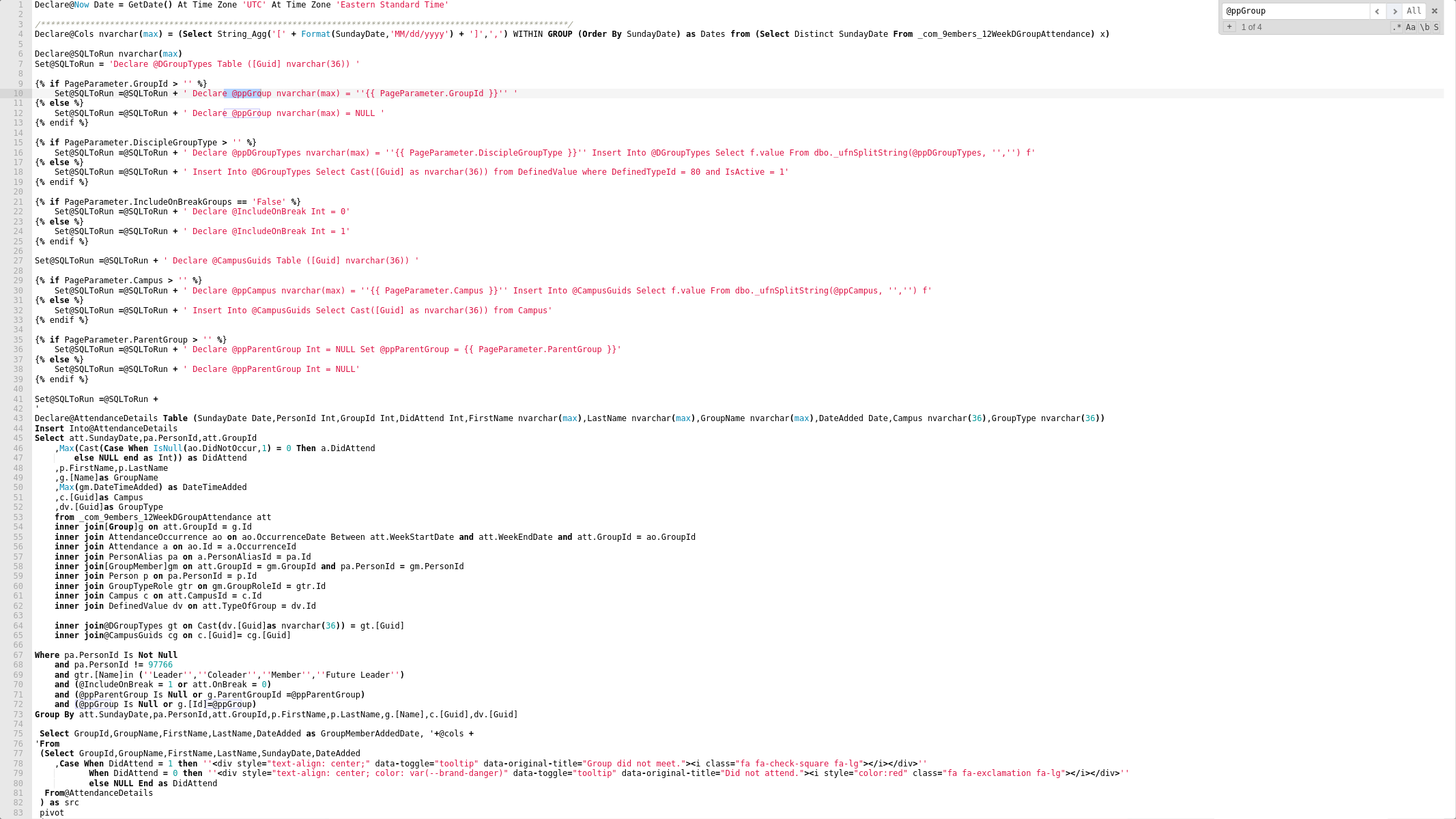
click at [1392, 7] on span "​" at bounding box center [1394, 11] width 16 height 17
click at [1392, 8] on span "​" at bounding box center [1394, 11] width 16 height 17
type textarea "{% if PageParameter.Campus > '' %}"
click at [638, 283] on div "**********" at bounding box center [738, 419] width 1412 height 839
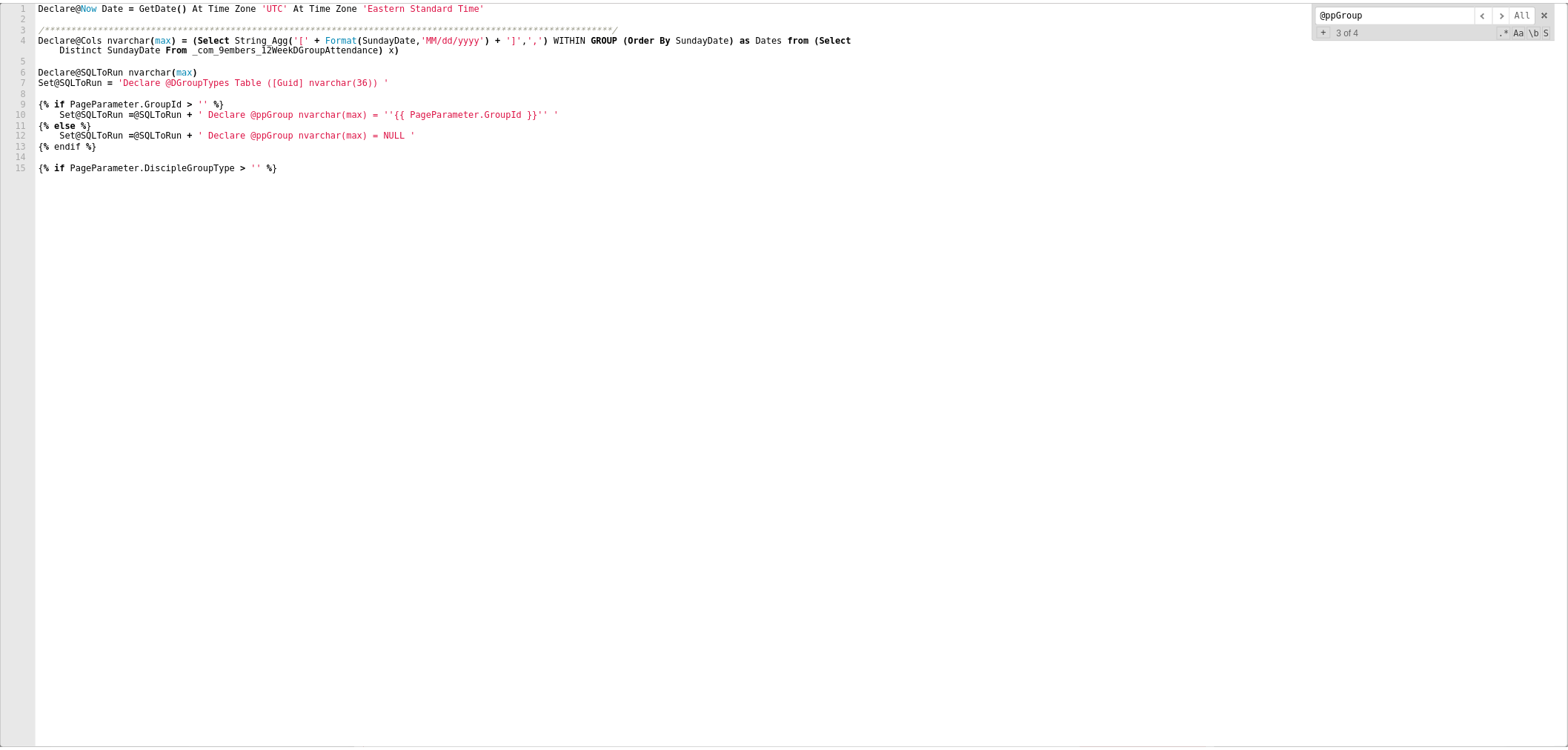
scroll to position [152, 0]
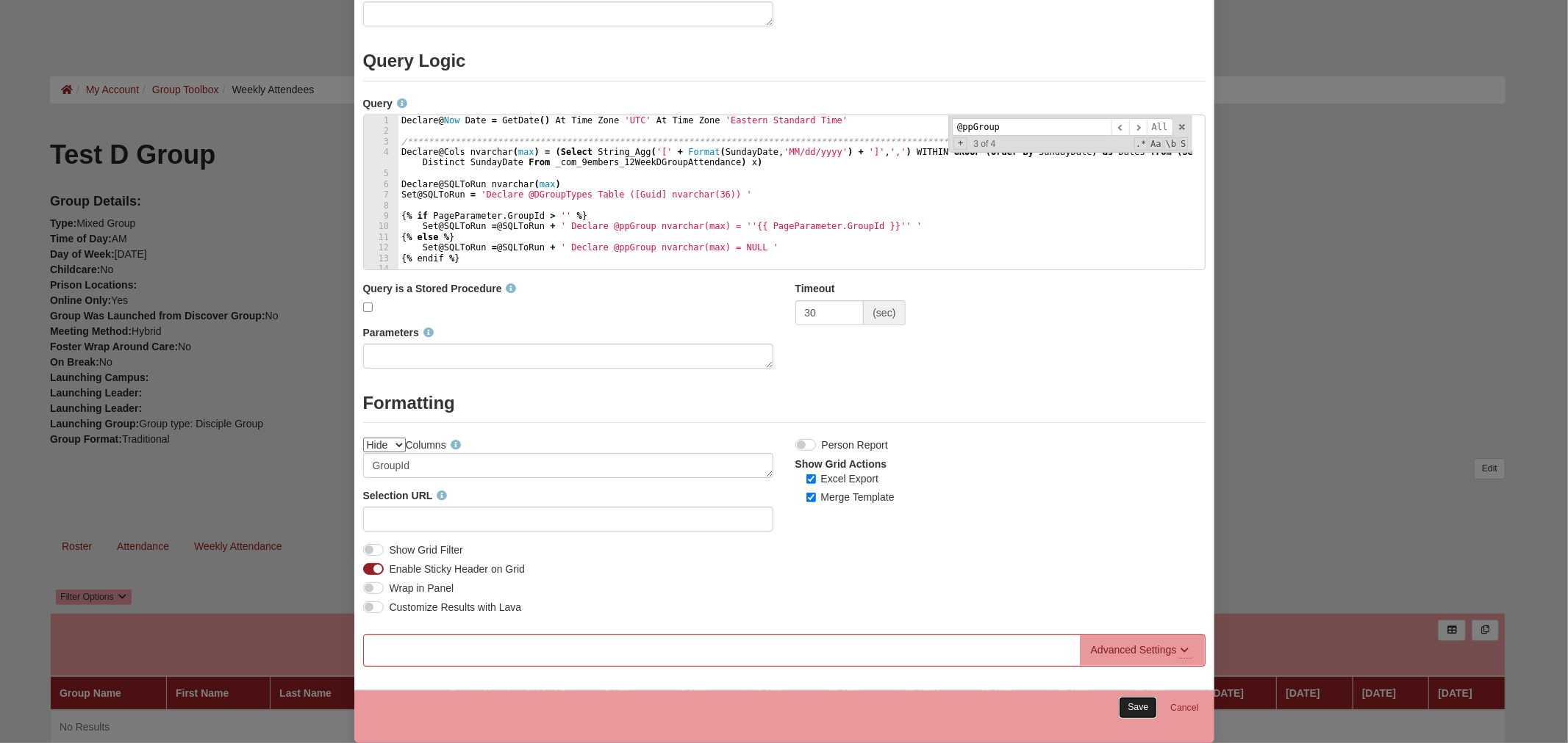
click at [1134, 708] on link "Save" at bounding box center [1137, 708] width 38 height 21
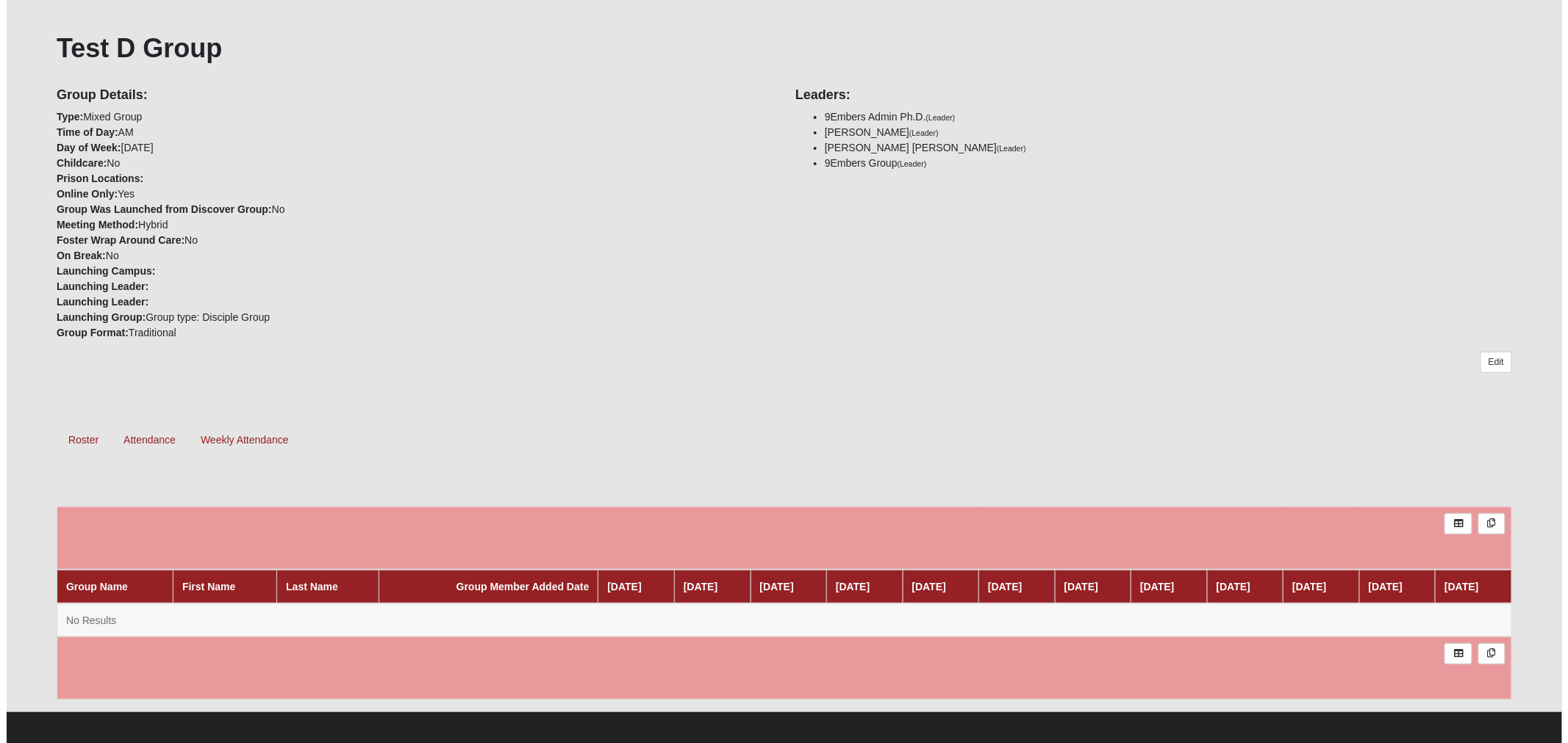
scroll to position [113, 0]
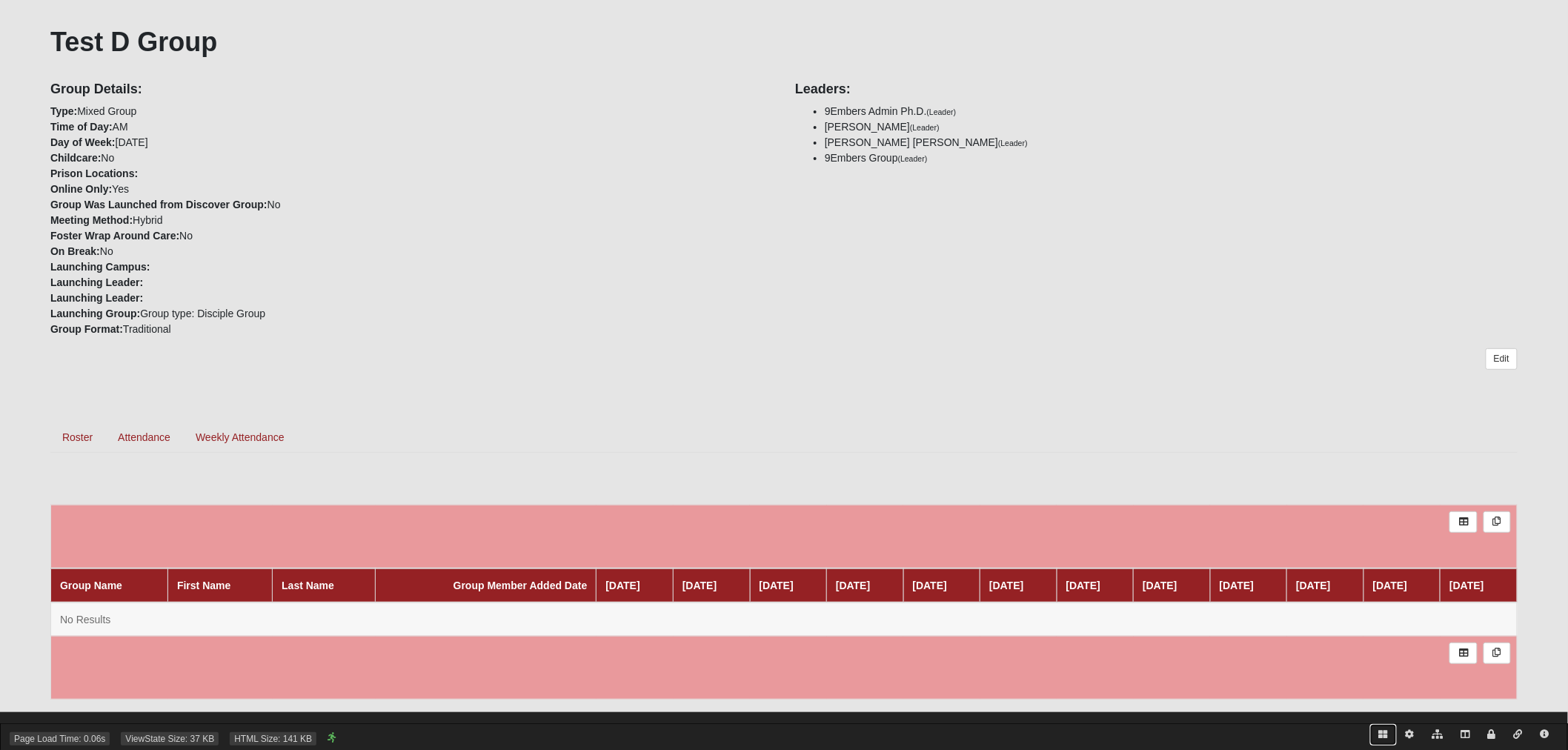
click at [1383, 735] on icon at bounding box center [1383, 734] width 9 height 9
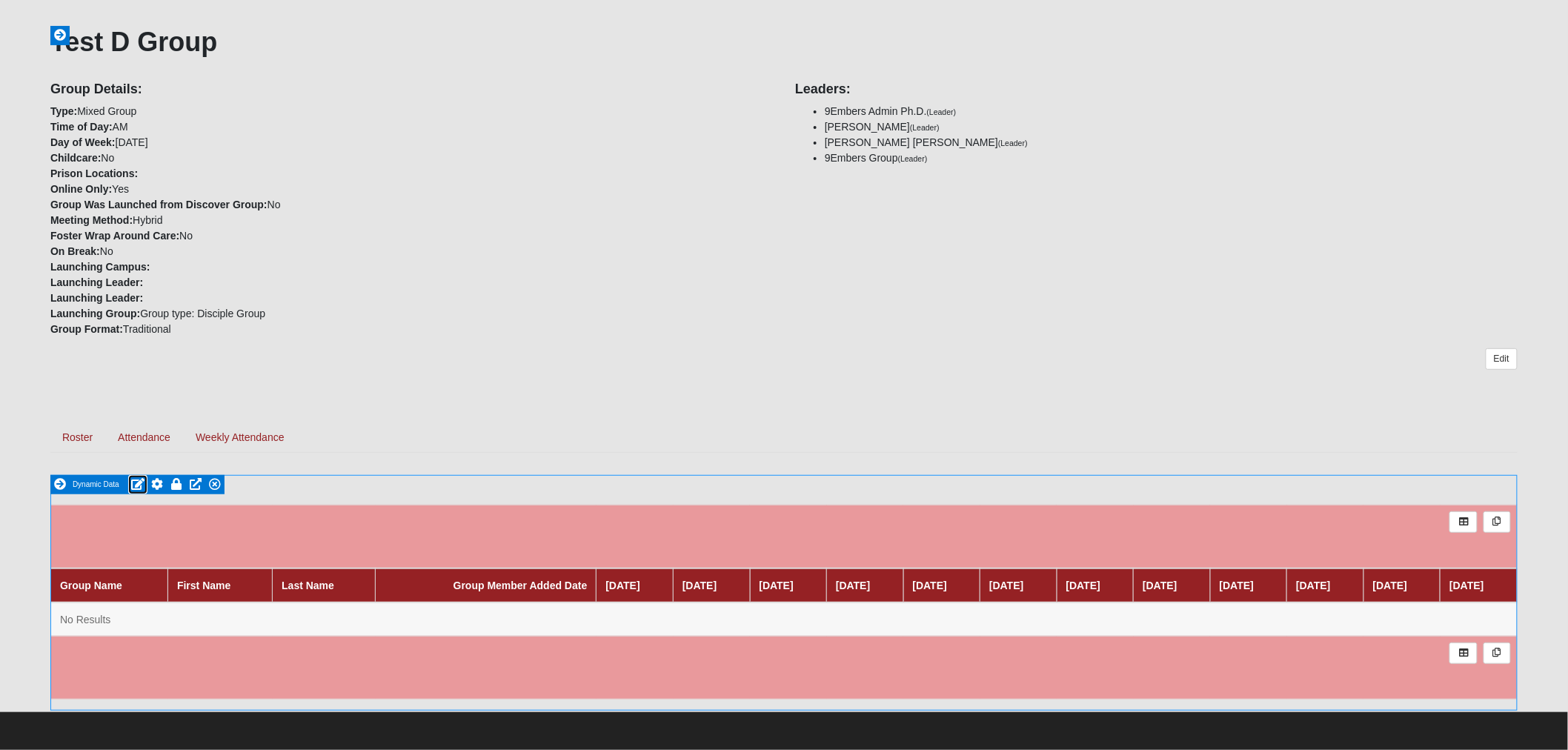
click at [138, 482] on icon at bounding box center [138, 484] width 14 height 12
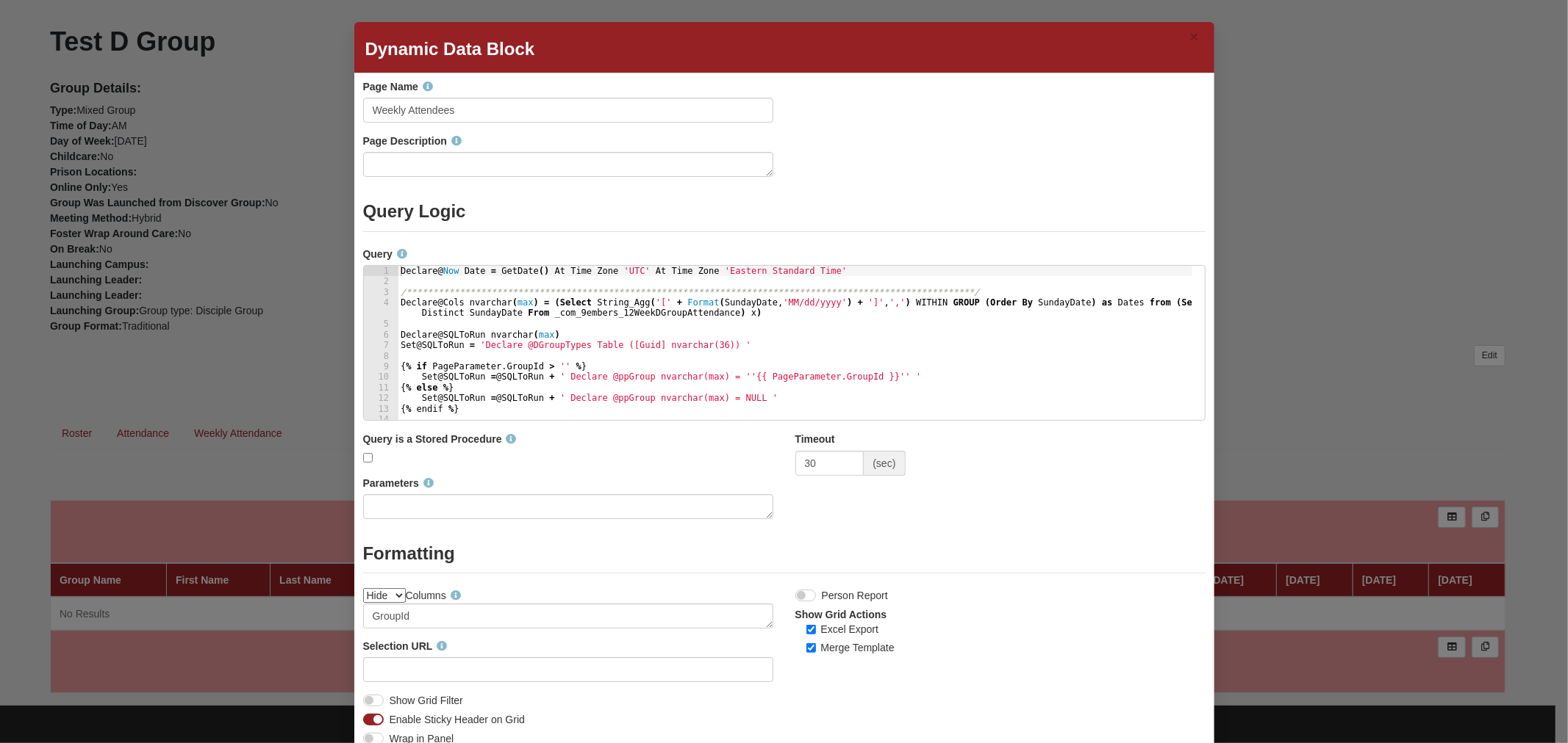
click at [614, 327] on div "**********" at bounding box center [794, 353] width 794 height 176
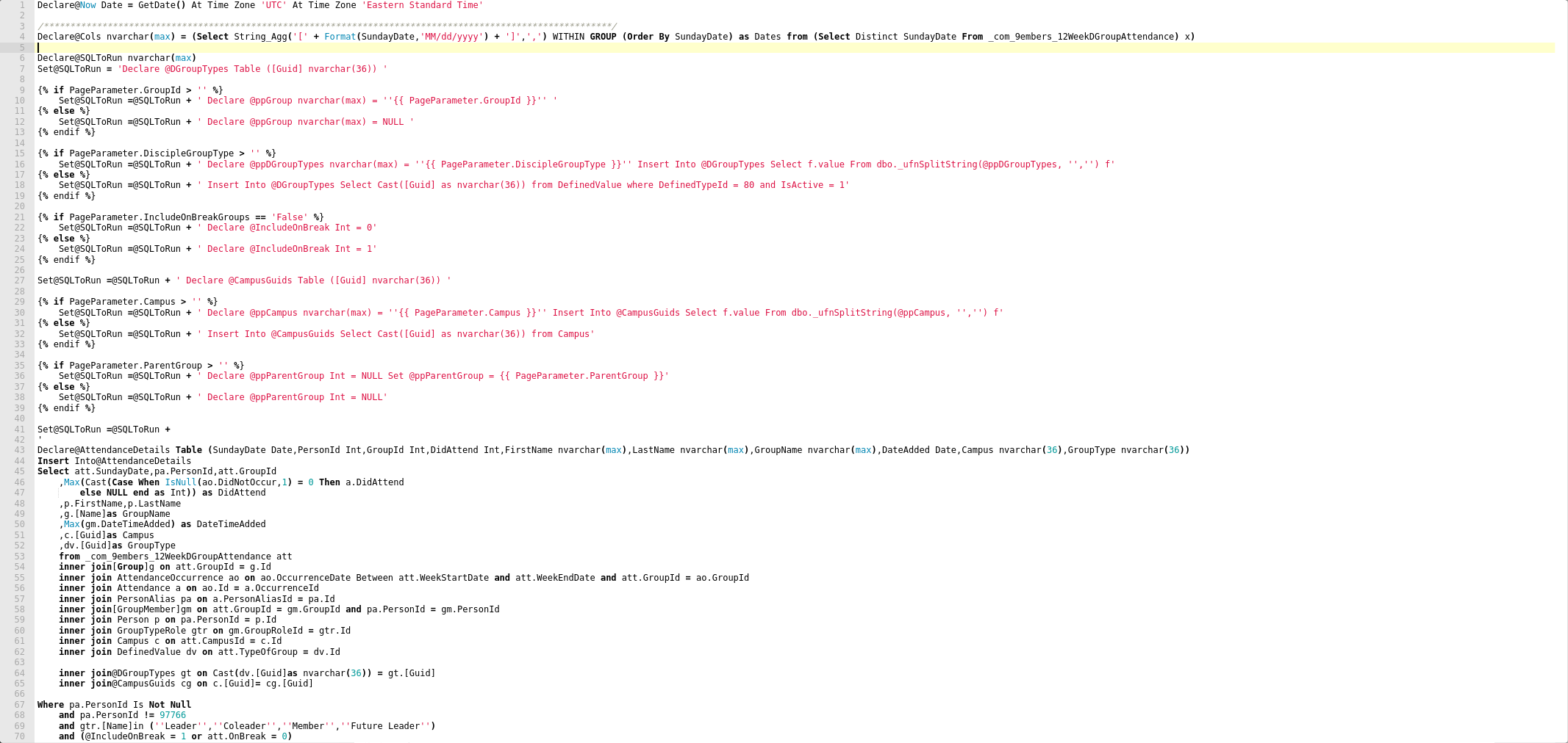
scroll to position [0, 0]
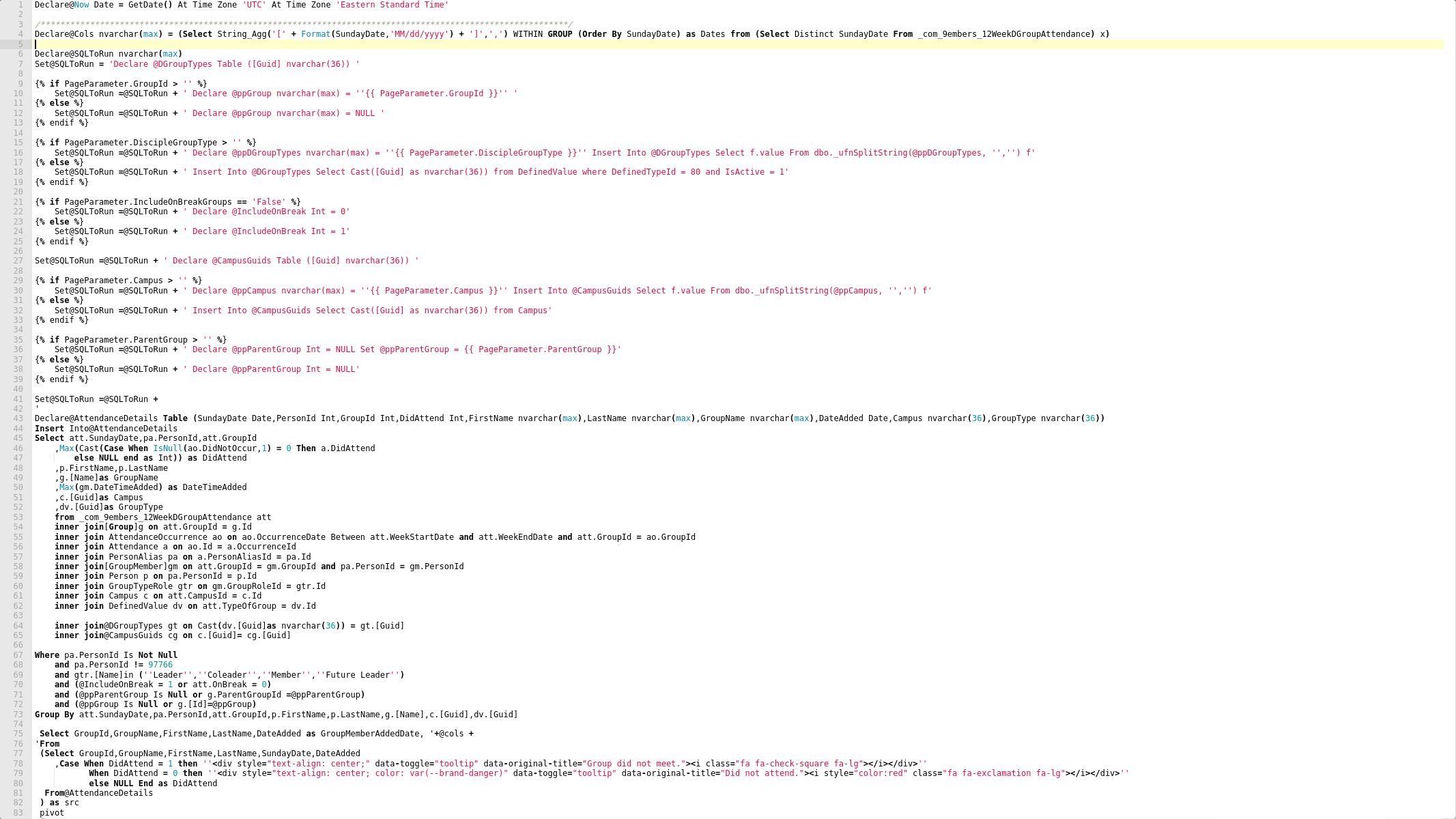
click at [346, 93] on div "**********" at bounding box center [738, 419] width 1412 height 839
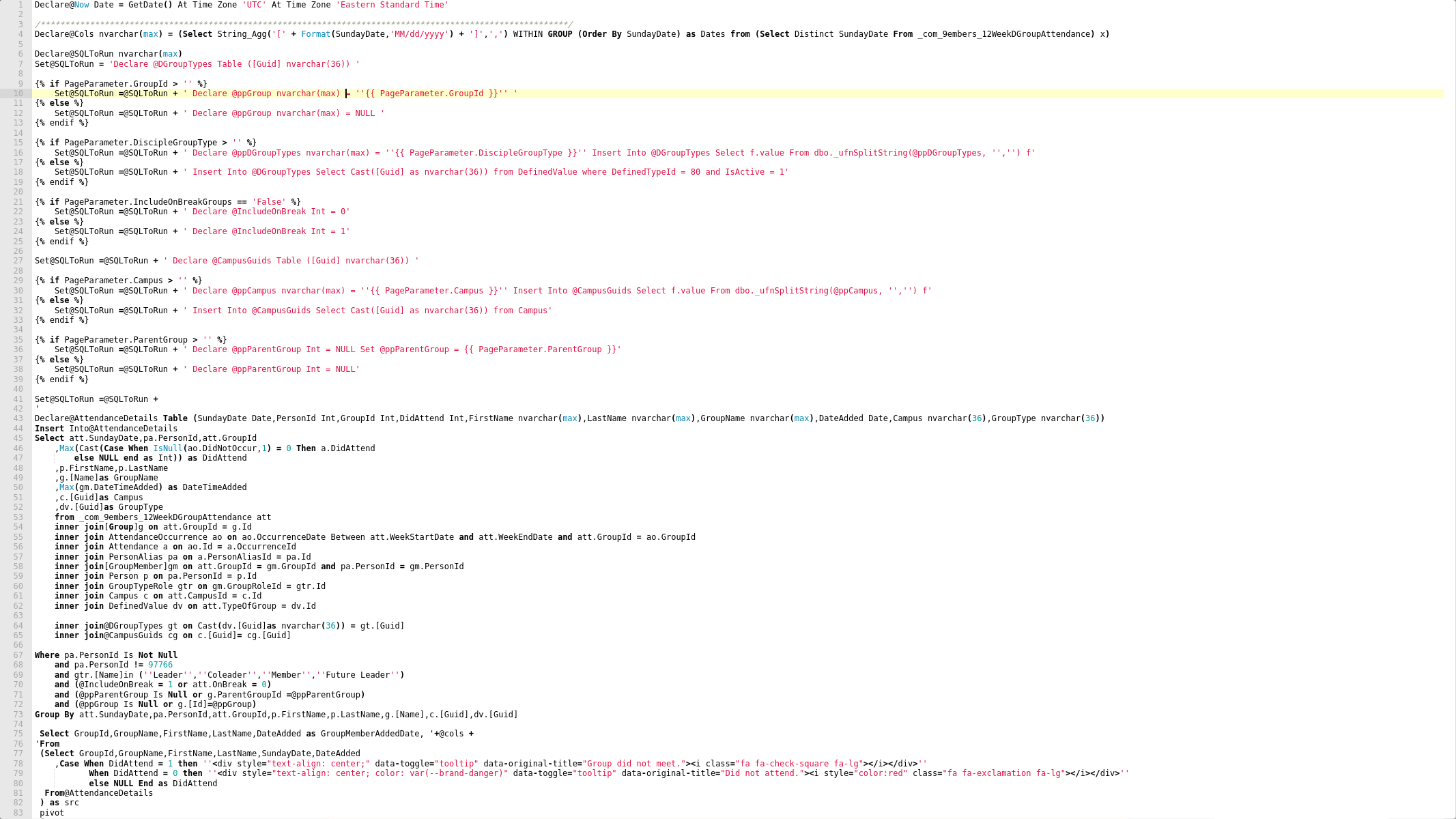
click at [464, 93] on div "**********" at bounding box center [738, 419] width 1412 height 839
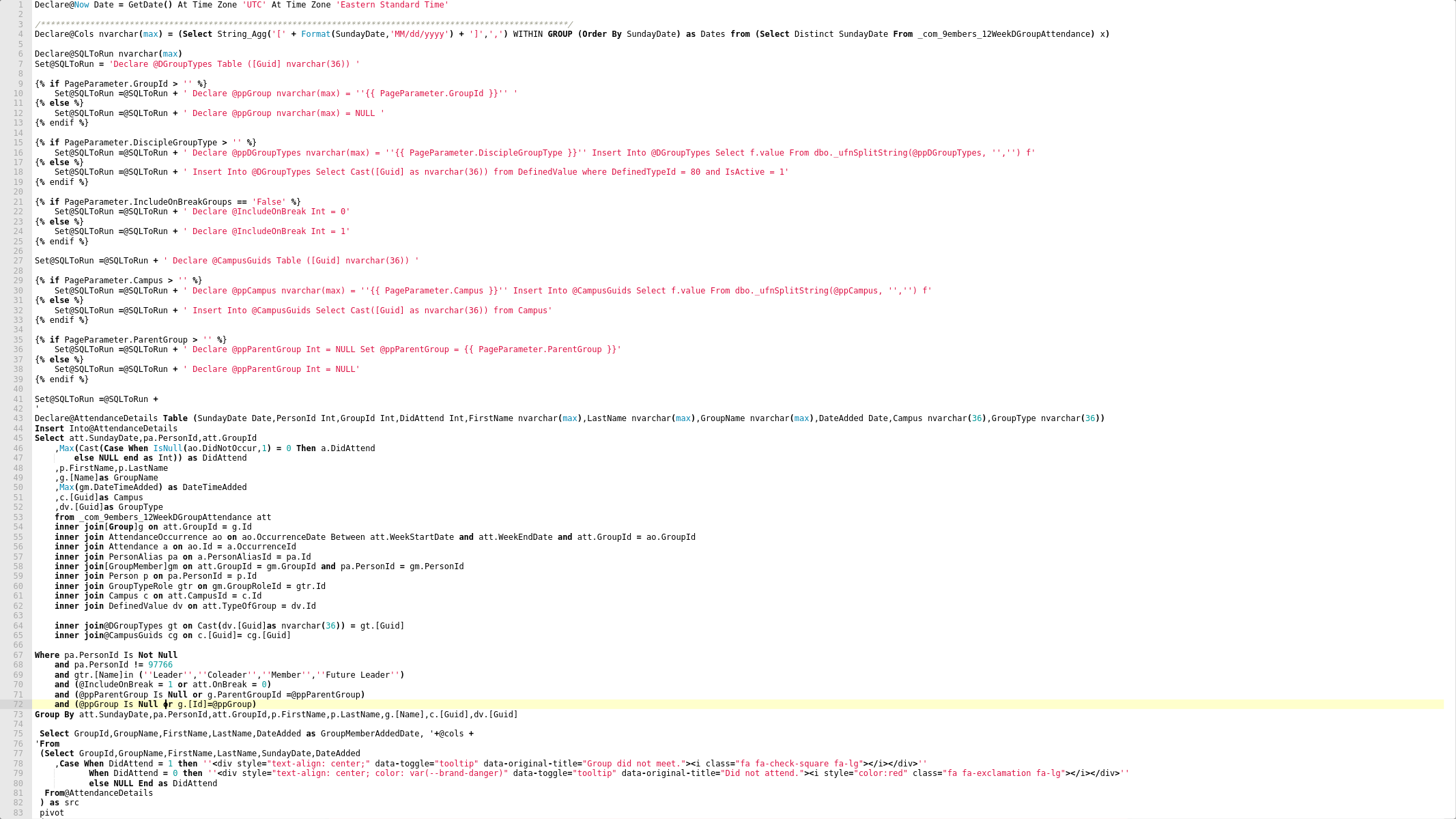
click at [164, 690] on div "**********" at bounding box center [738, 419] width 1412 height 839
paste textarea "{{ PageParameter.GroupId }}"
type textarea "and (@ppParentGroup Is Null or g.ParentGroupId = @ppParentGroup)"
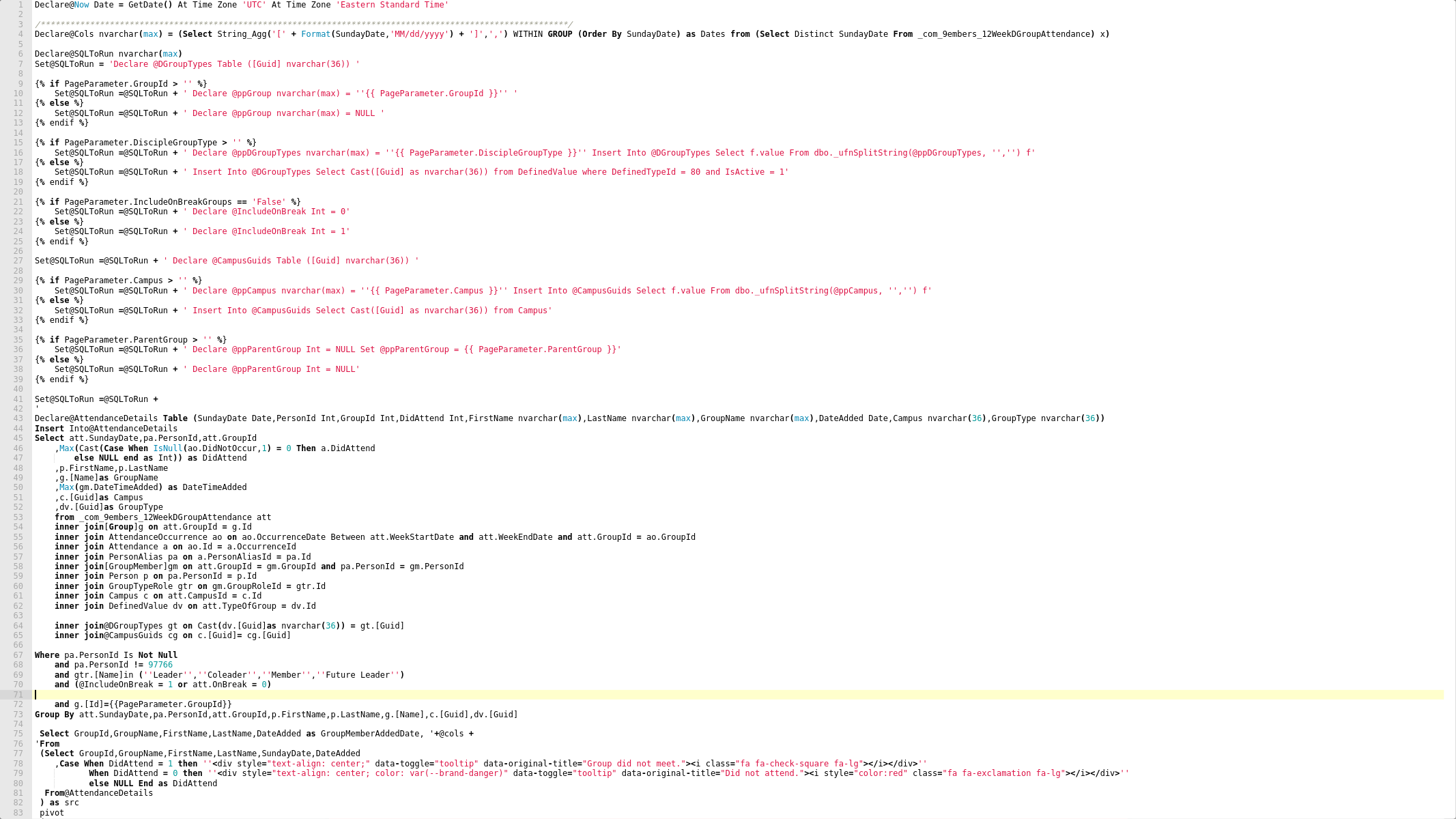
type textarea "and (@IncludeOnBreak = 1 or att.OnBreak = 0)"
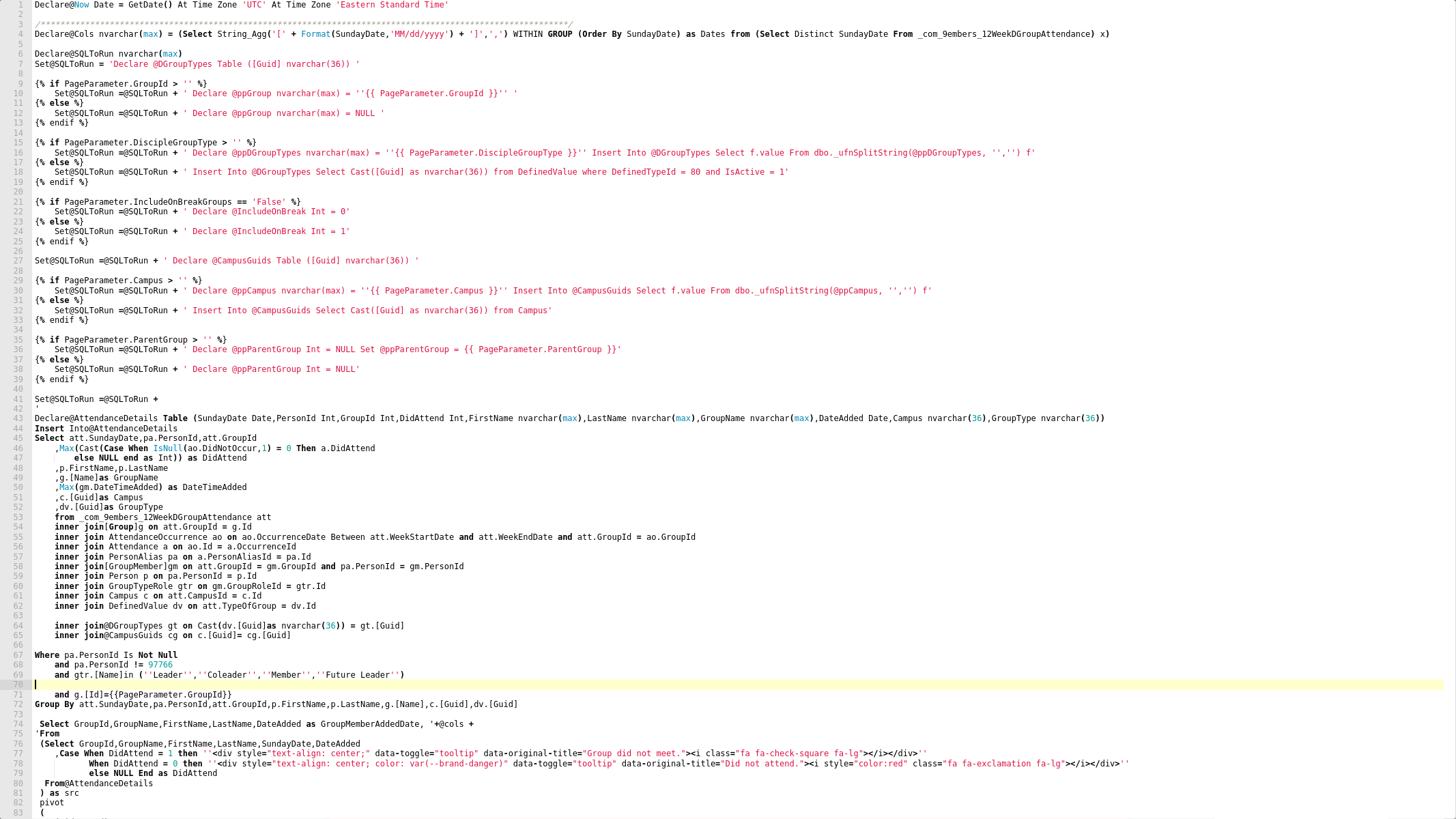
type textarea "and gtr.[Name] in (''Leader'', ''Coleader'', ''Member'', ''Future Leader'')"
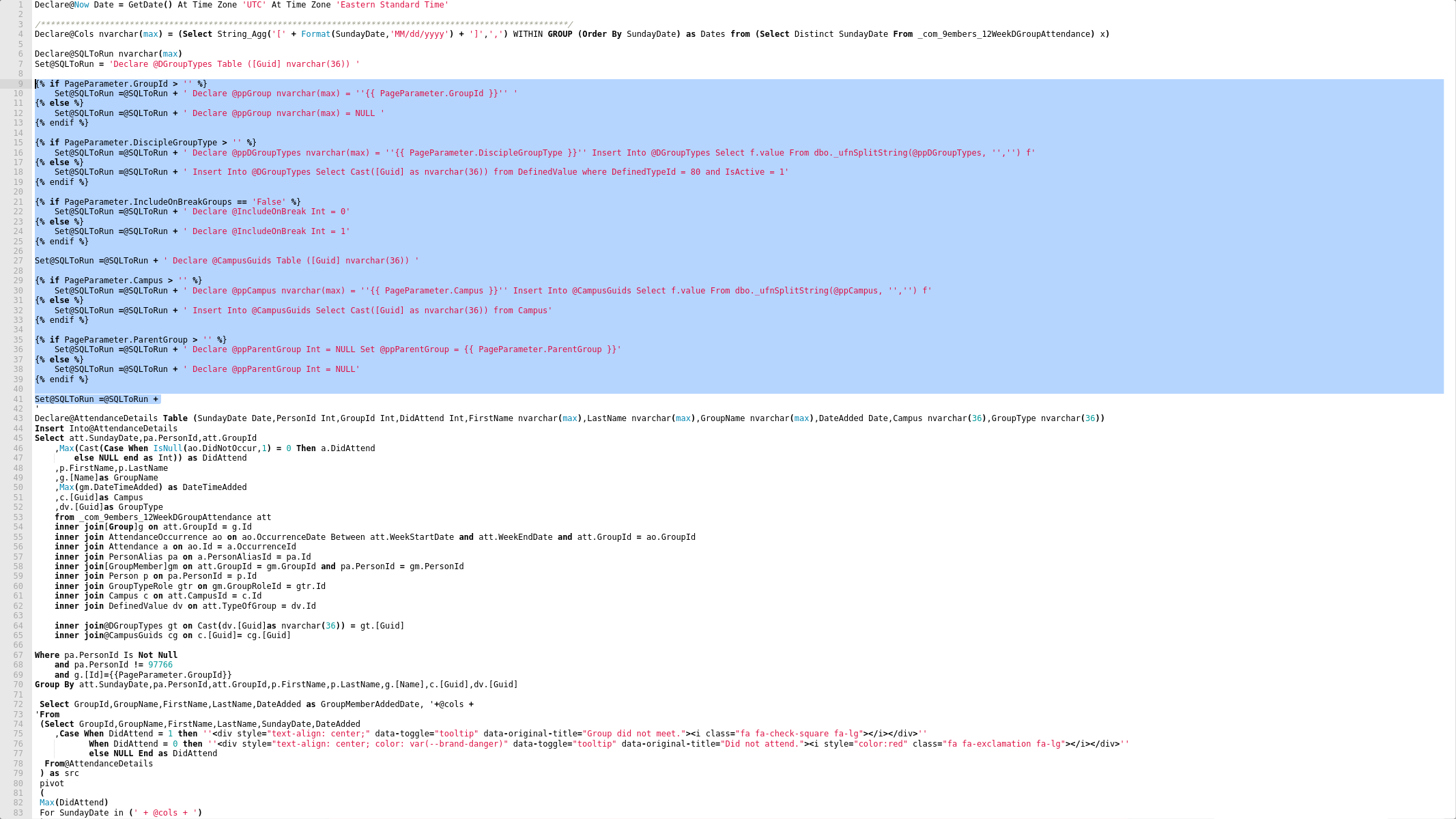
drag, startPoint x: 172, startPoint y: 401, endPoint x: 12, endPoint y: 82, distance: 356.9
click at [12, 82] on pre "**********" at bounding box center [728, 409] width 1456 height 819
type textarea "{% if PageParameter.GroupId > '' %} Set @SQLToRun = @SQLToRun + ' Declare @ppGr…"
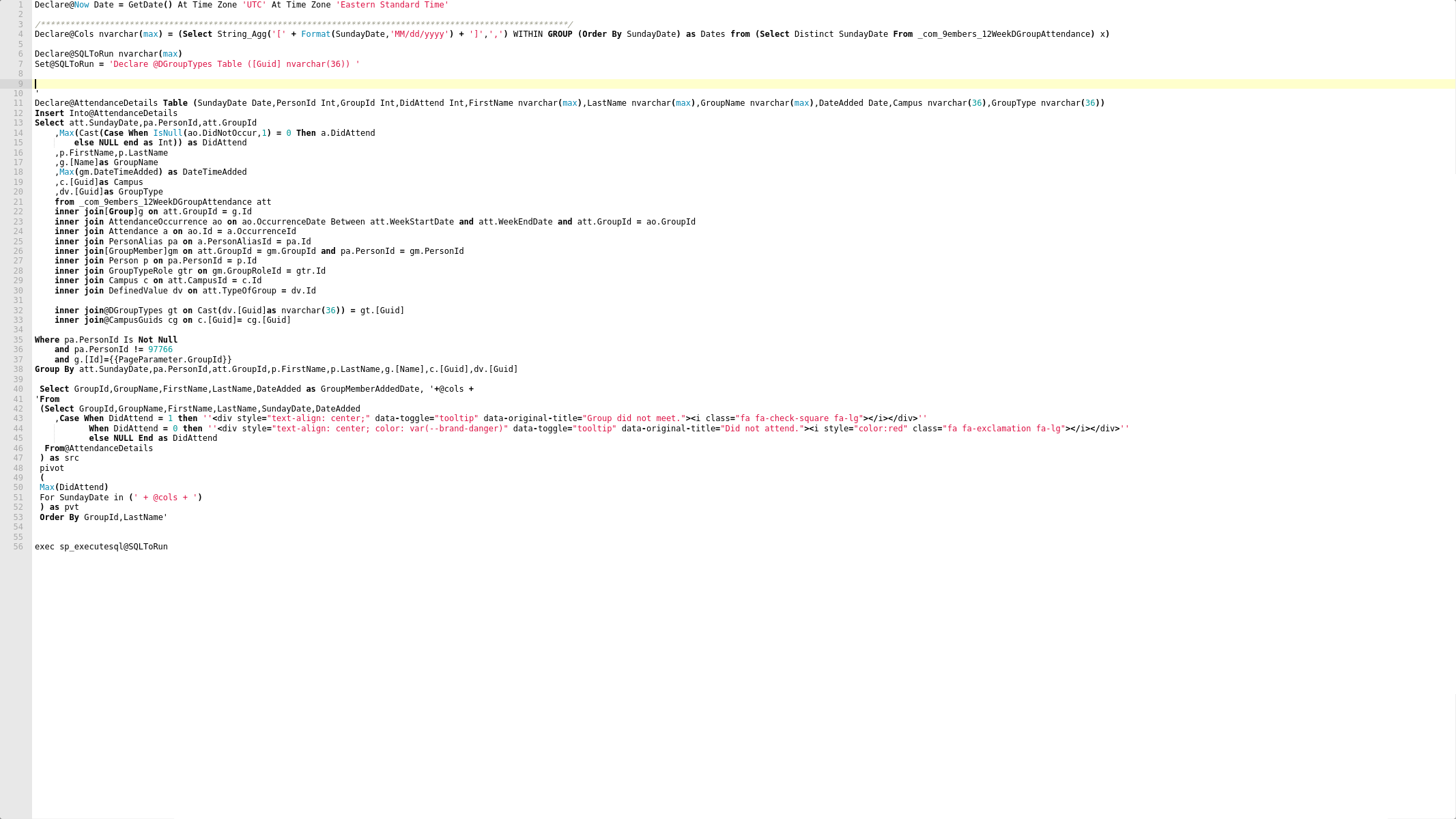
type textarea "'"
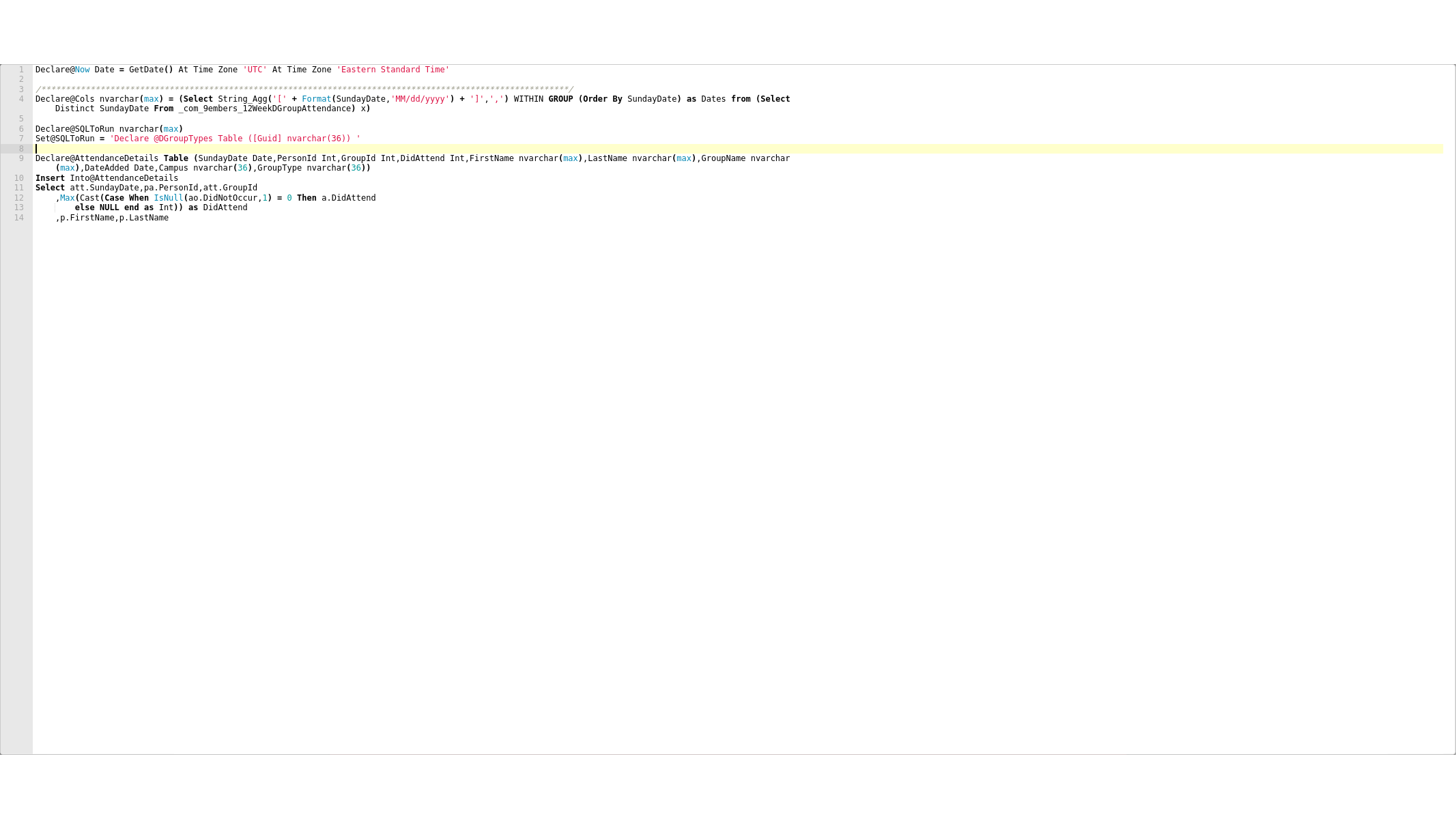
scroll to position [140, 0]
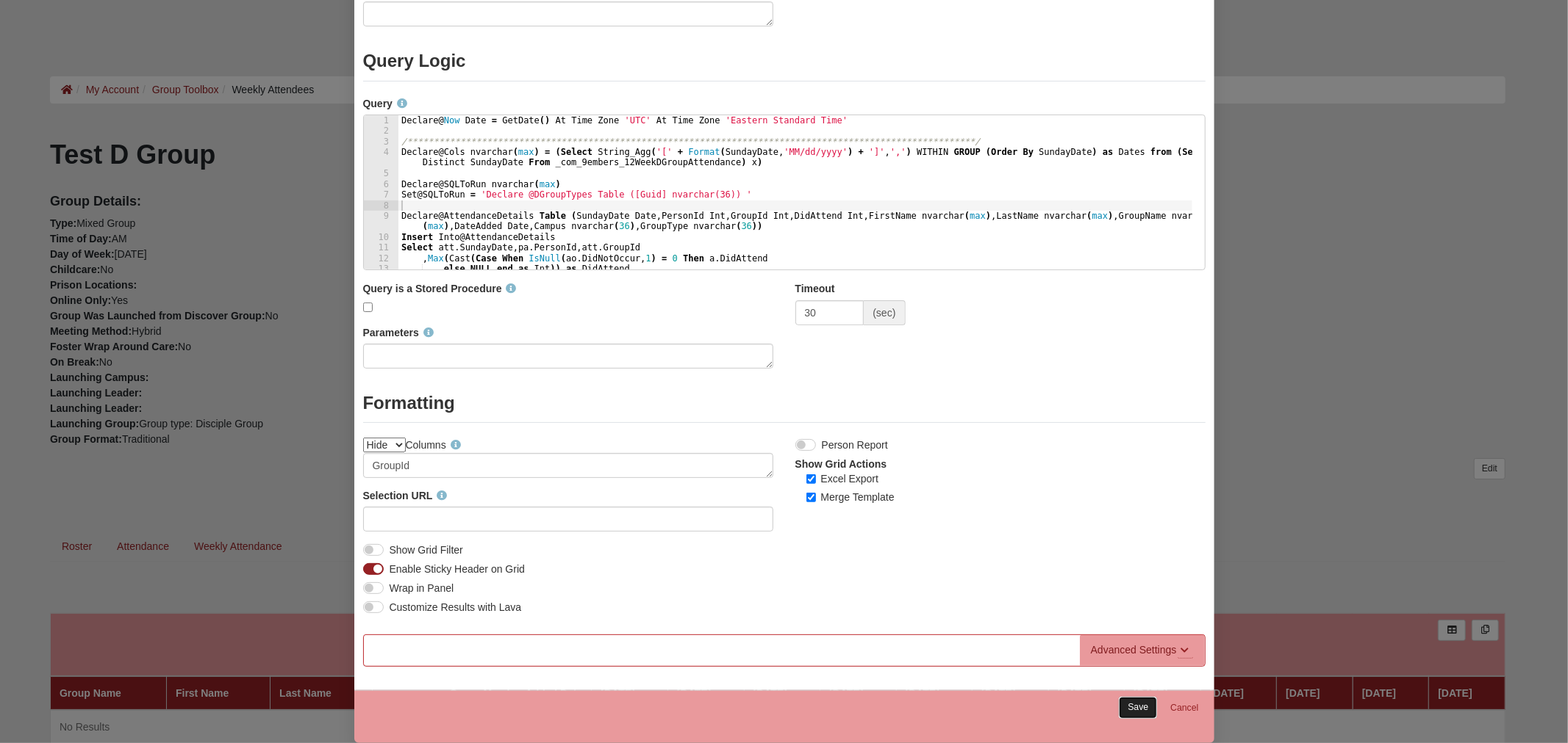
click at [1132, 704] on link "Save" at bounding box center [1137, 708] width 38 height 21
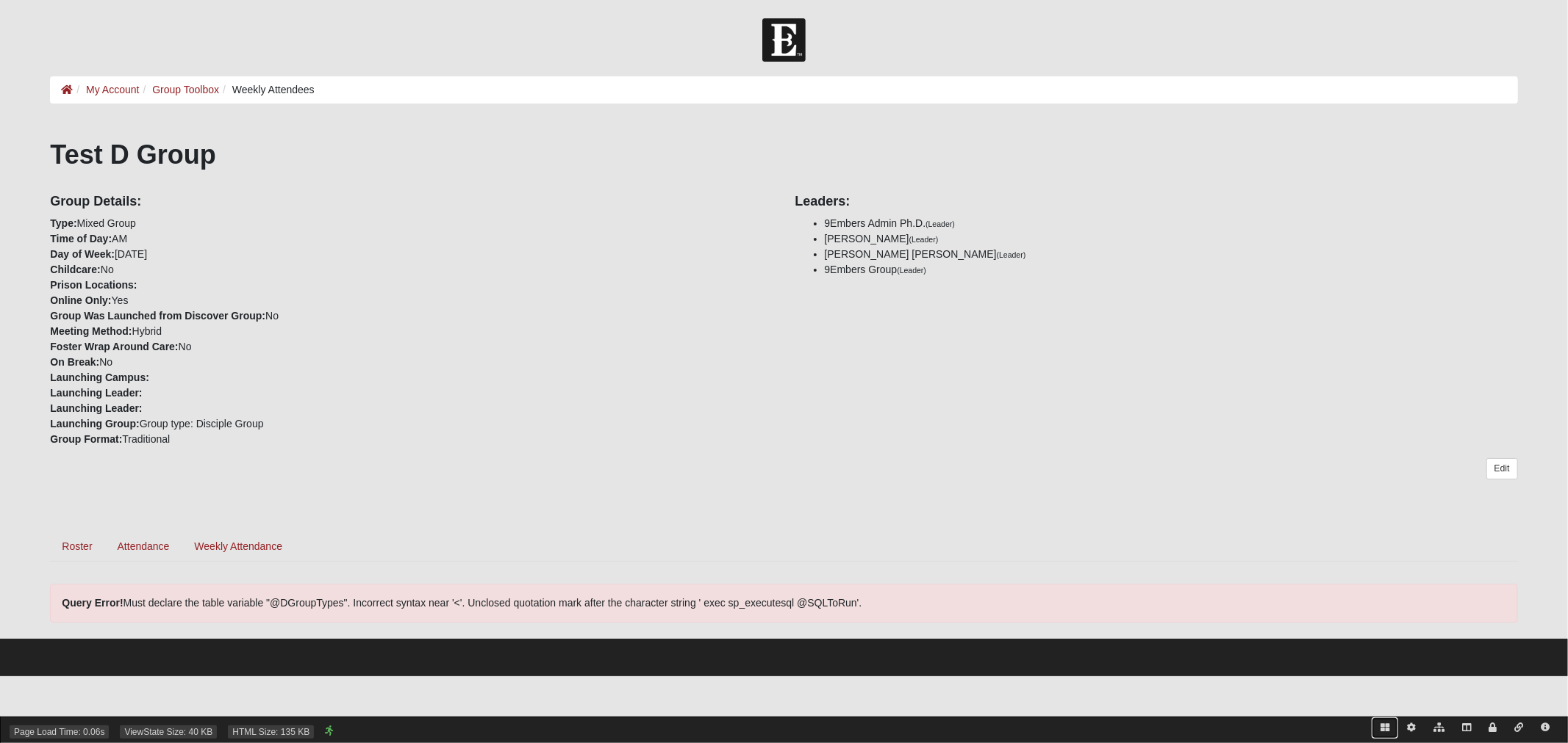
click at [1382, 728] on icon at bounding box center [1384, 727] width 9 height 9
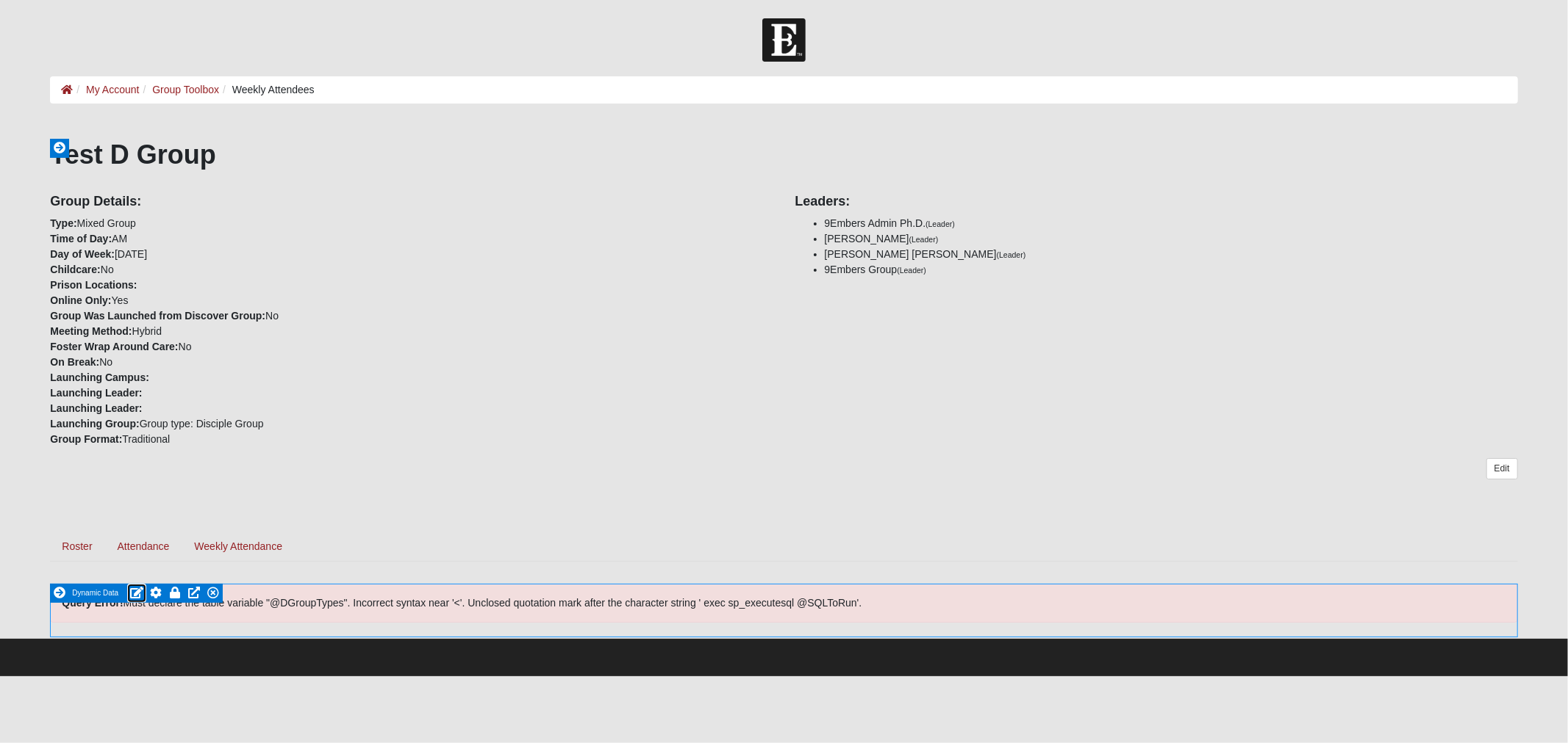
click at [137, 589] on icon at bounding box center [137, 593] width 14 height 12
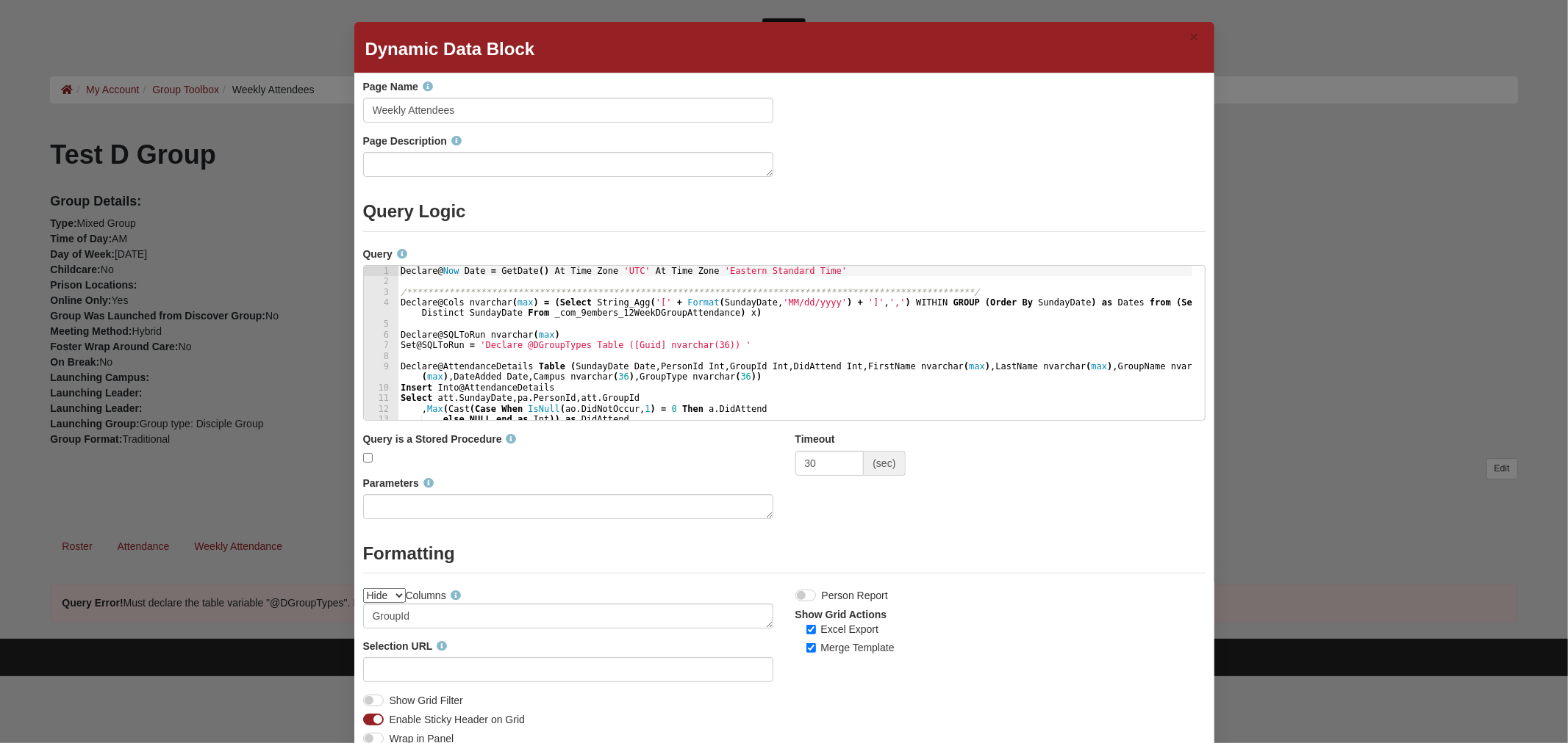
type textarea "Declare @SQLToRun nvarchar(max)"
click at [465, 340] on div "**********" at bounding box center [794, 353] width 794 height 176
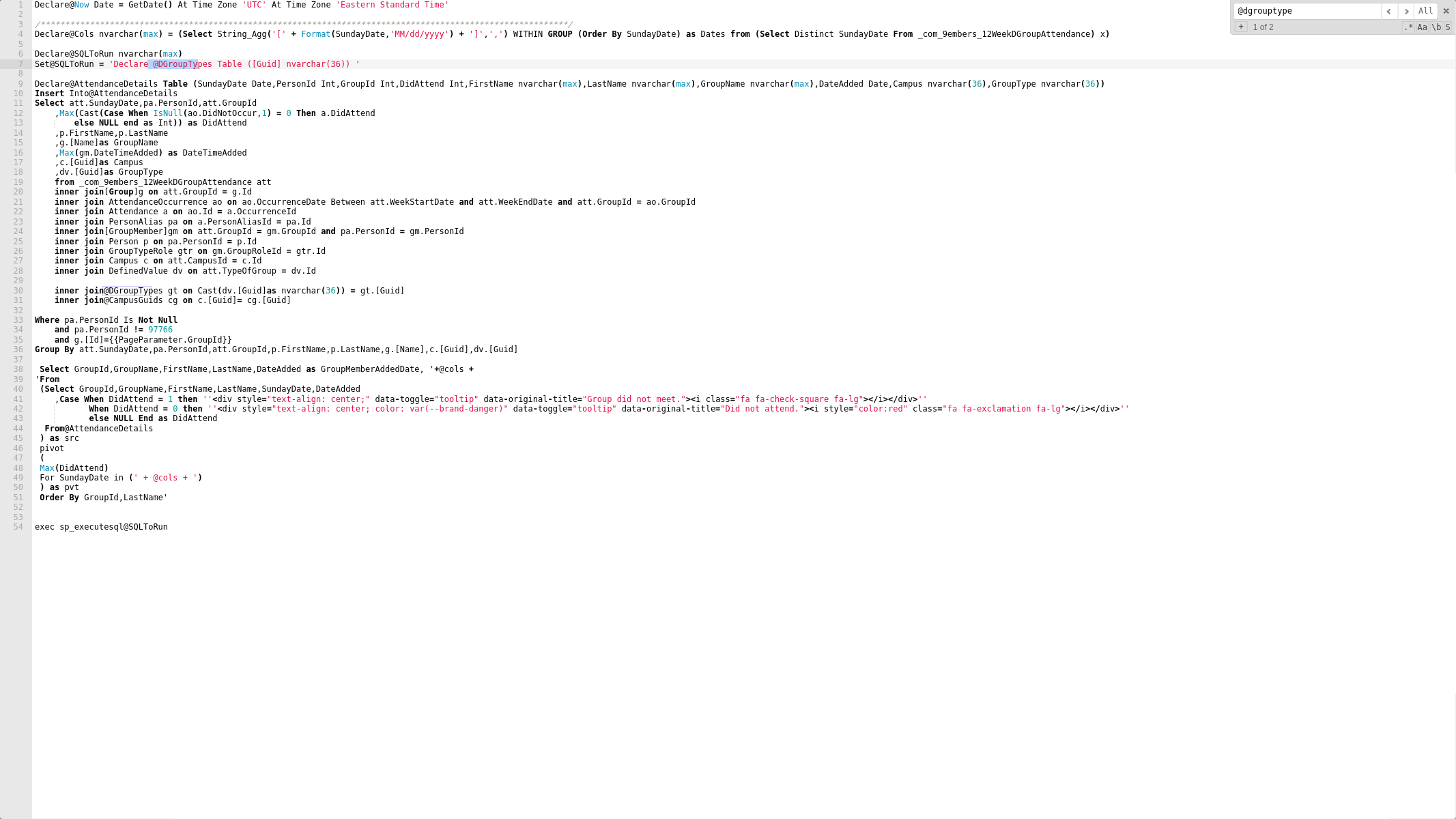
type input "@dgrouptype"
click at [406, 294] on div "**********" at bounding box center [744, 419] width 1424 height 839
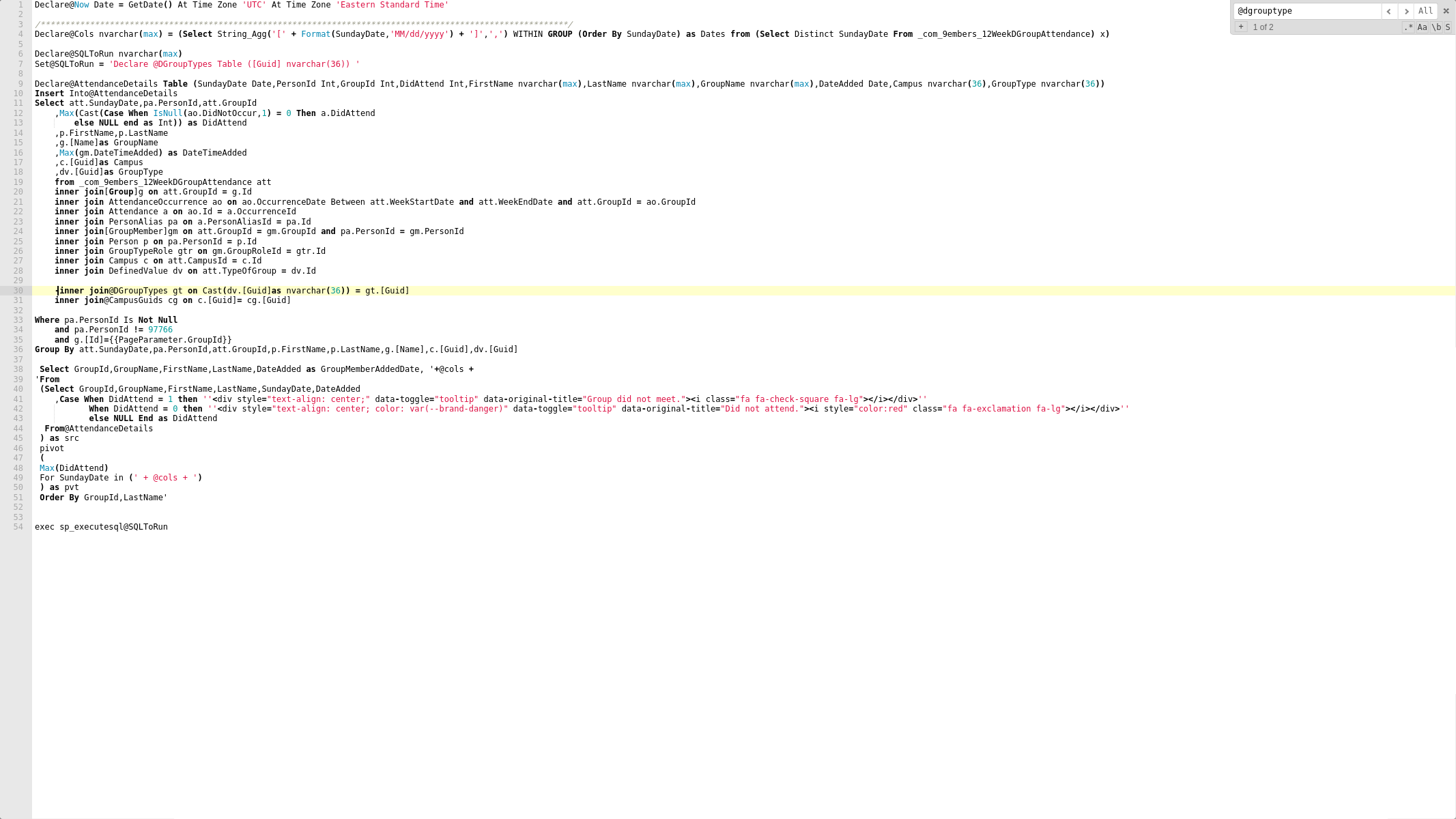
scroll to position [0, 4]
type textarea "--inner join @DGroupTypes gt on Cast(dv.[Guid] as nvarchar(36)) = gt.[Guid]"
click at [120, 44] on div "**********" at bounding box center [744, 419] width 1424 height 839
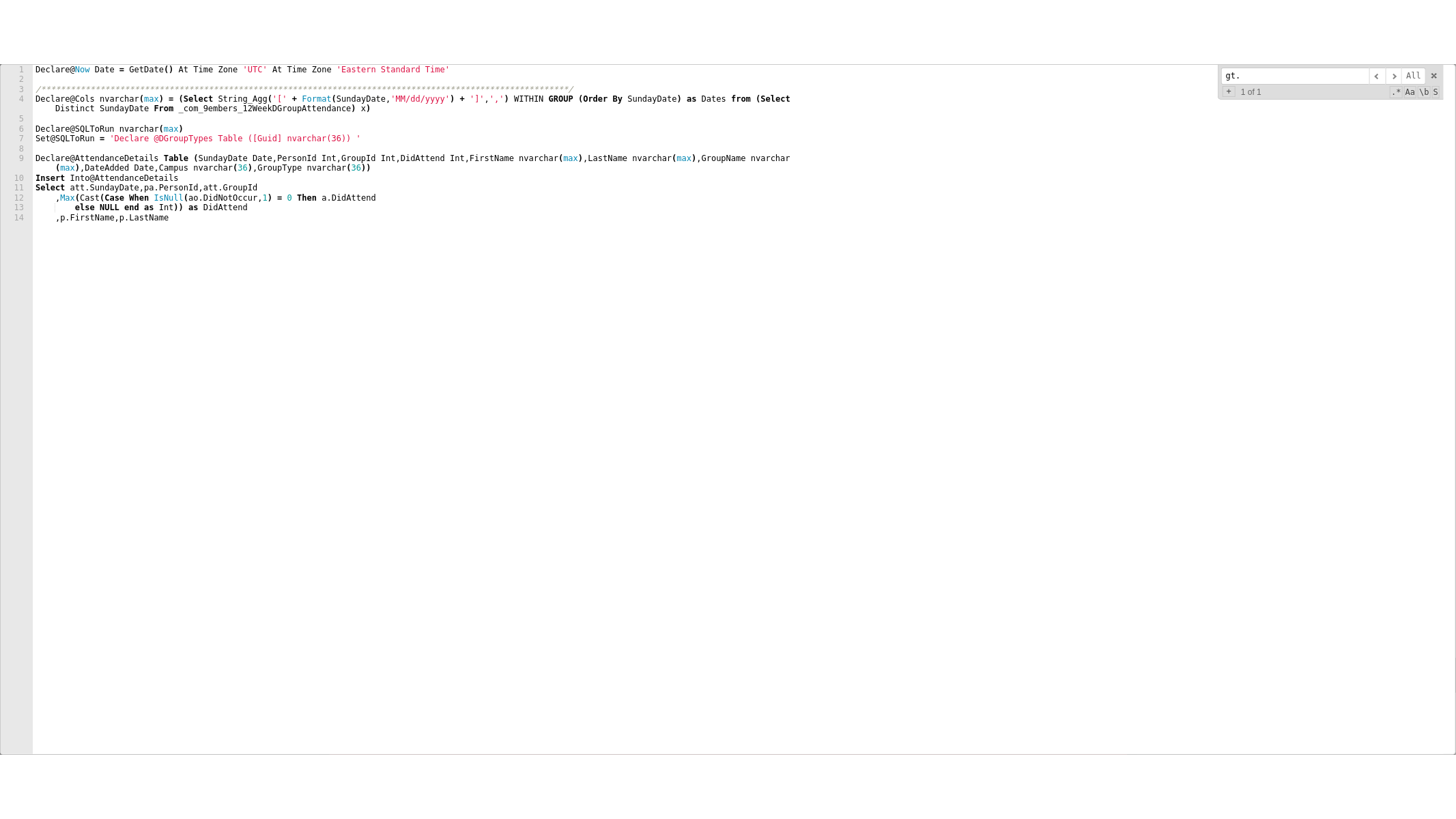
scroll to position [140, 0]
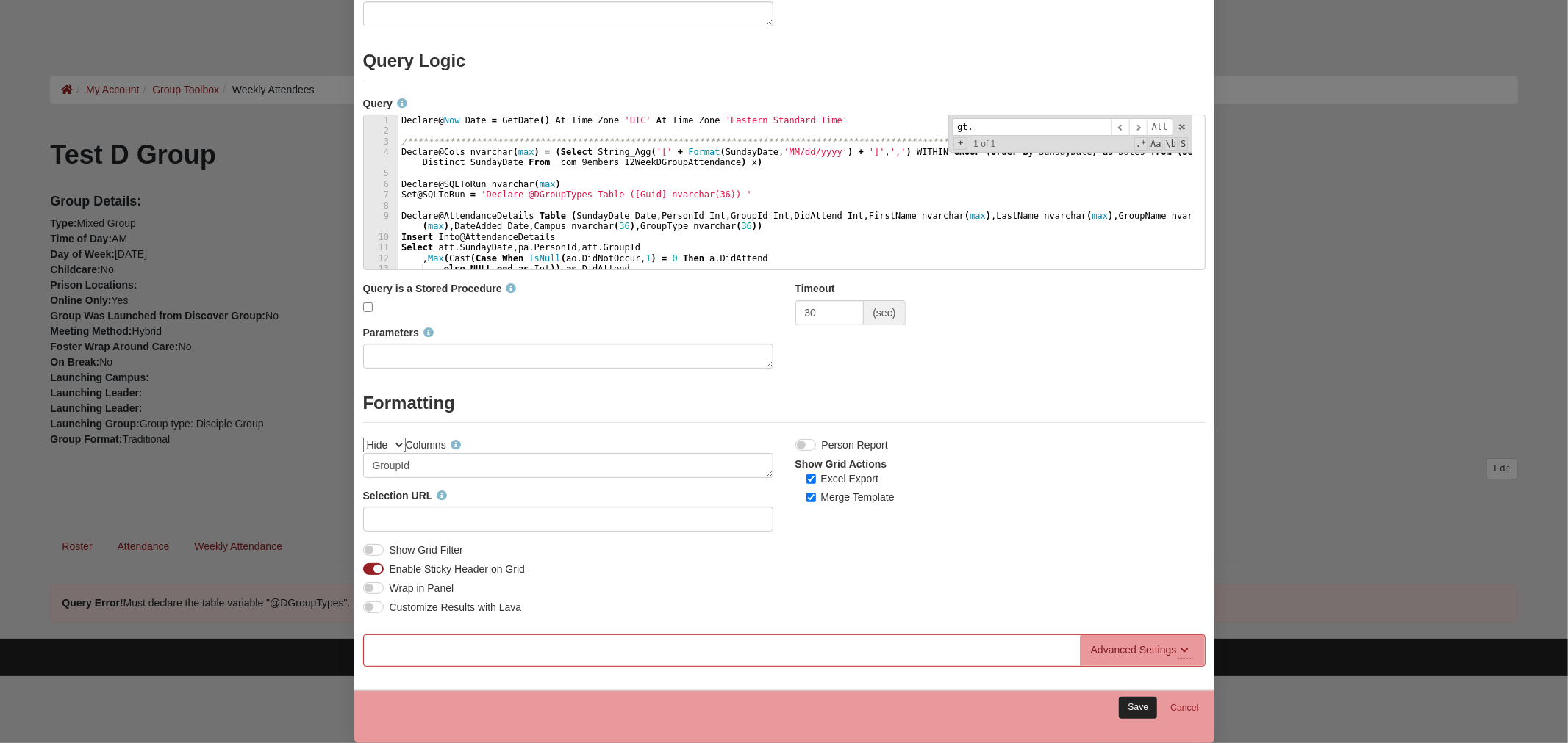
type input "gt."
click at [1130, 706] on link "Save" at bounding box center [1137, 708] width 38 height 21
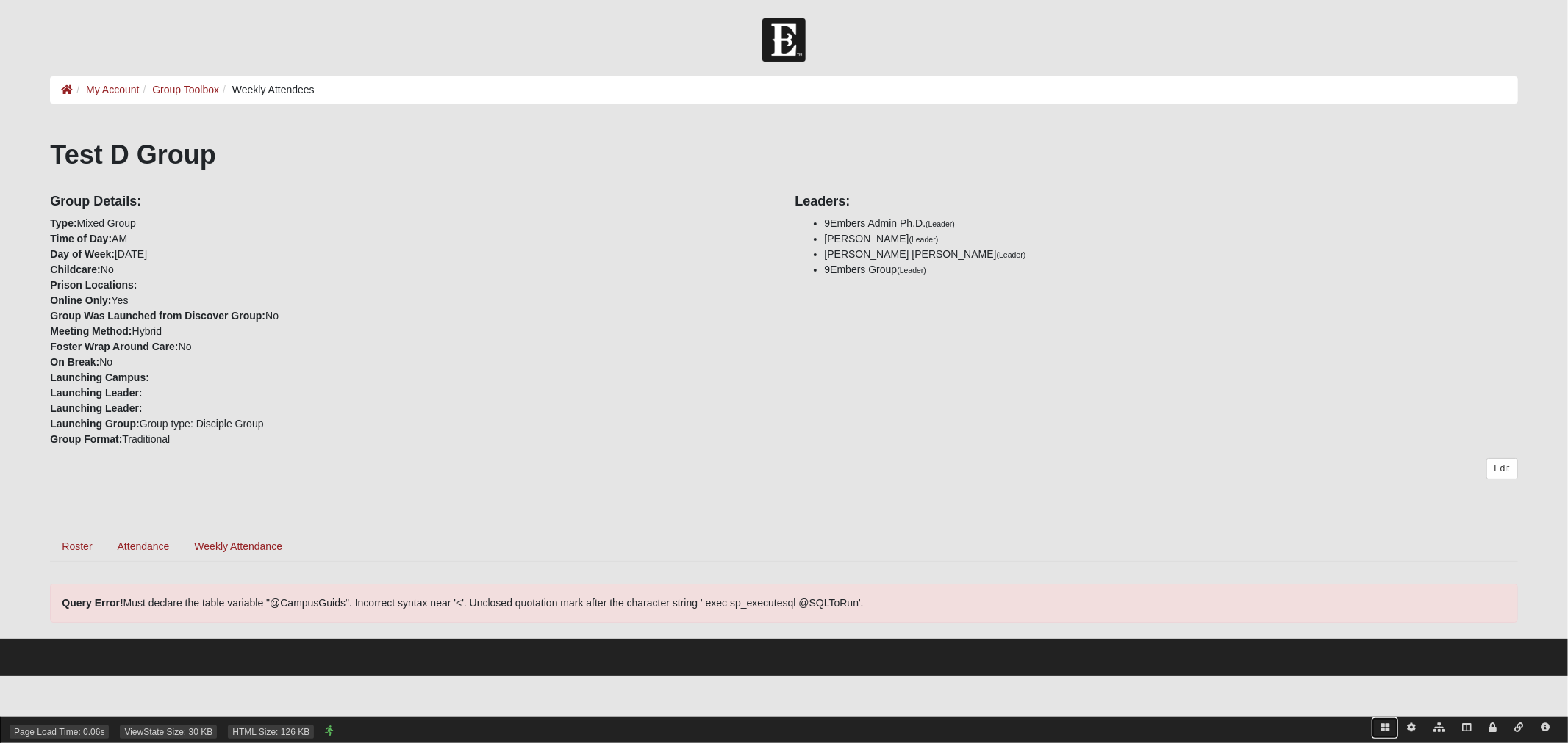
click at [1382, 728] on icon at bounding box center [1384, 727] width 9 height 9
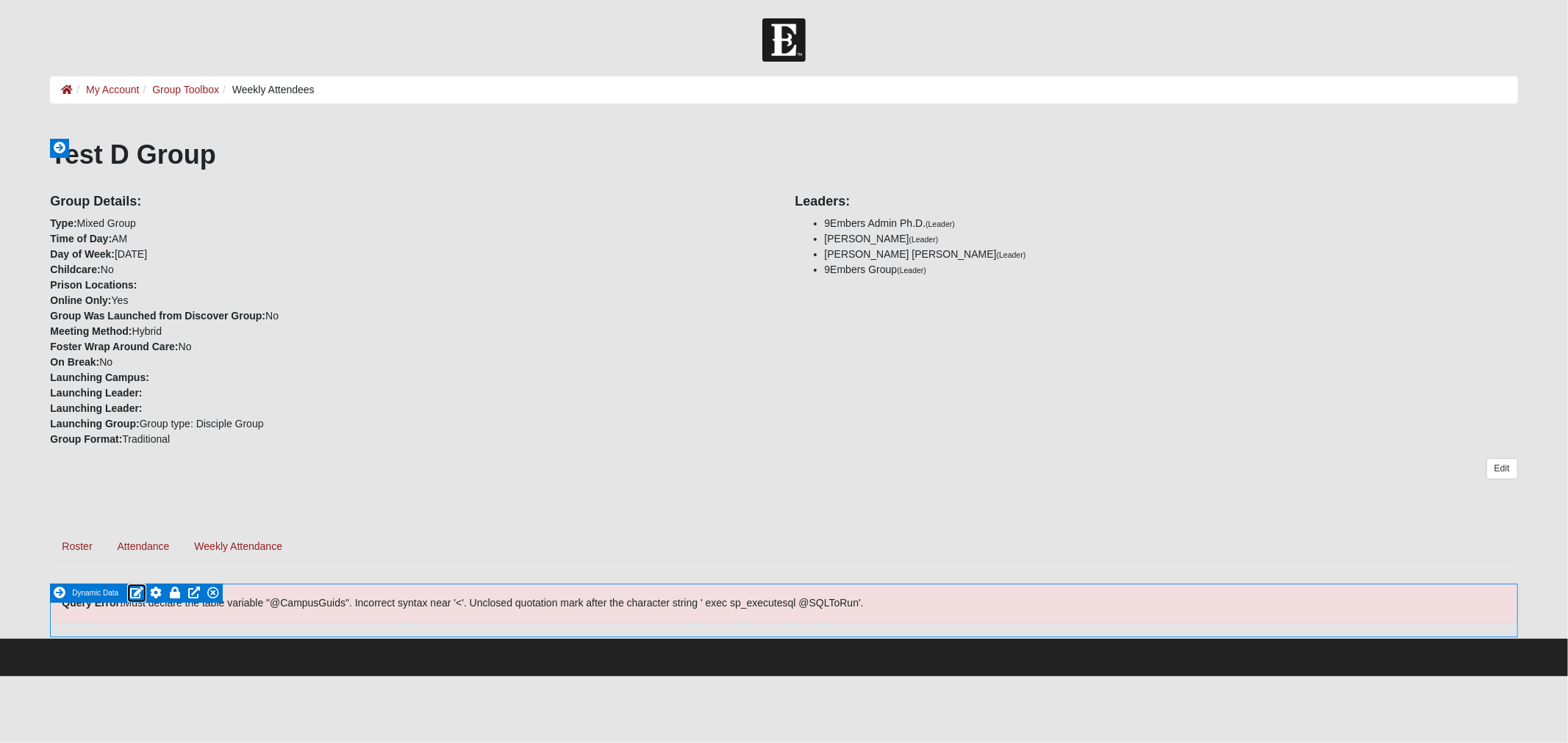
click at [137, 592] on icon at bounding box center [137, 593] width 14 height 12
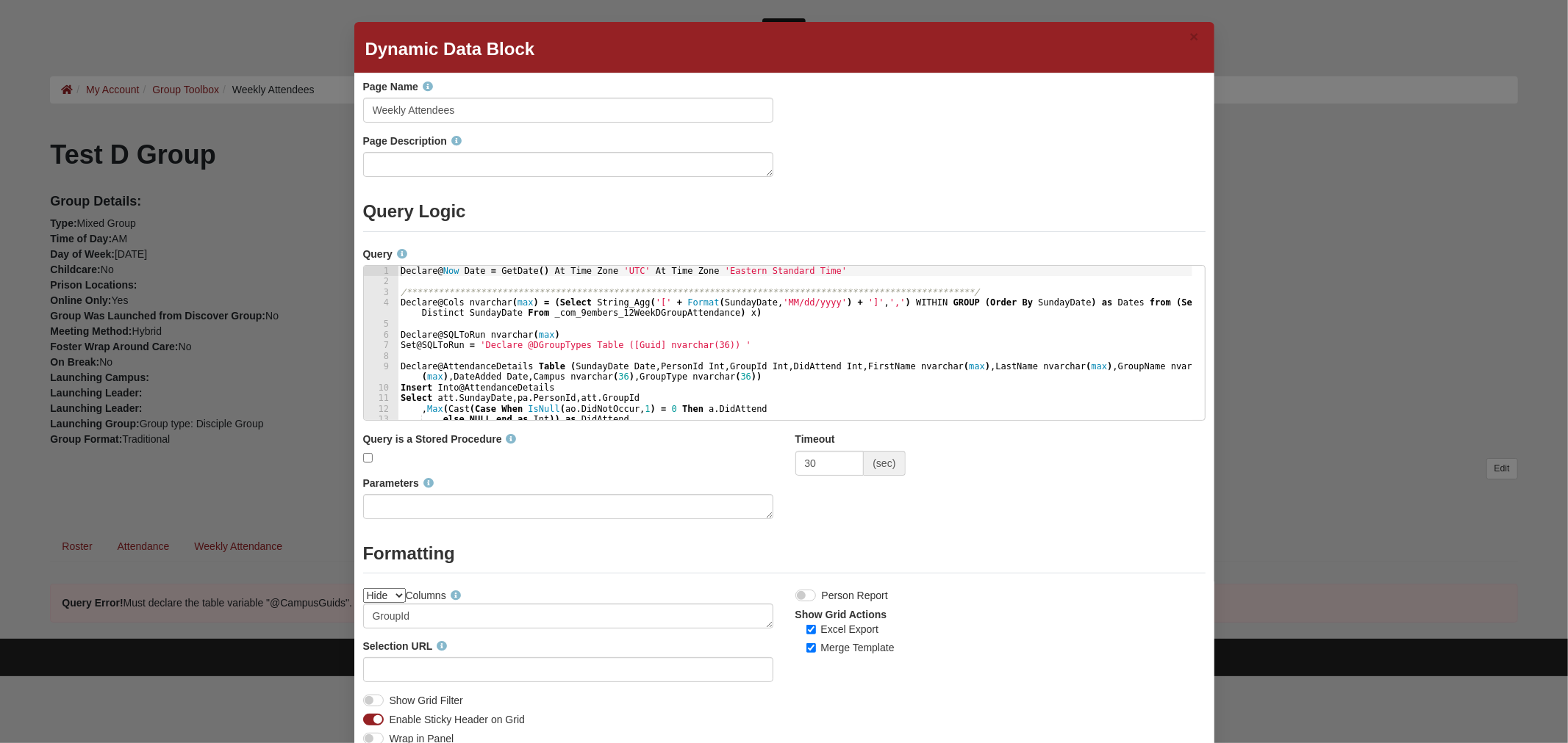
type textarea "Declare @Cols nvarchar(max) = (Select String_Agg('[' + Format(SundayDate, 'MM/d…"
click at [521, 318] on div "**********" at bounding box center [794, 353] width 794 height 176
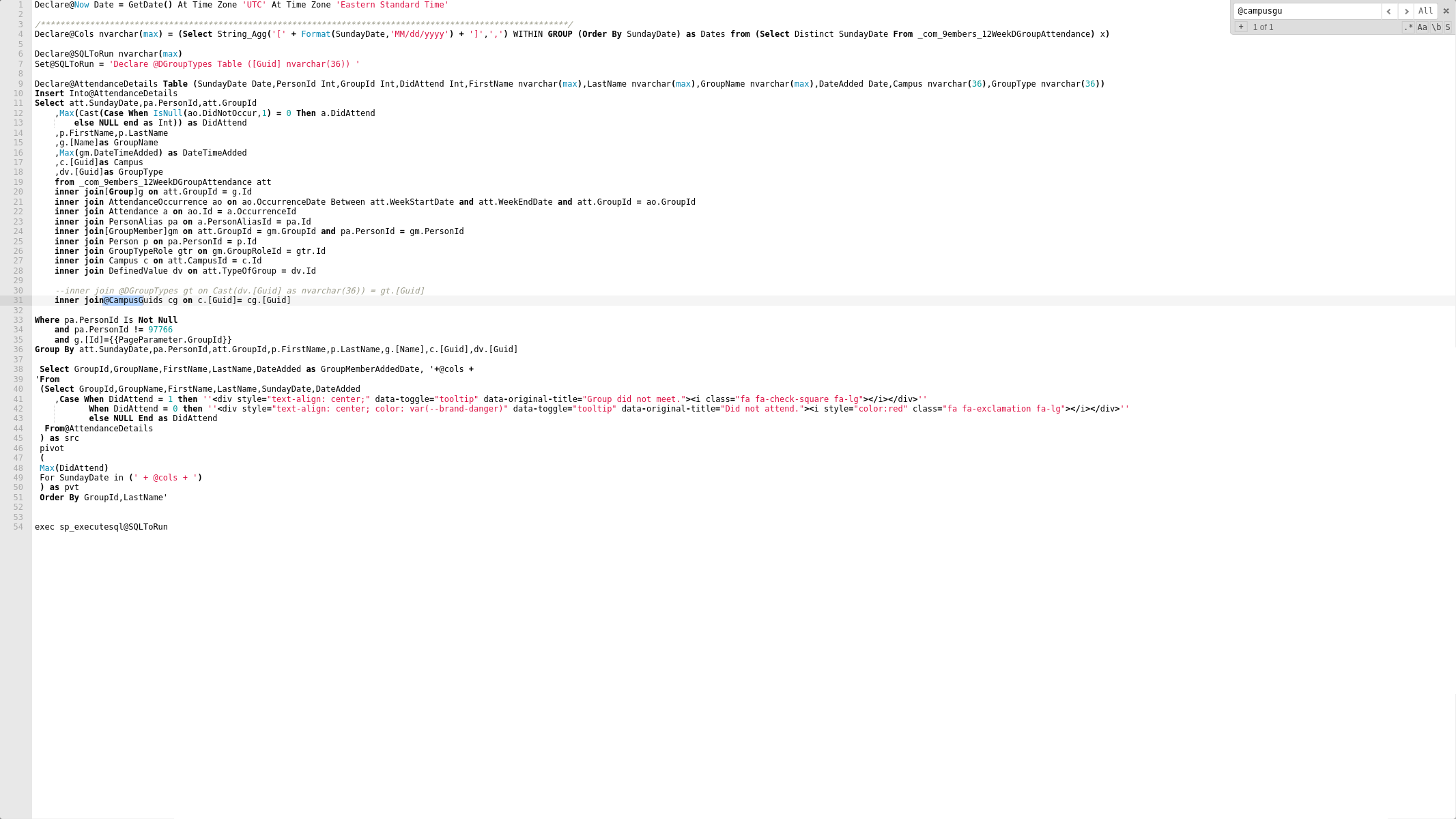
type input "@campusgu"
drag, startPoint x: 53, startPoint y: 298, endPoint x: 76, endPoint y: 312, distance: 26.9
click at [53, 298] on div "**********" at bounding box center [744, 419] width 1424 height 839
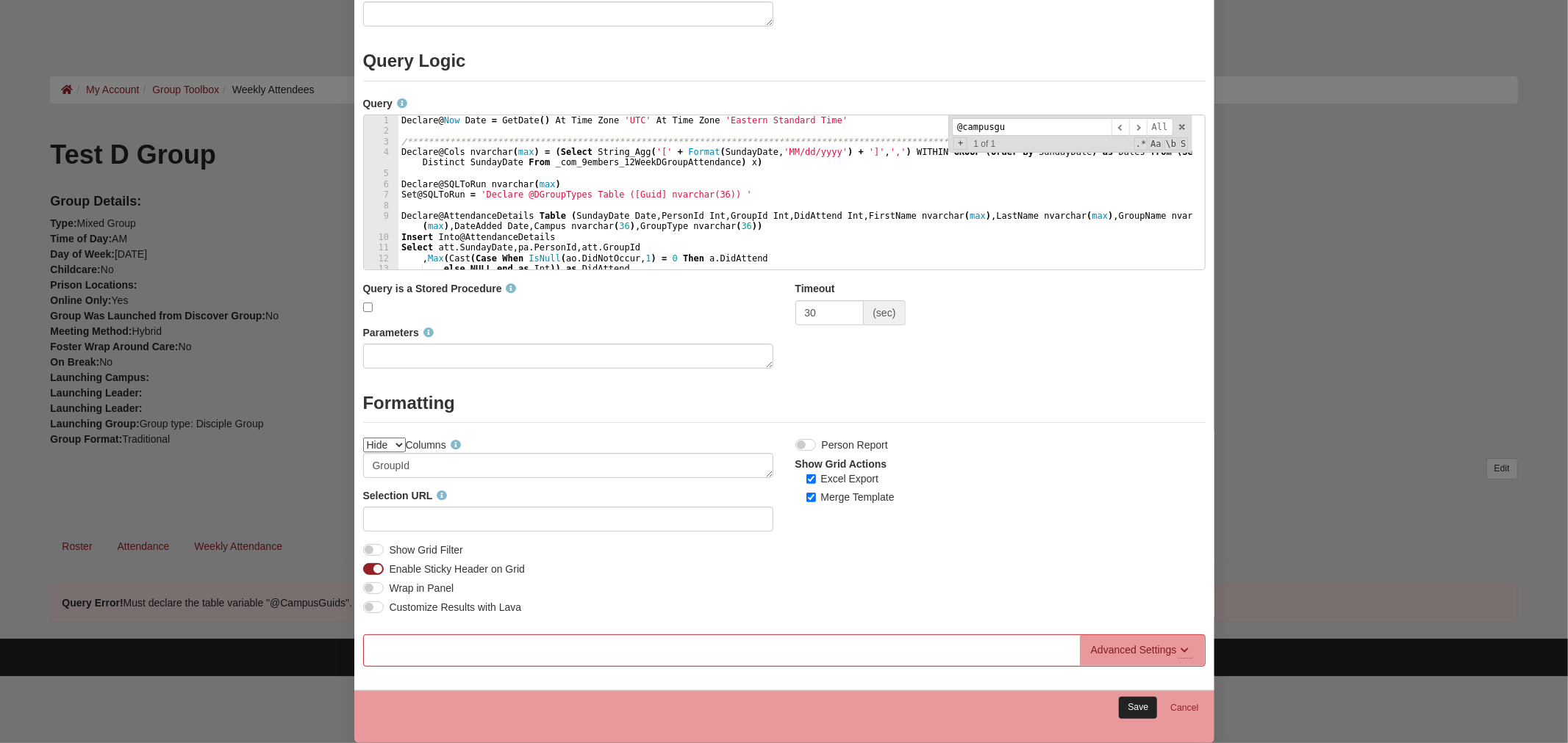
type textarea "--inner join @CampusGuids cg on c.[Guid] = cg.[Guid]"
click at [1125, 704] on link "Save" at bounding box center [1137, 708] width 38 height 21
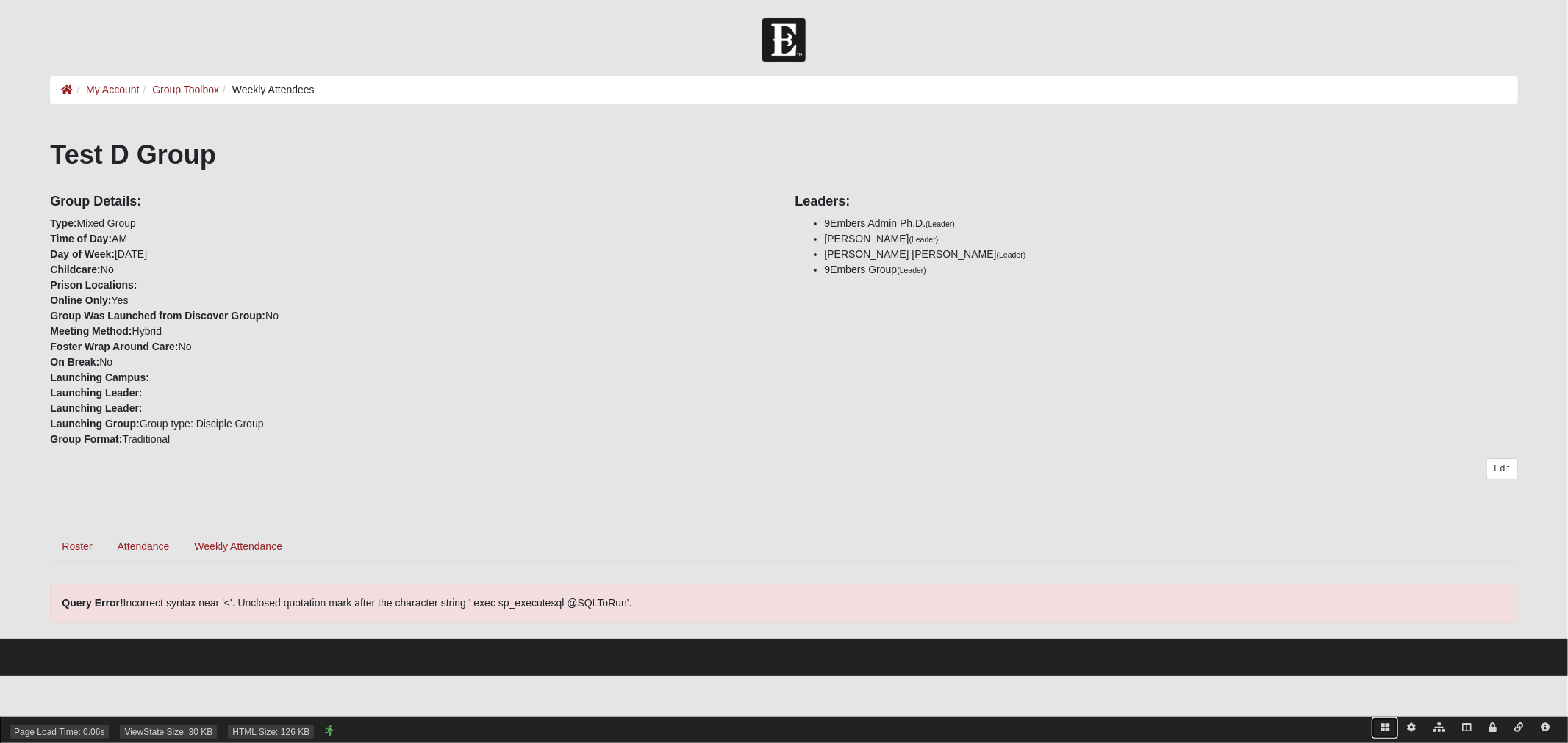
click at [1384, 728] on icon at bounding box center [1384, 727] width 9 height 9
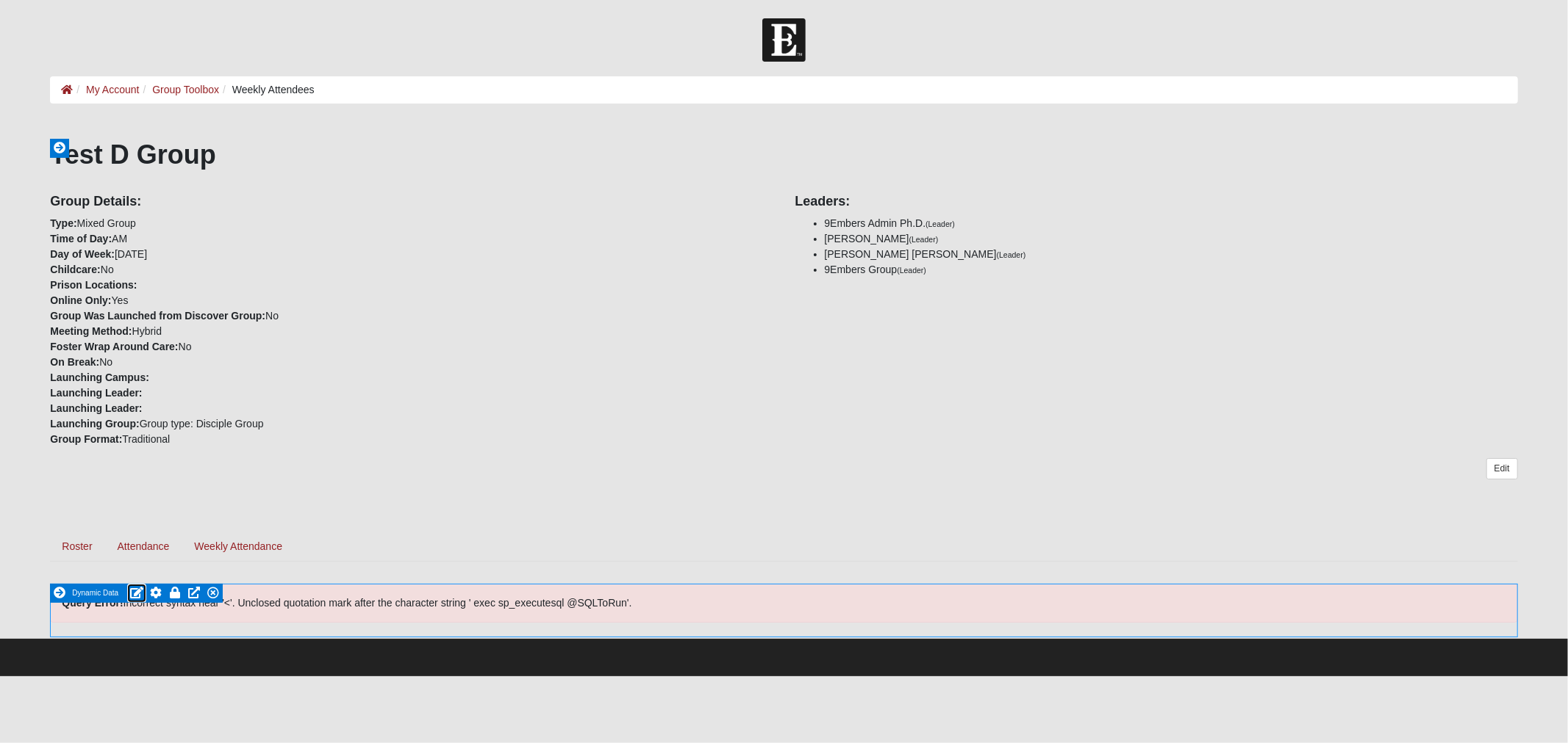
click at [138, 591] on icon at bounding box center [137, 593] width 14 height 12
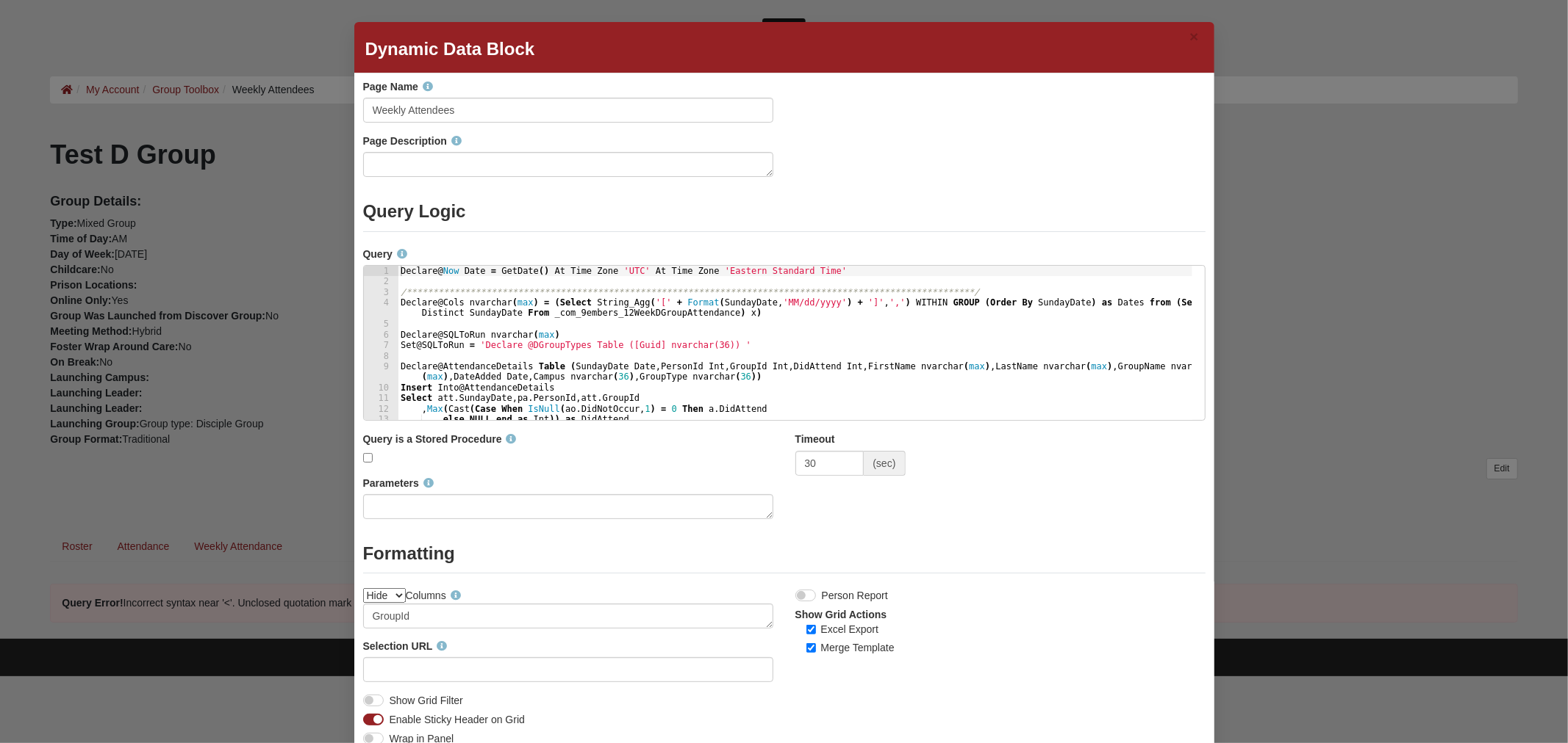
click at [518, 334] on div "**********" at bounding box center [794, 353] width 794 height 176
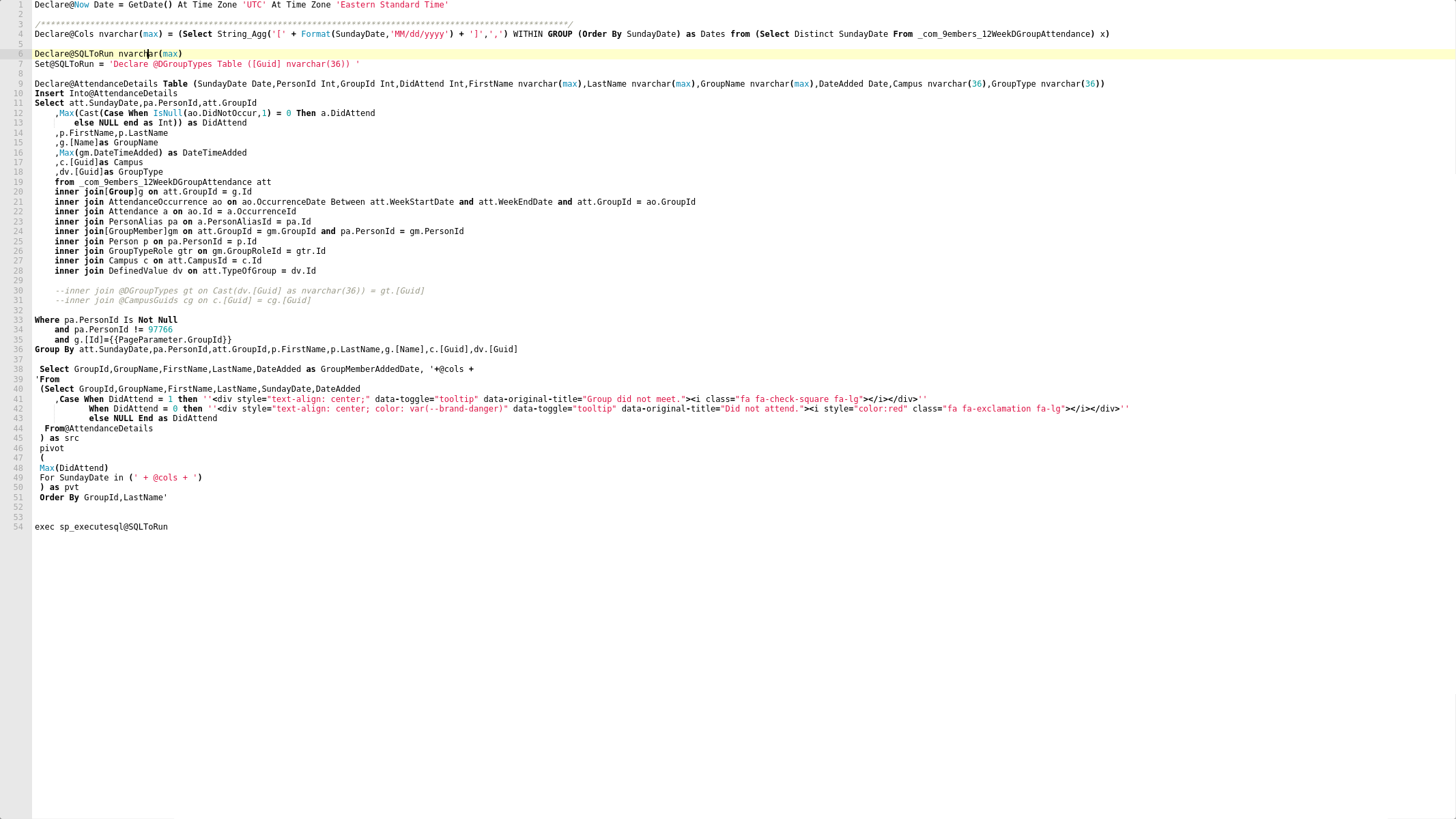
type textarea "Set @SQLToRun = 'Declare @DGroupTypes Table ([Guid] nvarchar(36)) '"
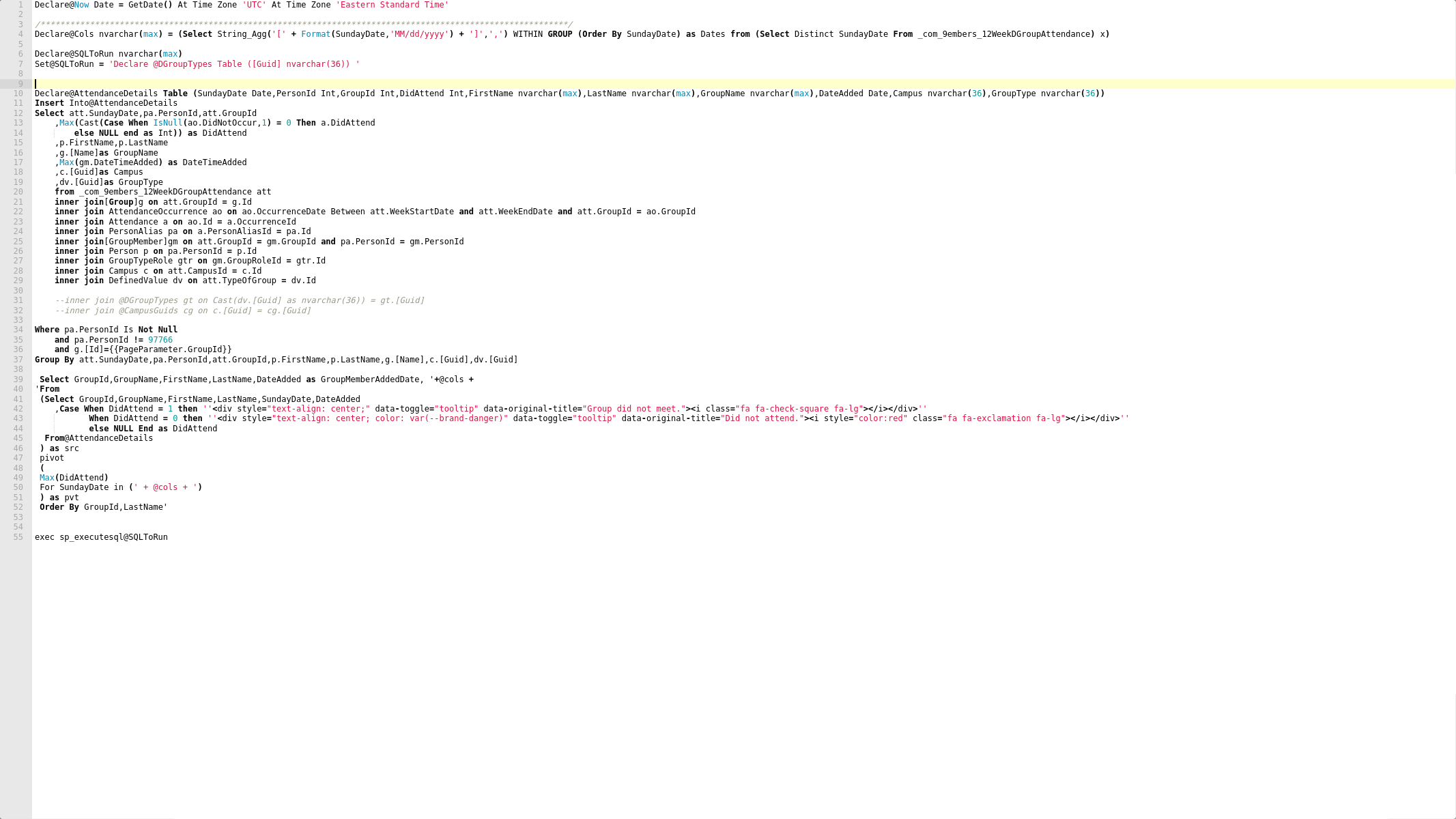
type textarea "'"
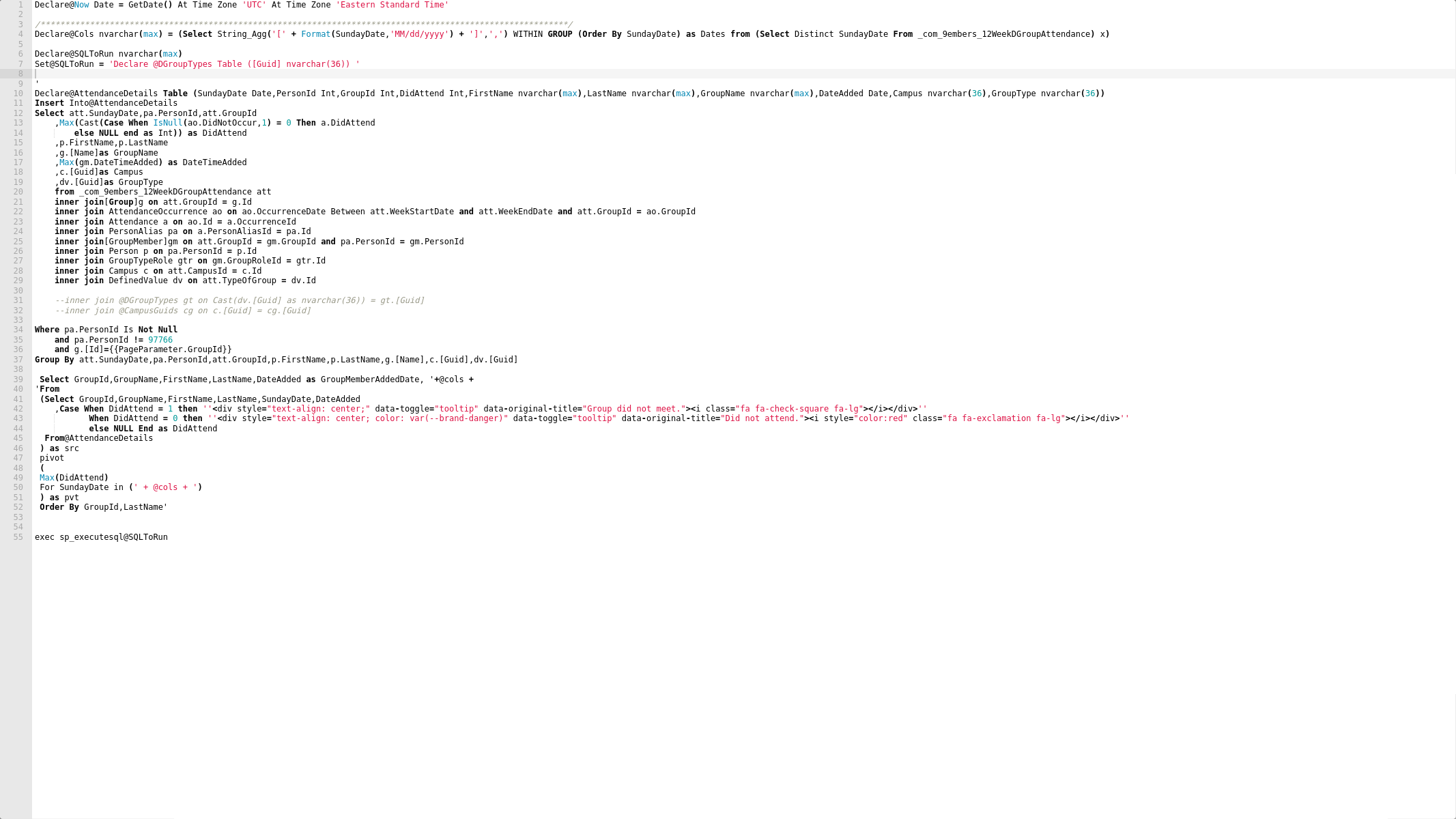
click at [62, 75] on div "**********" at bounding box center [744, 419] width 1424 height 839
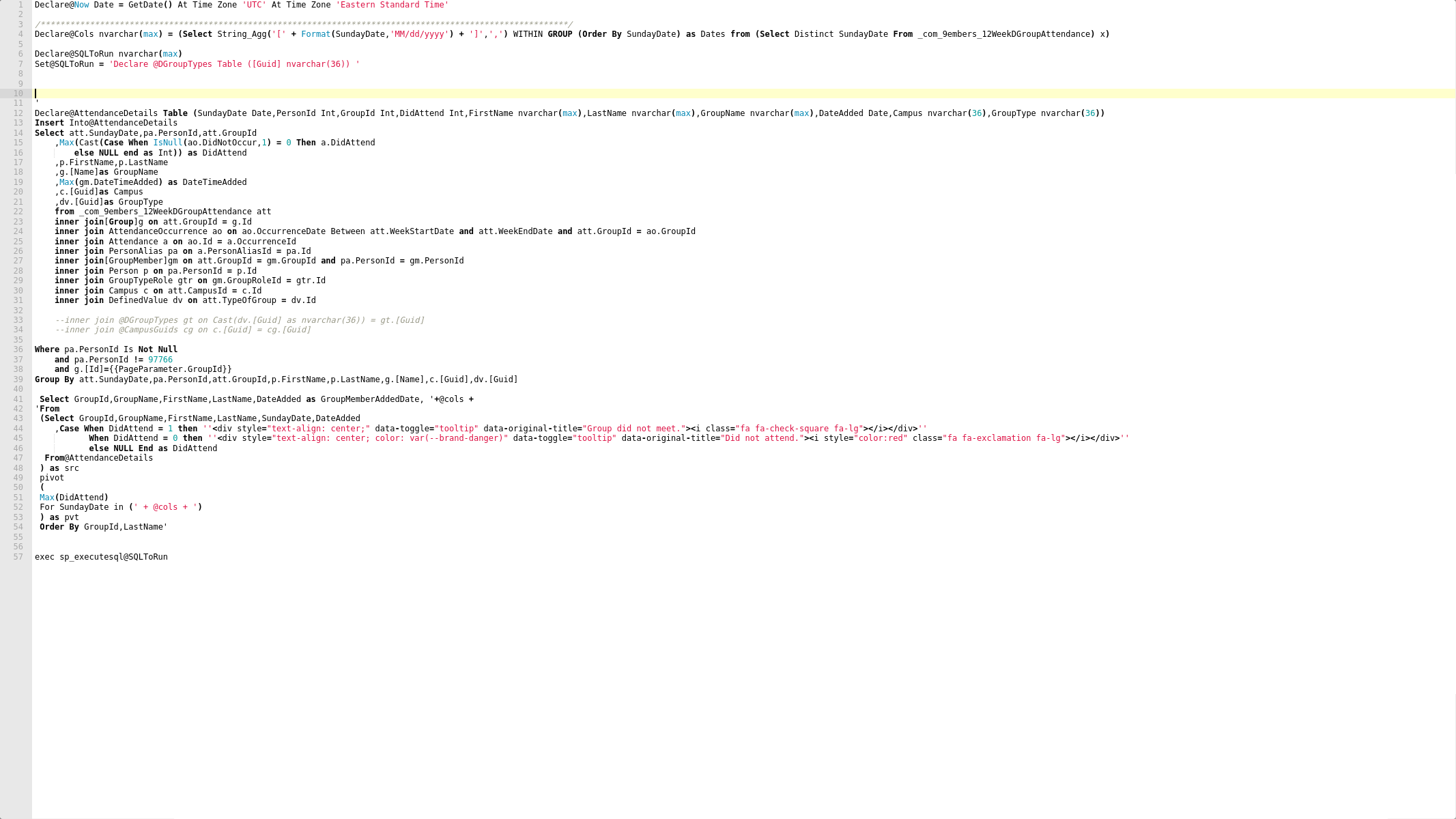
paste textarea "Set @SQLToRun = @SQLToRun +"
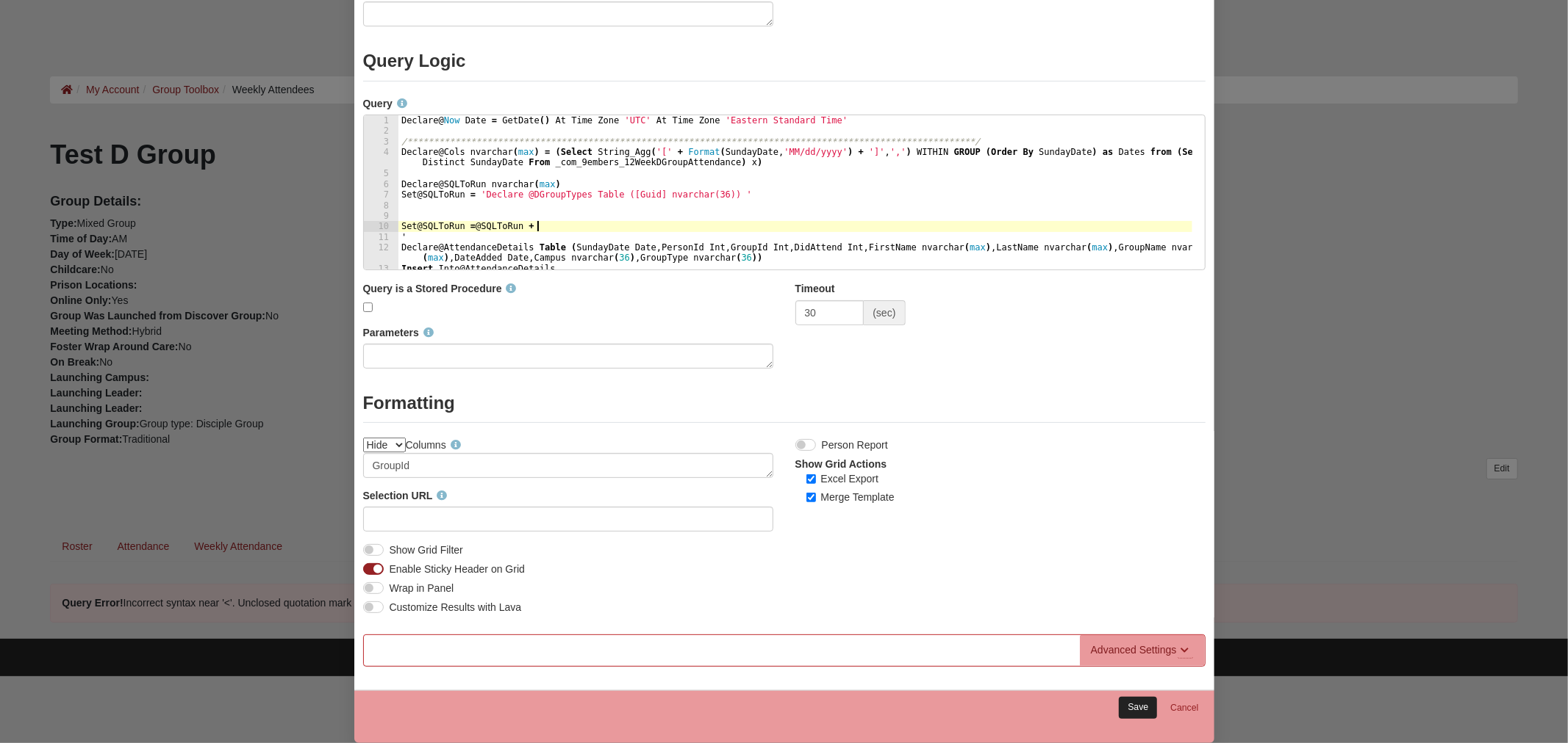
type textarea "Set @SQLToRun = @SQLToRun +"
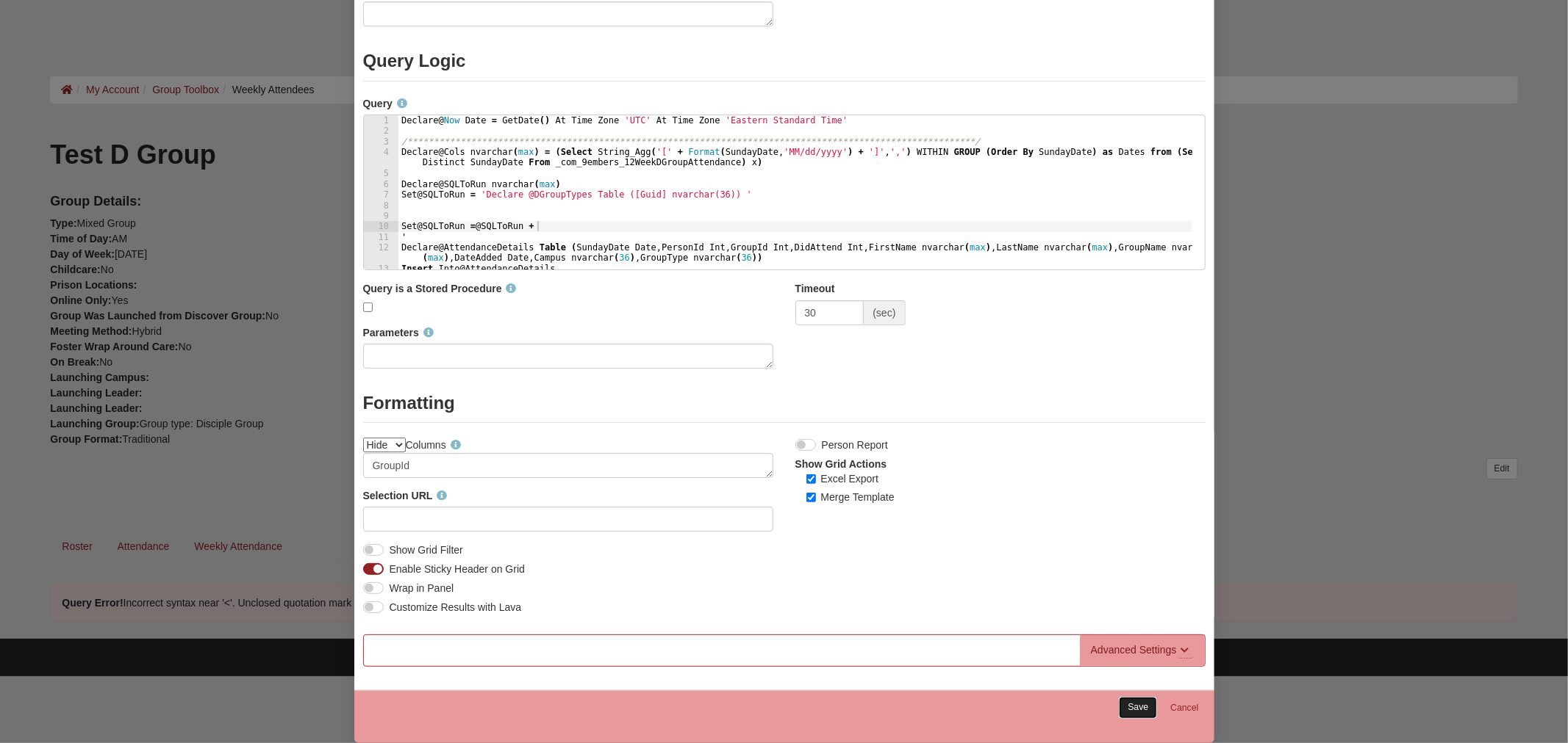
click at [1135, 705] on link "Save" at bounding box center [1137, 708] width 38 height 21
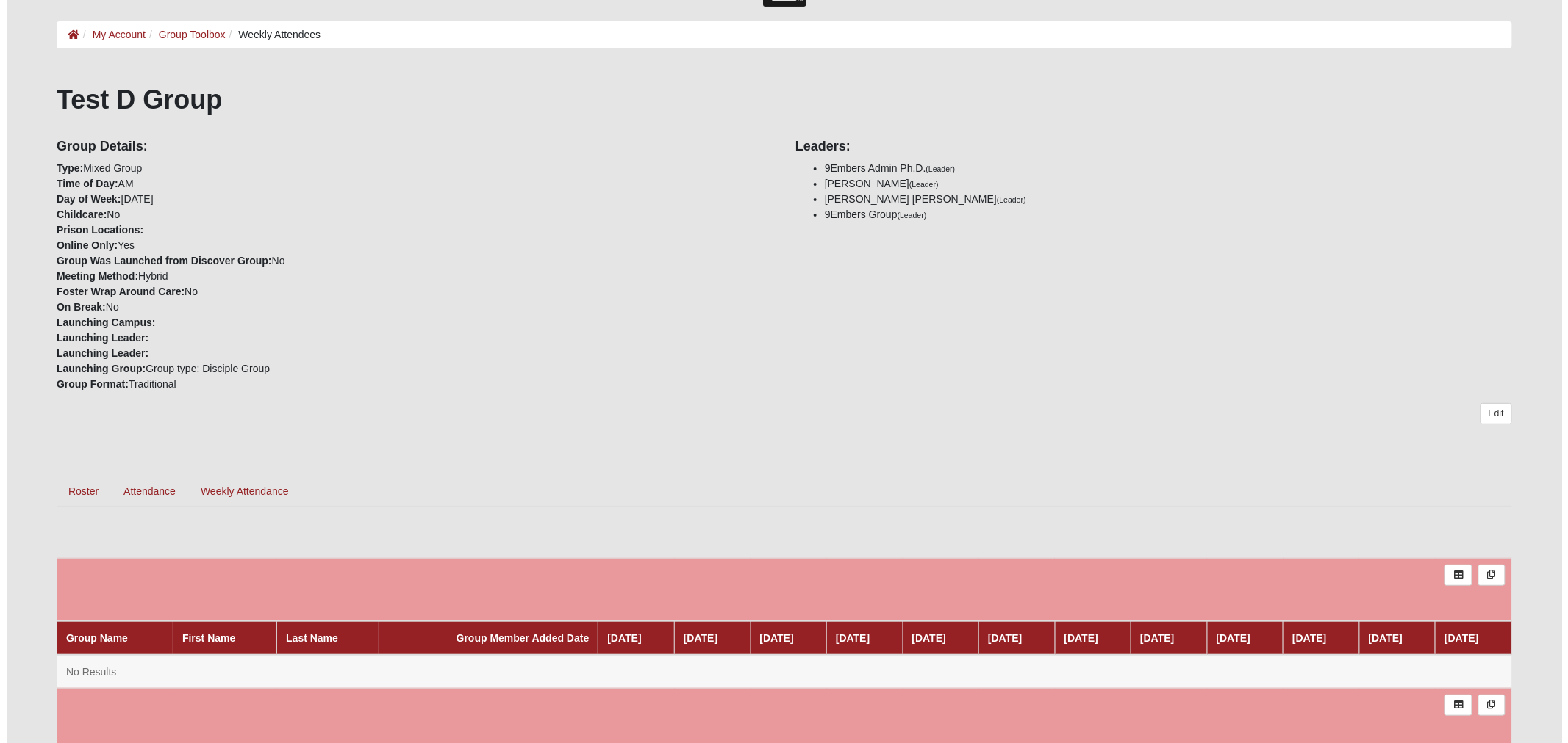
scroll to position [113, 0]
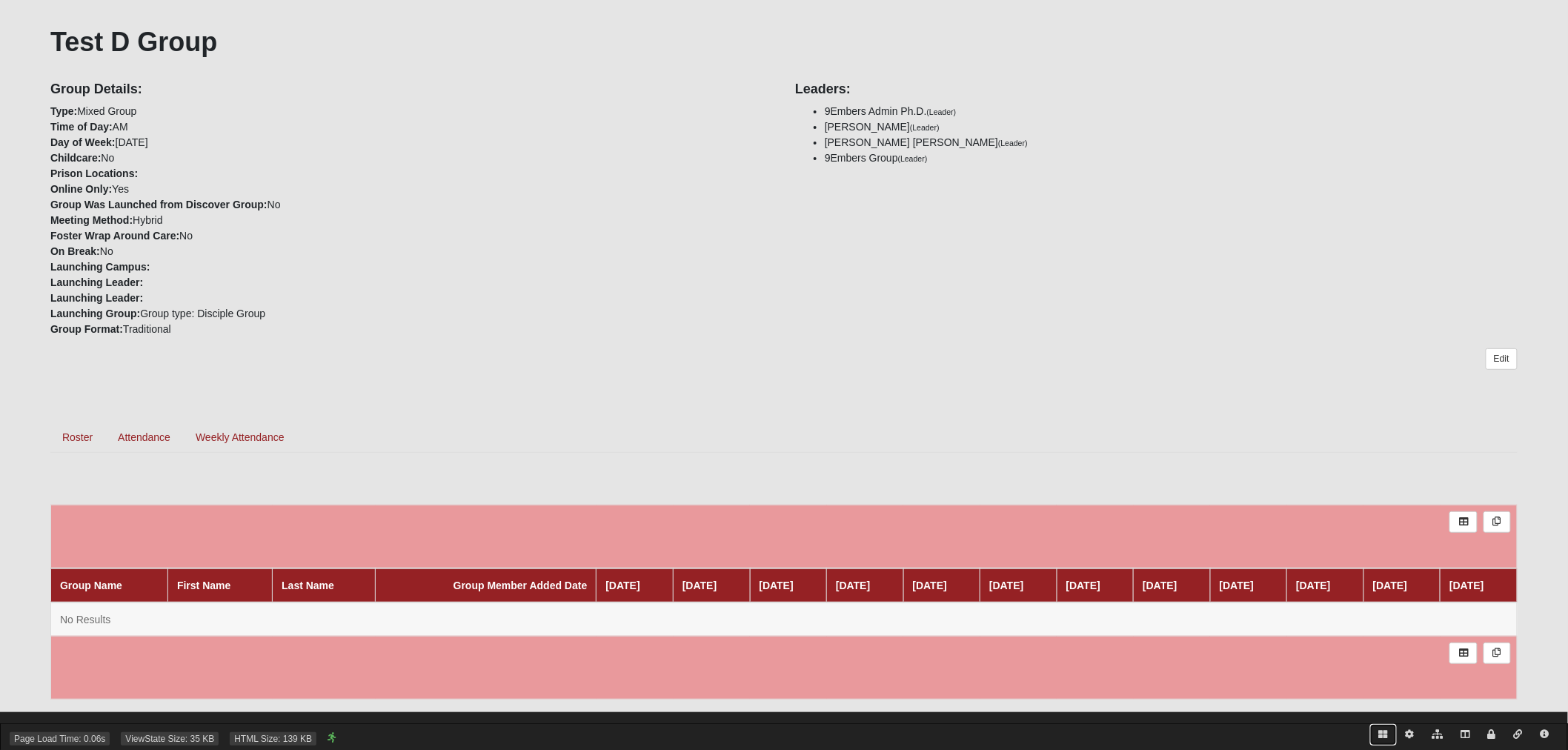
drag, startPoint x: 1381, startPoint y: 734, endPoint x: 1357, endPoint y: 723, distance: 26.4
click at [1381, 735] on icon at bounding box center [1383, 734] width 9 height 9
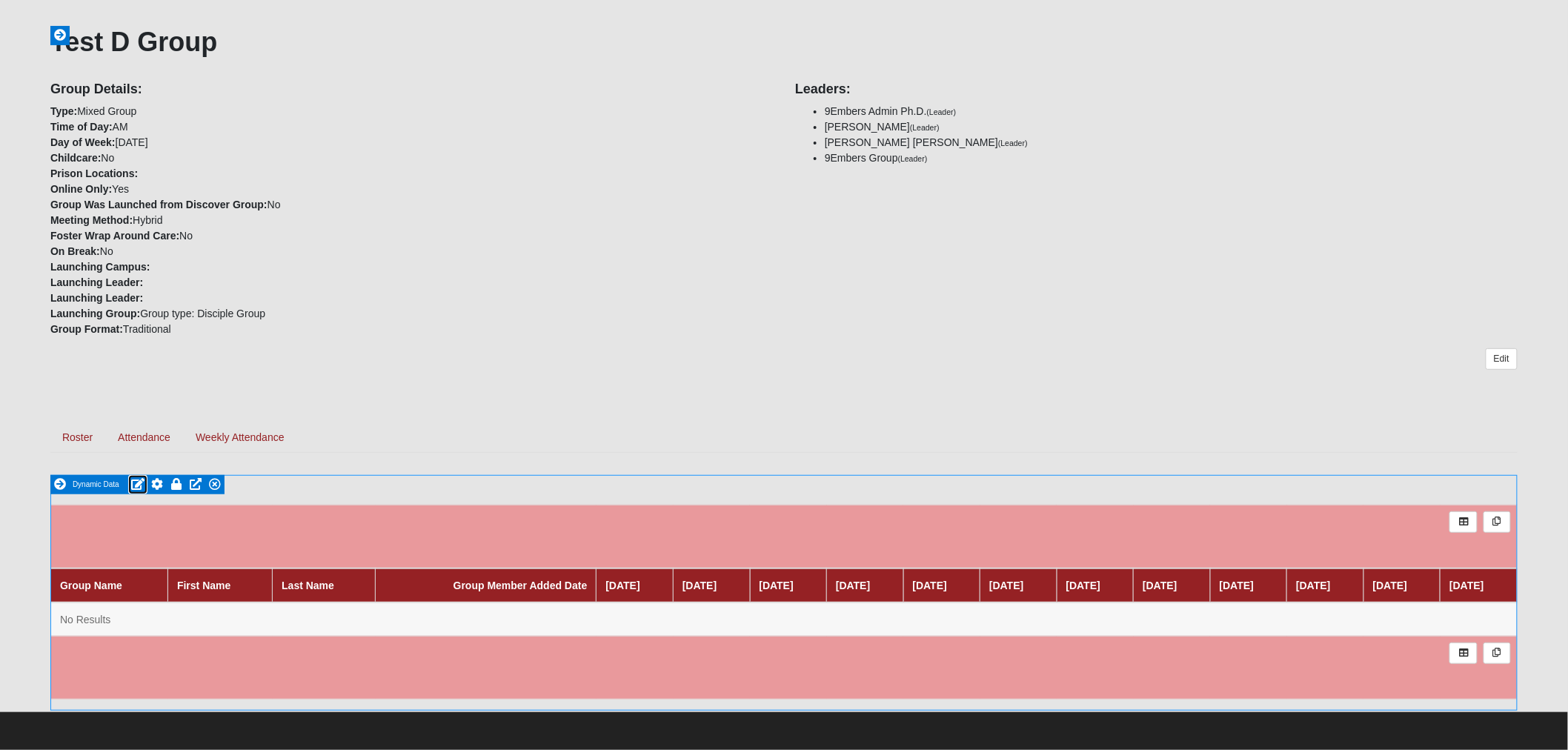
click at [136, 483] on icon at bounding box center [138, 484] width 14 height 12
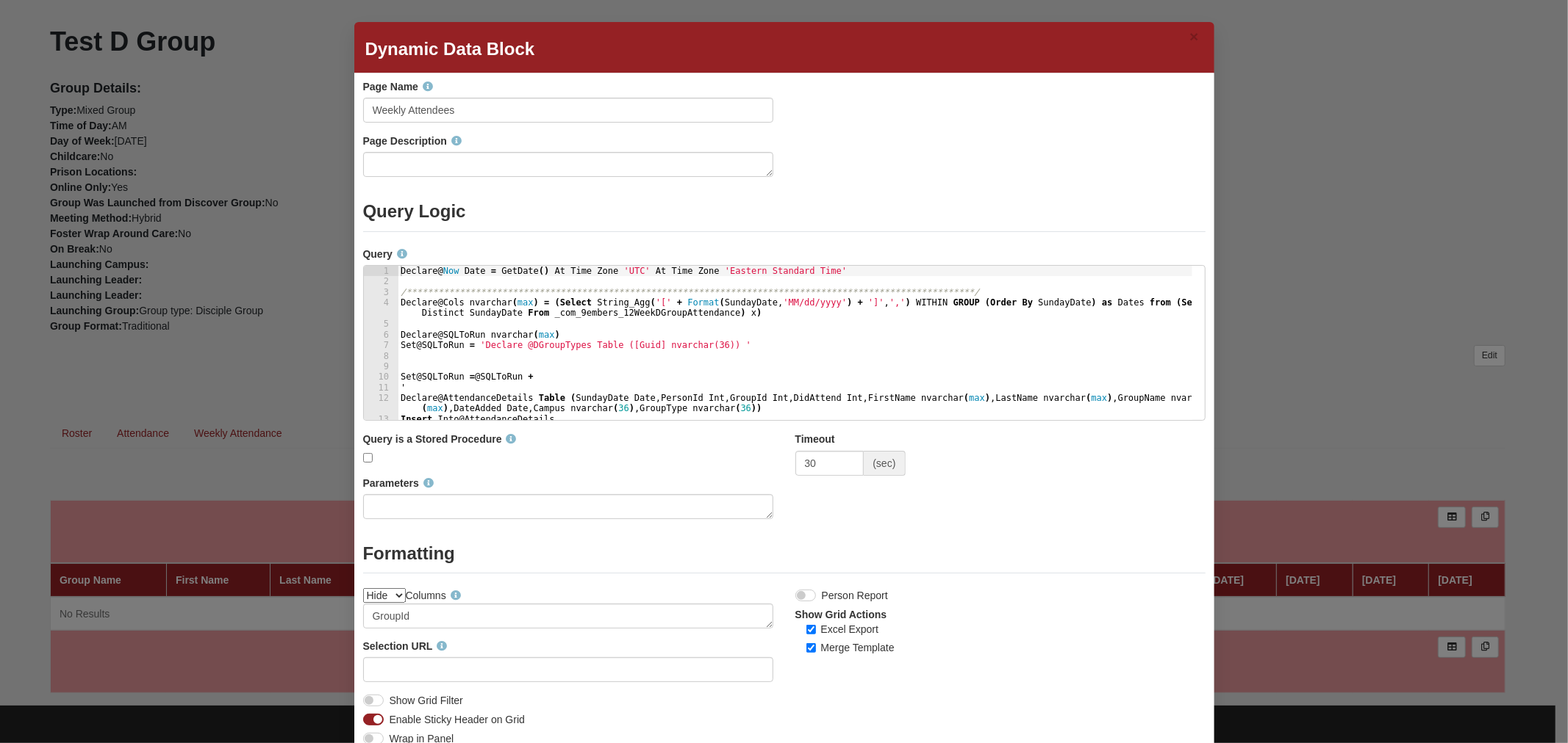
click at [597, 346] on div "**********" at bounding box center [794, 353] width 794 height 176
type textarea "exec sp_executesql @SQLToRun"
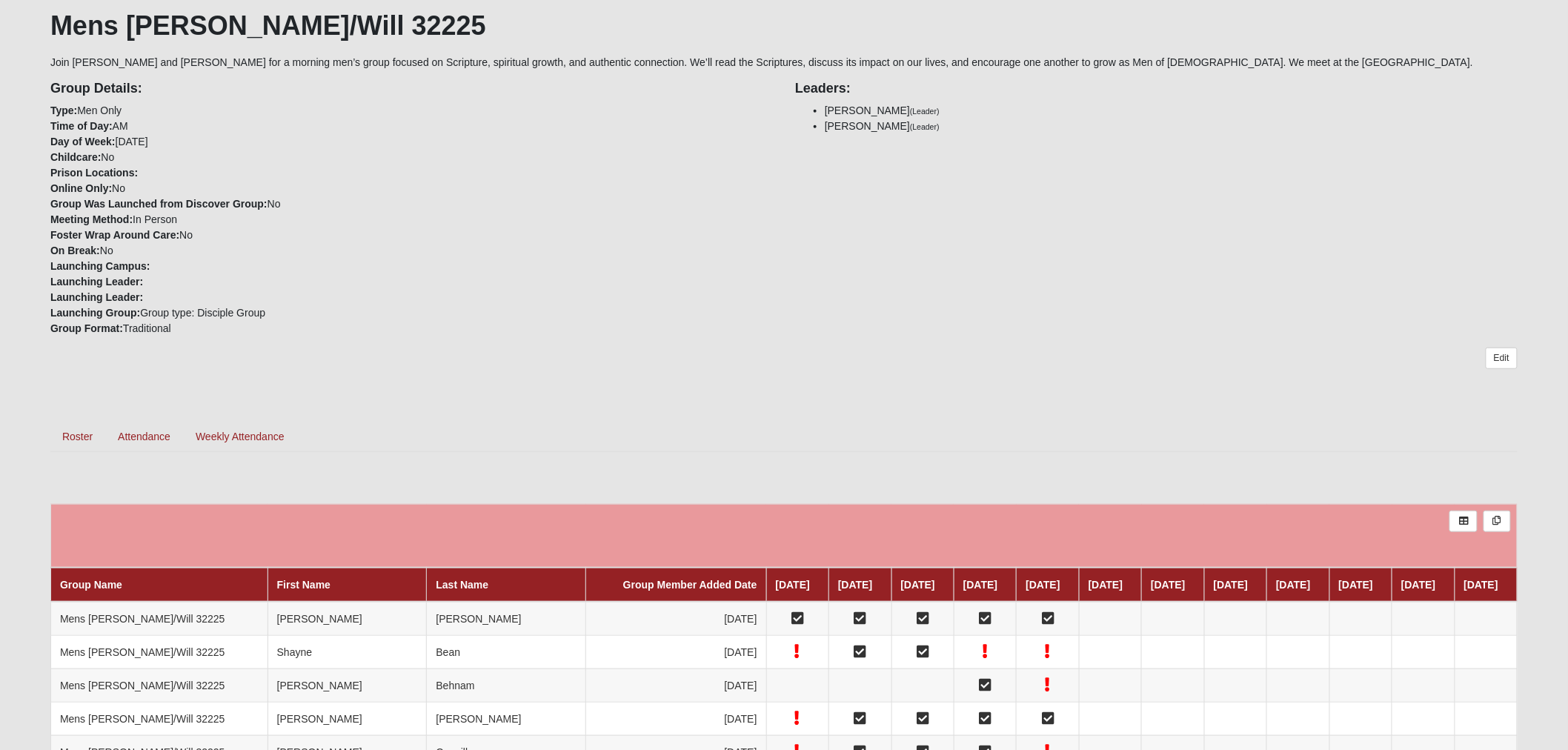
scroll to position [329, 0]
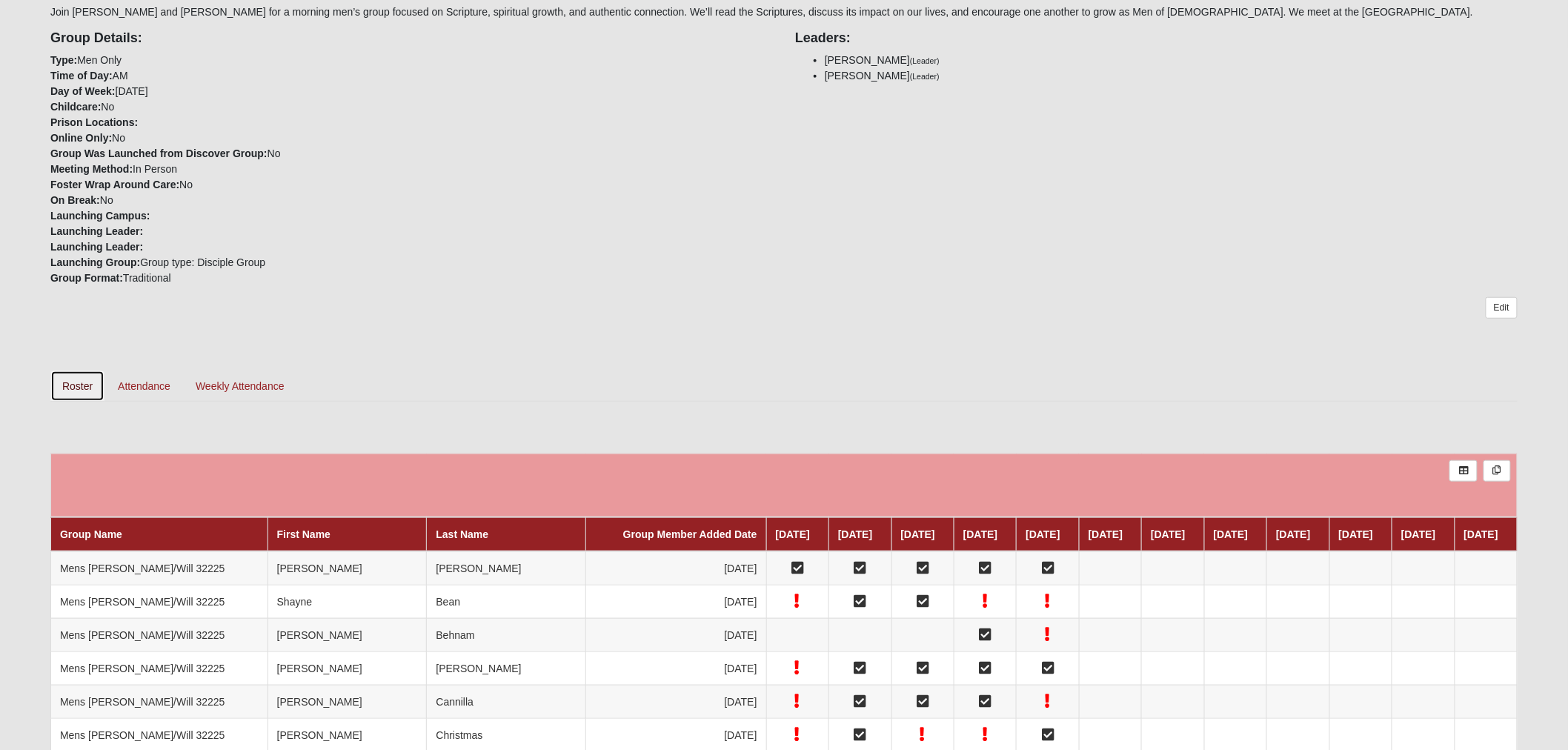
click at [74, 389] on link "Roster" at bounding box center [77, 386] width 54 height 32
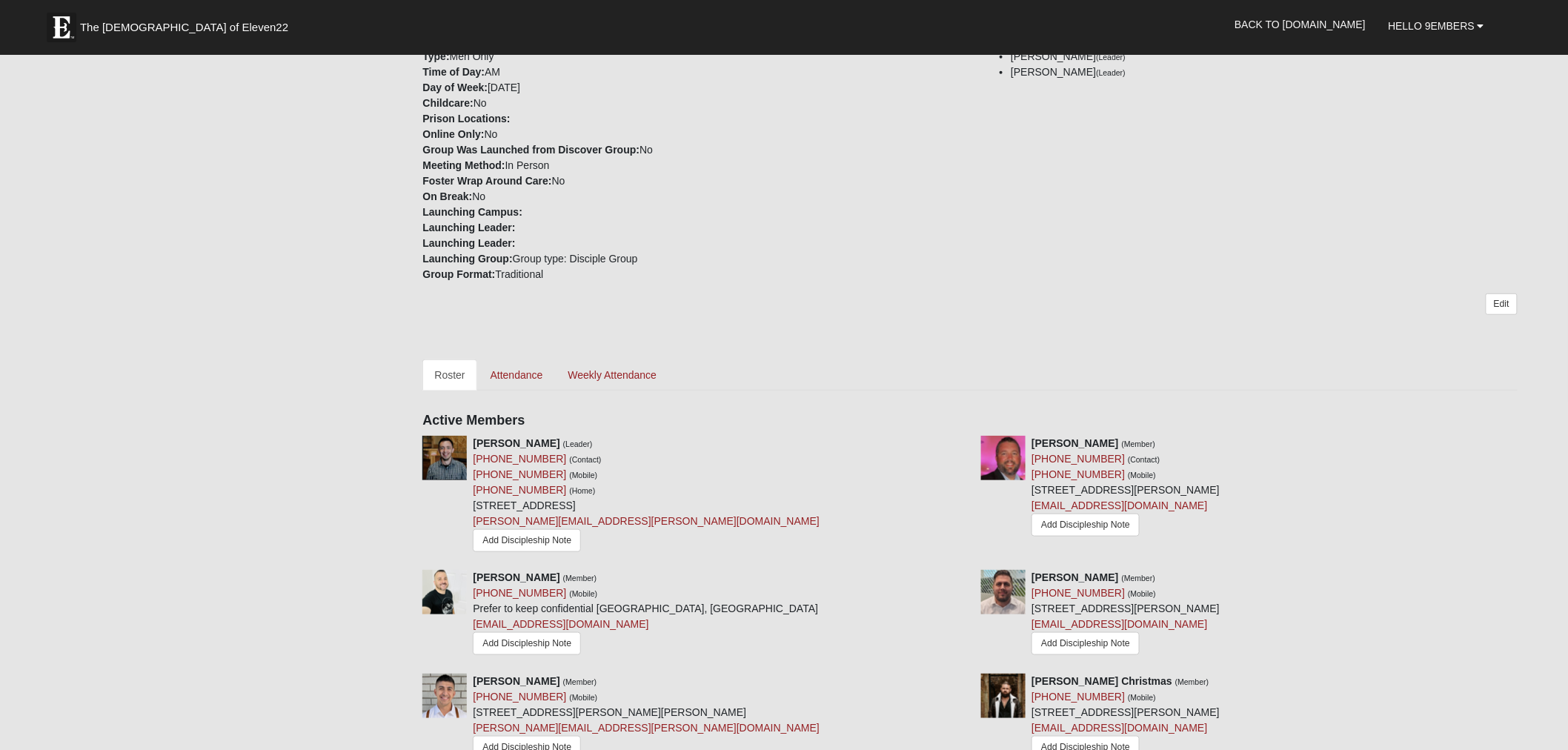
scroll to position [412, 0]
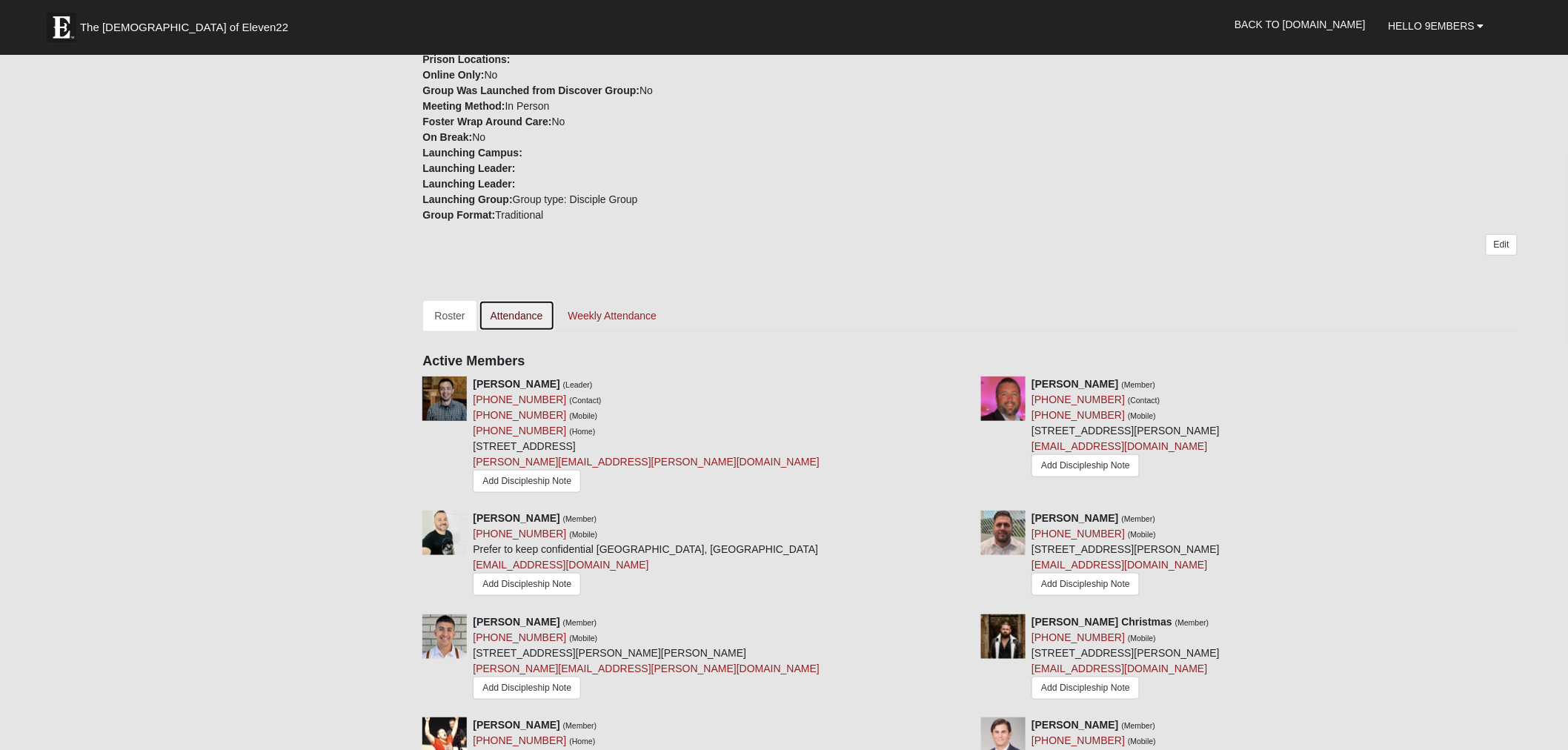
click at [541, 316] on link "Attendance" at bounding box center [516, 316] width 76 height 32
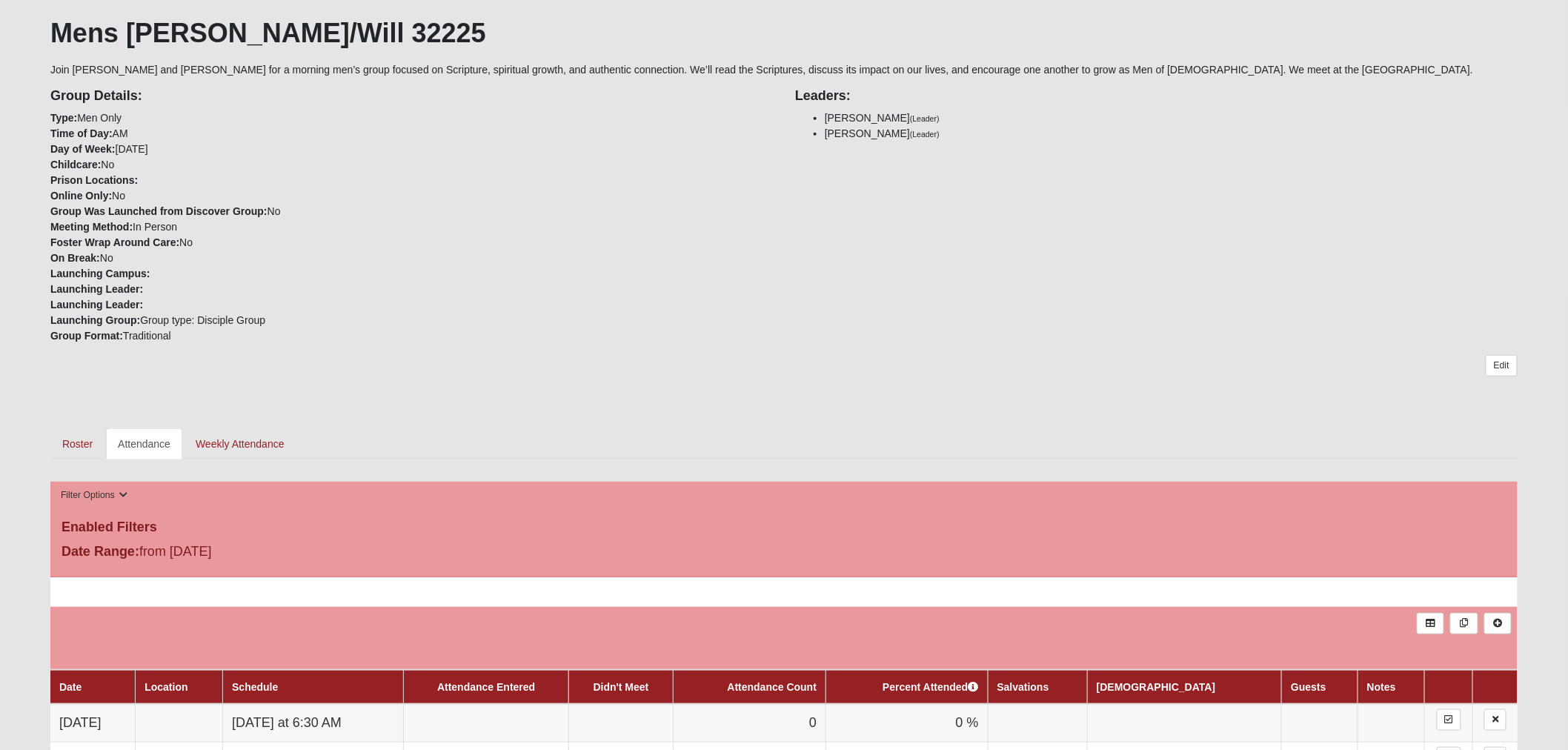
scroll to position [329, 0]
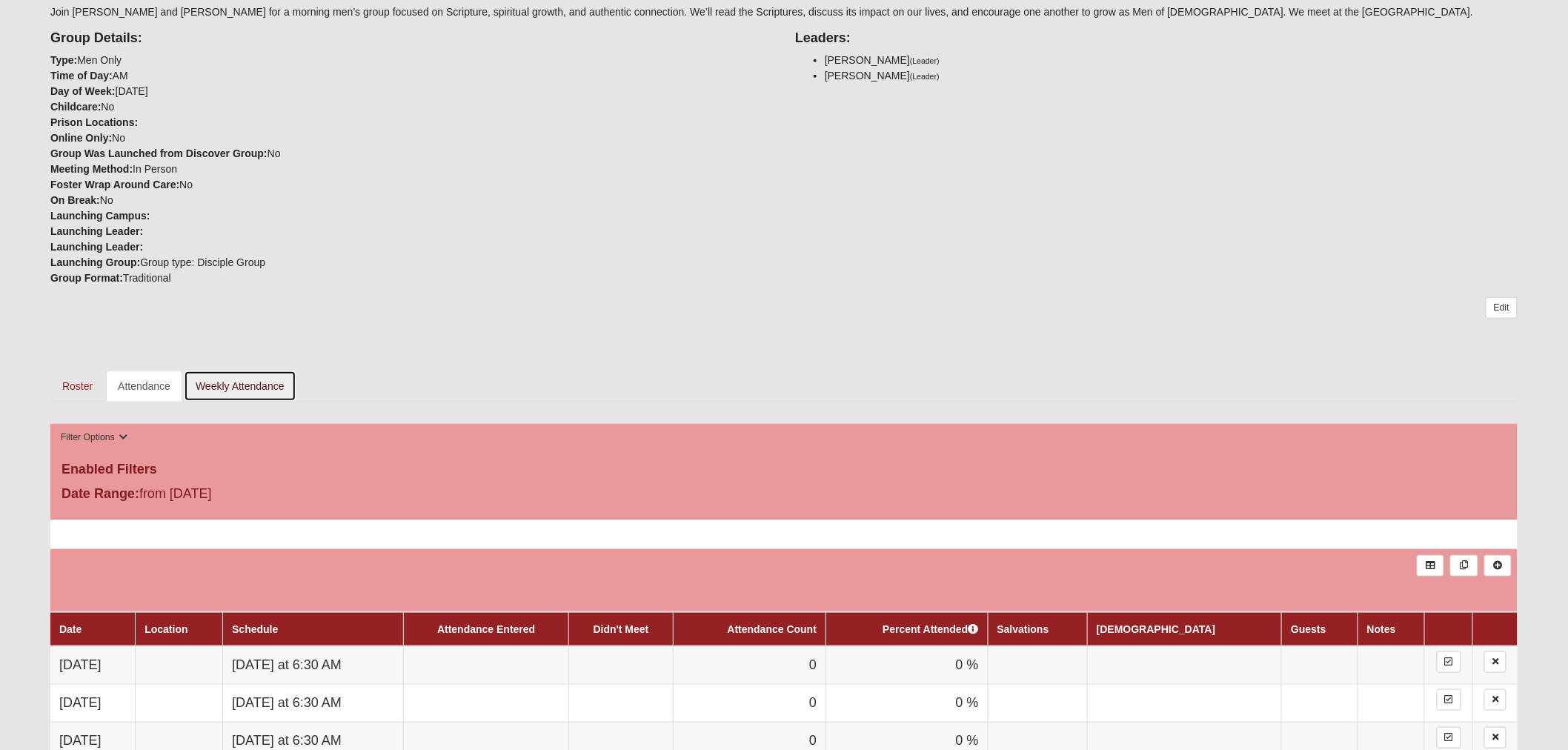
click at [241, 382] on link "Weekly Attendance" at bounding box center [240, 386] width 112 height 32
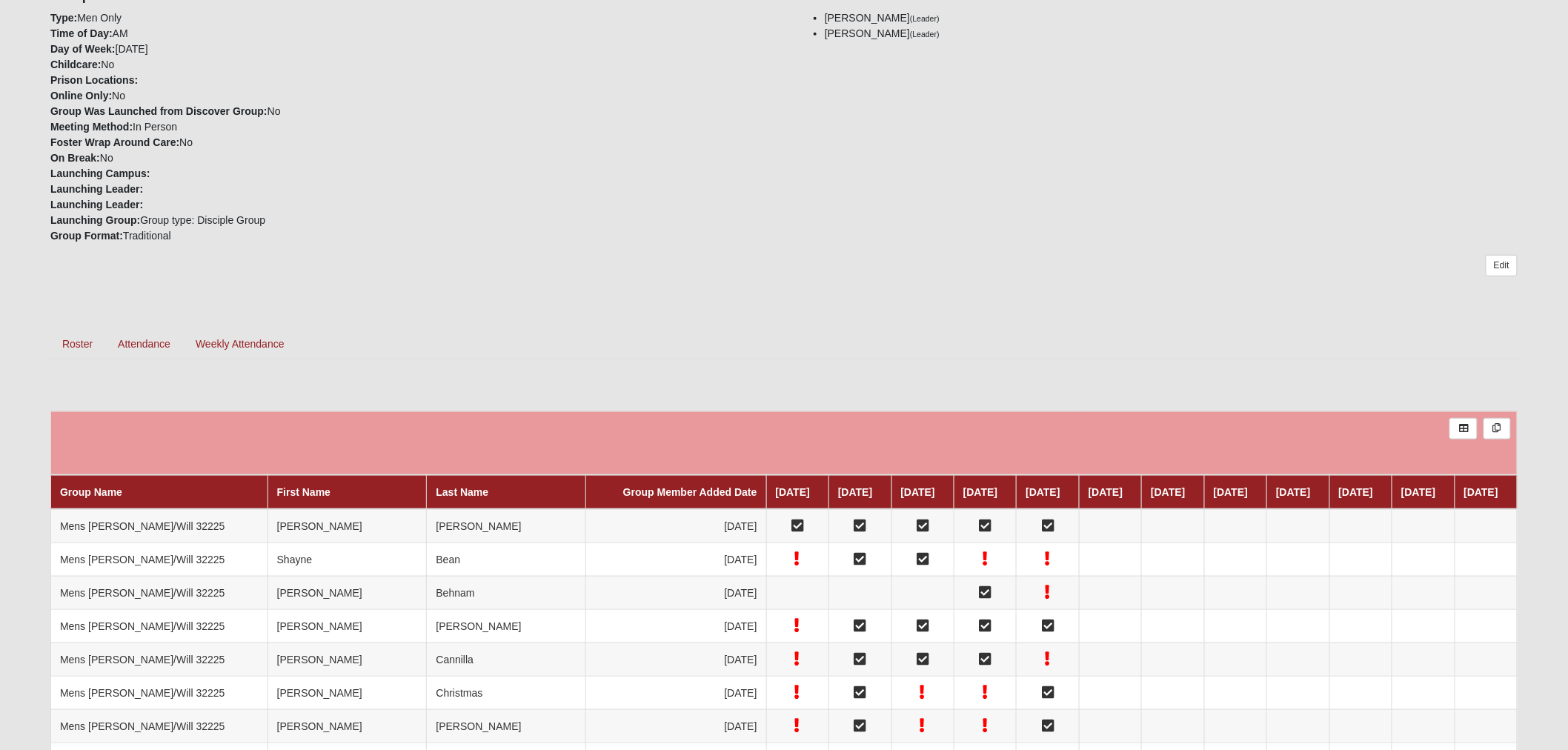
scroll to position [289, 0]
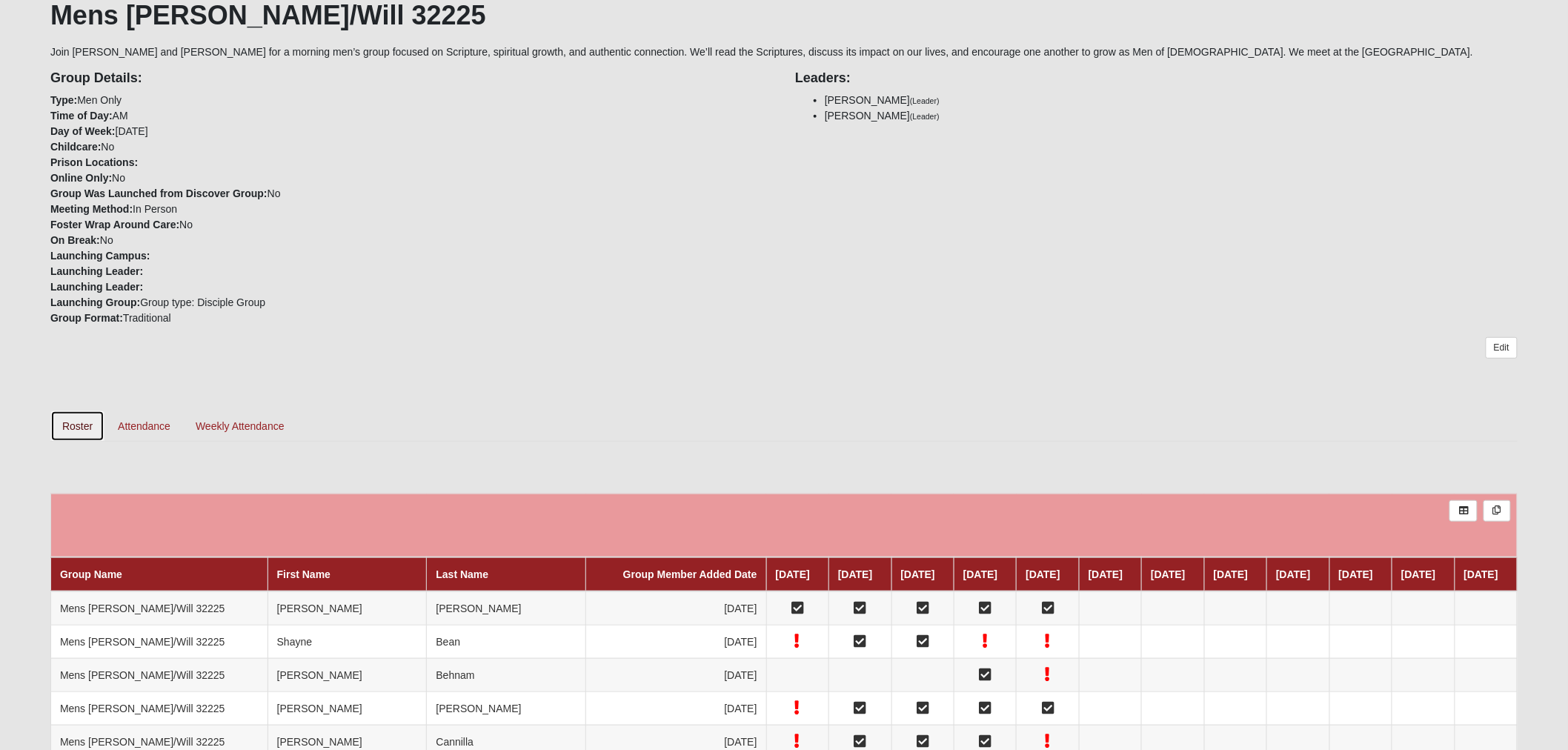
click at [70, 423] on link "Roster" at bounding box center [77, 427] width 54 height 32
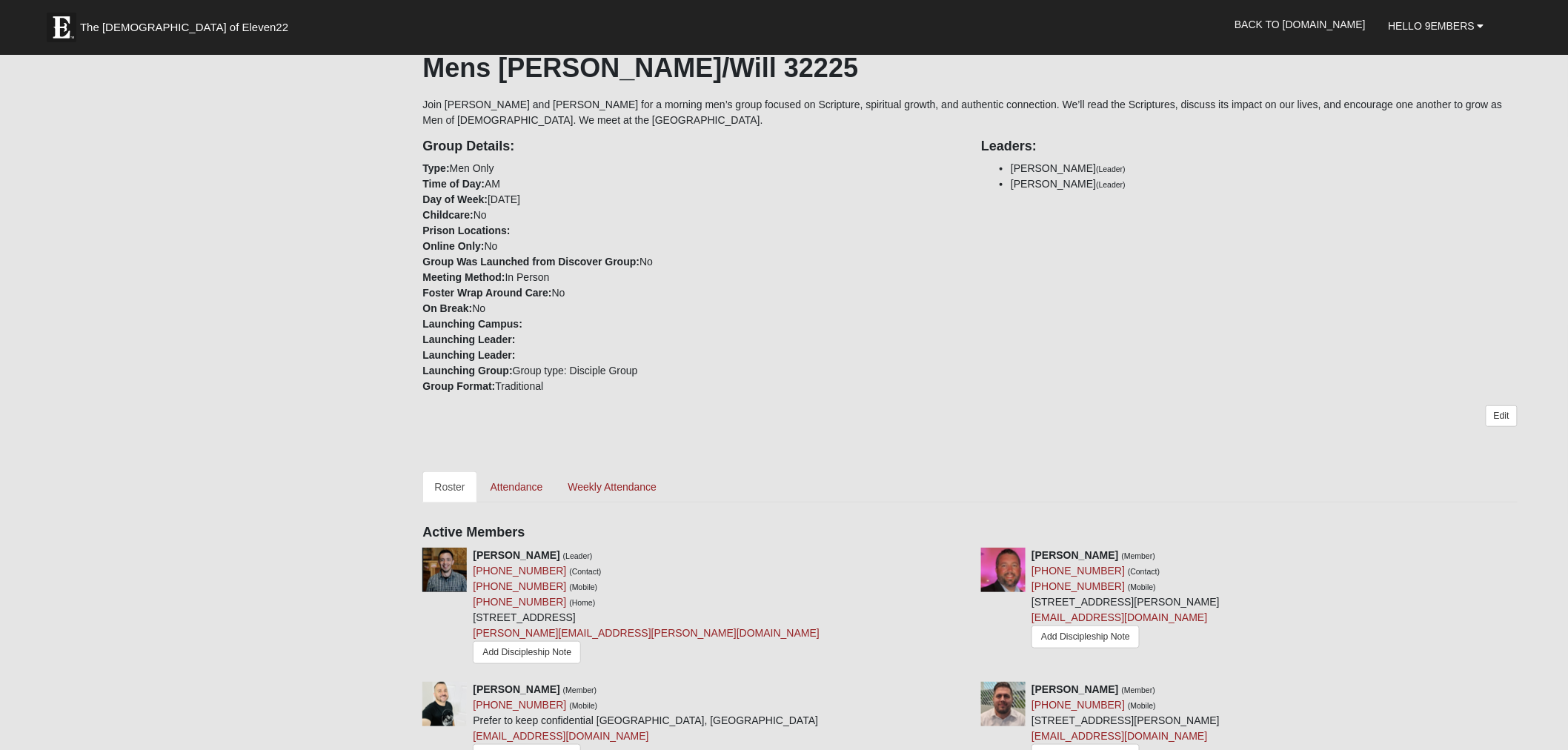
scroll to position [247, 0]
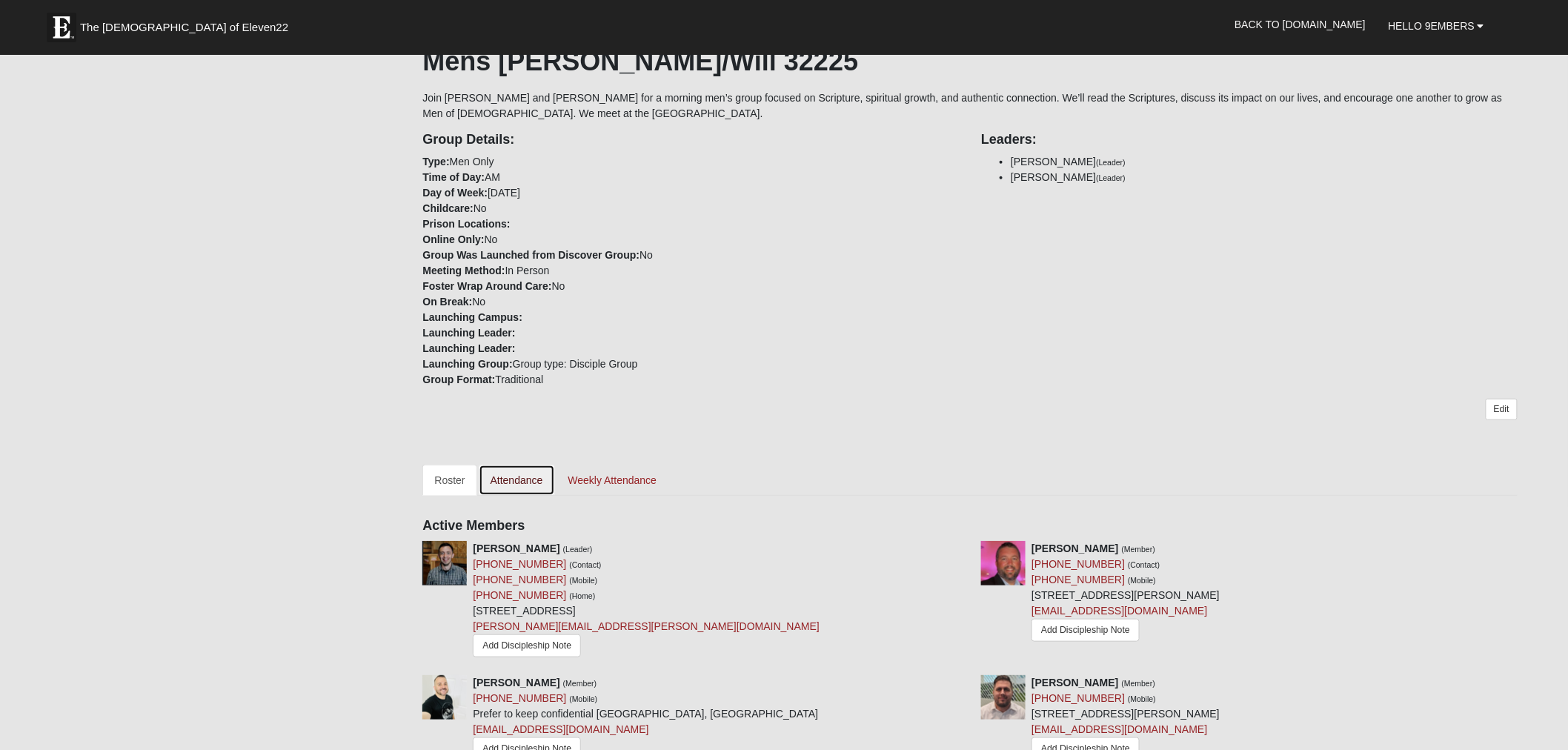
click at [511, 481] on link "Attendance" at bounding box center [516, 481] width 76 height 32
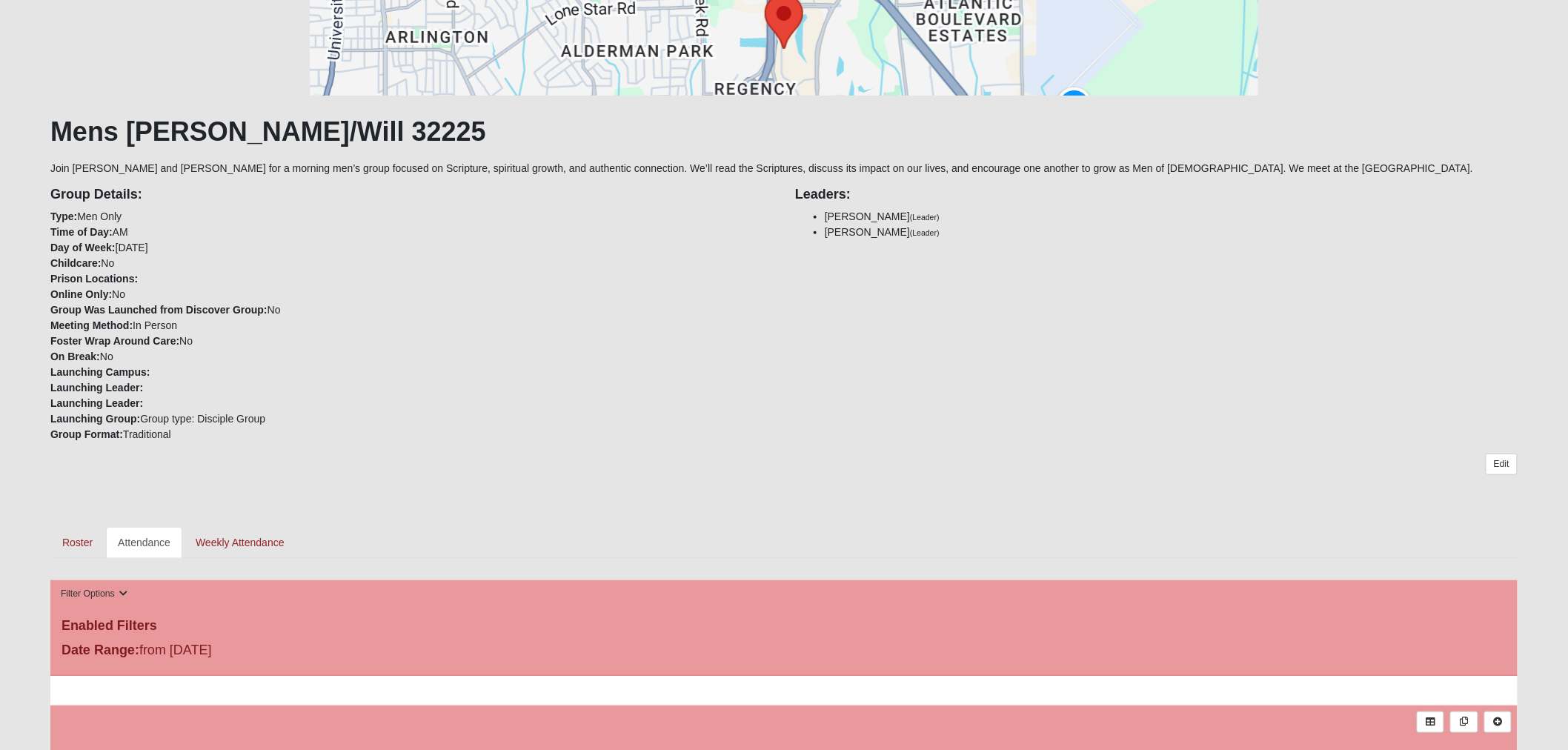
scroll to position [247, 0]
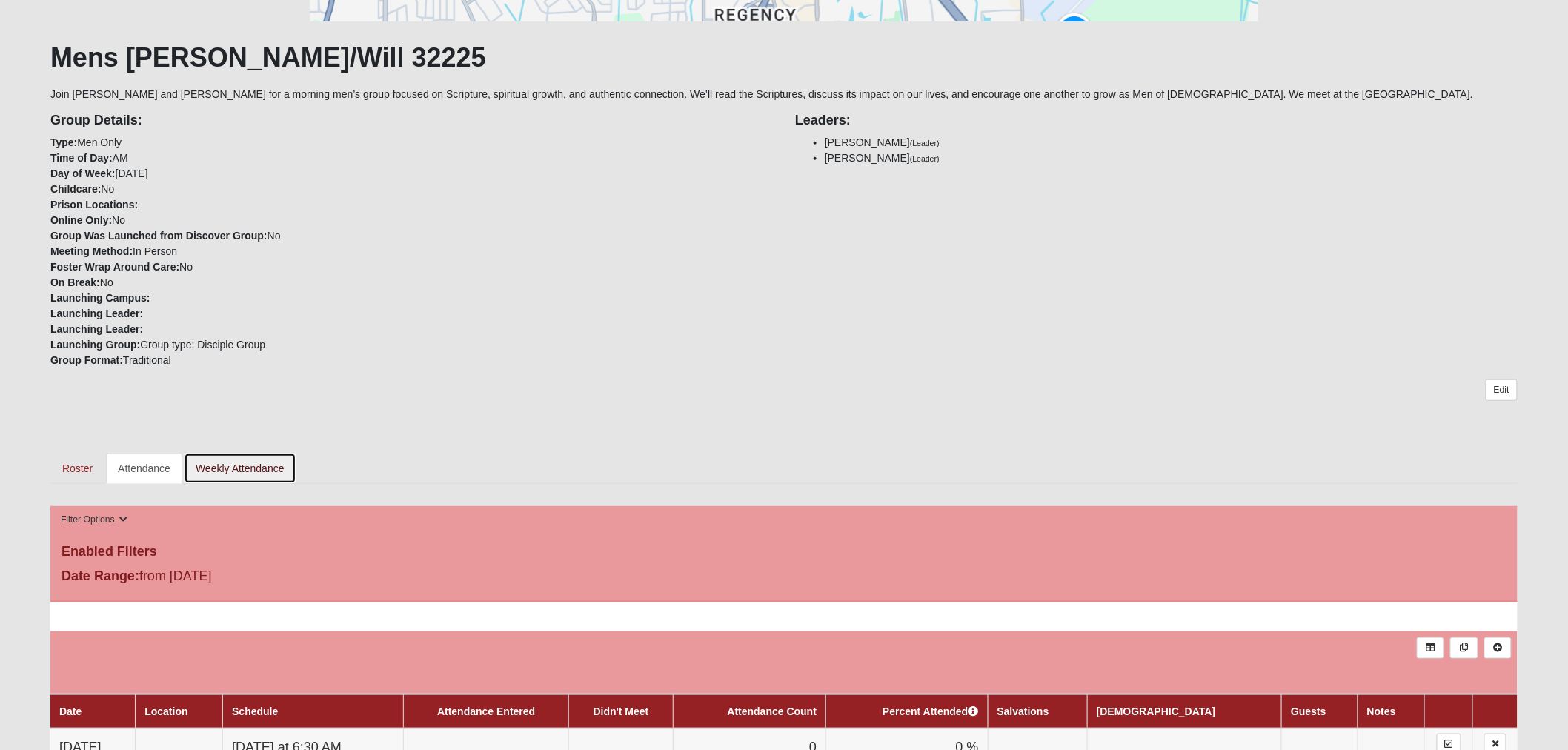
click at [261, 465] on link "Weekly Attendance" at bounding box center [240, 469] width 112 height 32
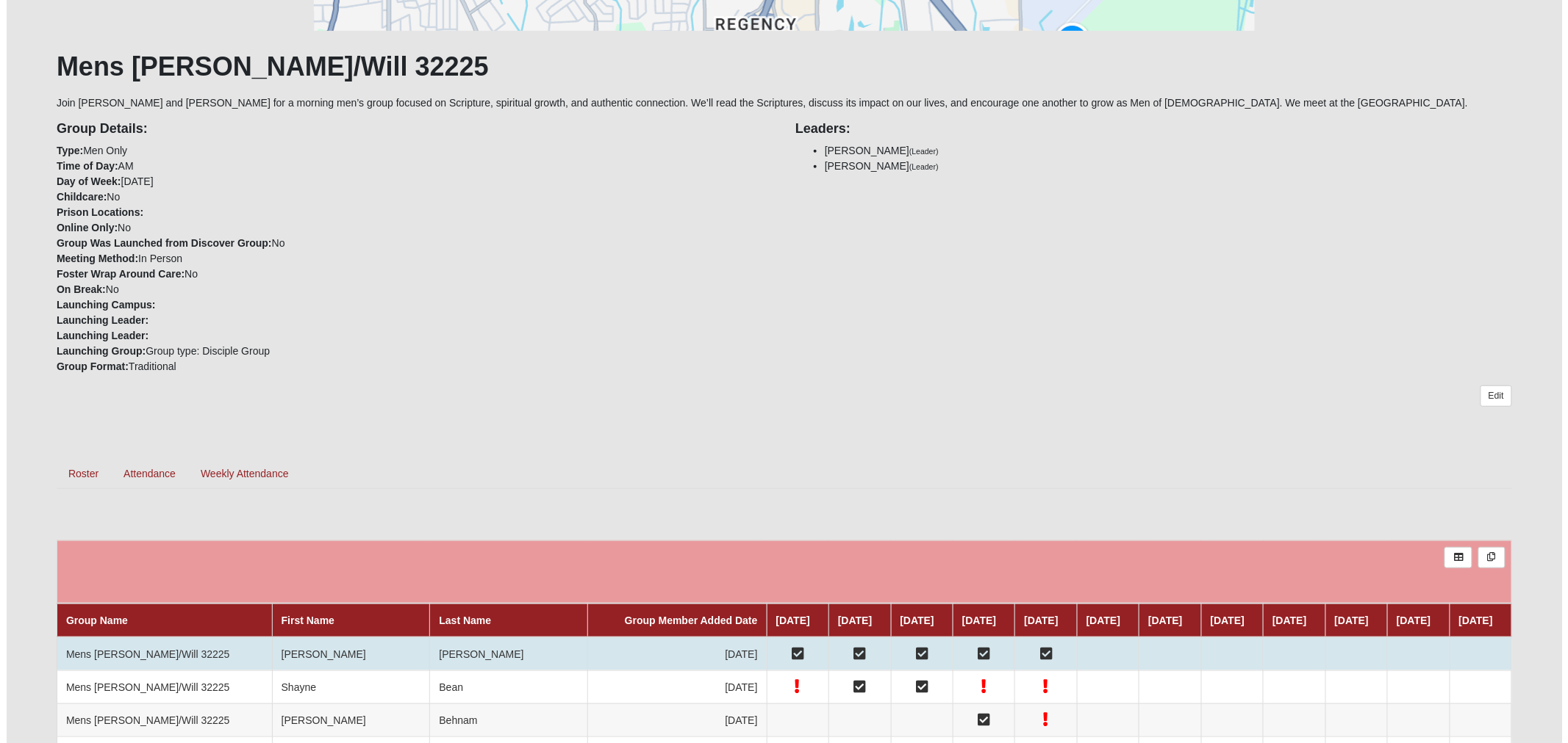
scroll to position [245, 0]
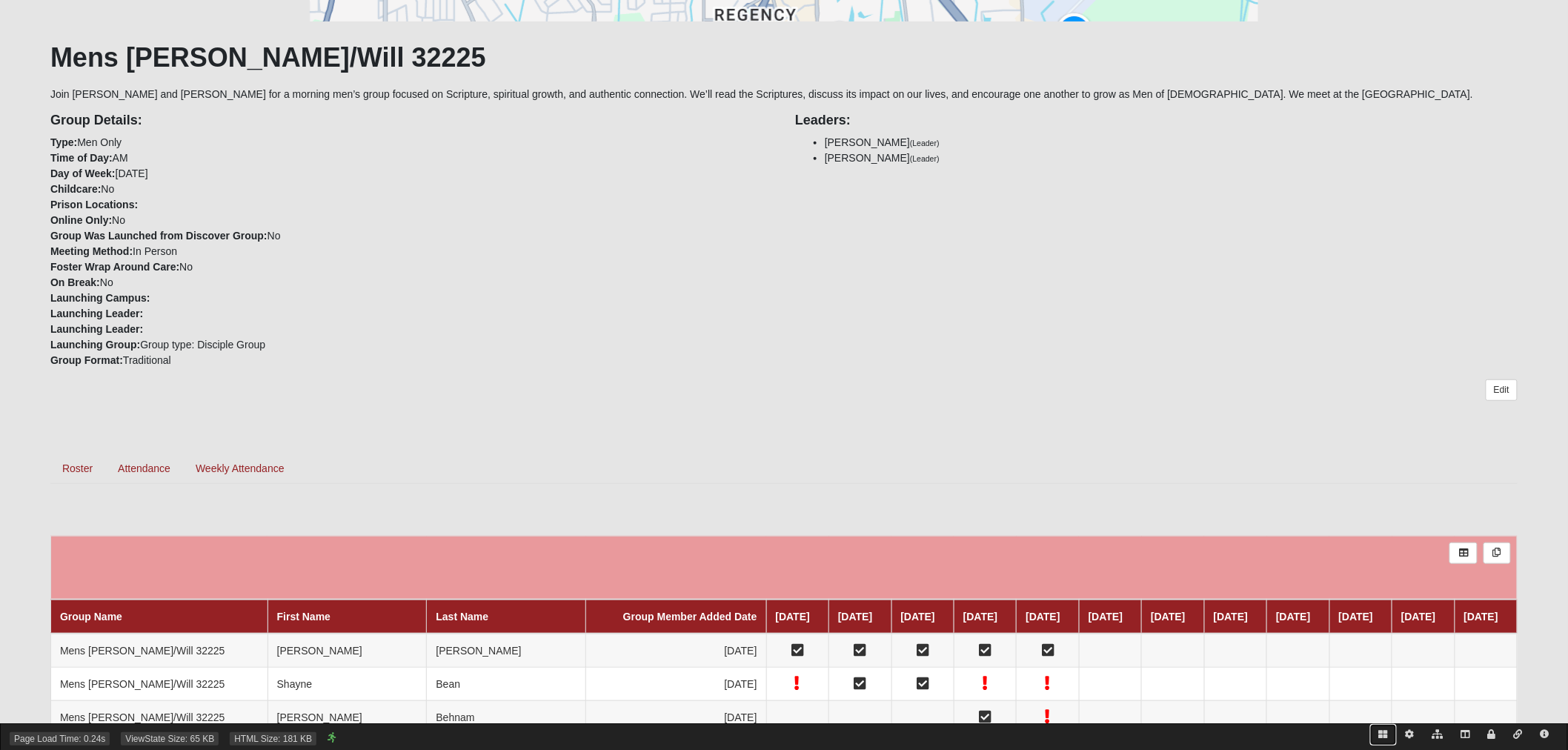
click at [1380, 732] on icon at bounding box center [1383, 734] width 9 height 9
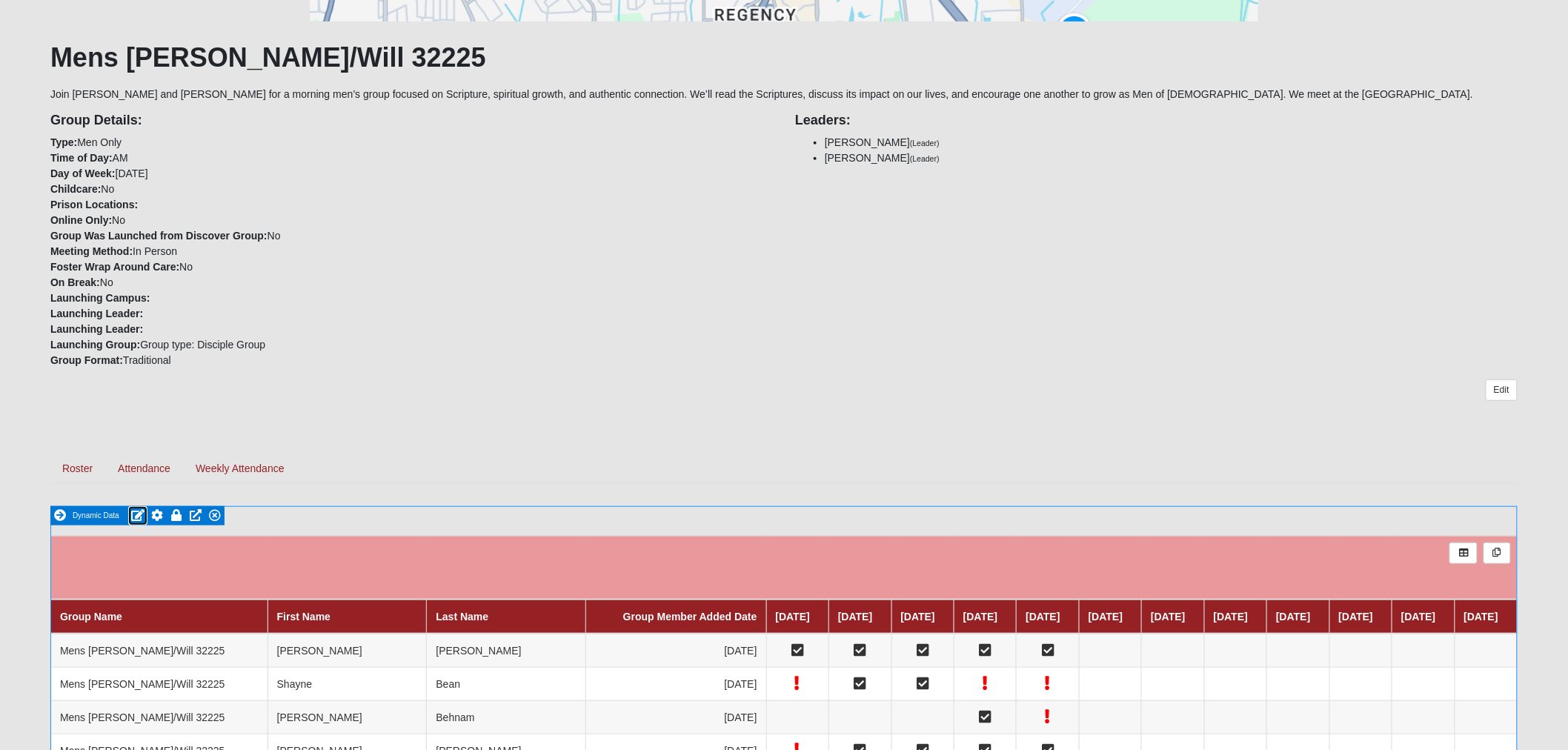
click at [136, 513] on icon at bounding box center [138, 515] width 14 height 12
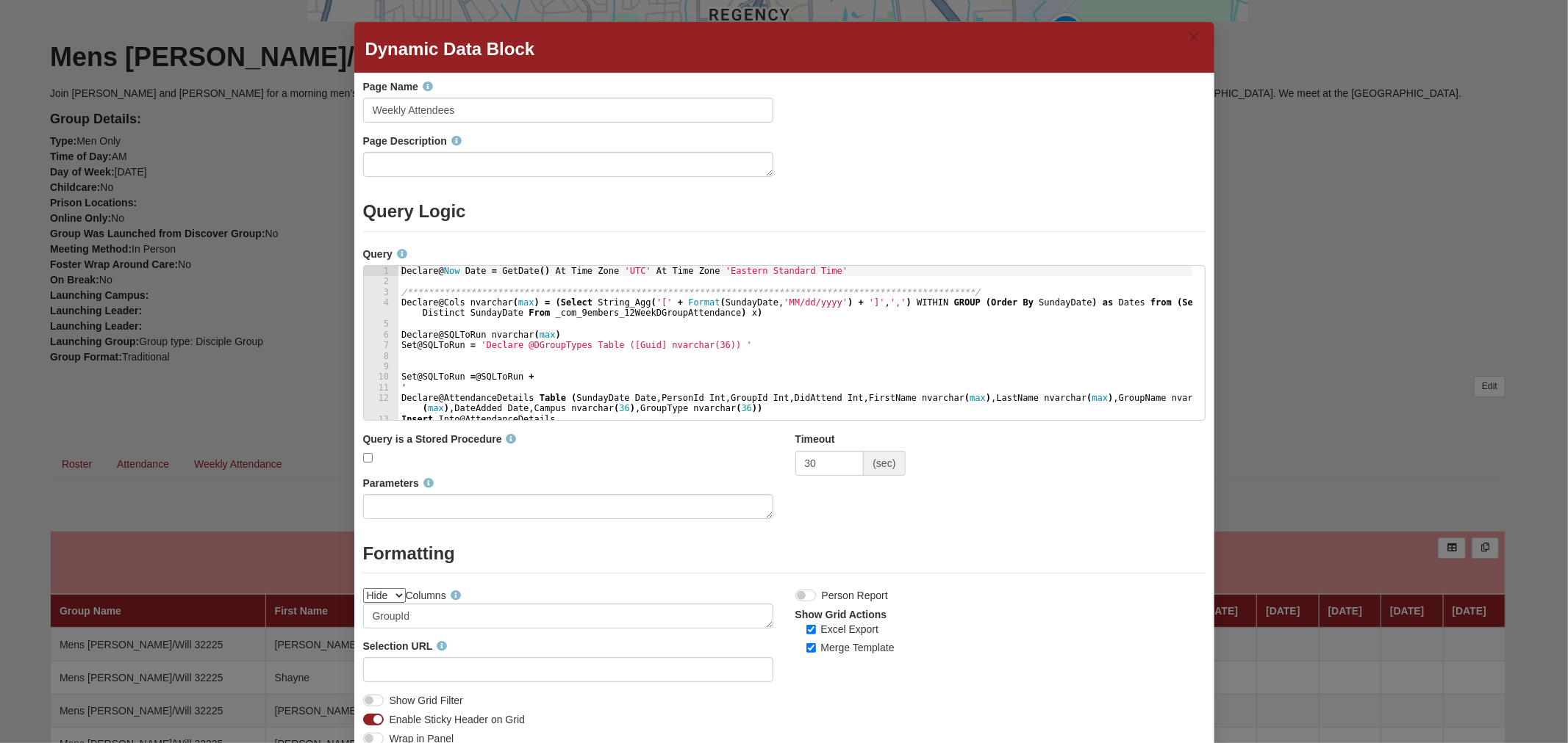
click at [669, 354] on div "**********" at bounding box center [795, 353] width 794 height 176
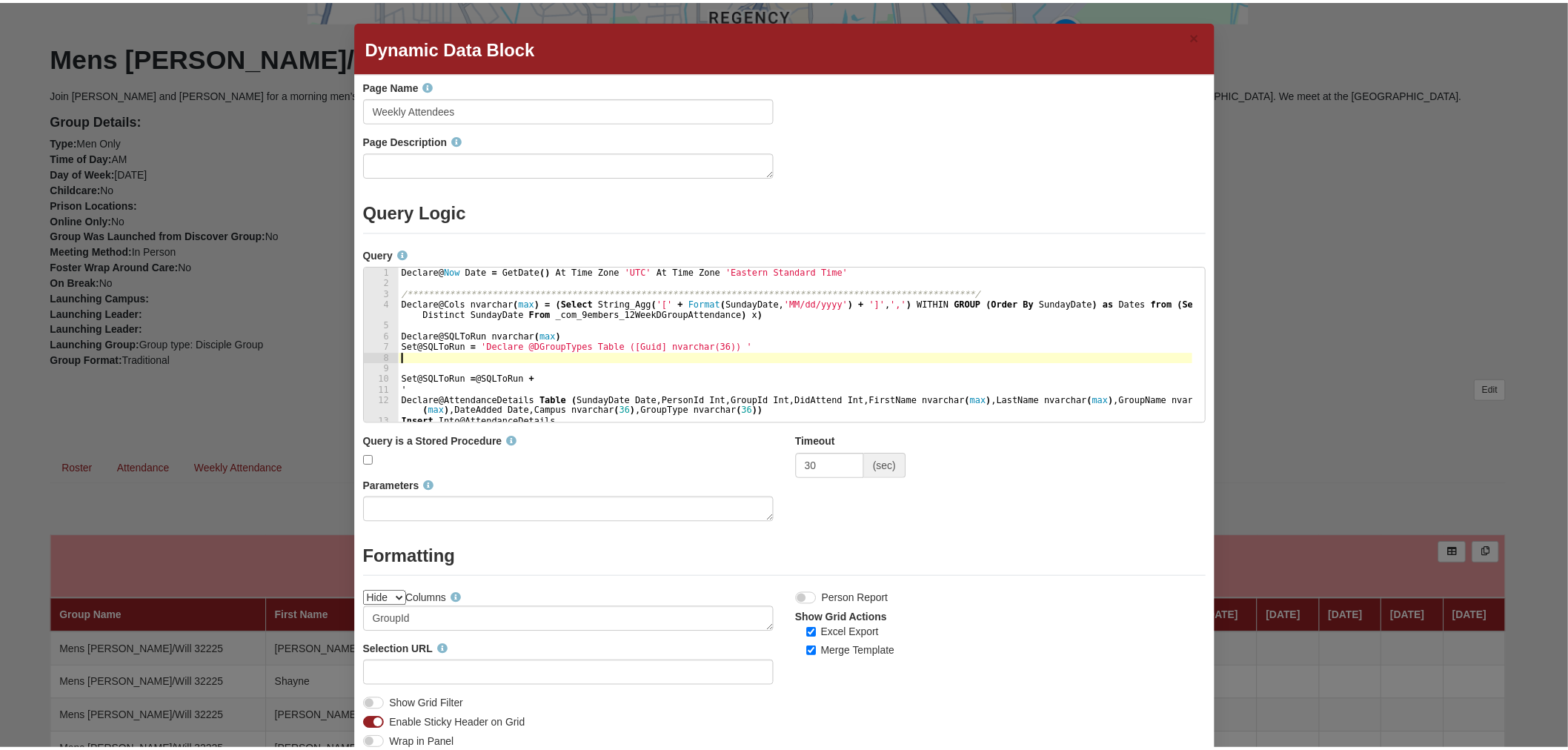
scroll to position [0, 0]
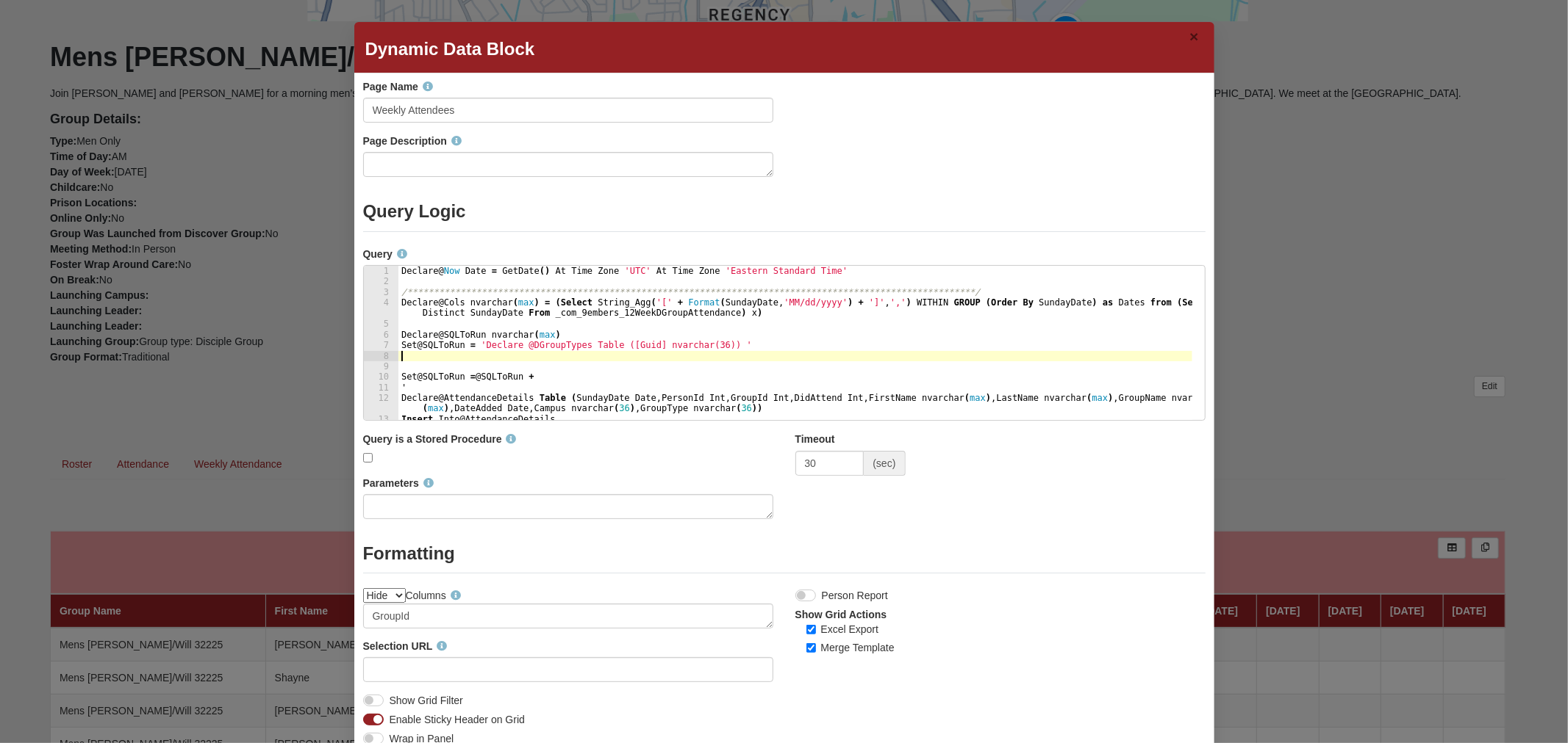
click at [1189, 32] on button "×" at bounding box center [1194, 36] width 18 height 24
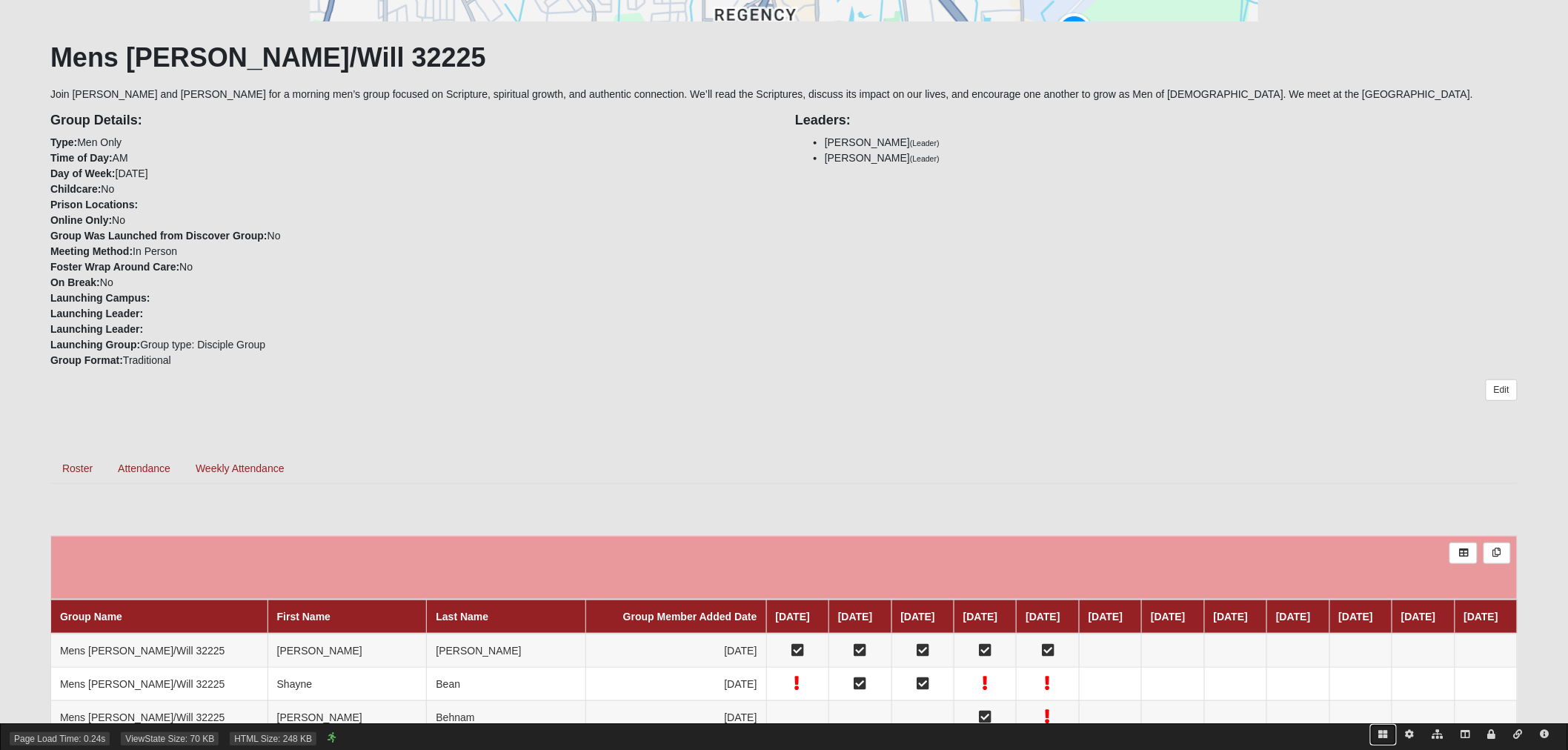
drag, startPoint x: 1384, startPoint y: 732, endPoint x: 1372, endPoint y: 726, distance: 13.4
click at [1384, 732] on icon at bounding box center [1383, 734] width 9 height 9
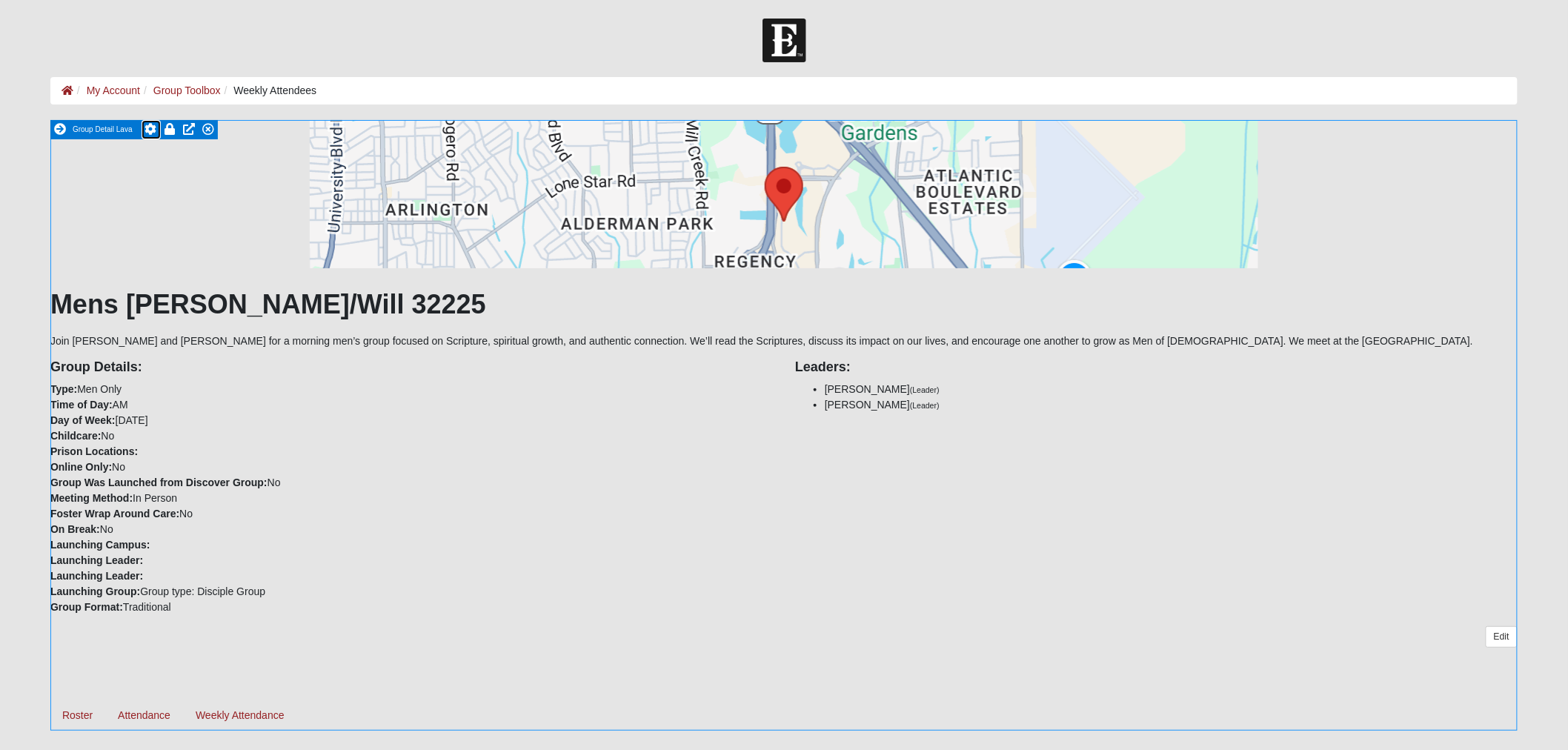
click at [152, 131] on icon at bounding box center [151, 129] width 12 height 12
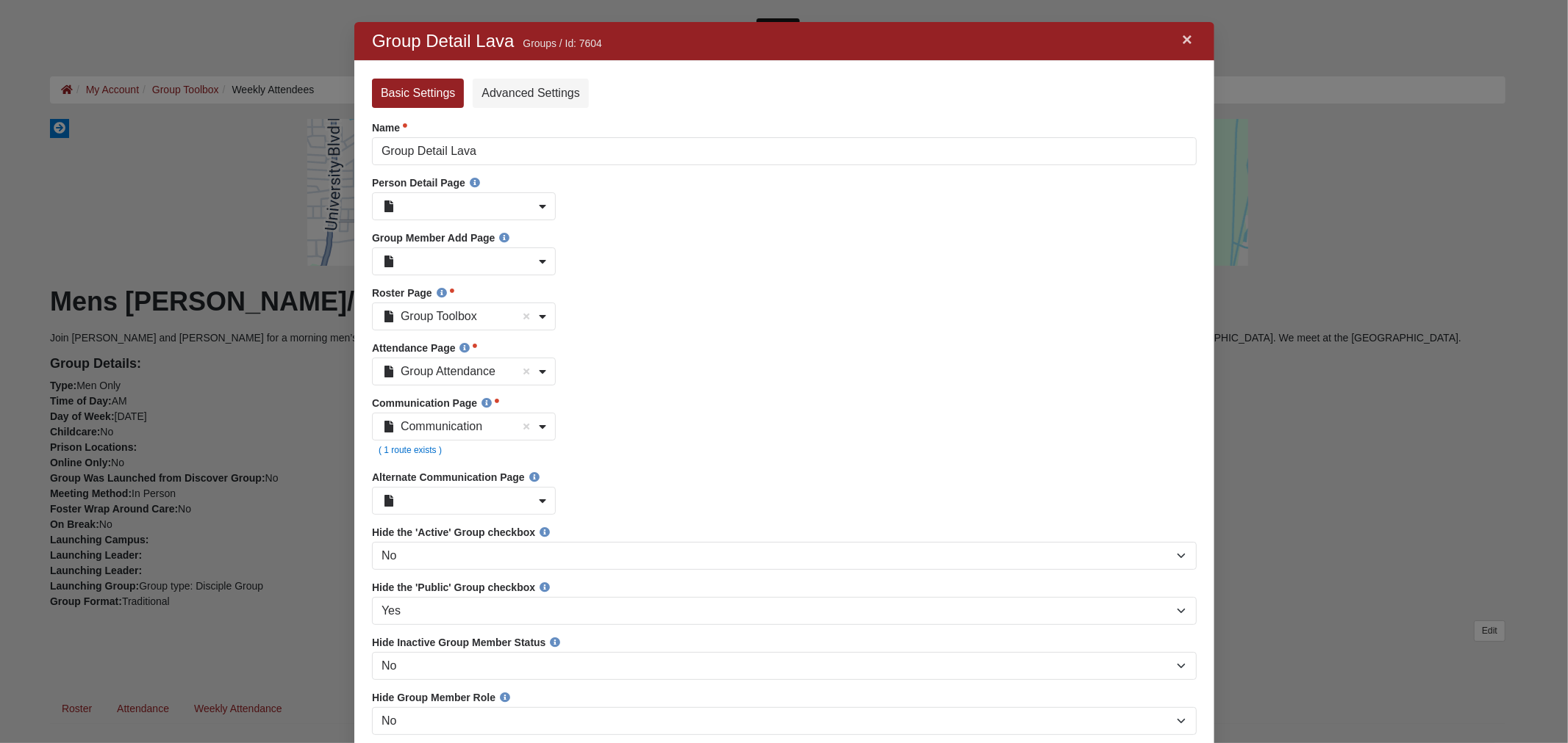
click at [1177, 43] on link "×" at bounding box center [1187, 39] width 20 height 26
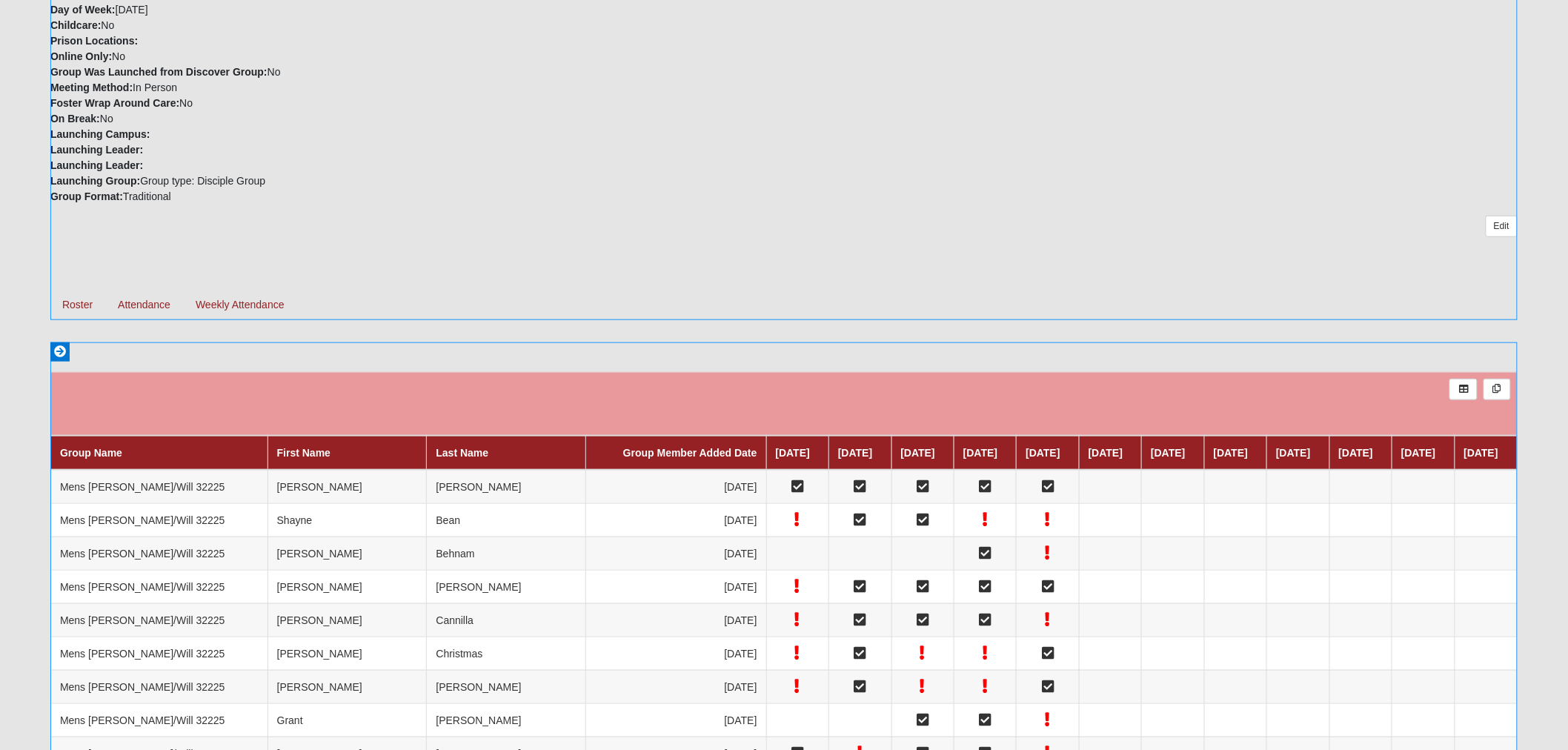
scroll to position [412, 0]
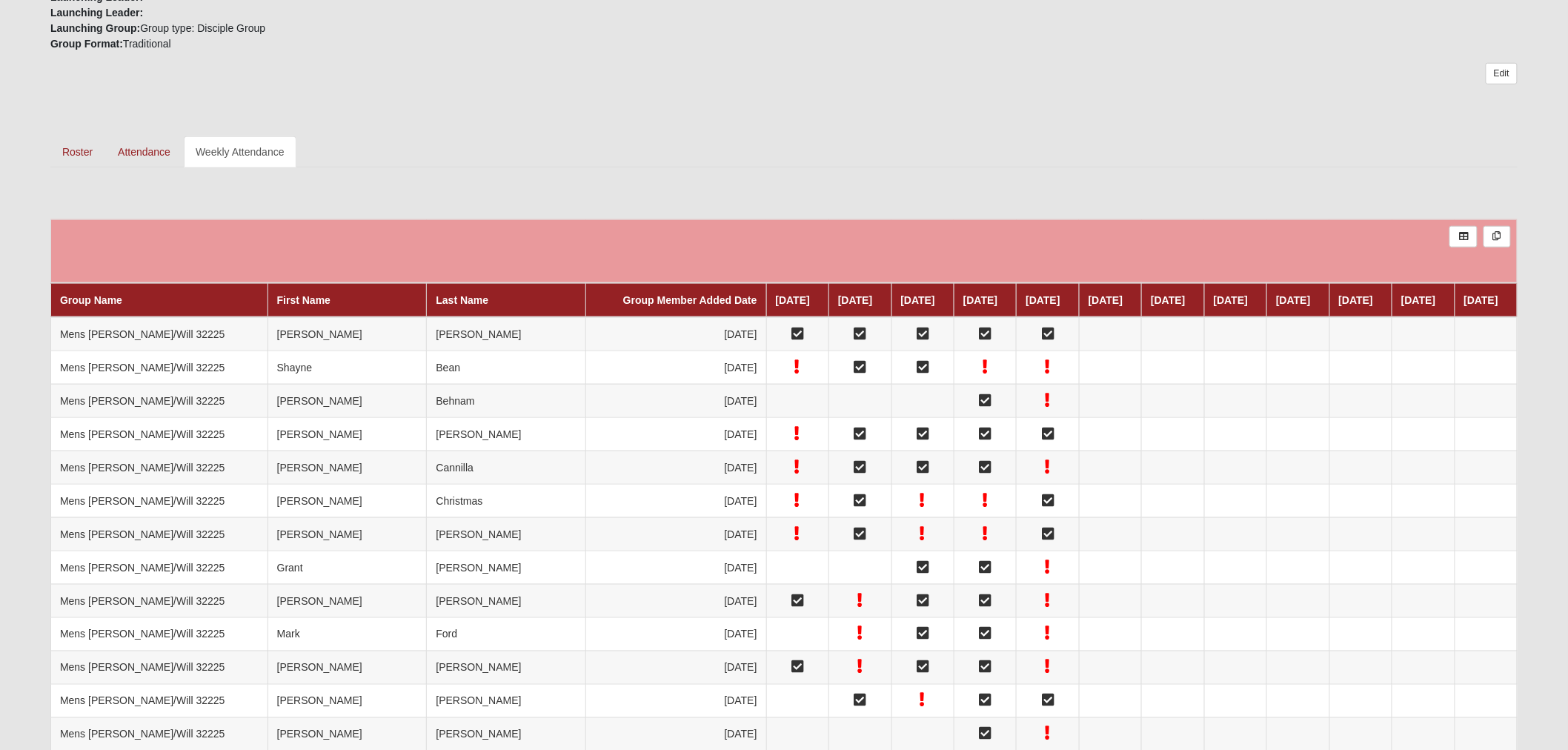
scroll to position [577, 0]
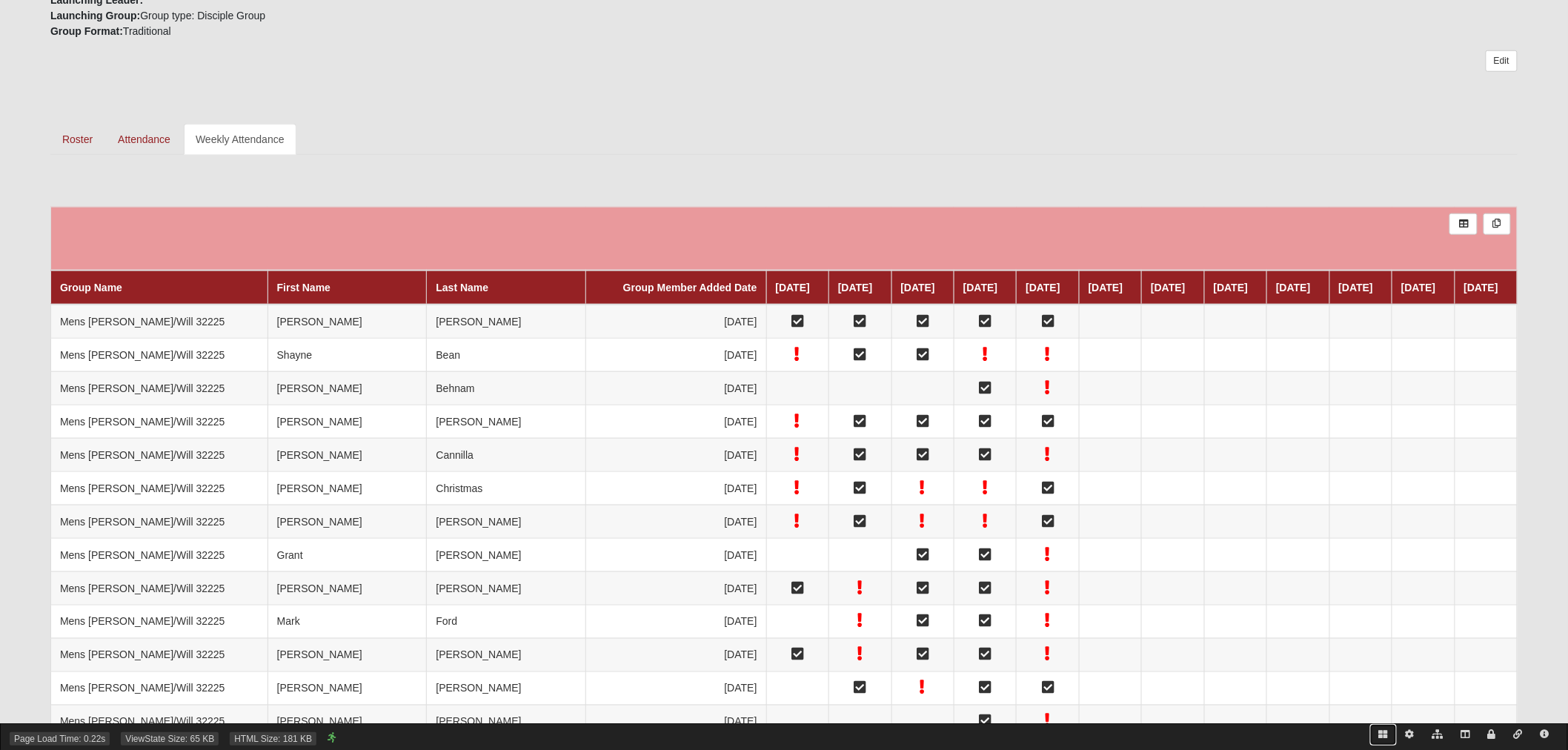
click at [1386, 732] on icon at bounding box center [1383, 734] width 9 height 9
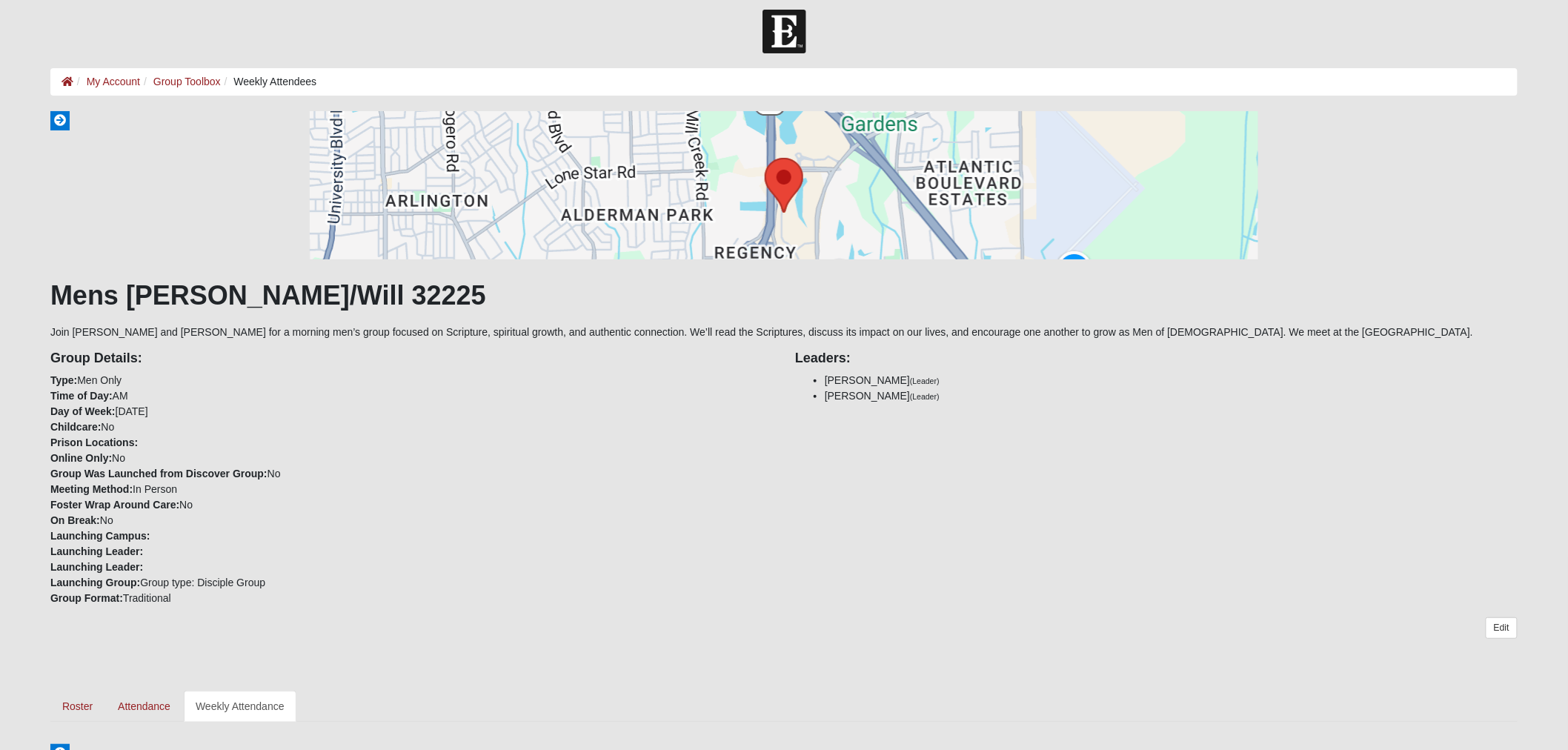
scroll to position [0, 0]
